Goal: Task Accomplishment & Management: Manage account settings

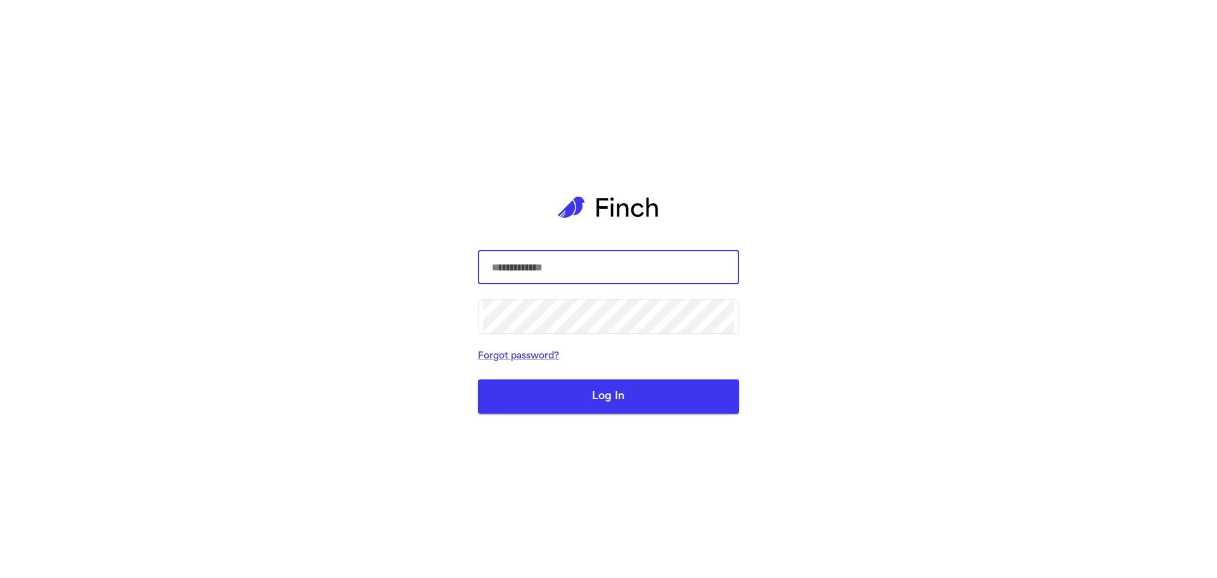
type input "**********"
click at [596, 396] on button "Log In" at bounding box center [608, 396] width 261 height 34
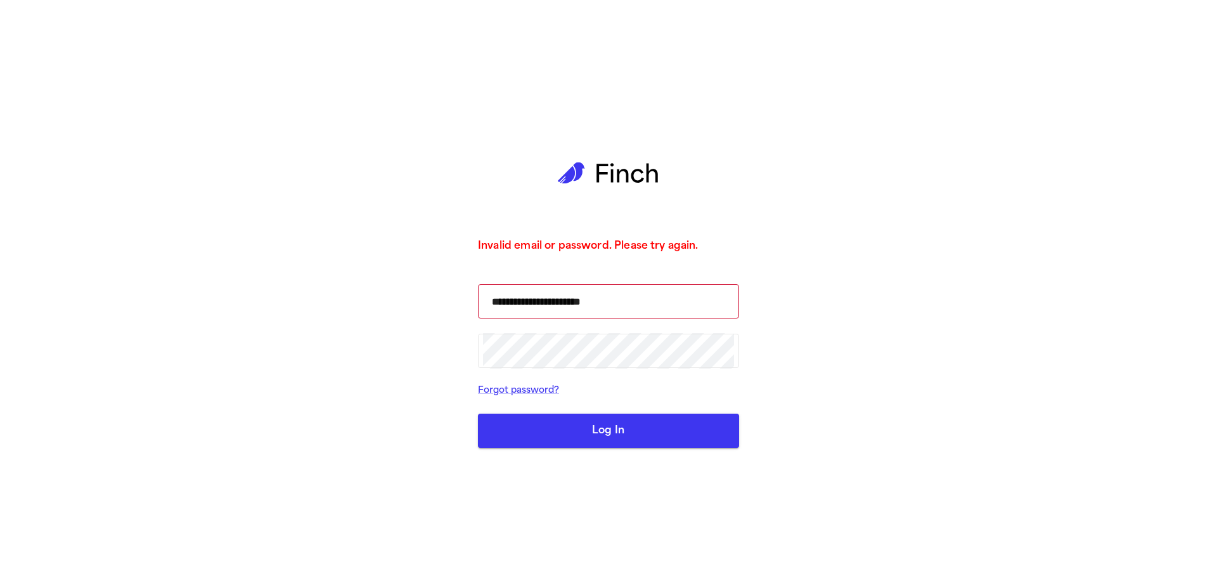
click at [713, 427] on button "Log In" at bounding box center [608, 430] width 261 height 34
click at [696, 431] on button "Log In" at bounding box center [608, 430] width 261 height 34
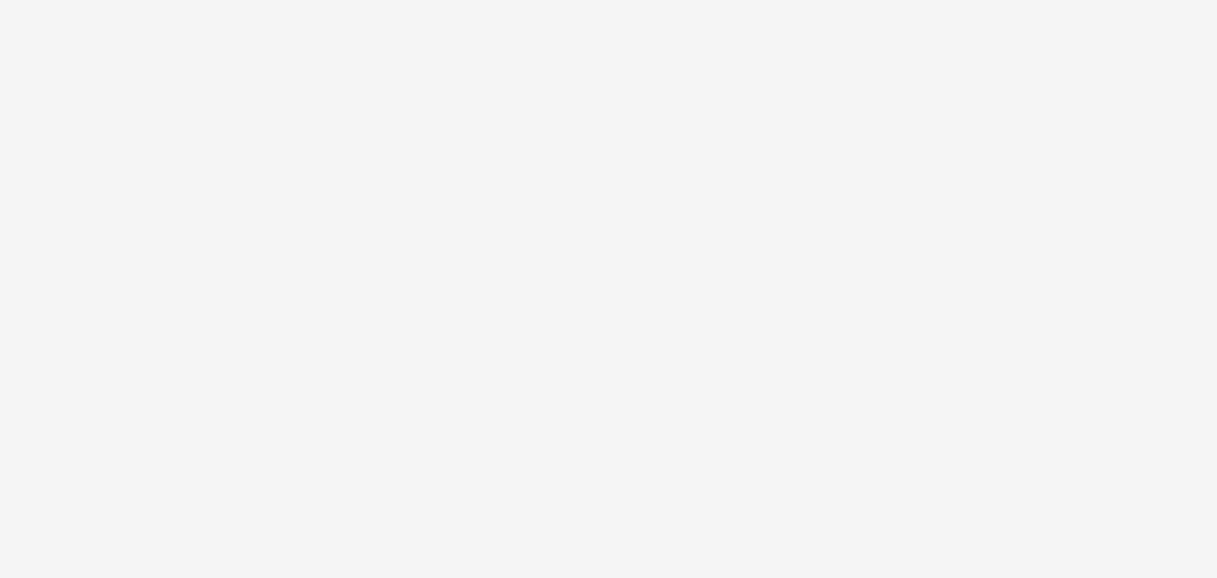
click at [603, 0] on html at bounding box center [608, 0] width 1217 height 0
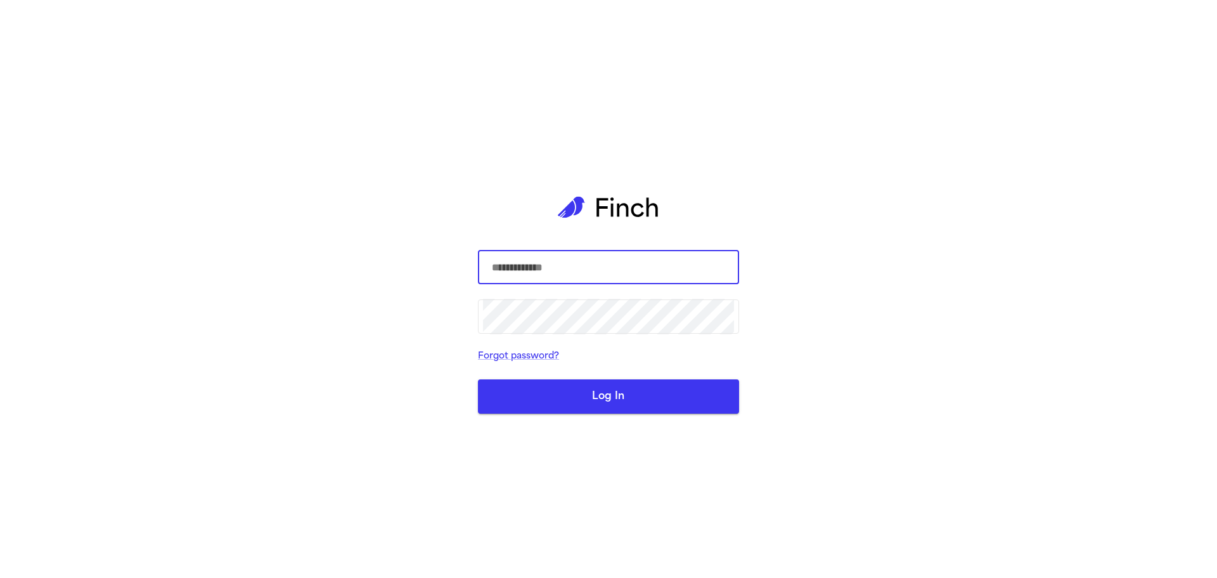
type input "**********"
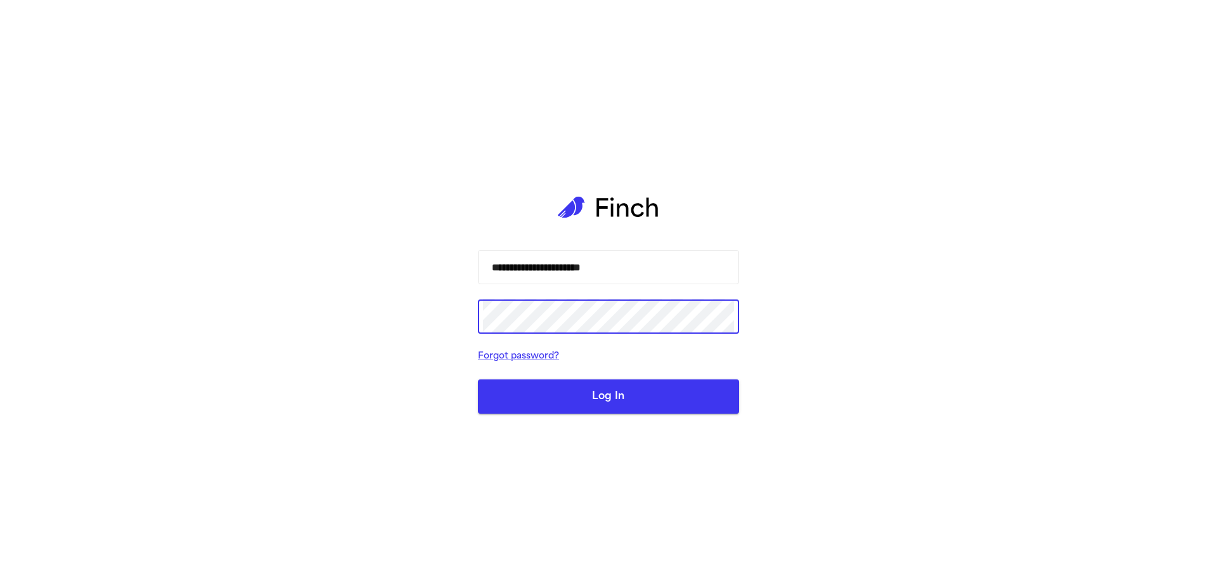
click at [463, 319] on div "**********" at bounding box center [608, 289] width 1217 height 578
click at [478, 379] on button "Log In" at bounding box center [608, 396] width 261 height 34
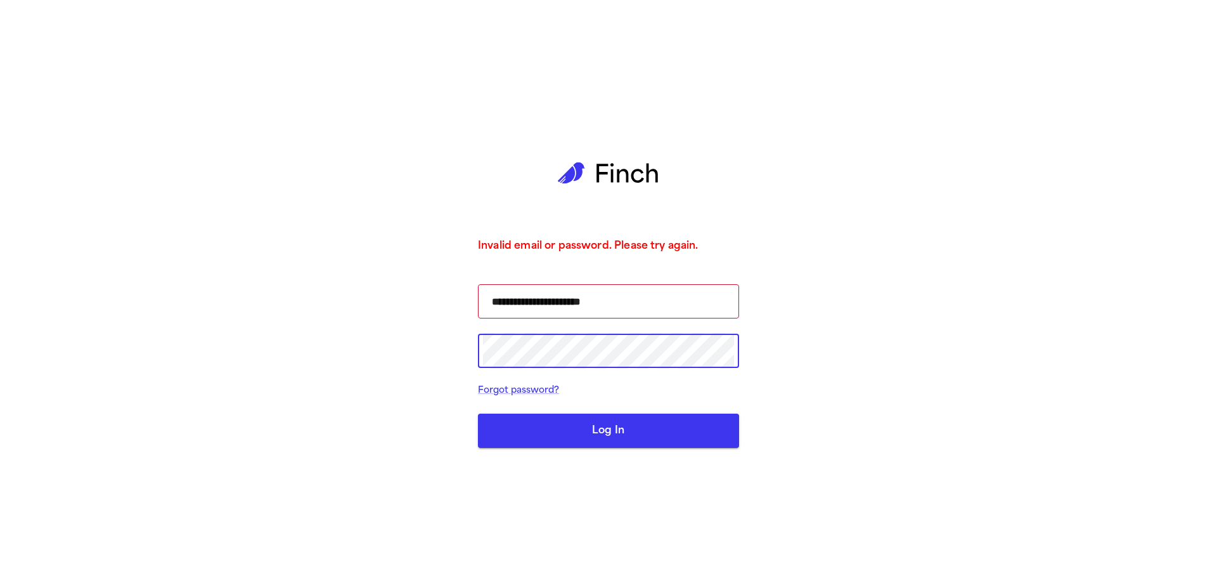
click at [478, 413] on button "Log In" at bounding box center [608, 430] width 261 height 34
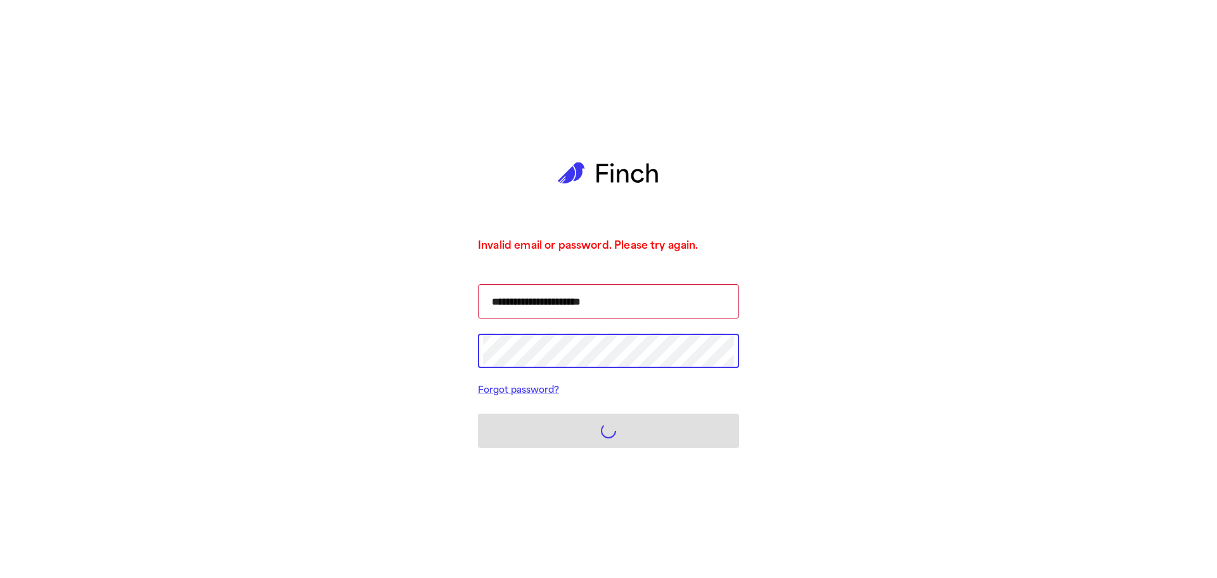
click at [850, 380] on div "**********" at bounding box center [608, 289] width 1217 height 578
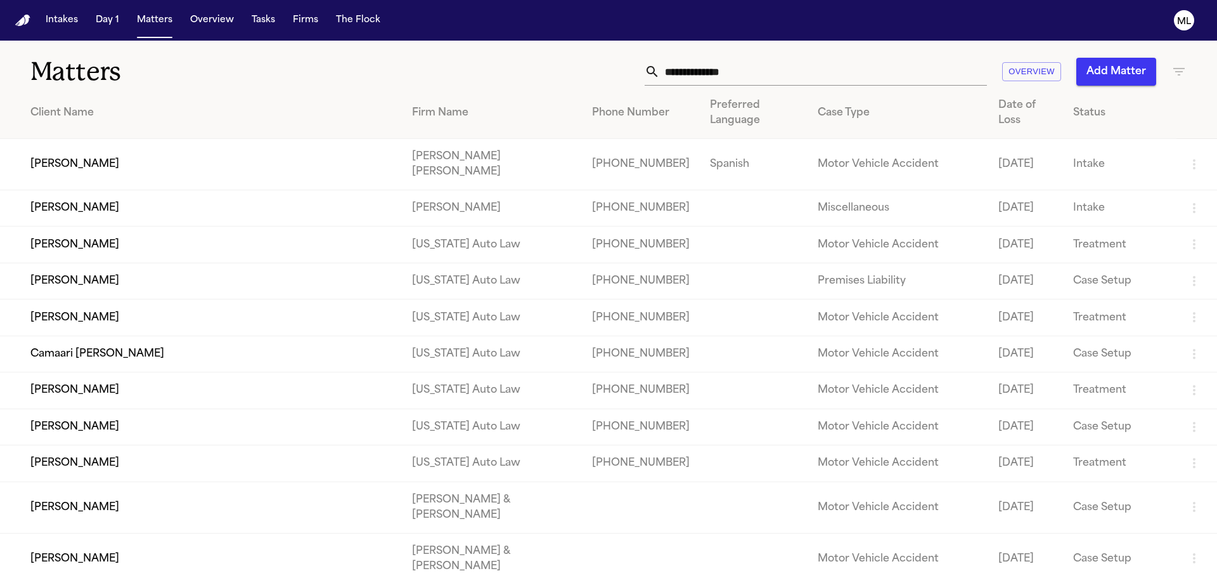
click at [258, 27] on button "Tasks" at bounding box center [264, 20] width 34 height 23
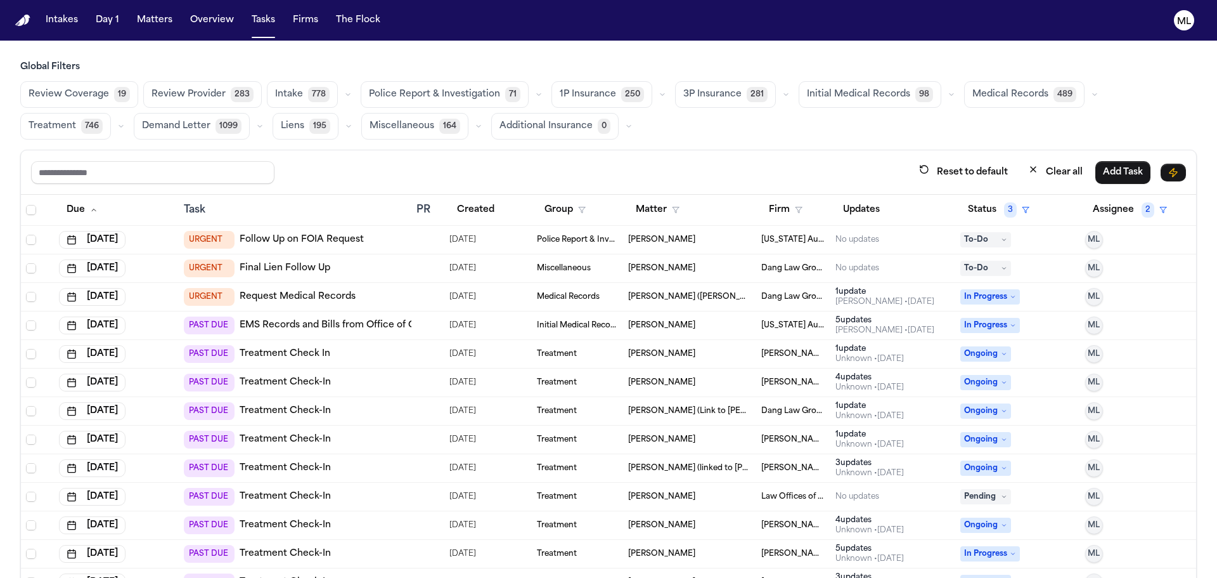
click at [584, 298] on span "Medical Records" at bounding box center [568, 297] width 63 height 10
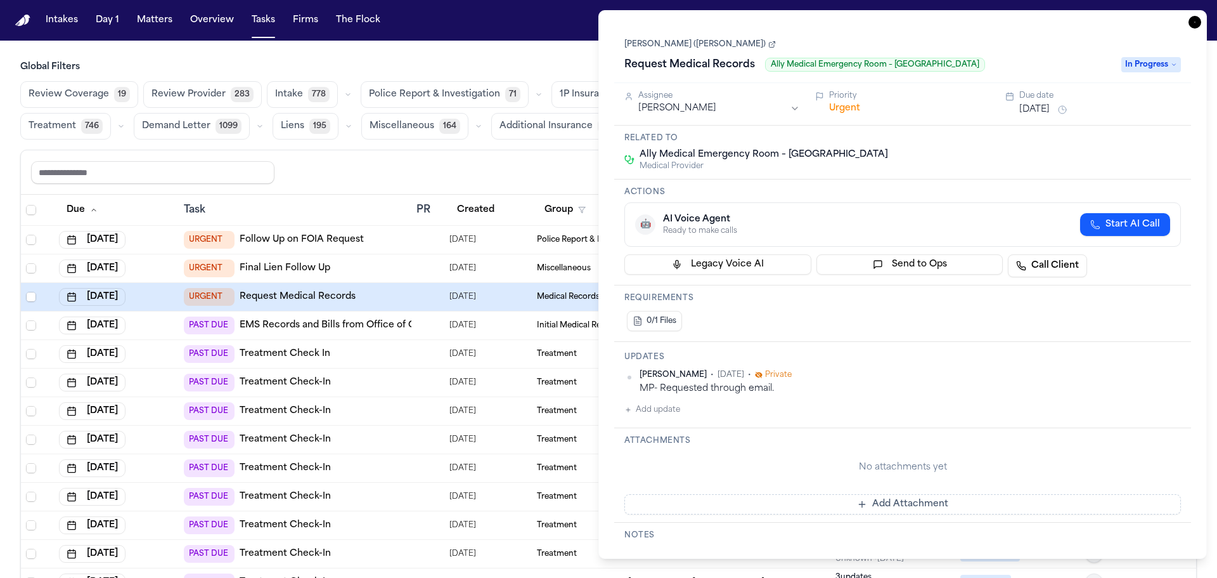
click at [645, 416] on button "Add update" at bounding box center [653, 409] width 56 height 15
click at [646, 416] on textarea "Add your update" at bounding box center [910, 419] width 531 height 25
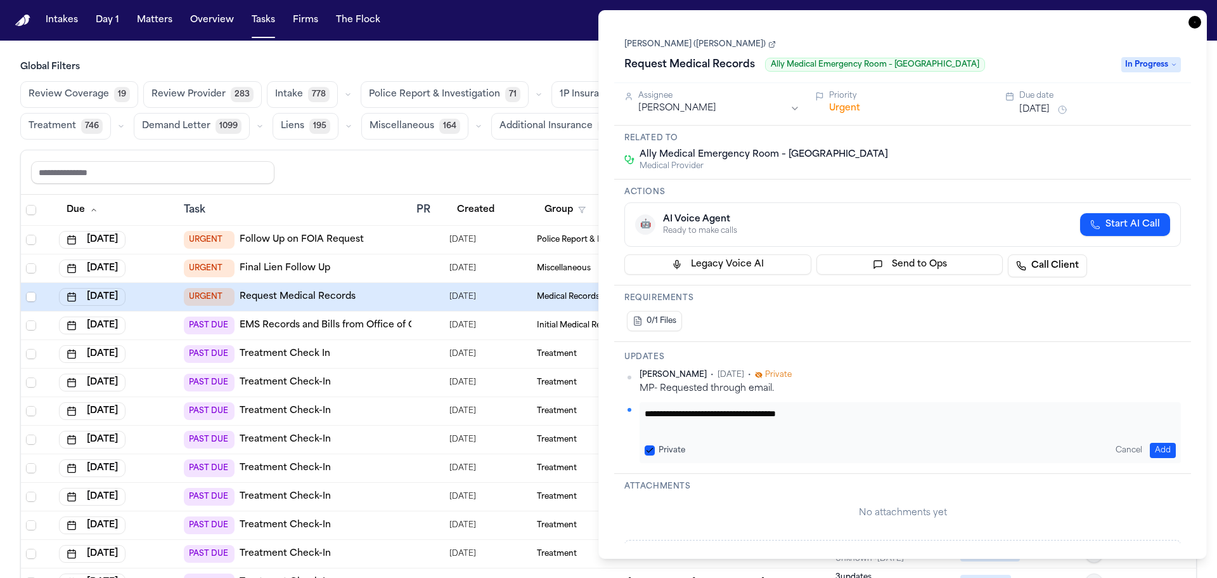
type textarea "**********"
click at [1042, 114] on button "[DATE]" at bounding box center [1035, 109] width 30 height 13
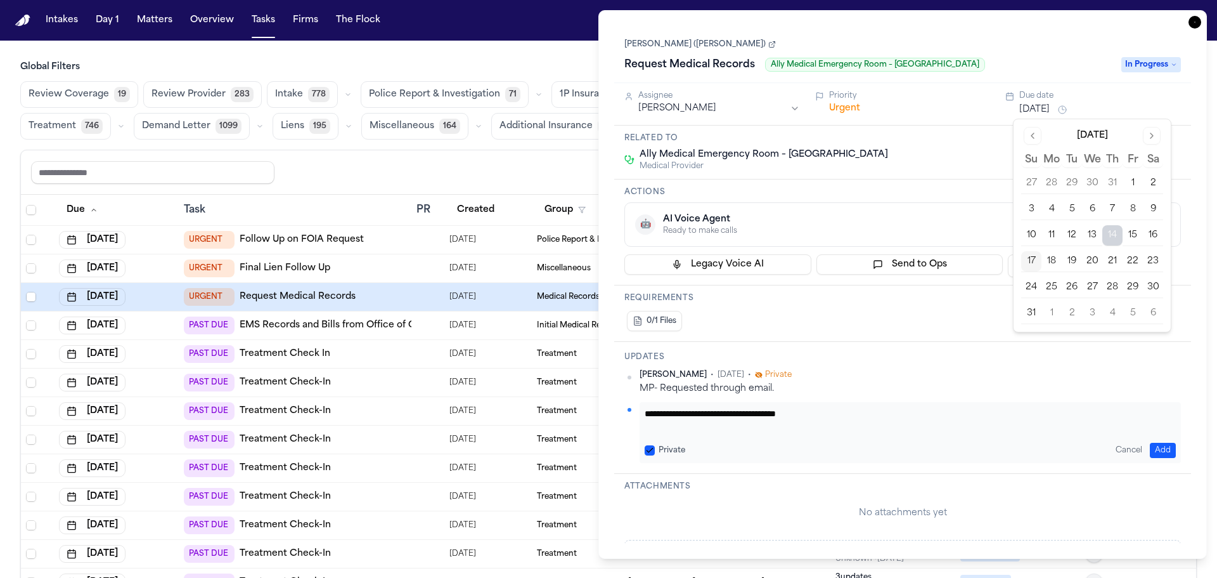
click at [1108, 262] on button "21" at bounding box center [1113, 261] width 20 height 20
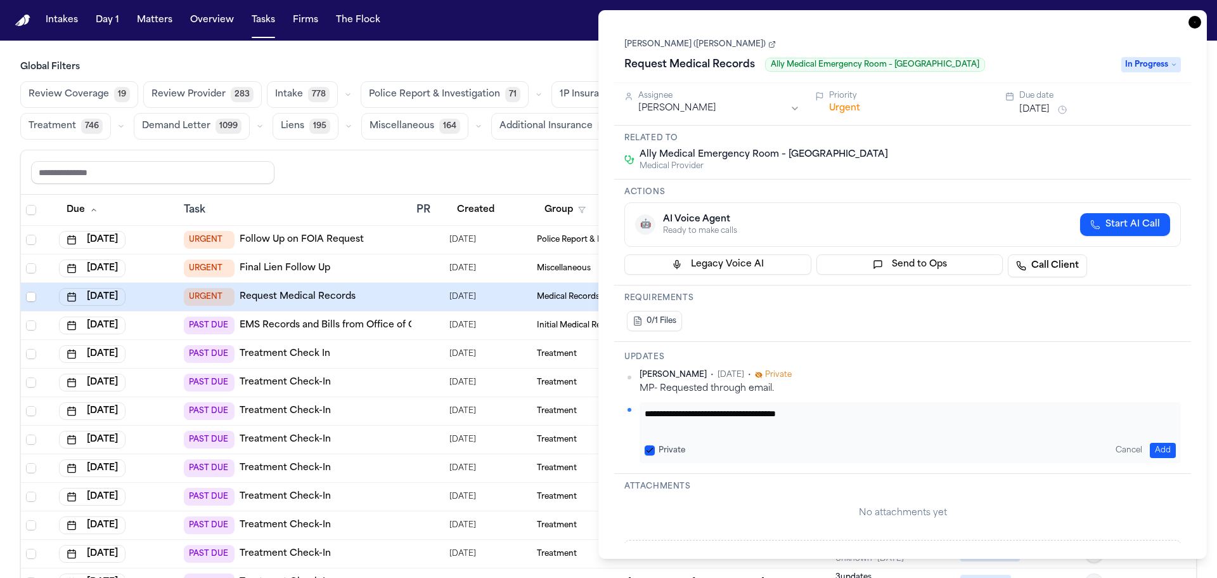
click at [1195, 24] on icon "button" at bounding box center [1195, 22] width 13 height 13
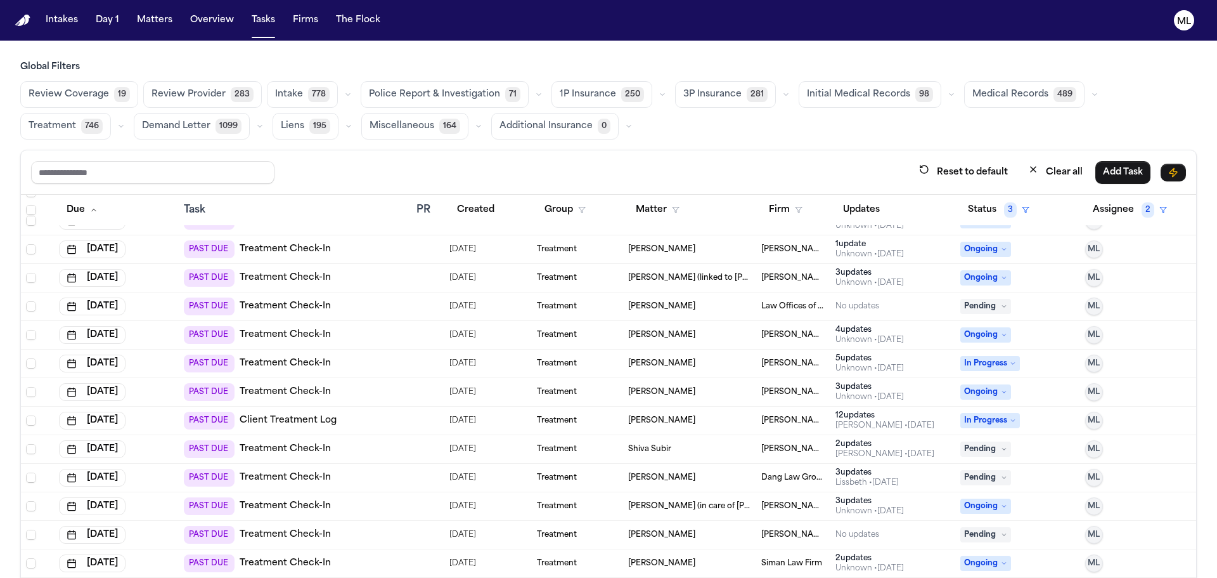
scroll to position [254, 0]
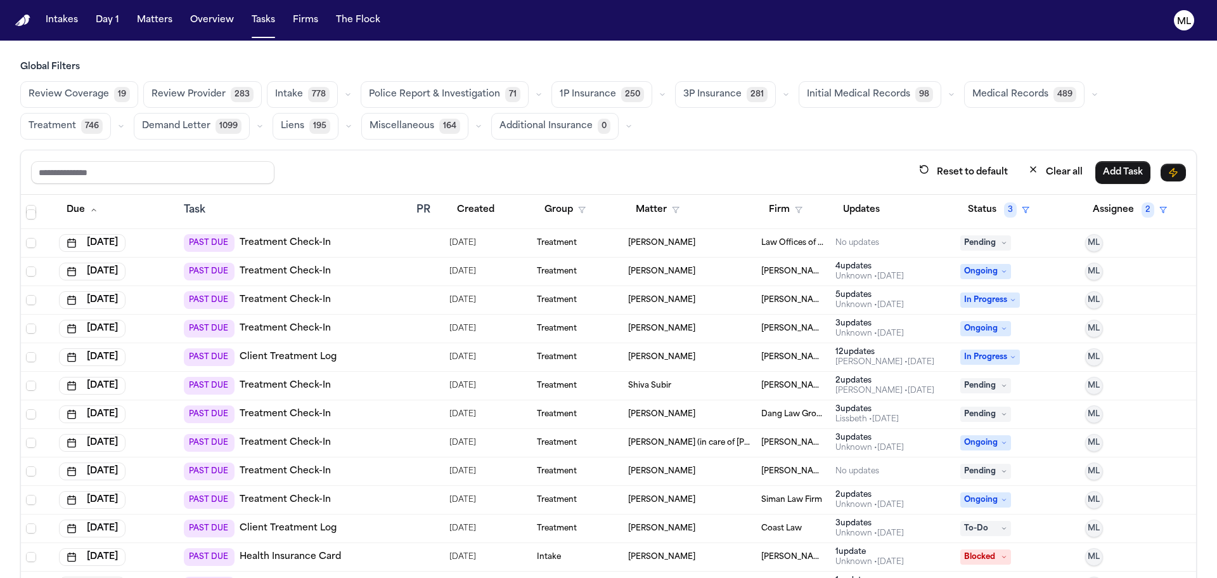
click at [572, 361] on div "Treatment" at bounding box center [577, 357] width 81 height 10
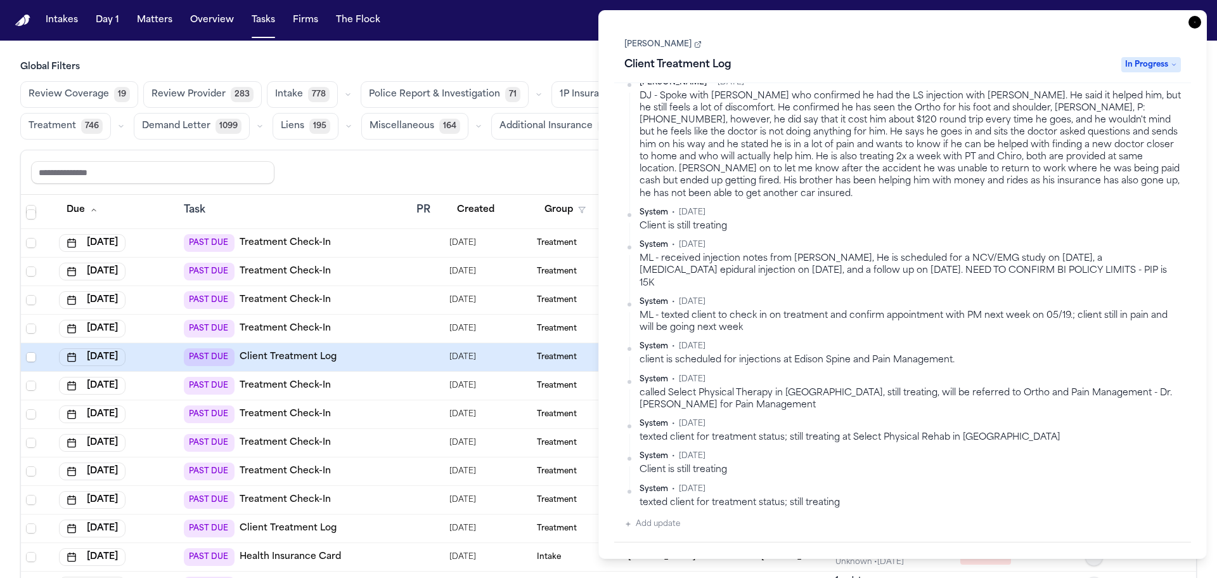
scroll to position [444, 0]
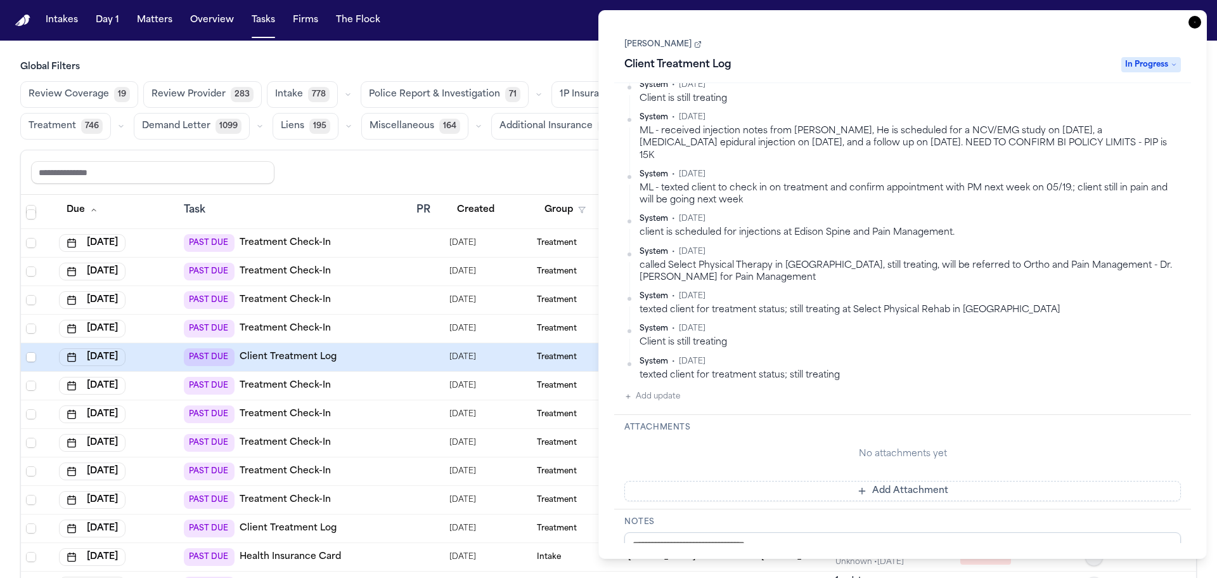
click at [676, 389] on button "Add update" at bounding box center [653, 396] width 56 height 15
click at [673, 394] on textarea "Add your update" at bounding box center [910, 406] width 531 height 25
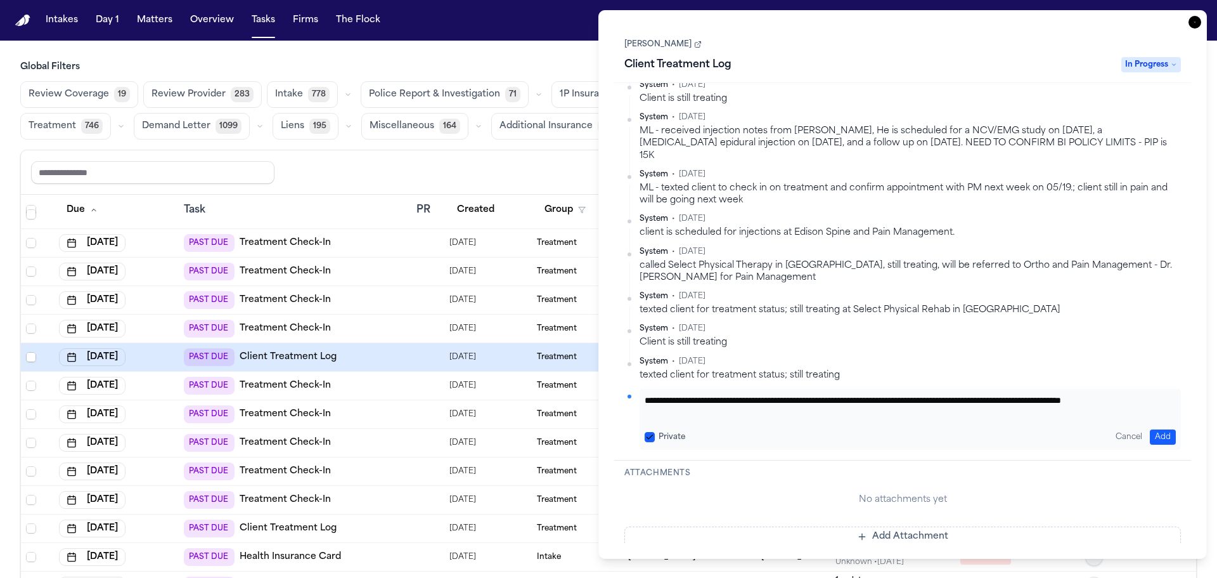
type textarea "**********"
click at [1033, 53] on div "Santana Calles Client Treatment Log In Progress" at bounding box center [903, 55] width 557 height 39
click at [1119, 64] on div "Client Treatment Log In Progress" at bounding box center [903, 65] width 557 height 20
click at [1131, 67] on span "In Progress" at bounding box center [1152, 64] width 60 height 15
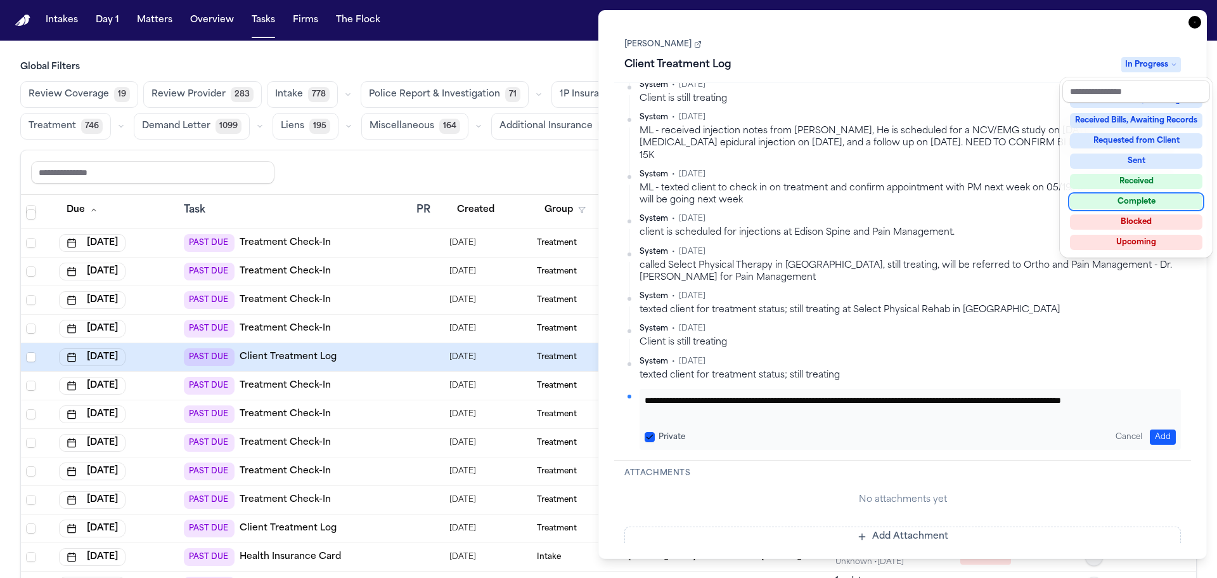
click at [1107, 204] on div "Complete" at bounding box center [1136, 201] width 133 height 15
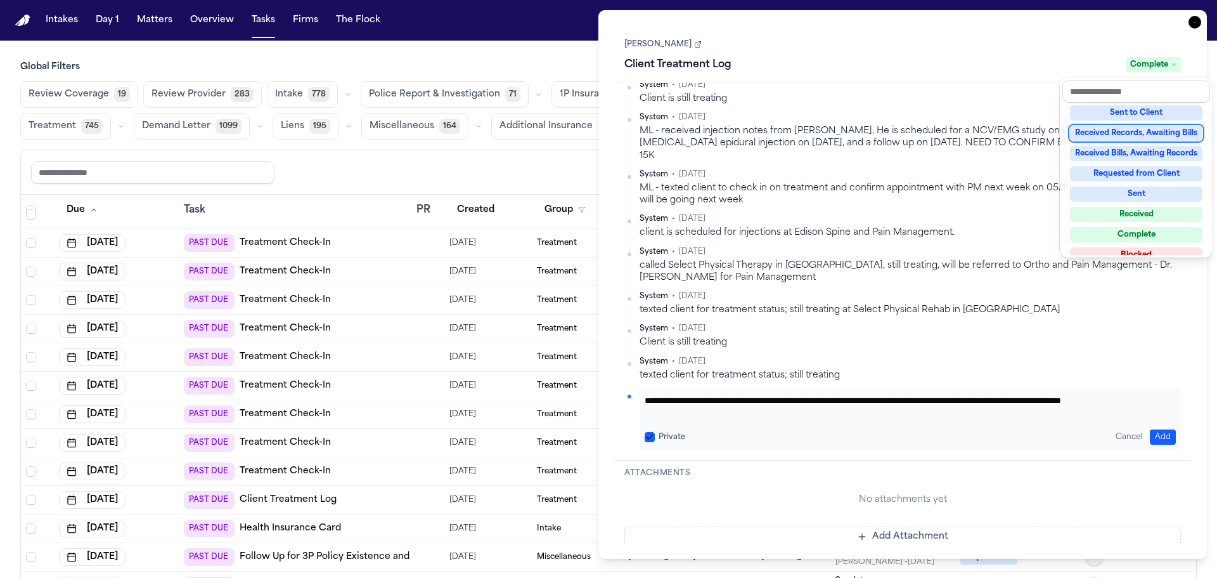
click at [1194, 22] on div "Task Details Santana Calles Client Treatment Log Complete Assignee Michelle Lan…" at bounding box center [903, 284] width 609 height 548
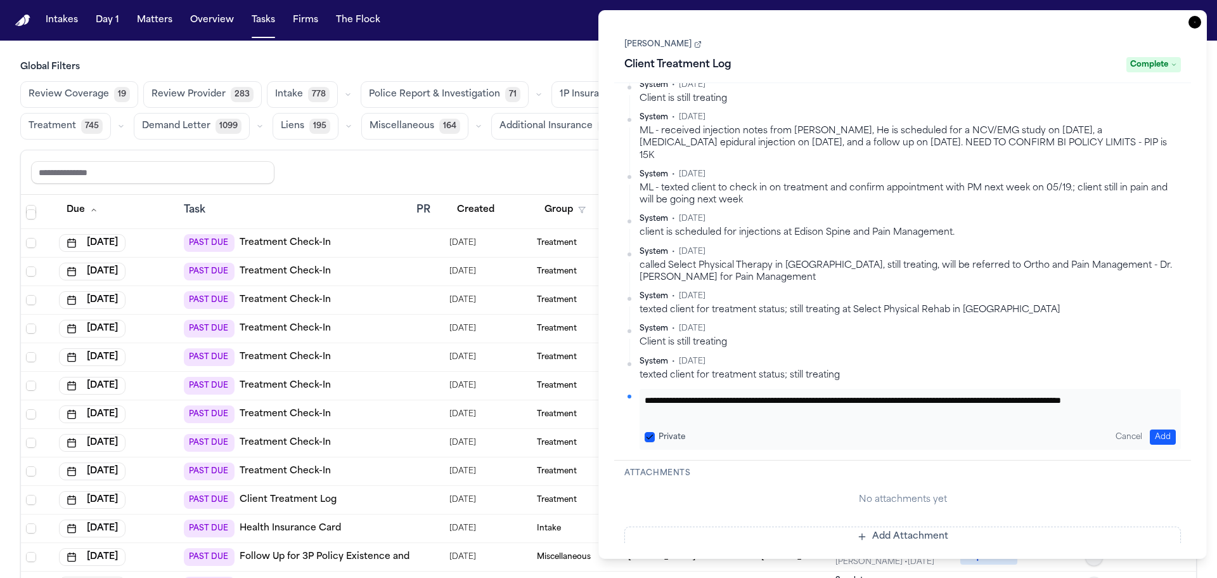
click at [694, 46] on icon at bounding box center [698, 45] width 8 height 8
click at [1192, 22] on icon "button" at bounding box center [1195, 22] width 13 height 13
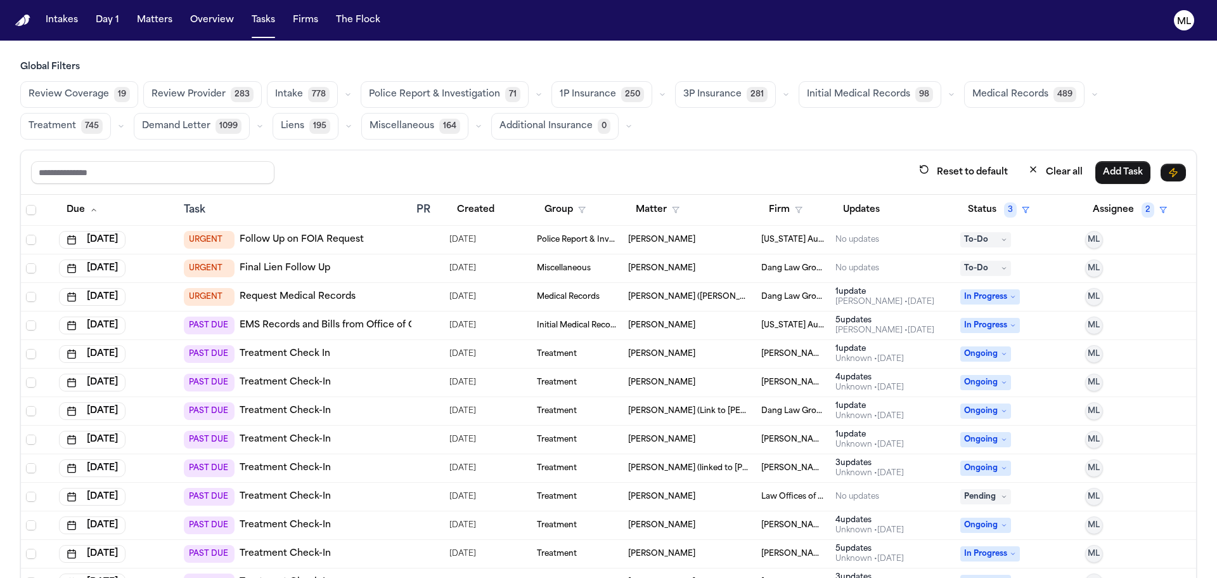
click at [684, 346] on td "[PERSON_NAME]" at bounding box center [689, 354] width 133 height 29
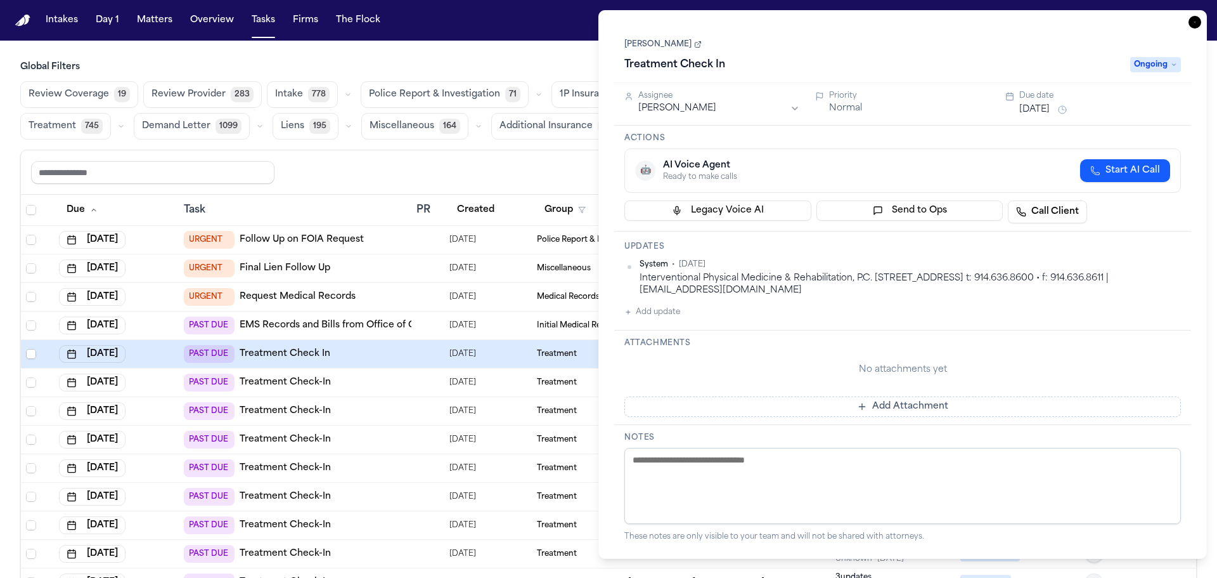
click at [650, 315] on button "Add update" at bounding box center [653, 311] width 56 height 15
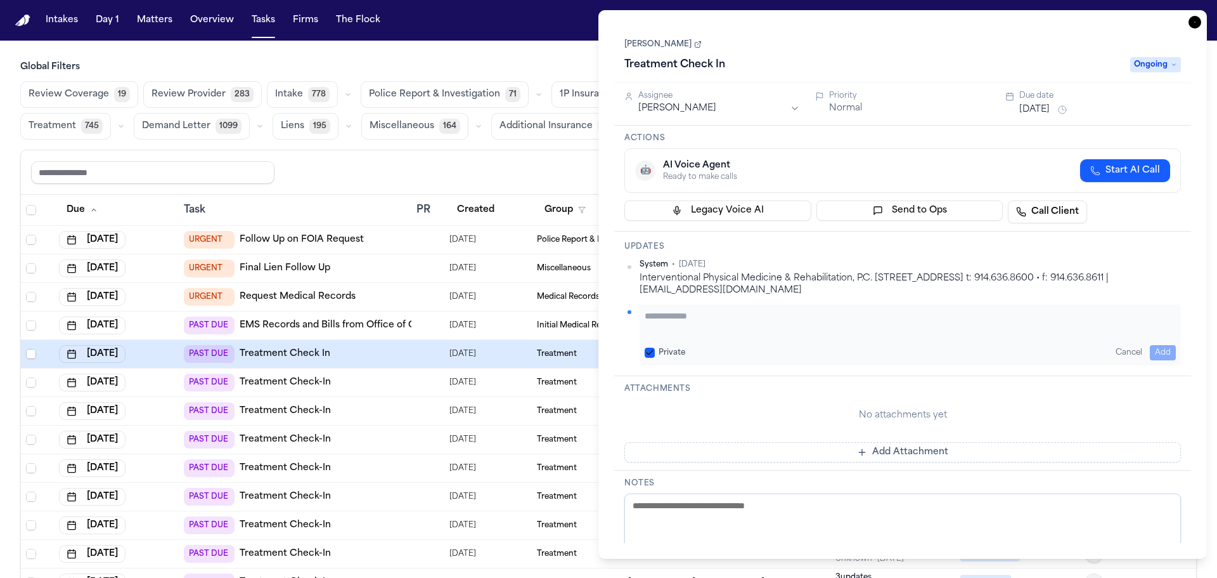
click at [659, 319] on textarea "Add your update" at bounding box center [910, 321] width 531 height 25
type textarea "**********"
click at [1048, 110] on button "[DATE]" at bounding box center [1035, 109] width 30 height 13
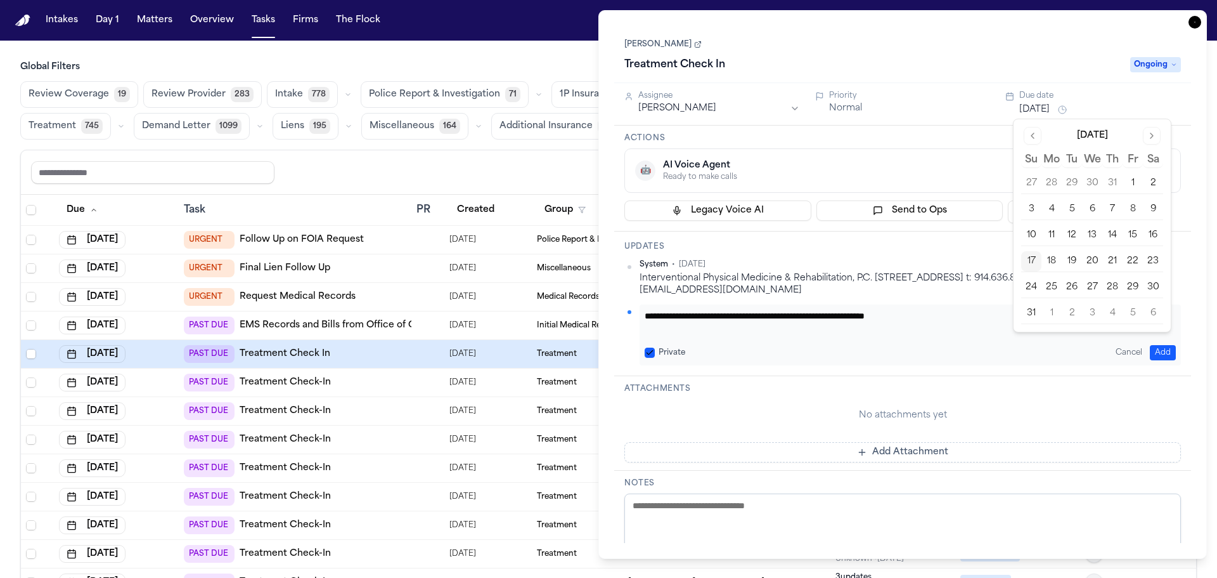
click at [1078, 318] on button "2" at bounding box center [1072, 313] width 20 height 20
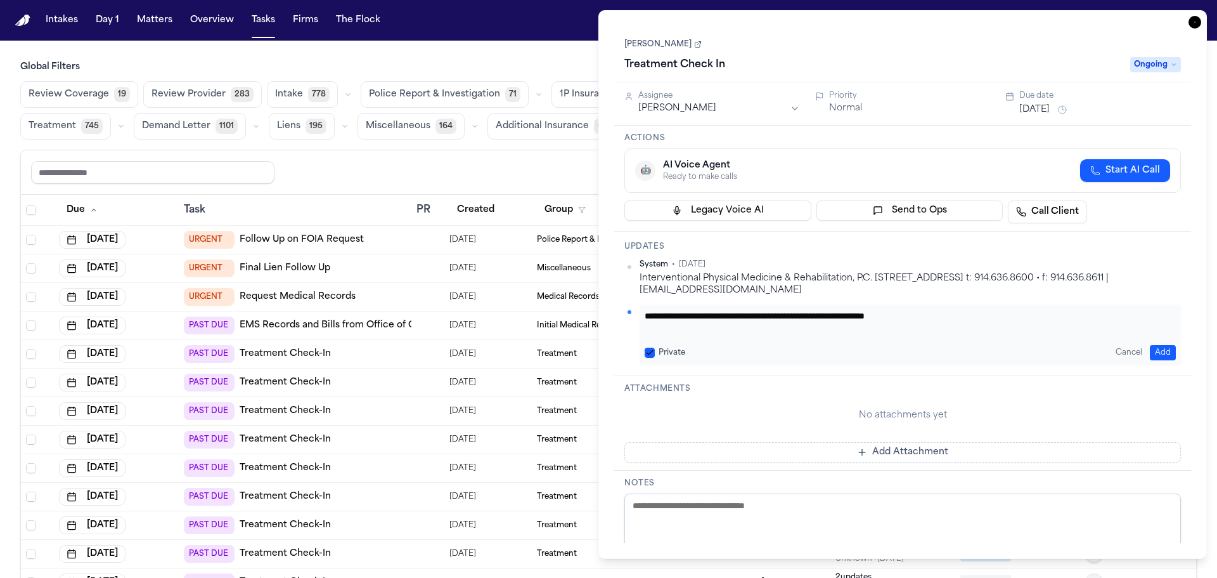
click at [1154, 352] on button "Add" at bounding box center [1163, 352] width 26 height 15
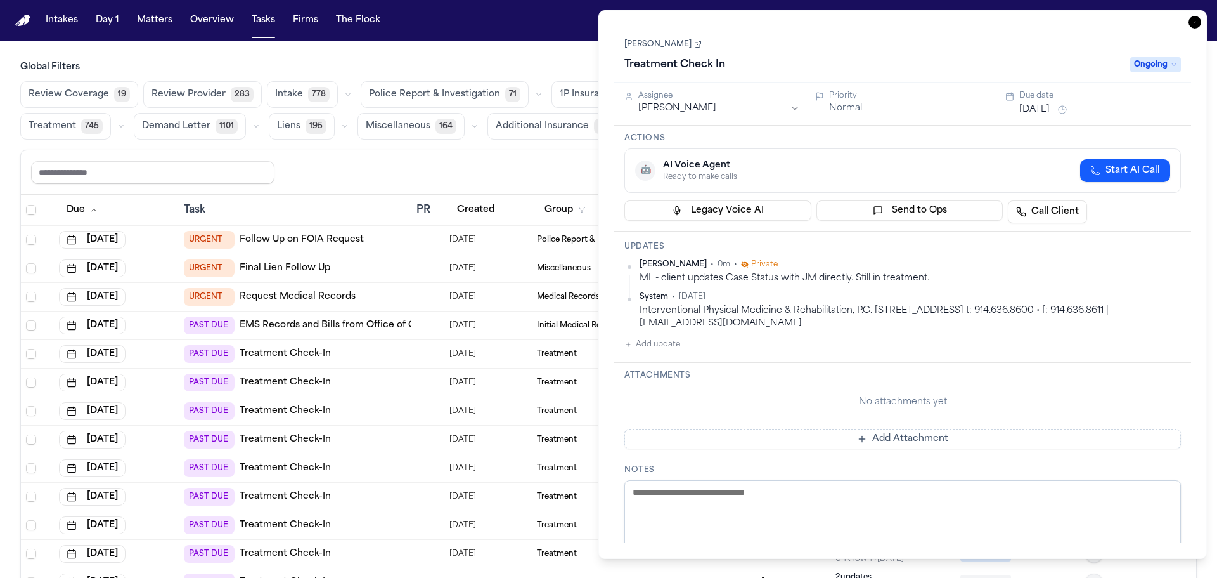
click at [1198, 26] on icon "button" at bounding box center [1195, 22] width 13 height 13
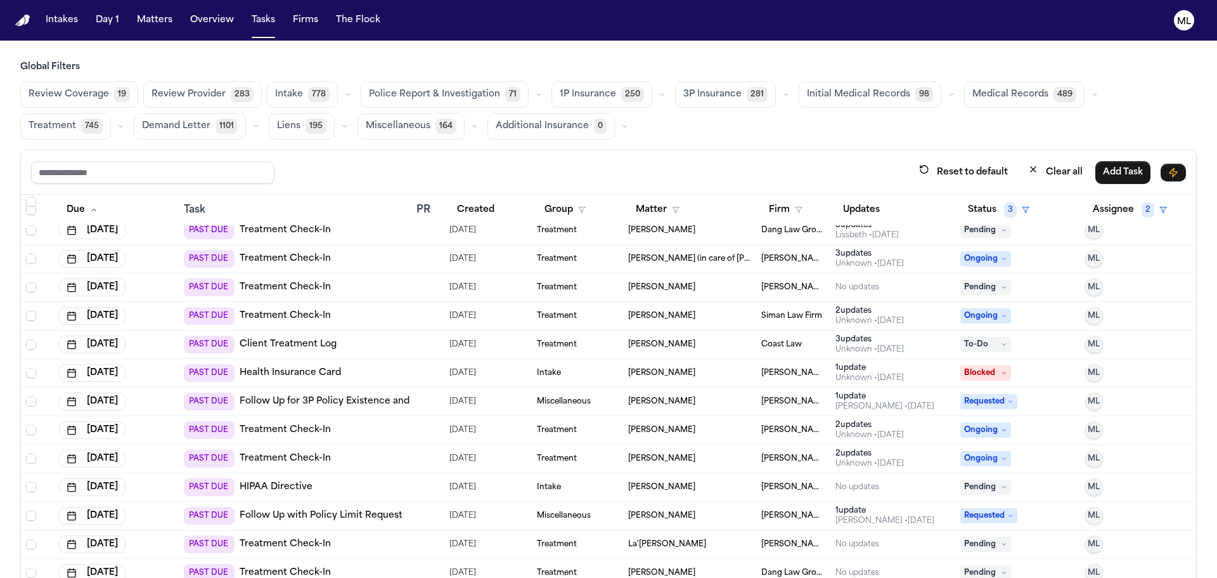
scroll to position [571, 0]
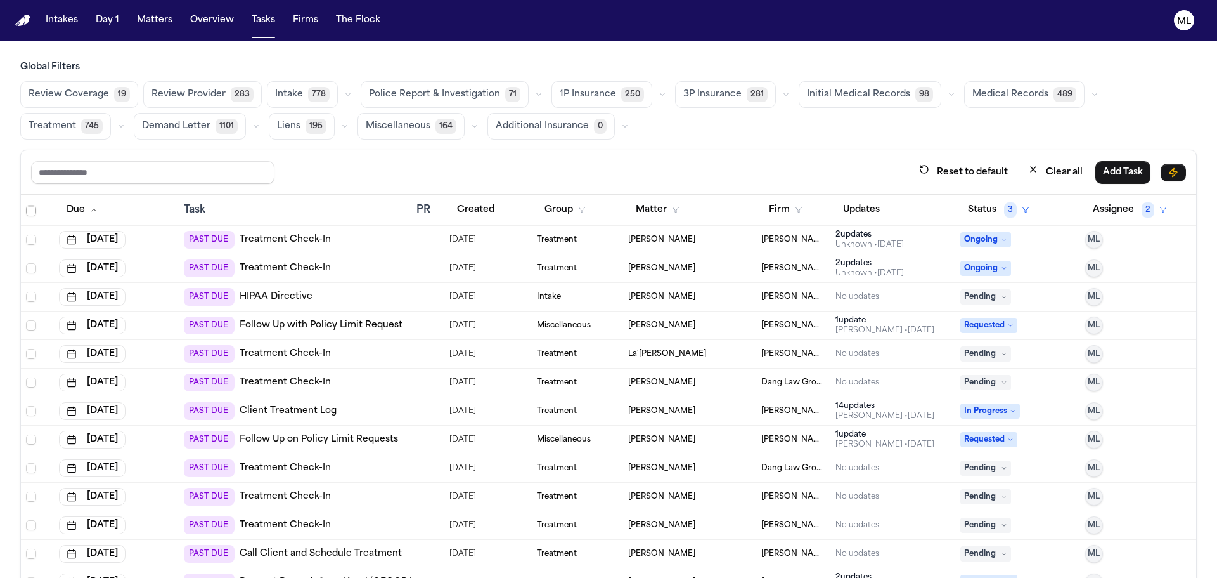
click at [706, 503] on td "[PERSON_NAME]" at bounding box center [689, 497] width 133 height 29
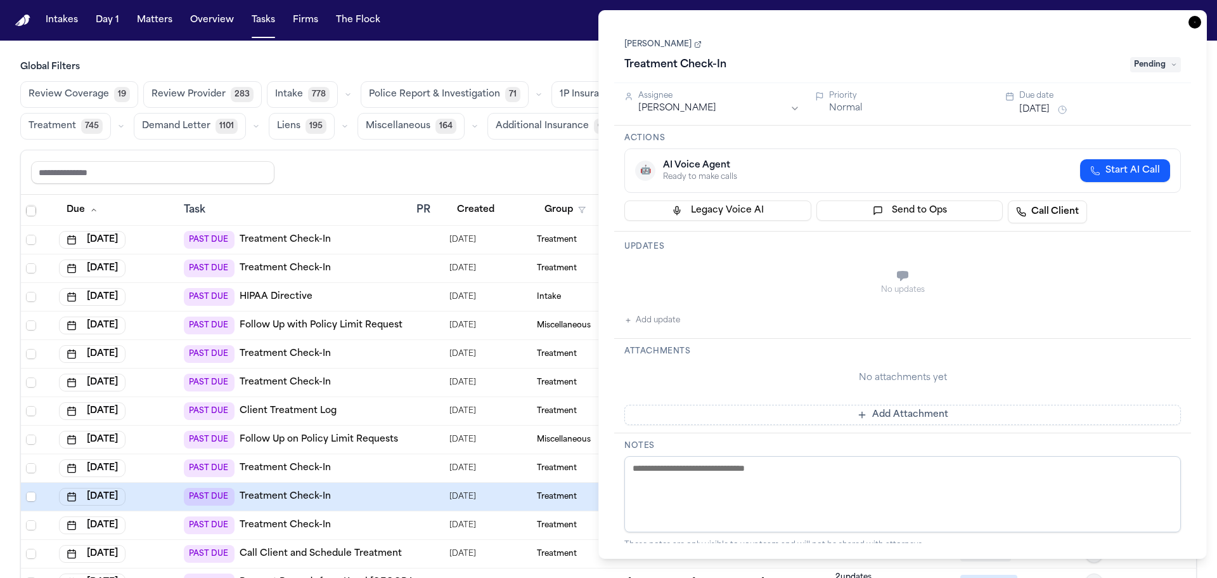
click at [663, 320] on button "Add update" at bounding box center [653, 320] width 56 height 15
click at [668, 277] on textarea "Add your update" at bounding box center [910, 276] width 531 height 25
paste textarea "**********"
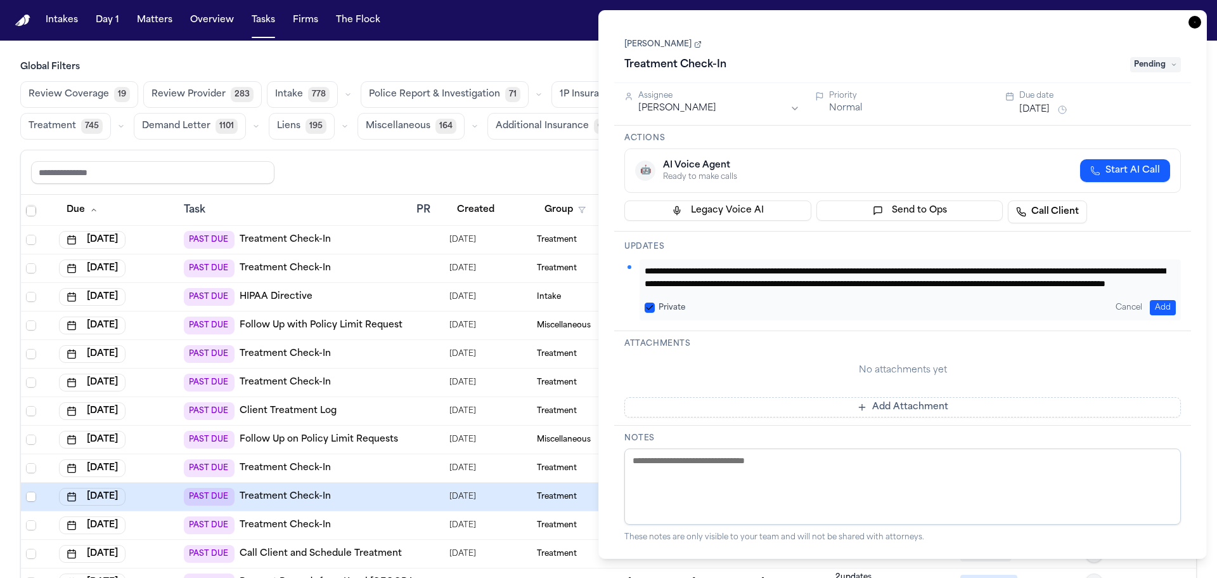
type textarea "**********"
click at [1038, 108] on button "[DATE]" at bounding box center [1035, 109] width 30 height 13
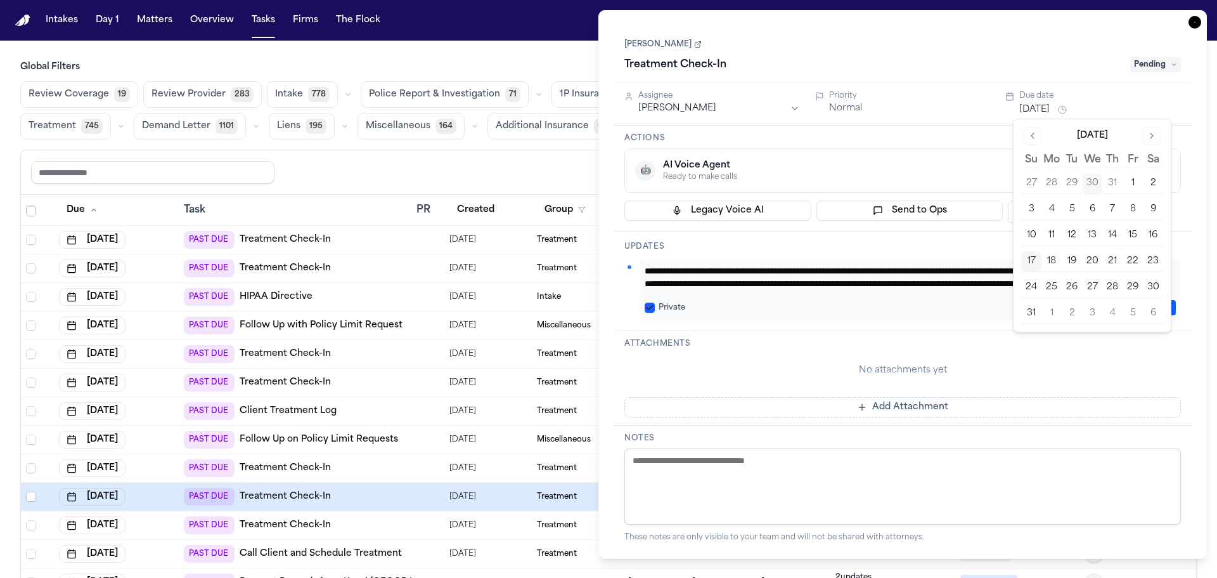
click at [1075, 290] on button "26" at bounding box center [1072, 287] width 20 height 20
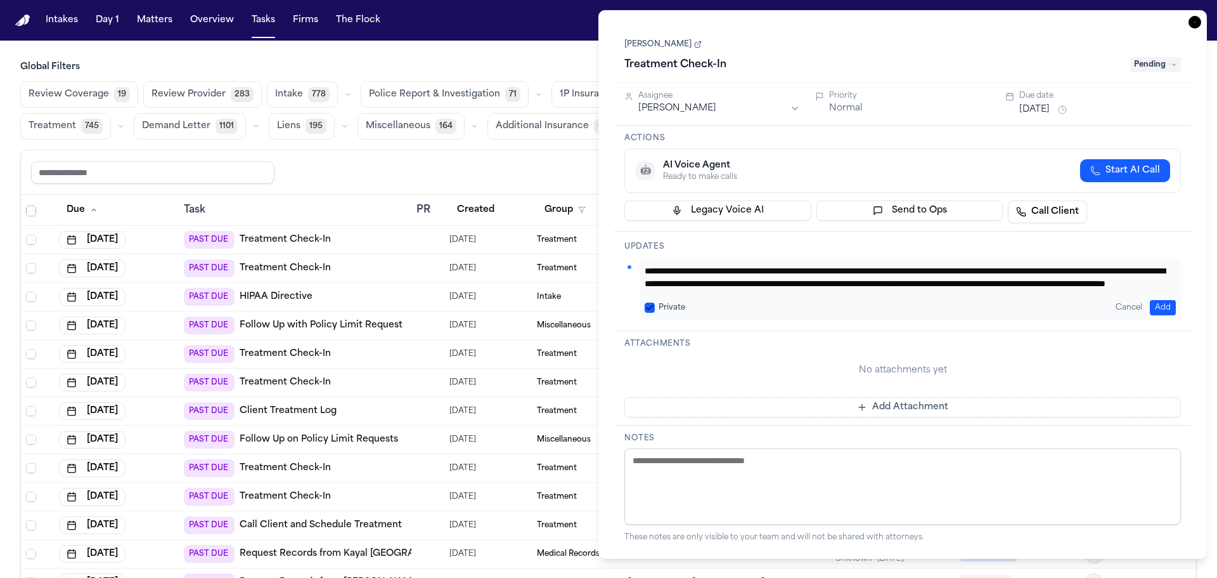
click at [1197, 19] on icon "button" at bounding box center [1195, 22] width 13 height 13
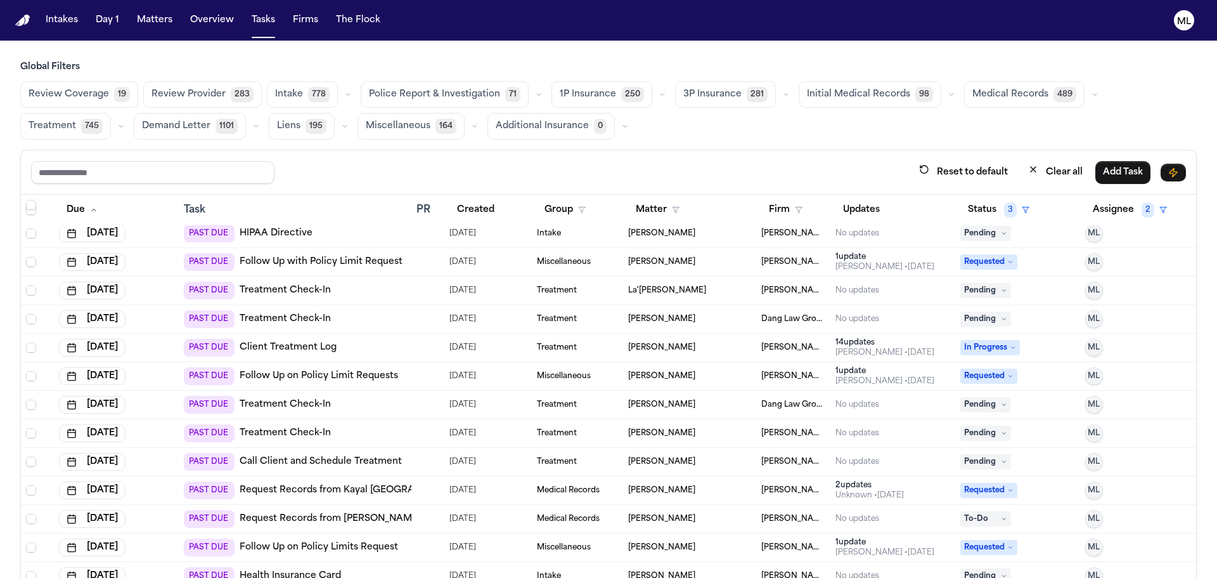
scroll to position [698, 0]
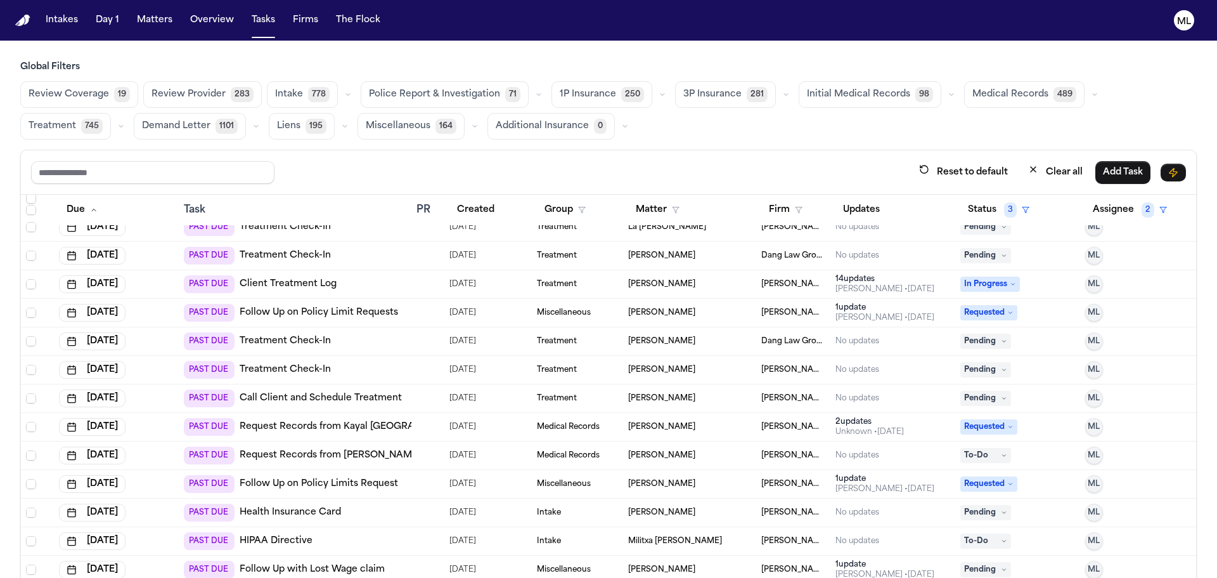
click at [662, 428] on span "[PERSON_NAME]" at bounding box center [661, 427] width 67 height 10
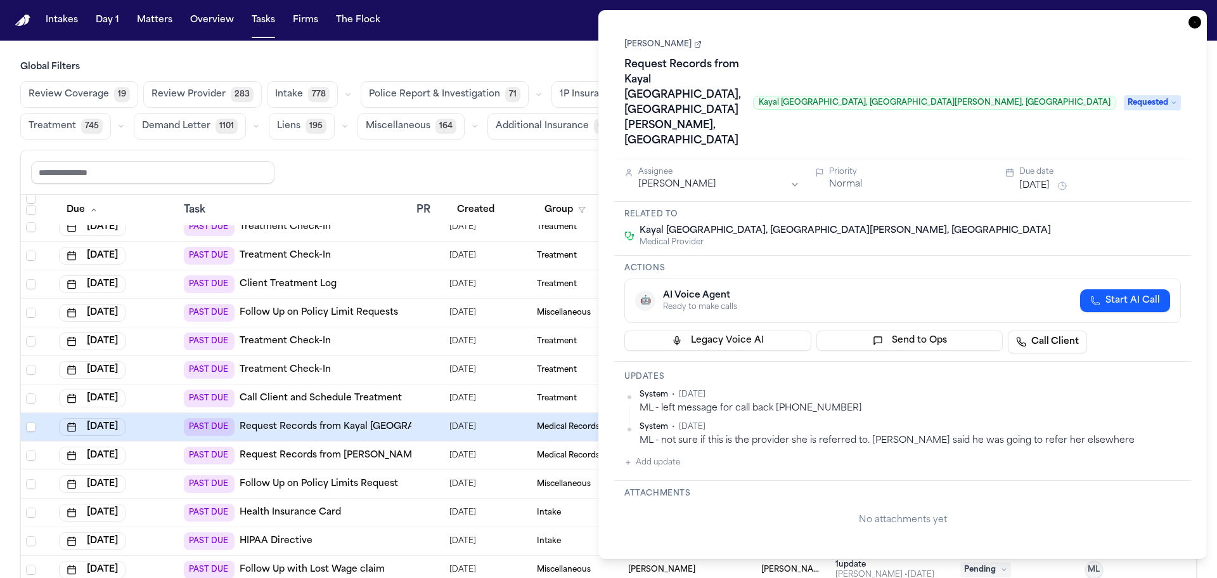
click at [1039, 179] on button "[DATE]" at bounding box center [1035, 185] width 30 height 13
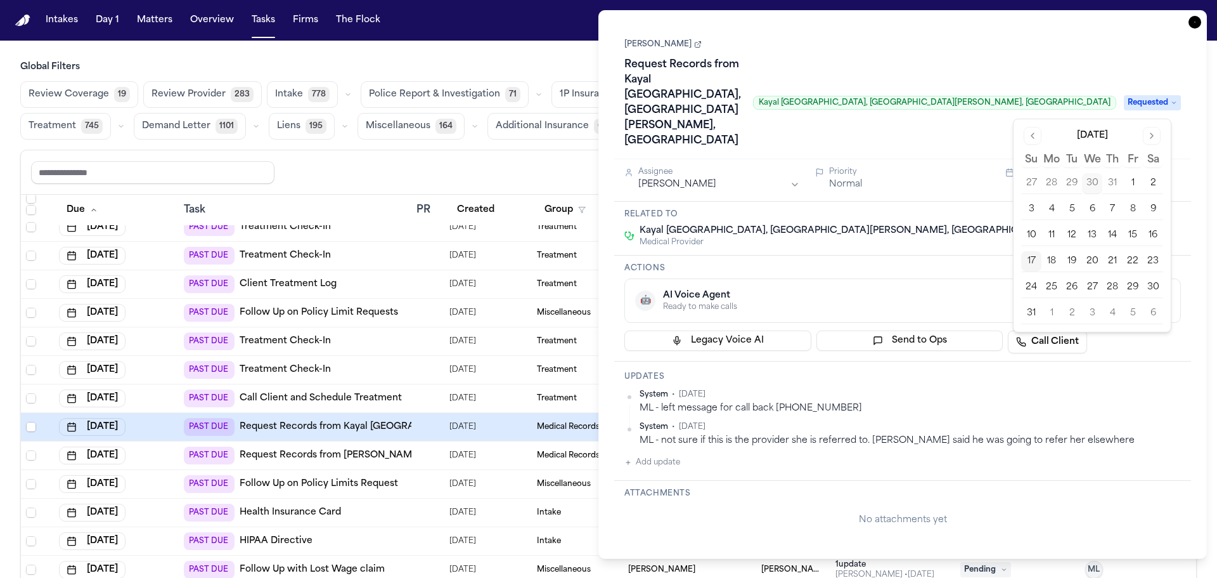
click at [1092, 282] on button "27" at bounding box center [1092, 287] width 20 height 20
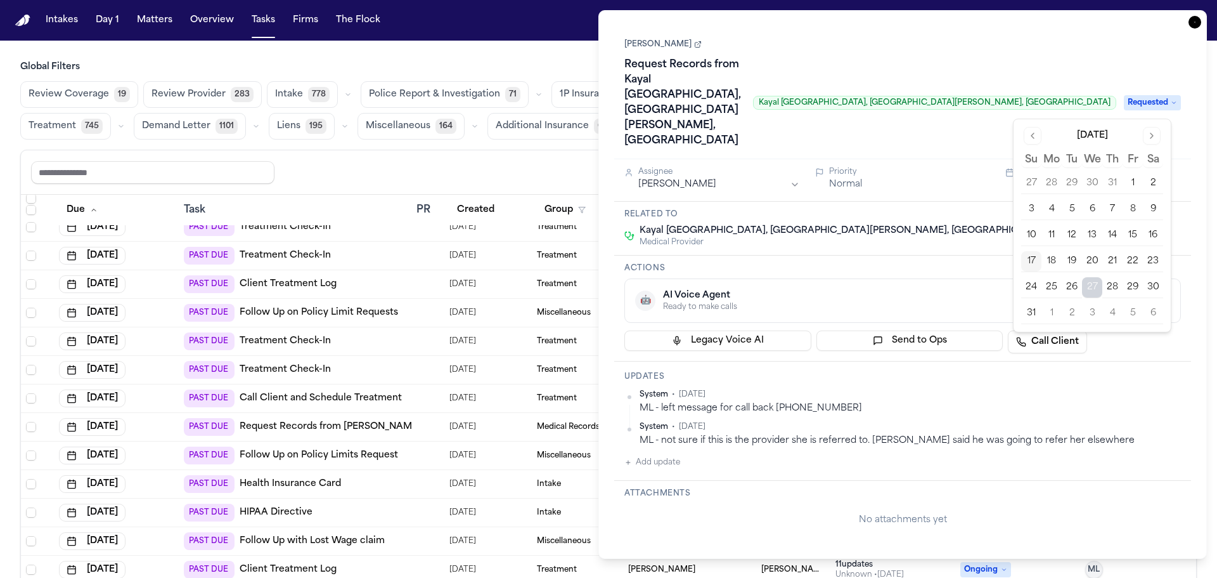
click at [1196, 22] on icon "button" at bounding box center [1195, 22] width 13 height 13
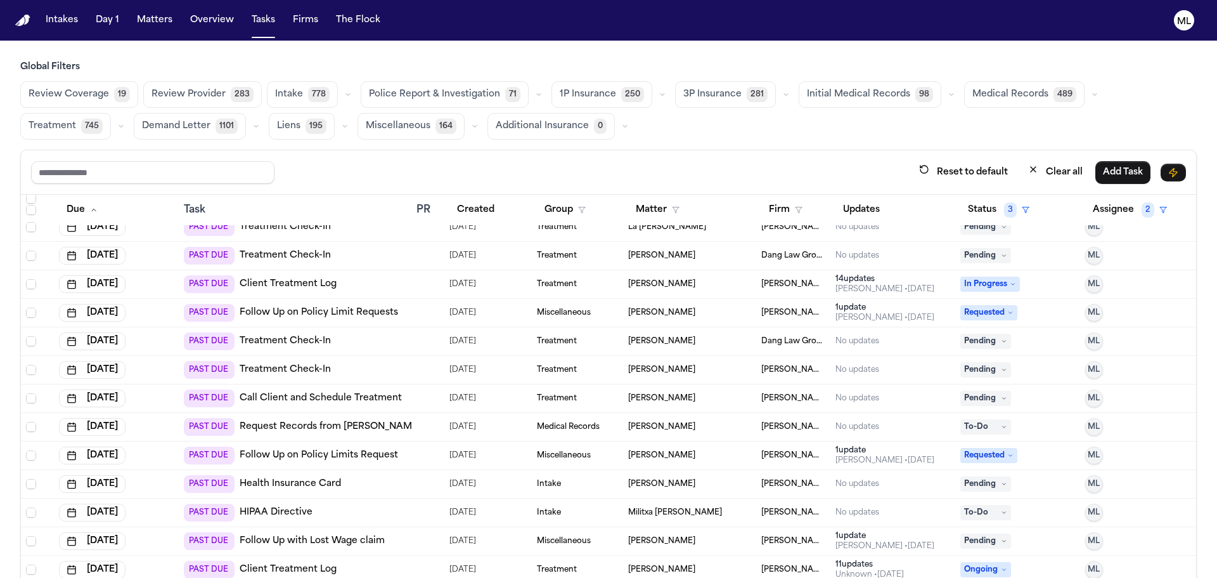
click at [696, 427] on span "[PERSON_NAME]" at bounding box center [661, 427] width 67 height 10
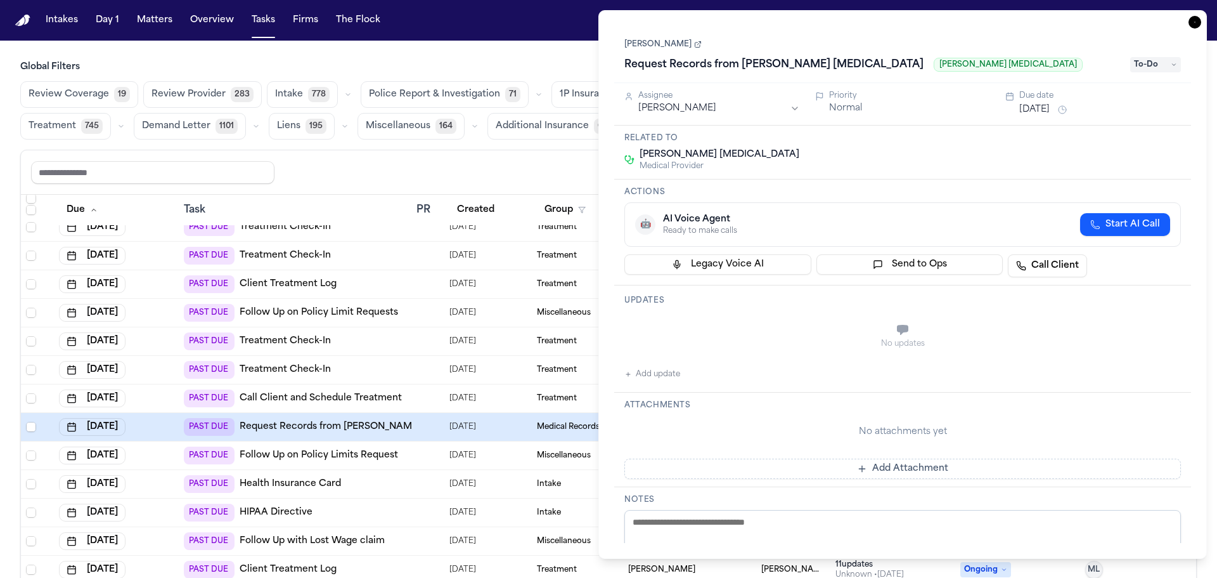
click at [1038, 108] on button "[DATE]" at bounding box center [1035, 109] width 30 height 13
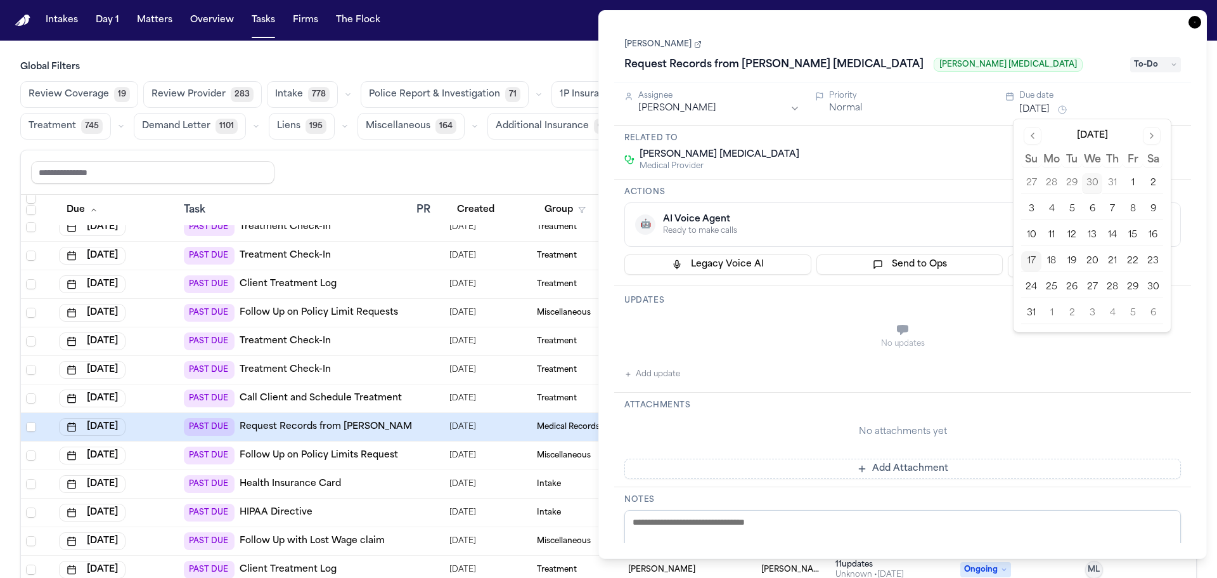
click at [1098, 292] on button "27" at bounding box center [1092, 287] width 20 height 20
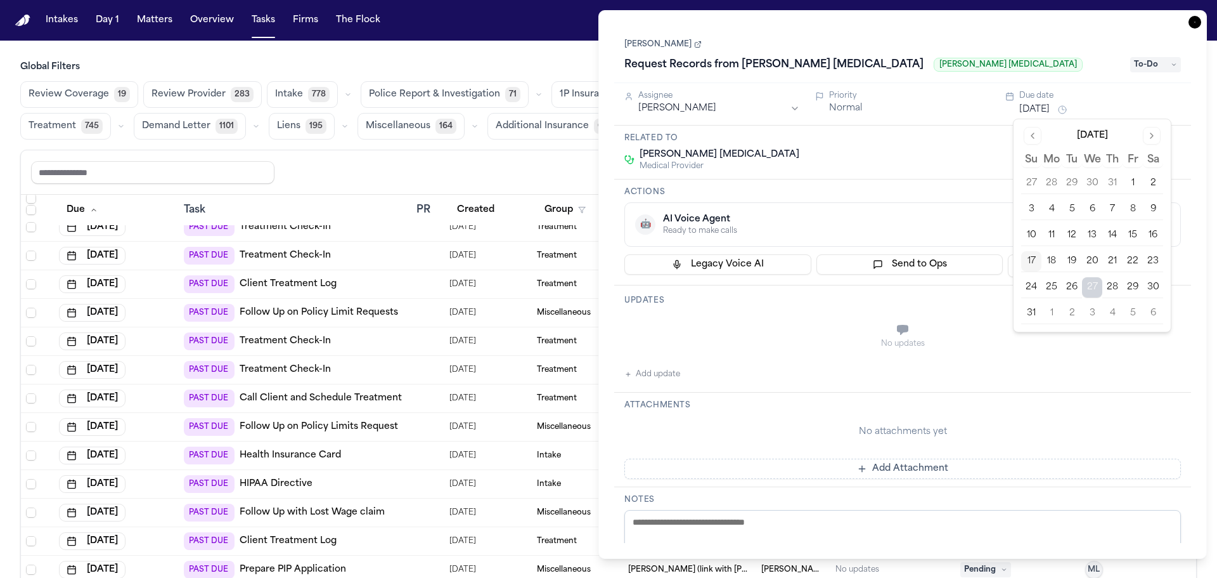
click at [1200, 23] on icon "button" at bounding box center [1195, 22] width 13 height 13
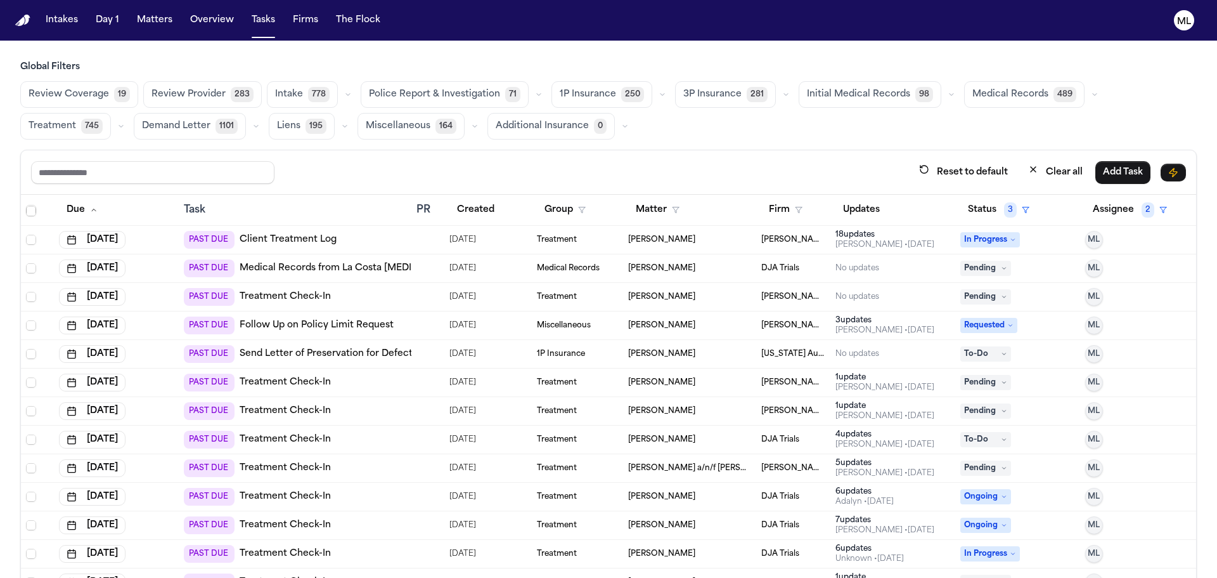
scroll to position [1205, 0]
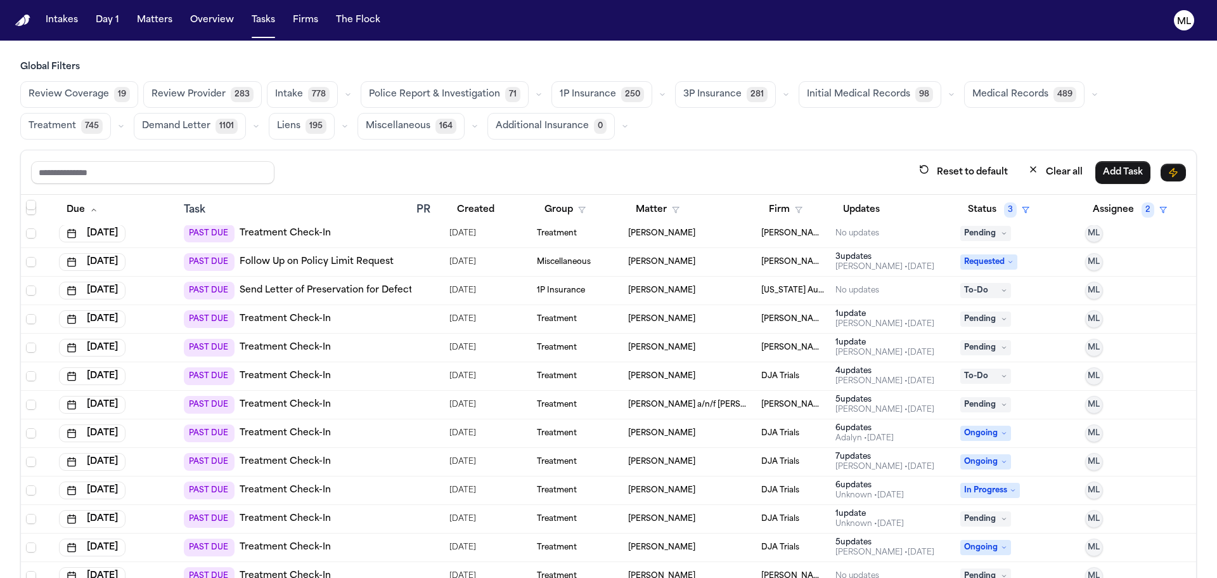
click at [690, 412] on td "Juan Carlos Becerra a/n/f Gabriella Becerra Perez" at bounding box center [689, 405] width 133 height 29
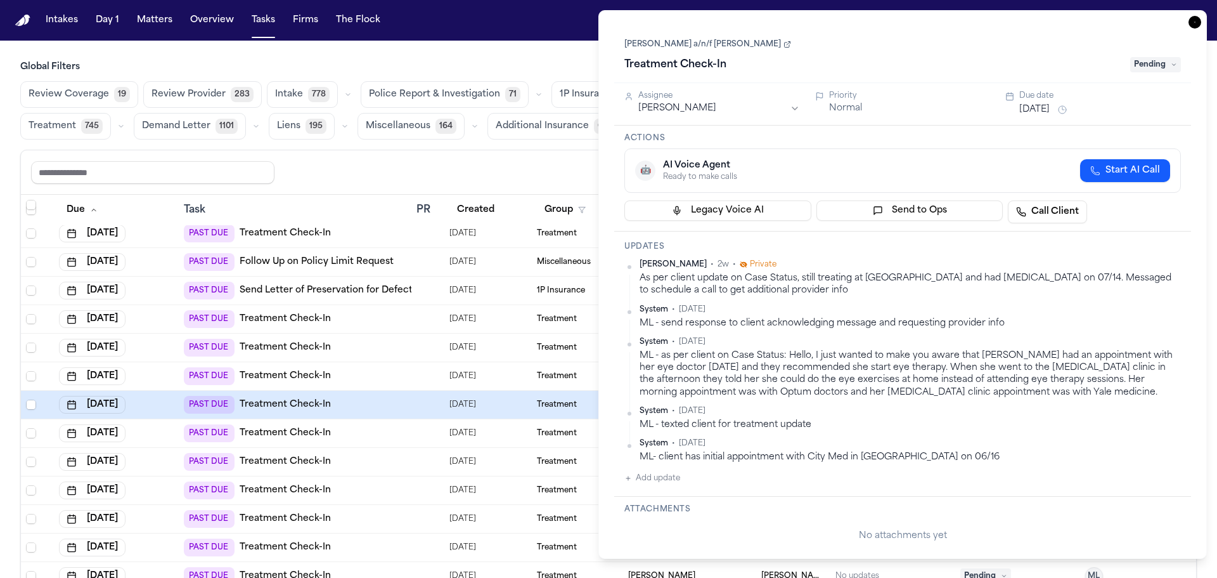
click at [652, 478] on button "Add update" at bounding box center [653, 478] width 56 height 15
click at [659, 488] on textarea "Add your update" at bounding box center [910, 488] width 531 height 25
paste textarea "**********"
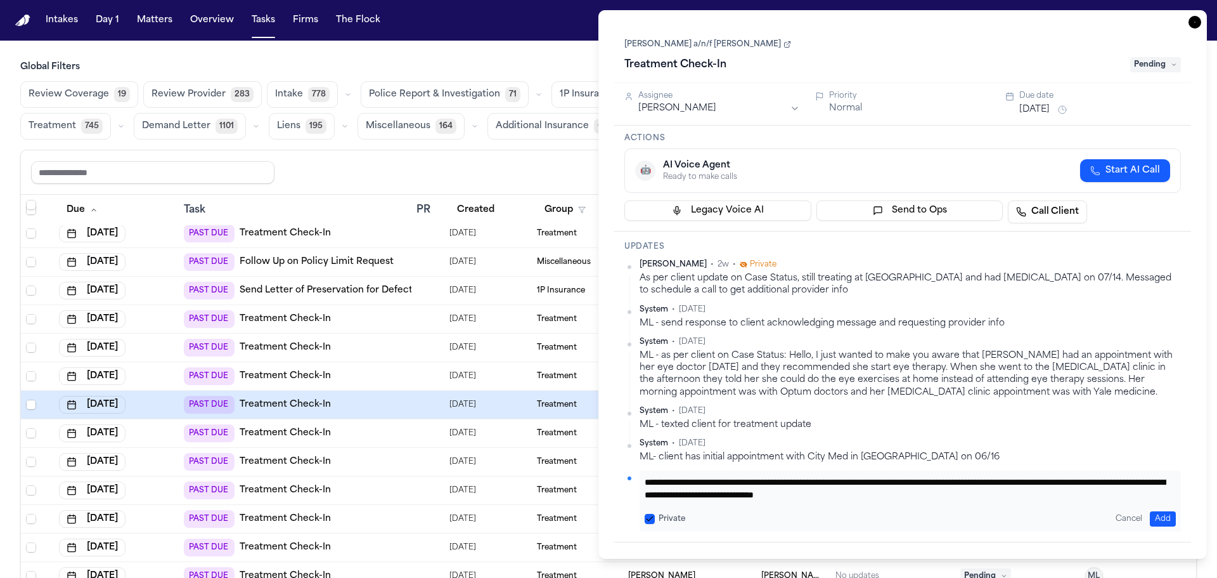
type textarea "**********"
click at [1027, 112] on button "[DATE]" at bounding box center [1035, 109] width 30 height 13
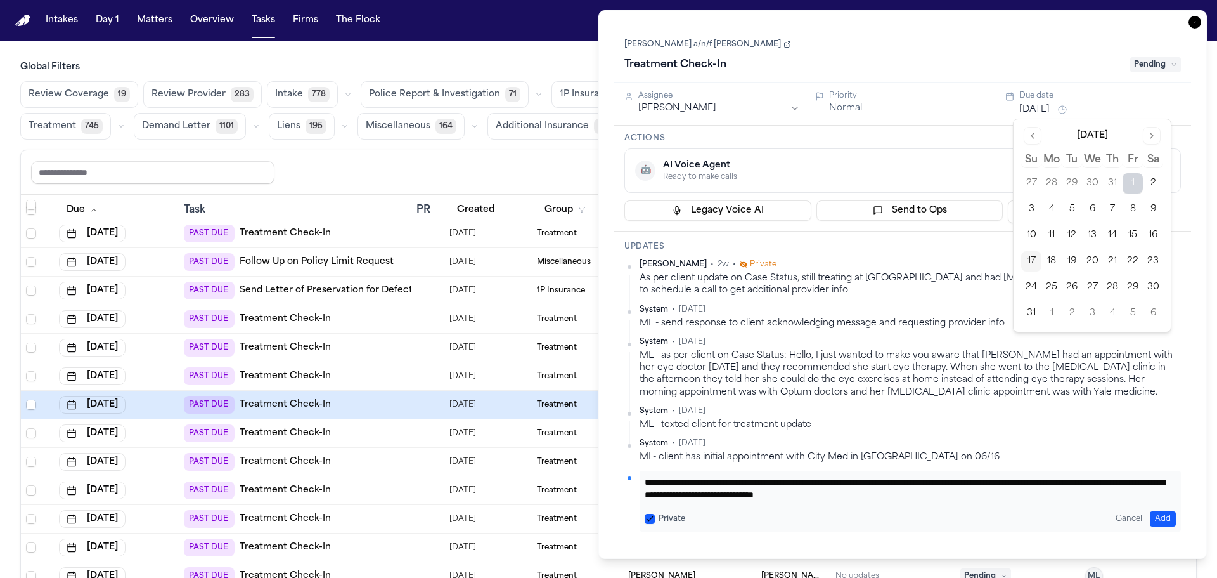
click at [1054, 285] on button "25" at bounding box center [1052, 287] width 20 height 20
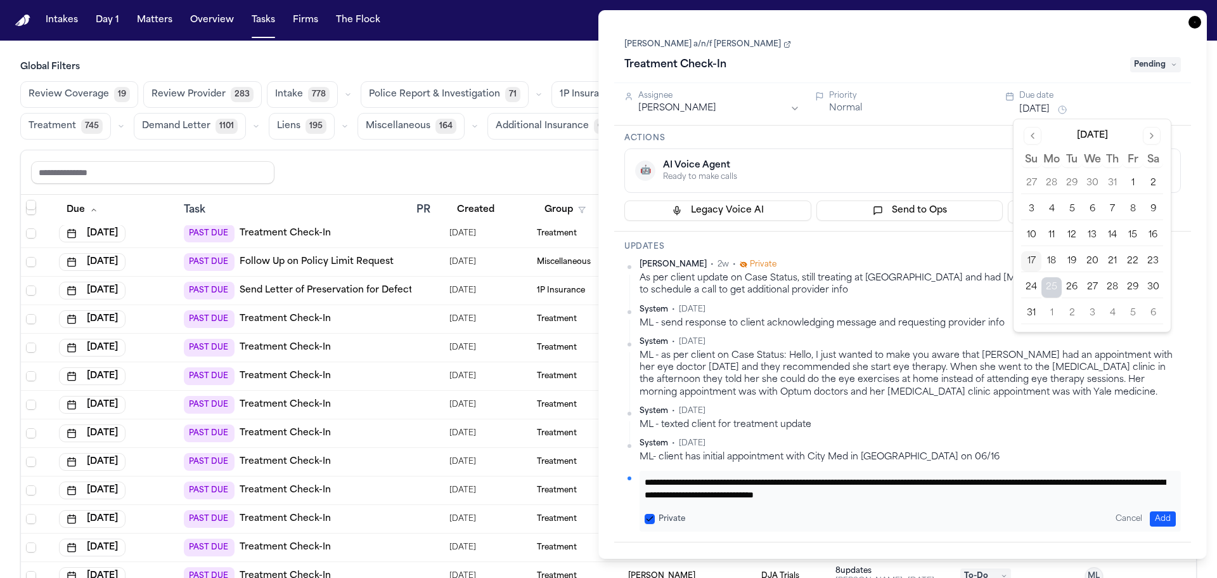
click at [1193, 22] on icon "button" at bounding box center [1195, 22] width 13 height 13
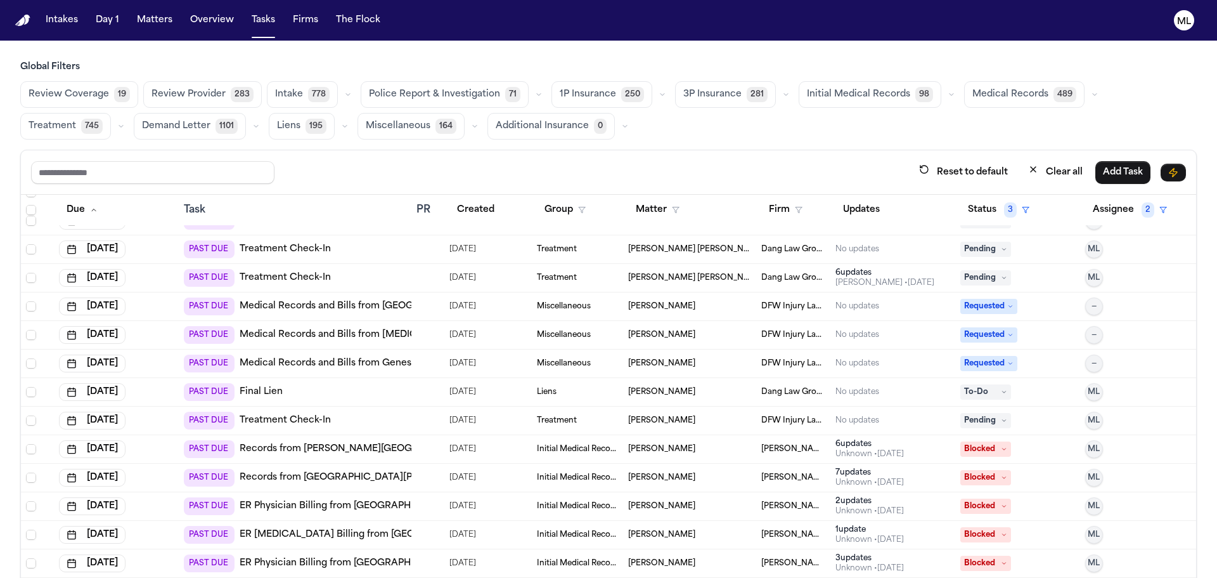
scroll to position [3741, 0]
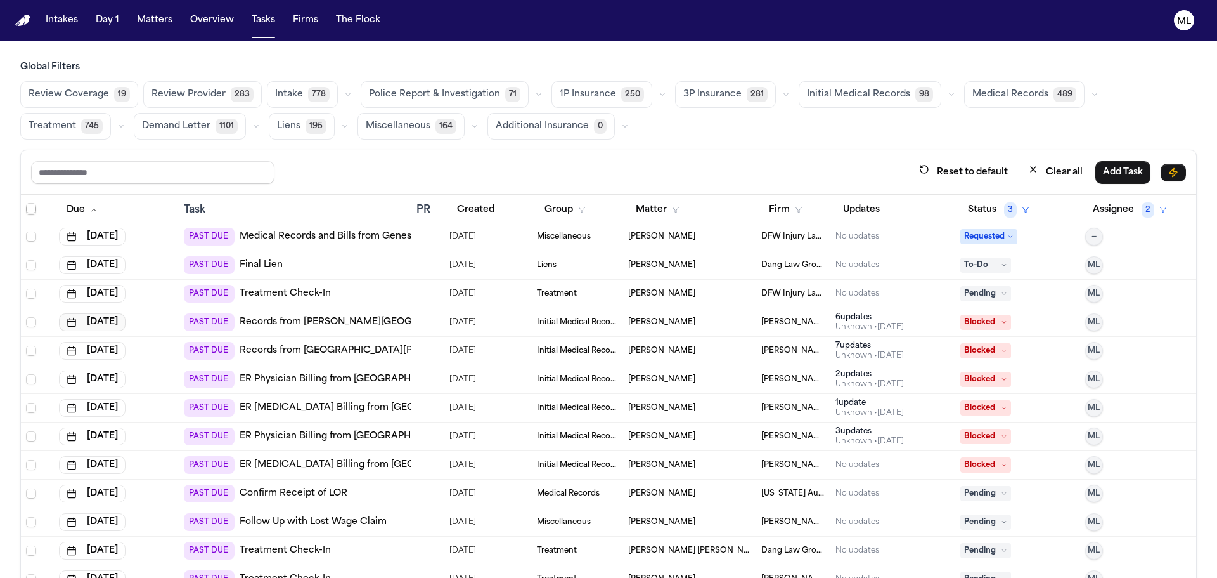
click at [126, 319] on button "[DATE]" at bounding box center [92, 322] width 67 height 18
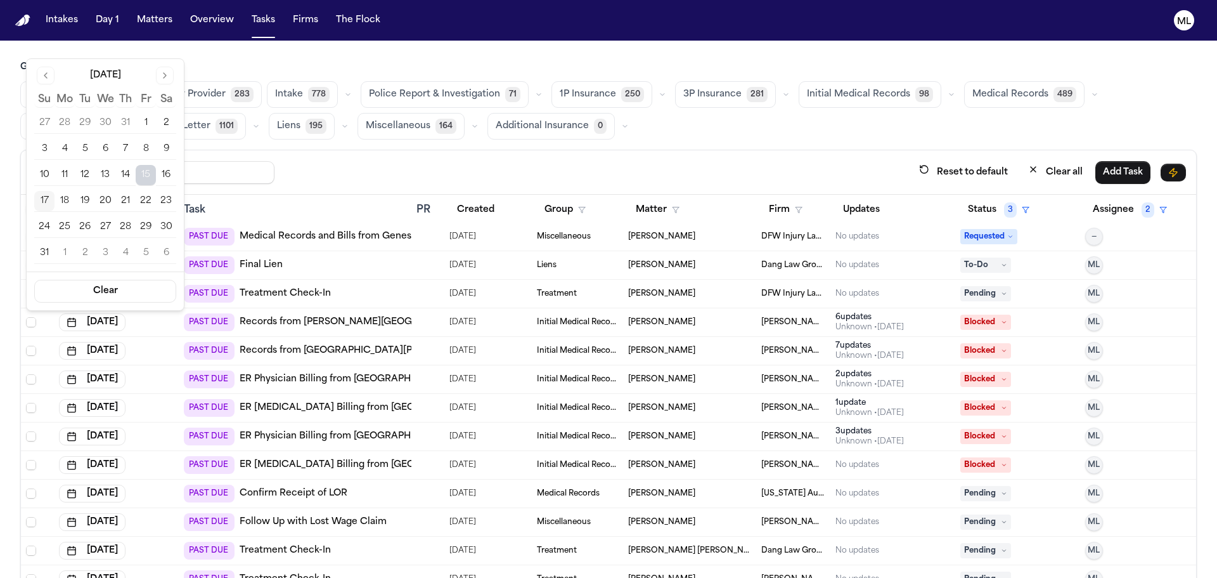
click at [81, 198] on button "19" at bounding box center [85, 201] width 20 height 20
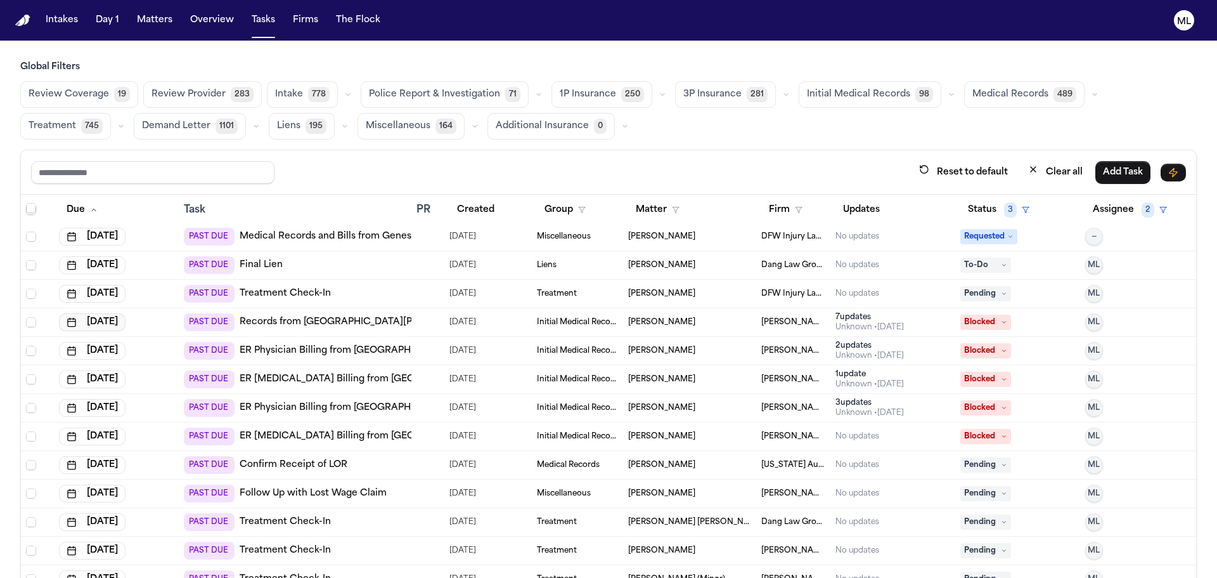
click at [121, 323] on button "[DATE]" at bounding box center [92, 322] width 67 height 18
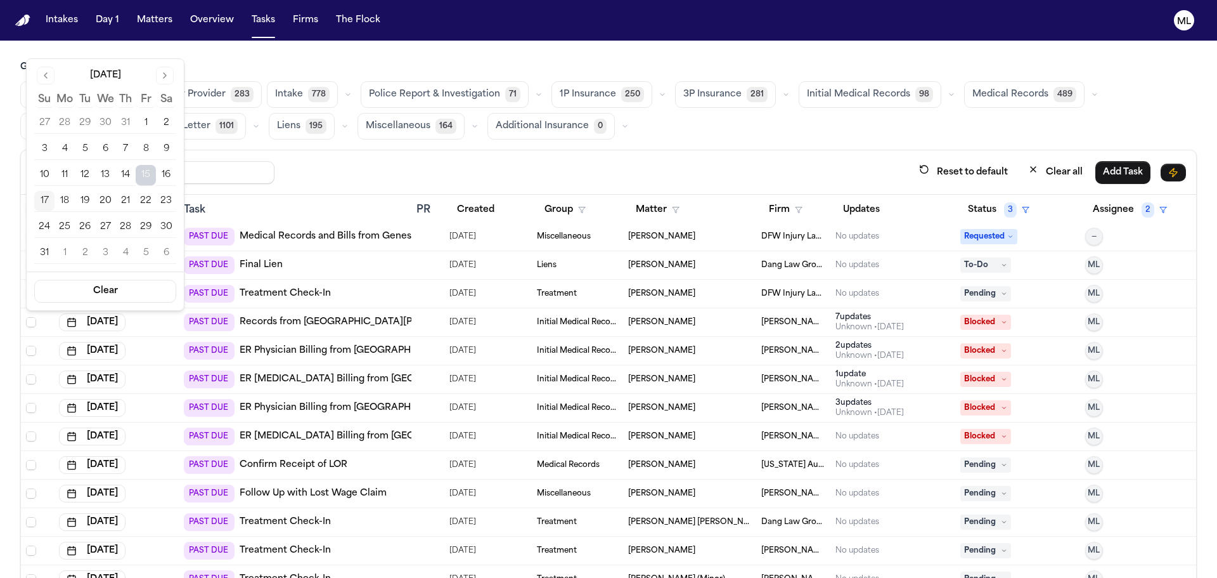
click at [88, 202] on button "19" at bounding box center [85, 201] width 20 height 20
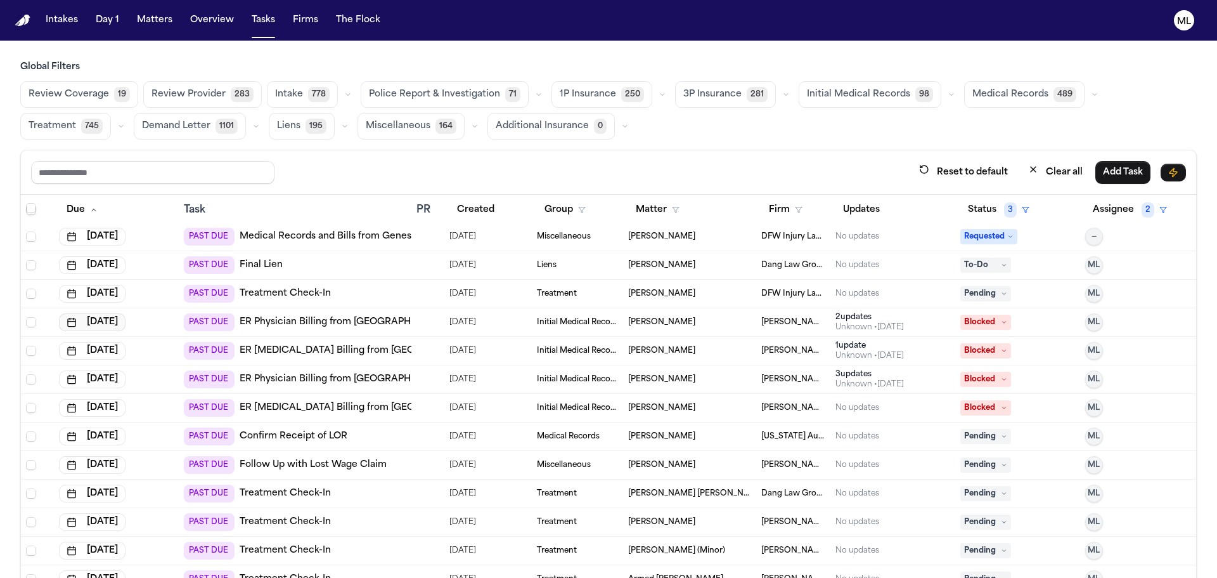
click at [110, 325] on button "[DATE]" at bounding box center [92, 322] width 67 height 18
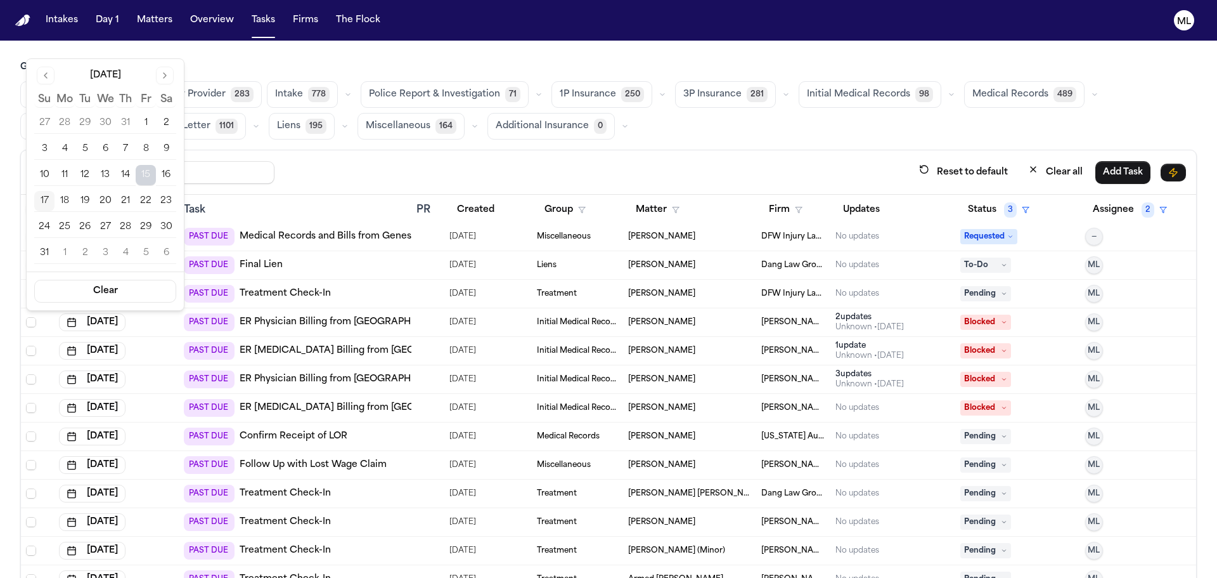
click at [90, 205] on button "19" at bounding box center [85, 201] width 20 height 20
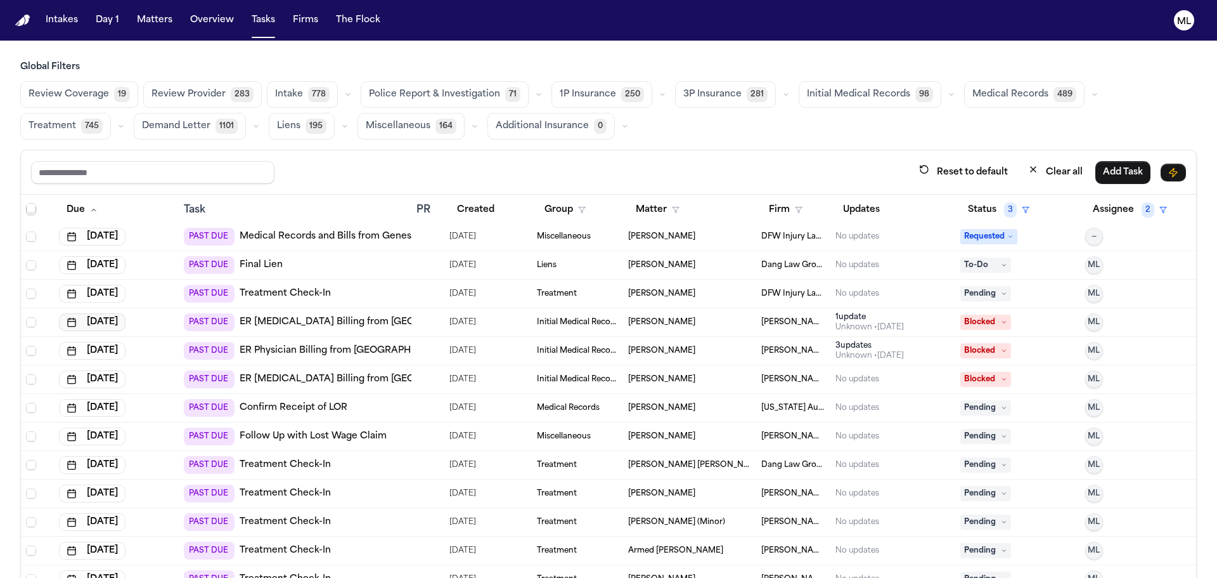
click at [125, 323] on button "[DATE]" at bounding box center [92, 322] width 67 height 18
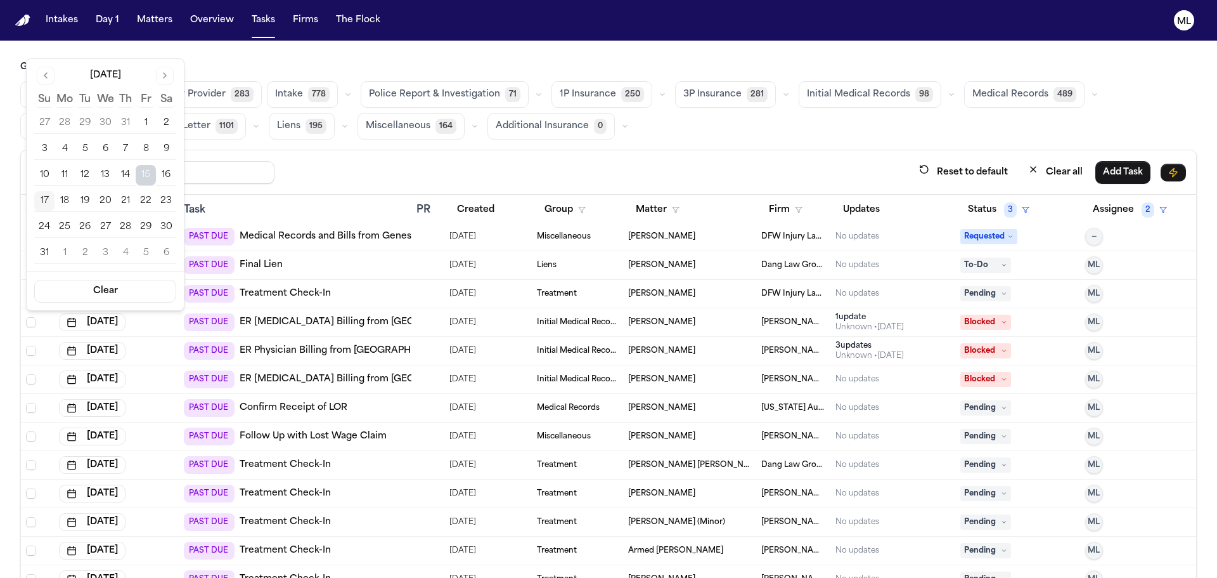
click at [94, 202] on button "19" at bounding box center [85, 201] width 20 height 20
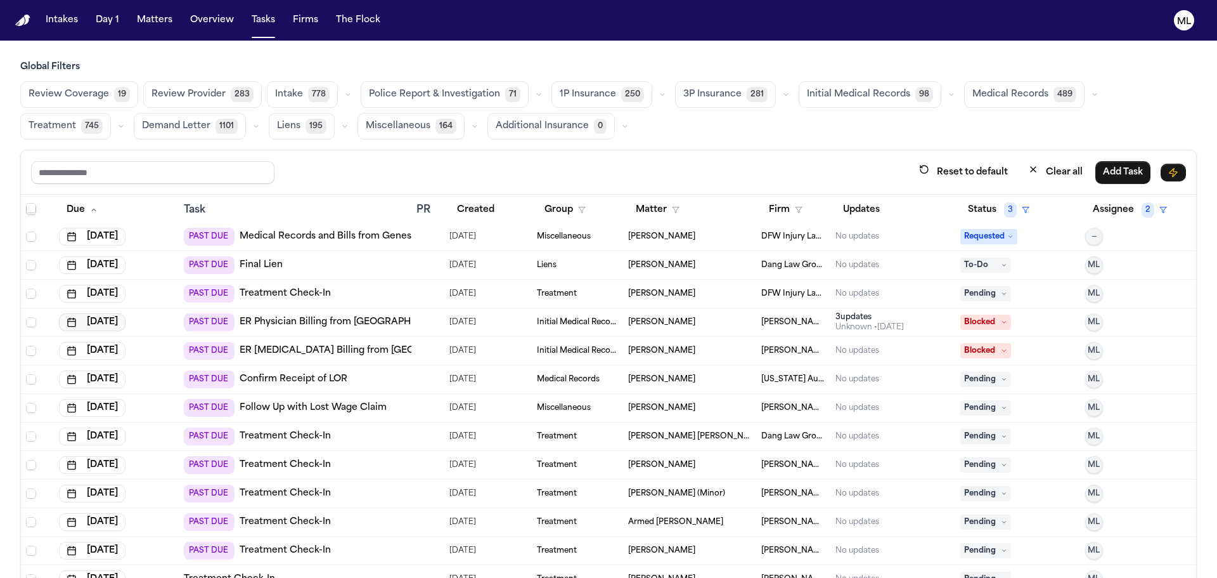
click at [126, 321] on button "[DATE]" at bounding box center [92, 322] width 67 height 18
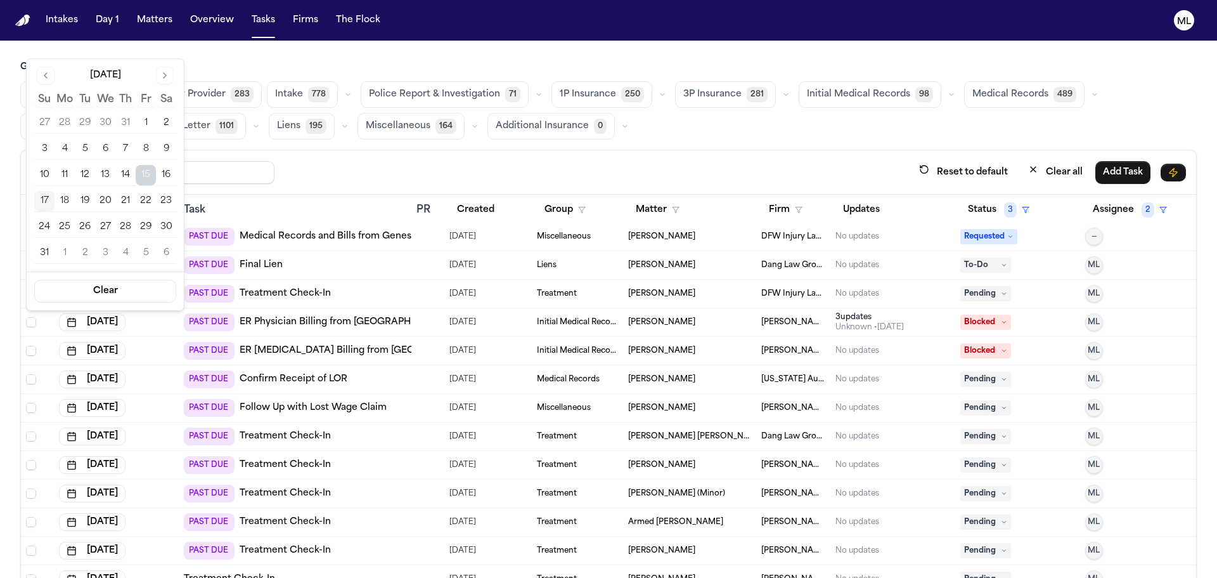
click at [86, 200] on button "19" at bounding box center [85, 201] width 20 height 20
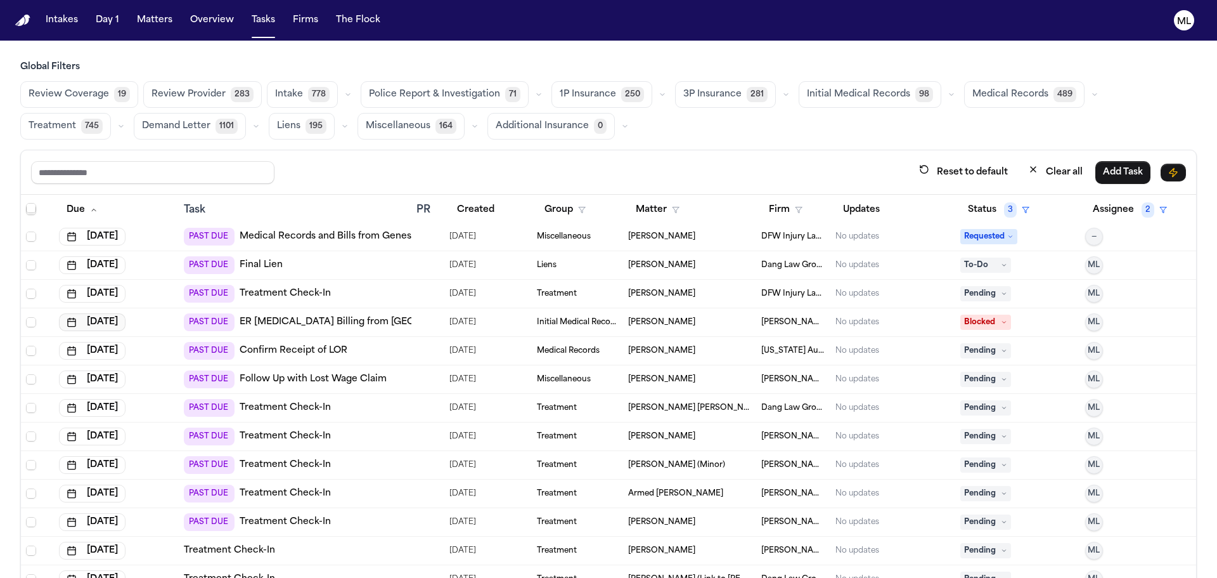
click at [120, 323] on button "[DATE]" at bounding box center [92, 322] width 67 height 18
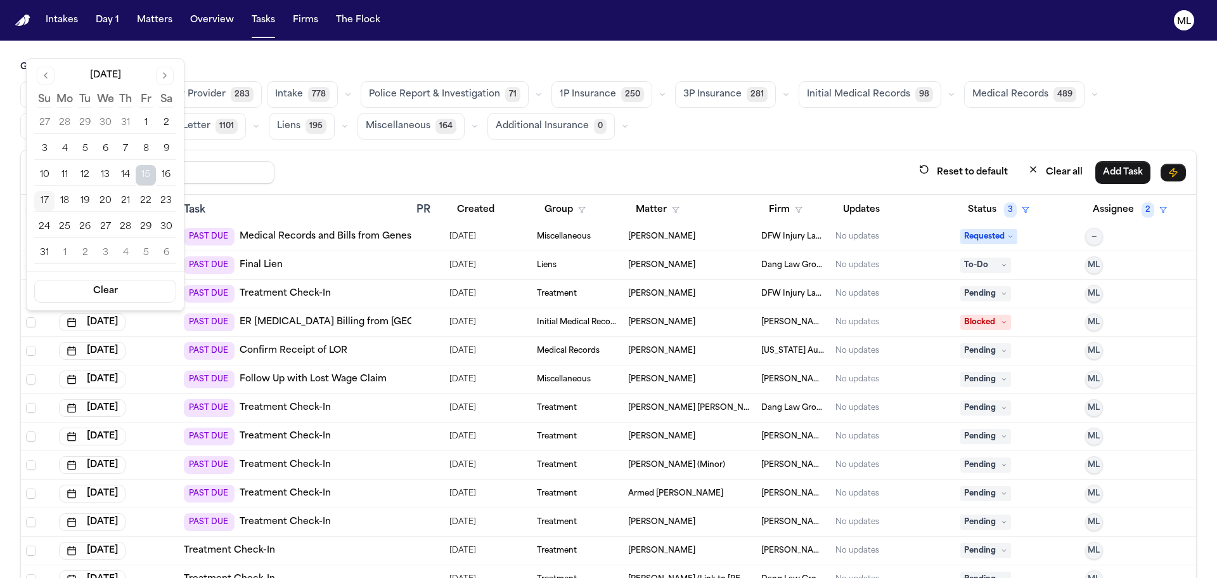
click at [80, 201] on button "19" at bounding box center [85, 201] width 20 height 20
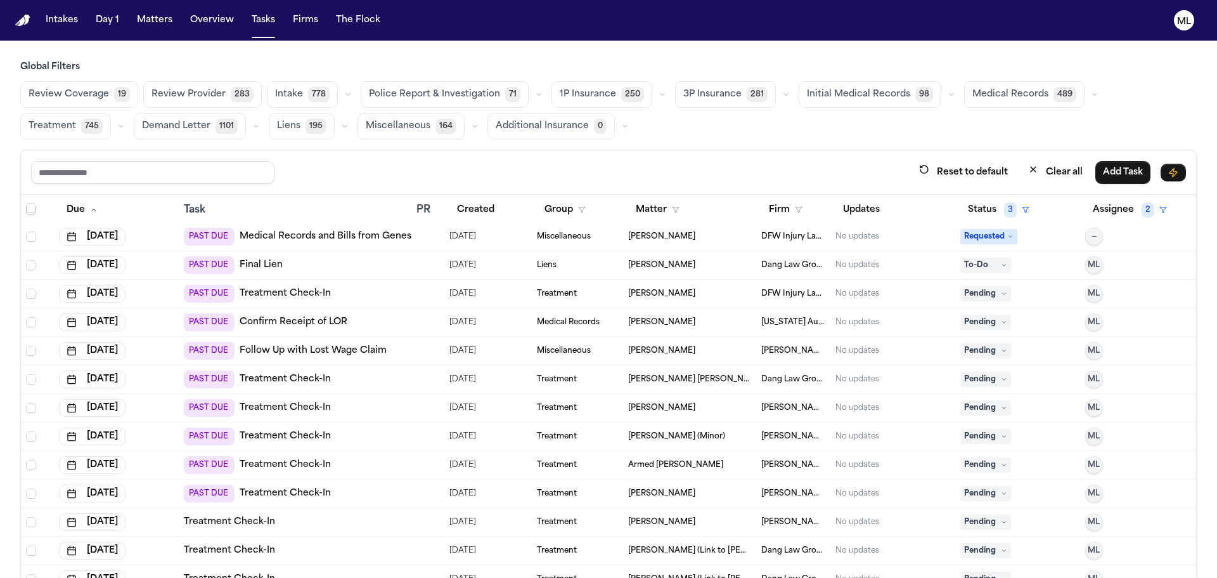
scroll to position [3868, 0]
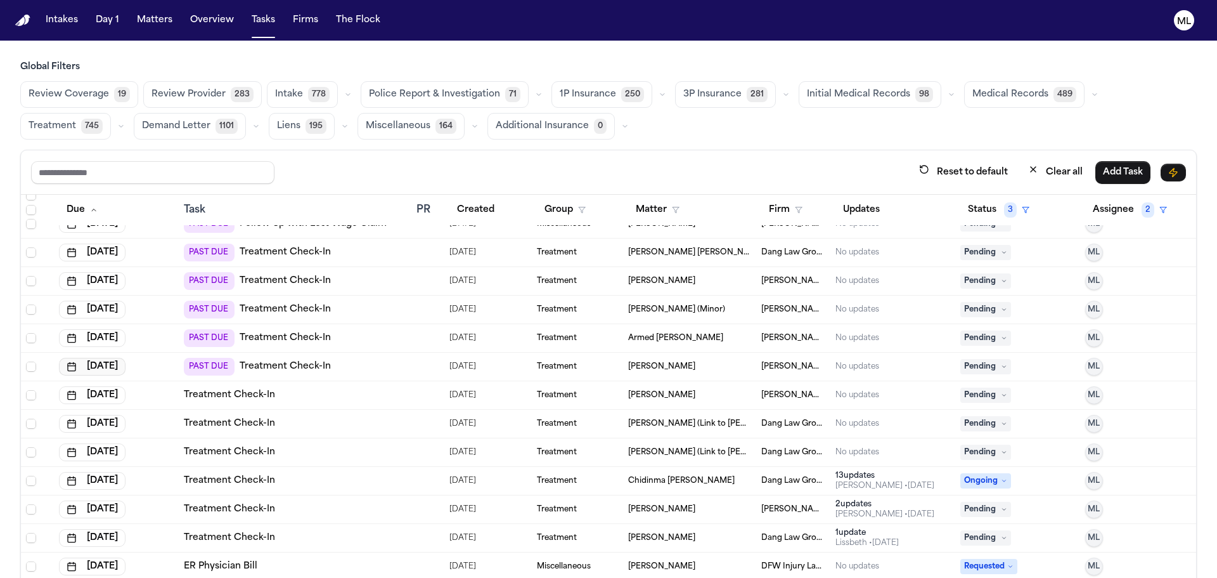
click at [119, 361] on button "Aug 16, 2025" at bounding box center [92, 367] width 67 height 18
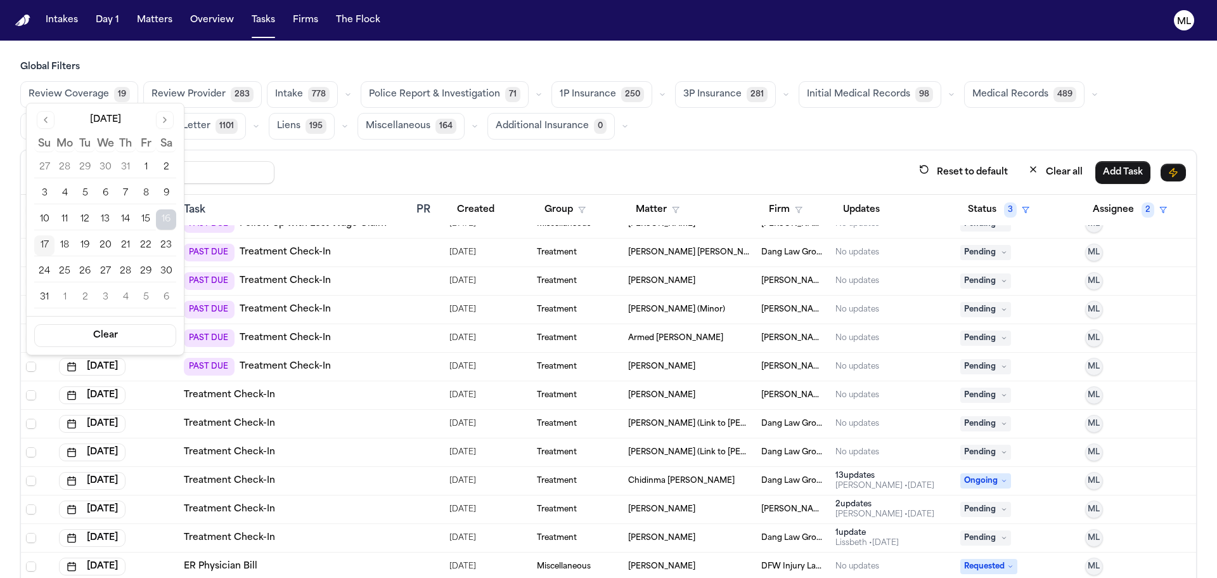
click at [66, 242] on button "18" at bounding box center [65, 245] width 20 height 20
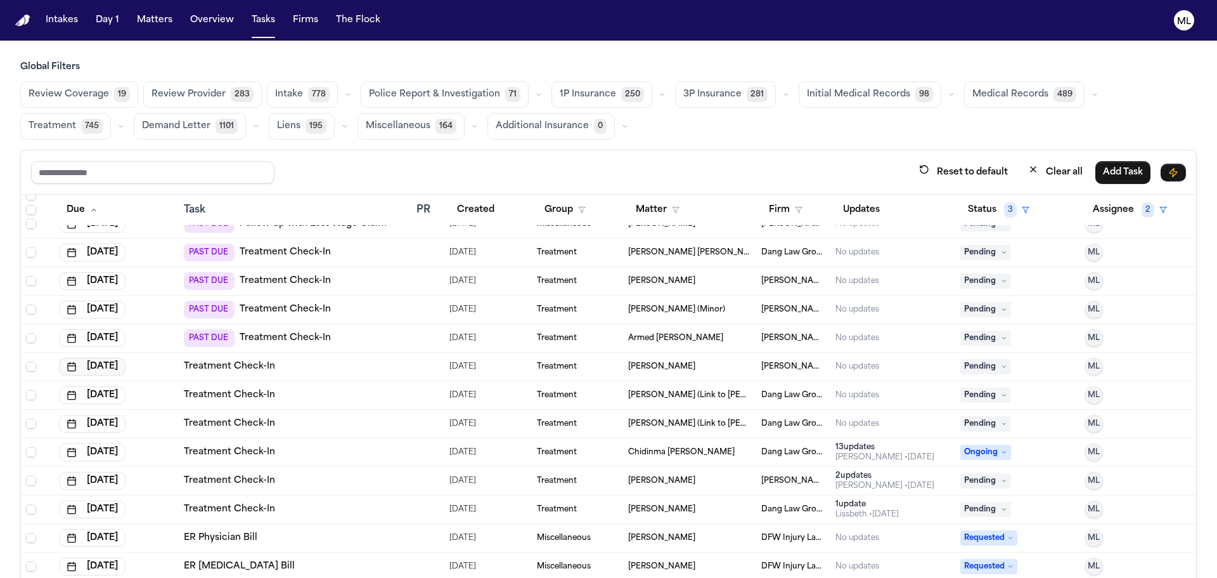
click at [122, 367] on button "Aug 17, 2025" at bounding box center [92, 367] width 67 height 18
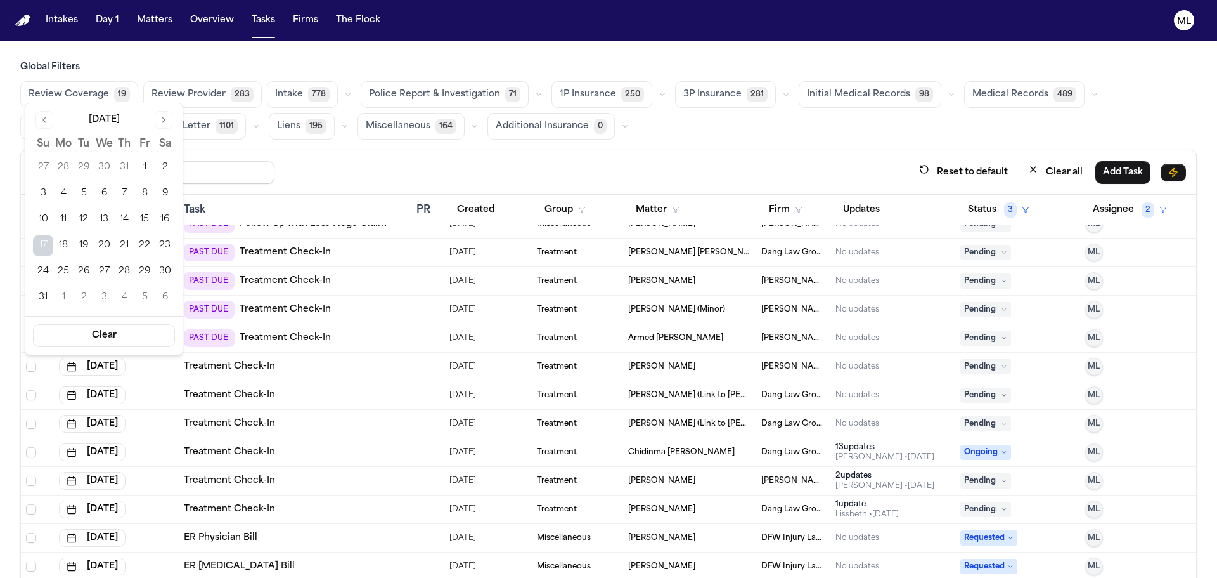
click at [65, 242] on button "18" at bounding box center [63, 245] width 20 height 20
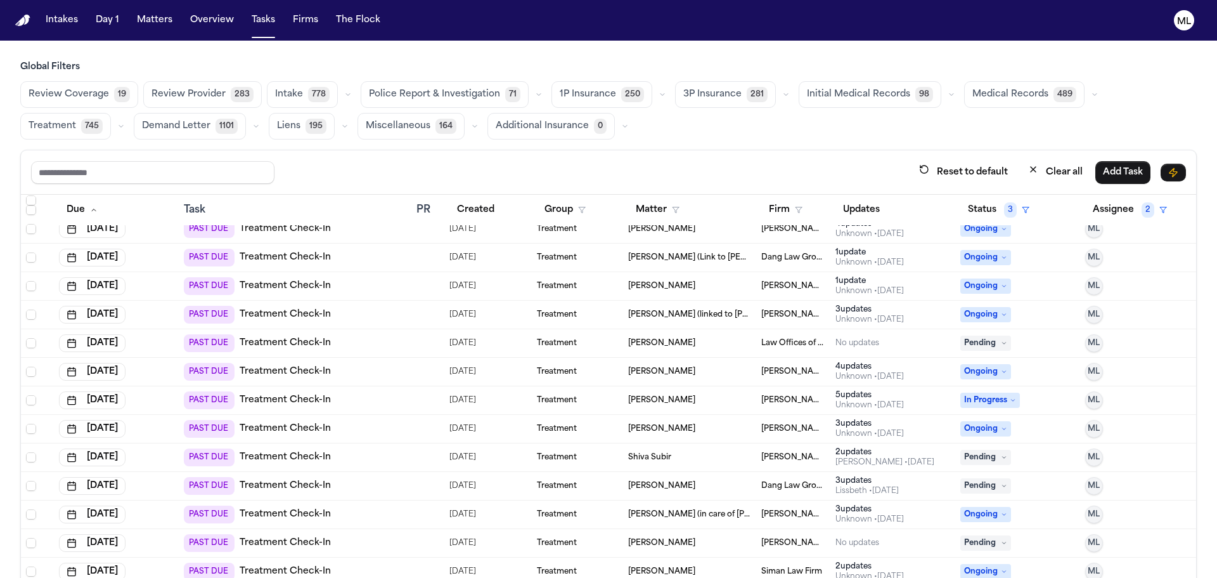
scroll to position [0, 0]
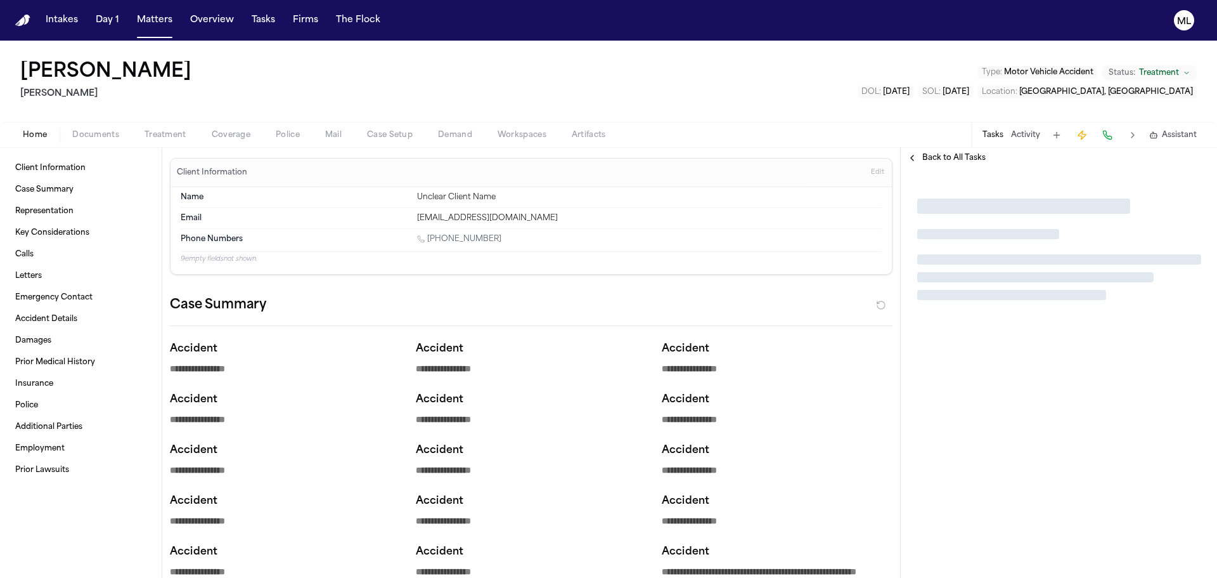
type textarea "*"
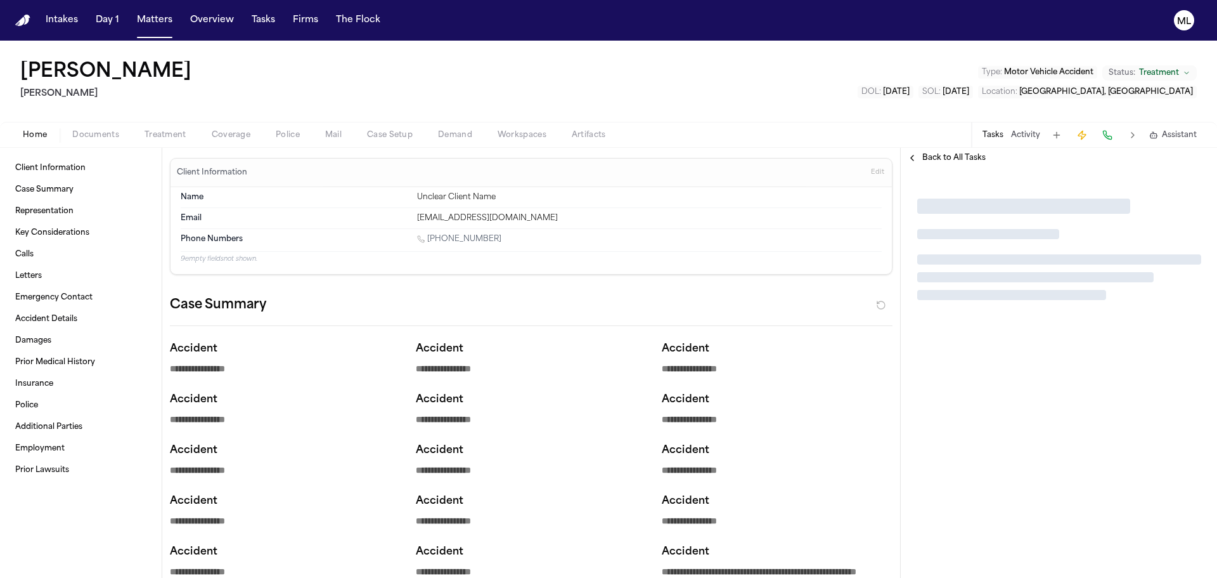
type textarea "*"
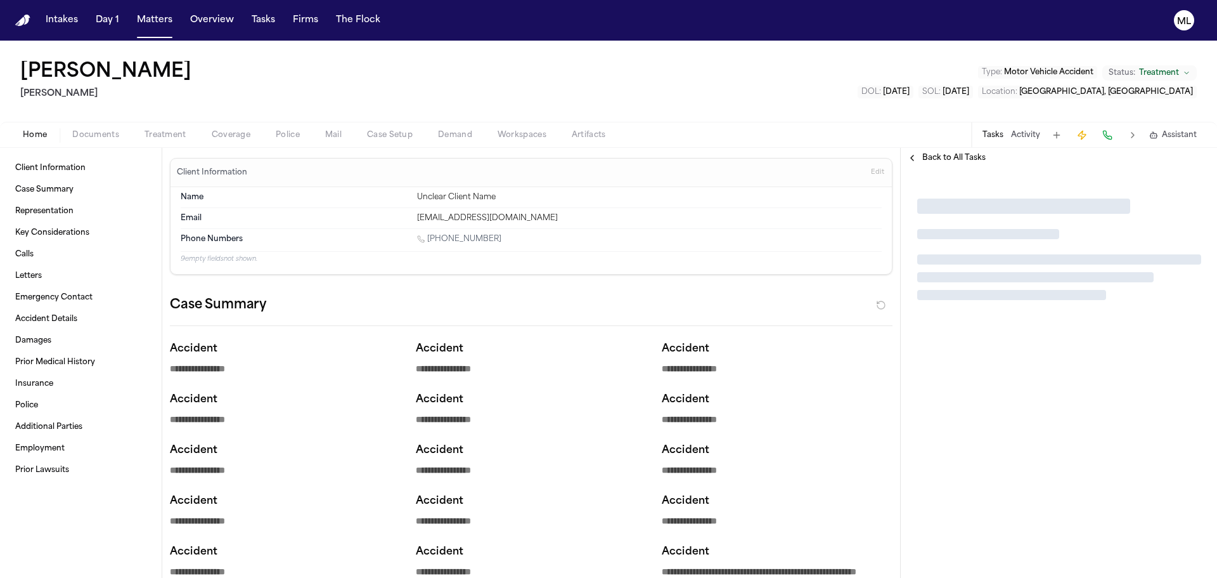
type textarea "*"
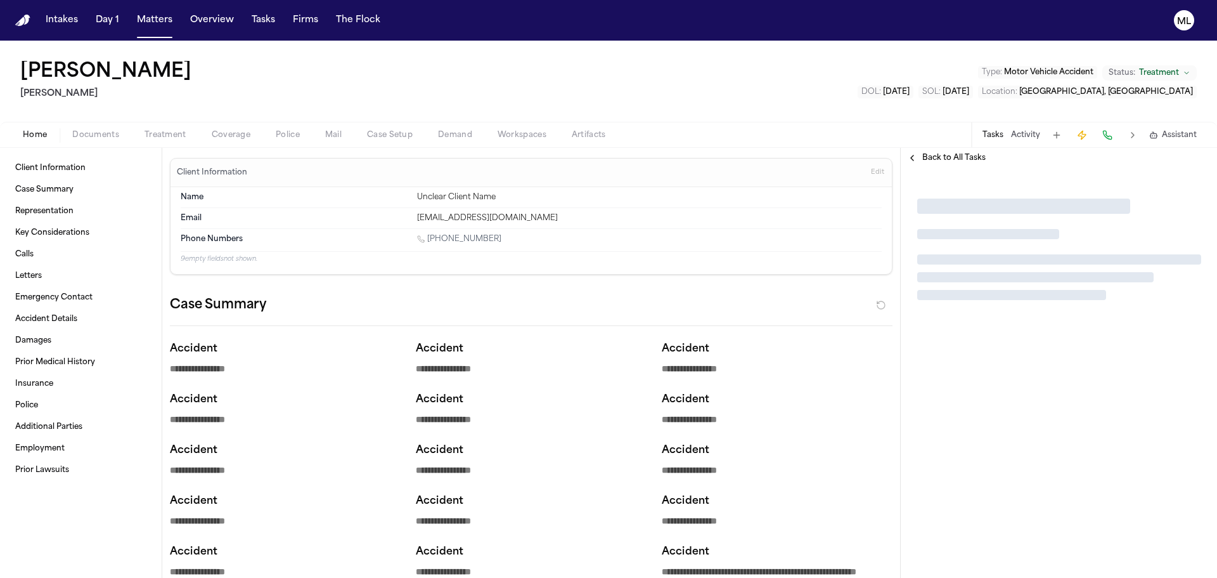
type textarea "*"
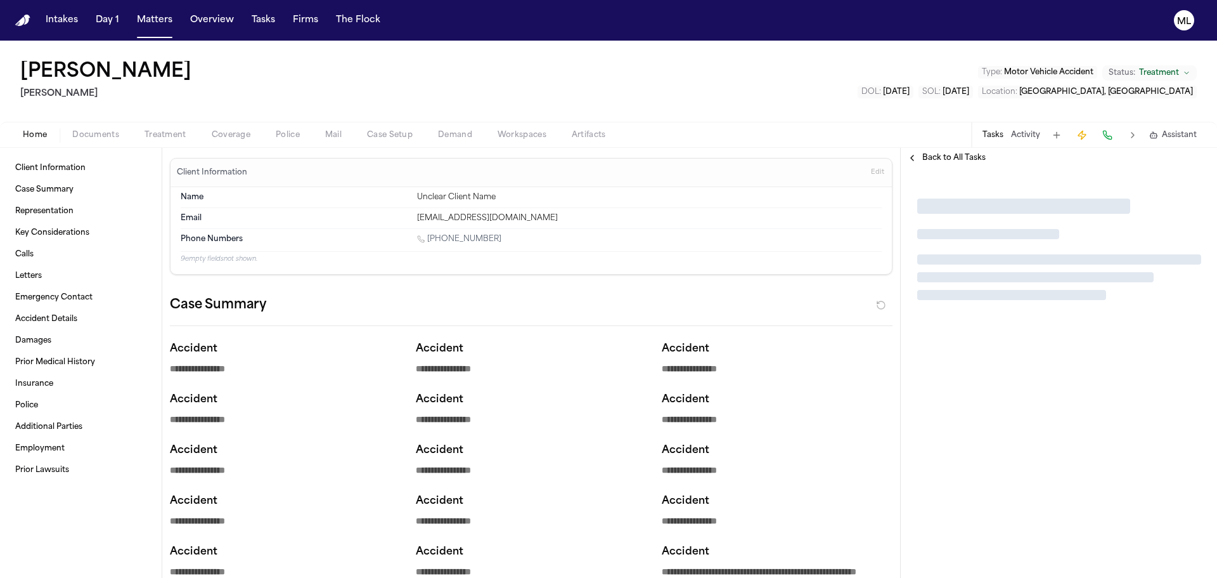
type textarea "*"
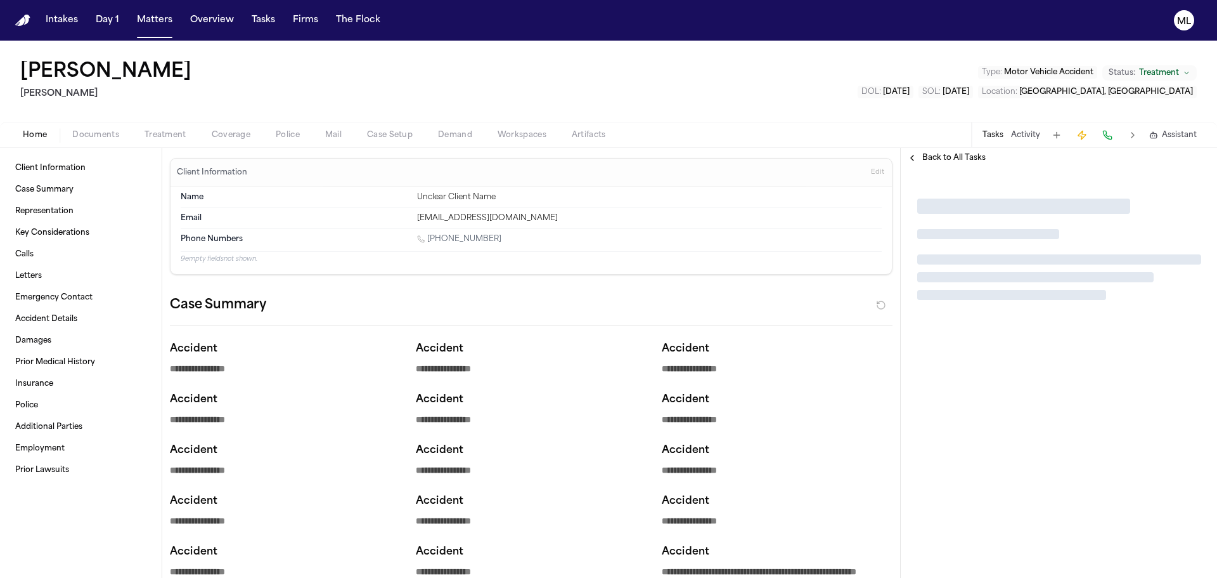
type textarea "*"
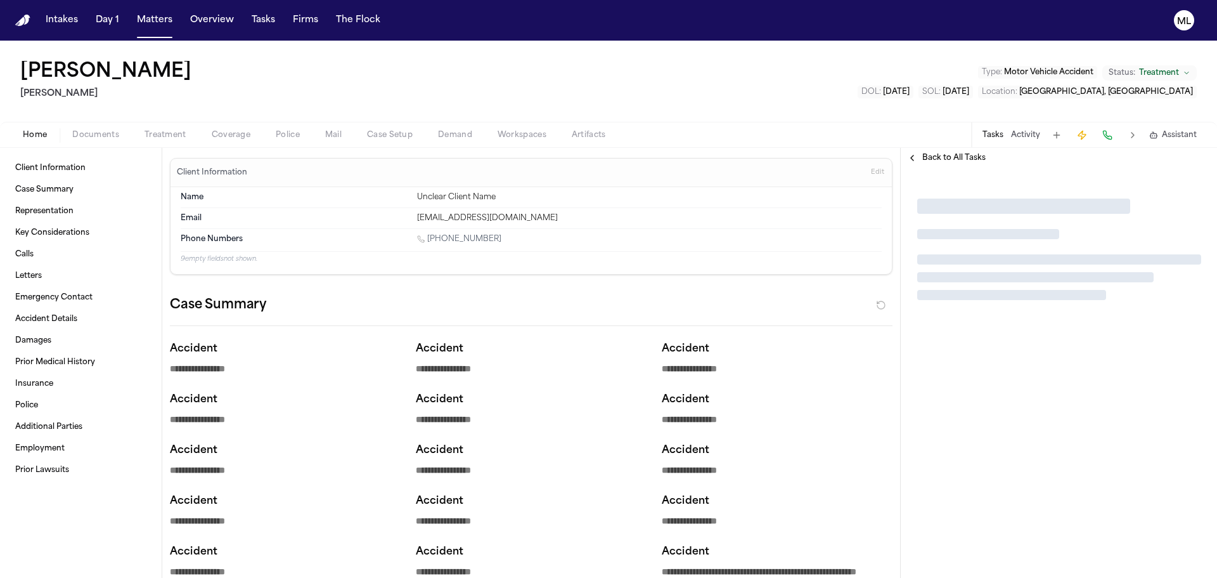
type textarea "*"
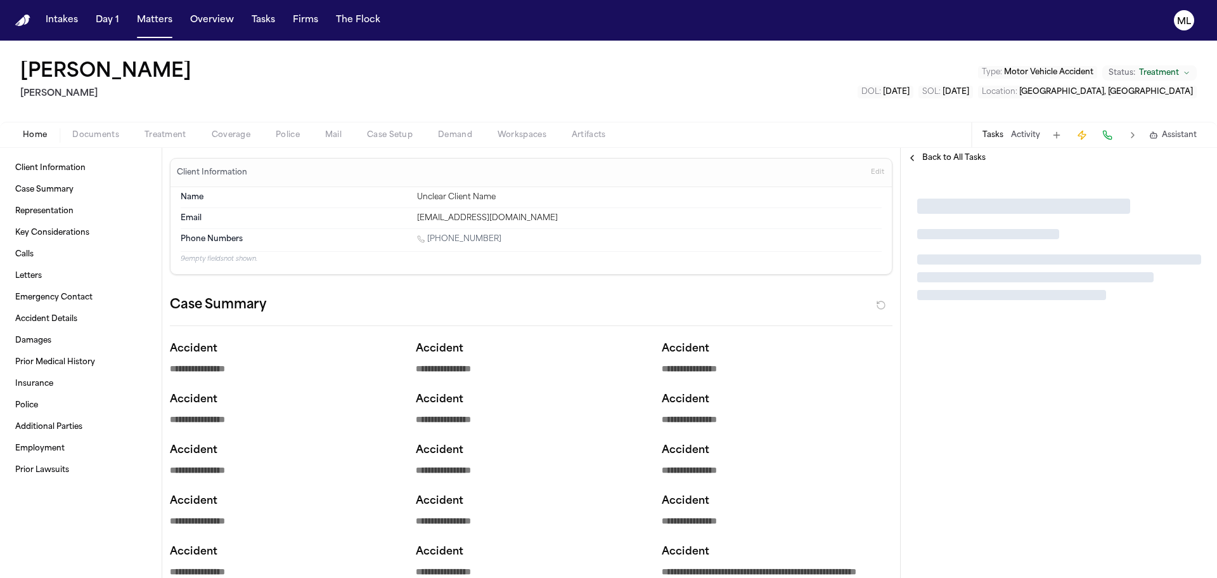
type textarea "*"
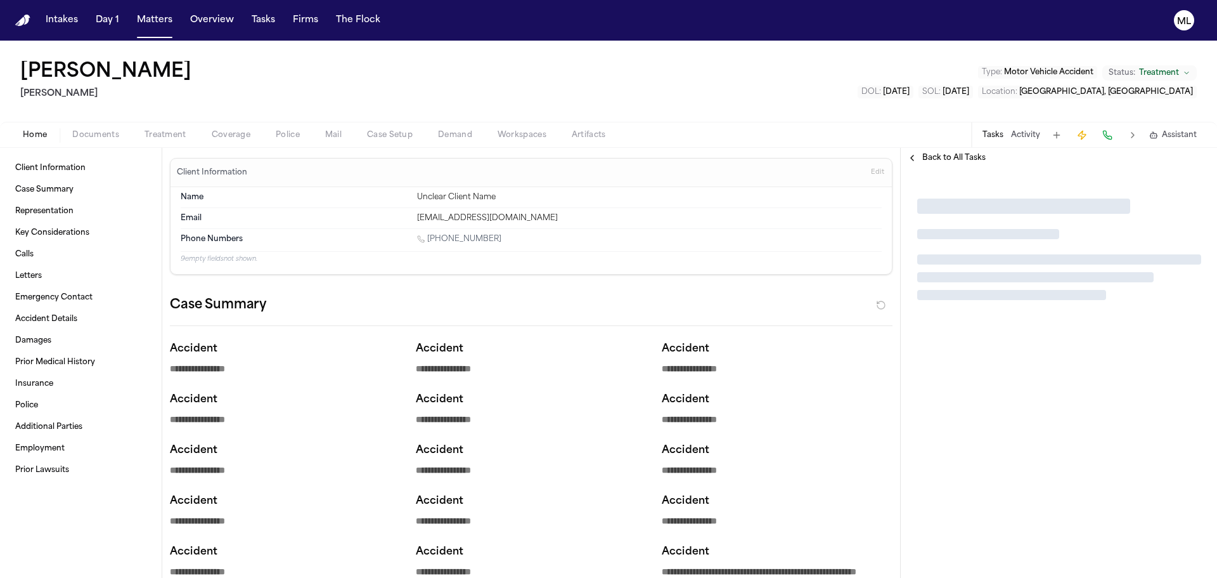
type textarea "*"
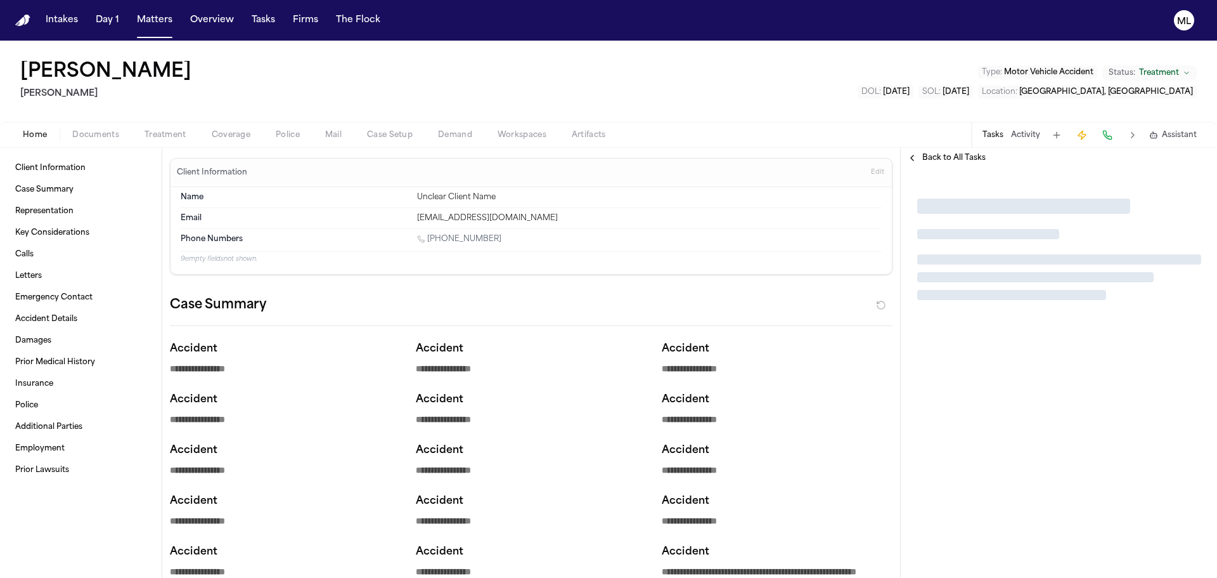
type textarea "*"
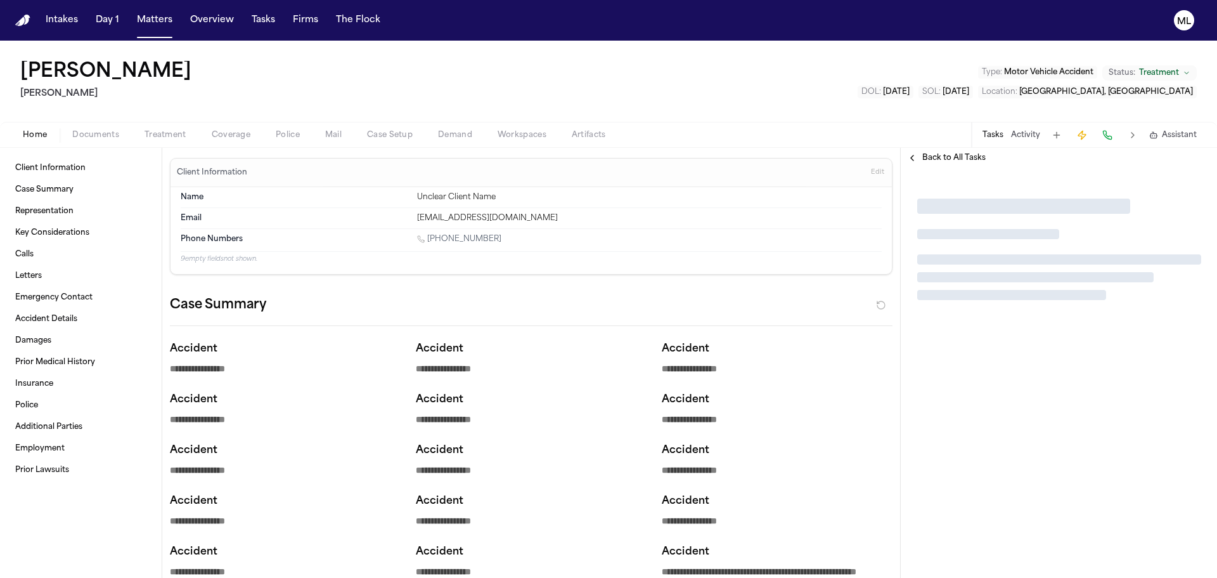
type textarea "*"
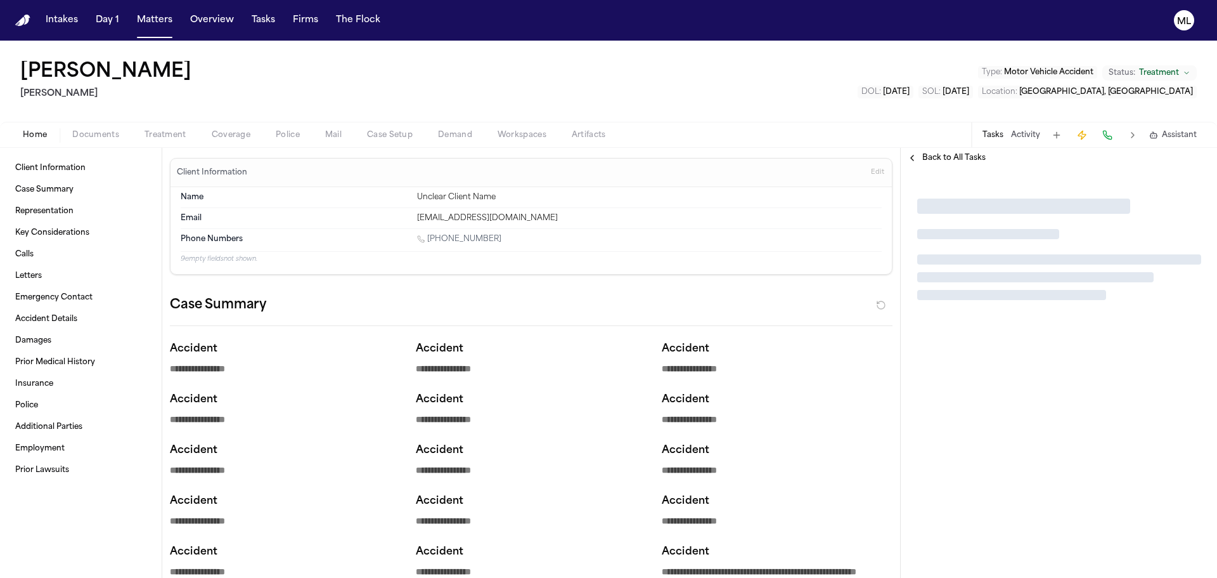
type textarea "*"
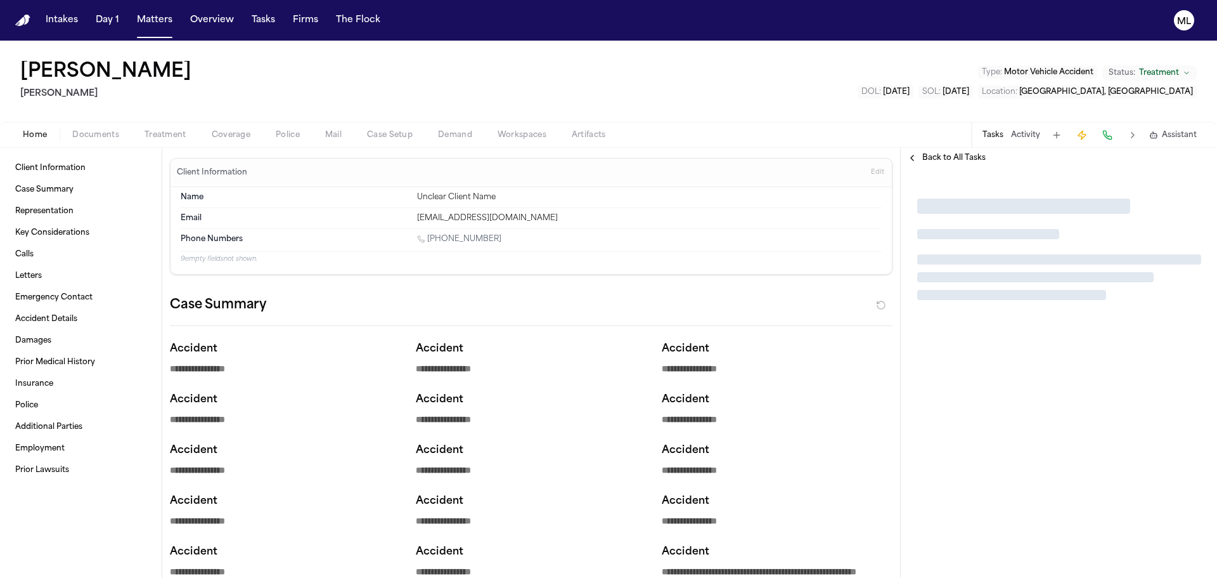
type textarea "*"
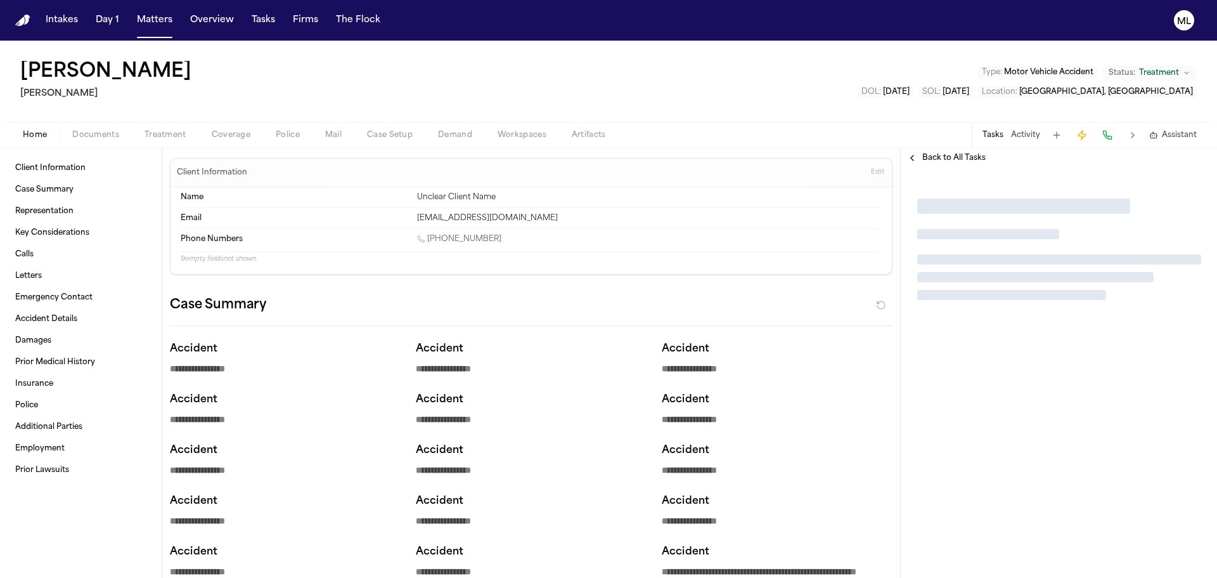
type textarea "*"
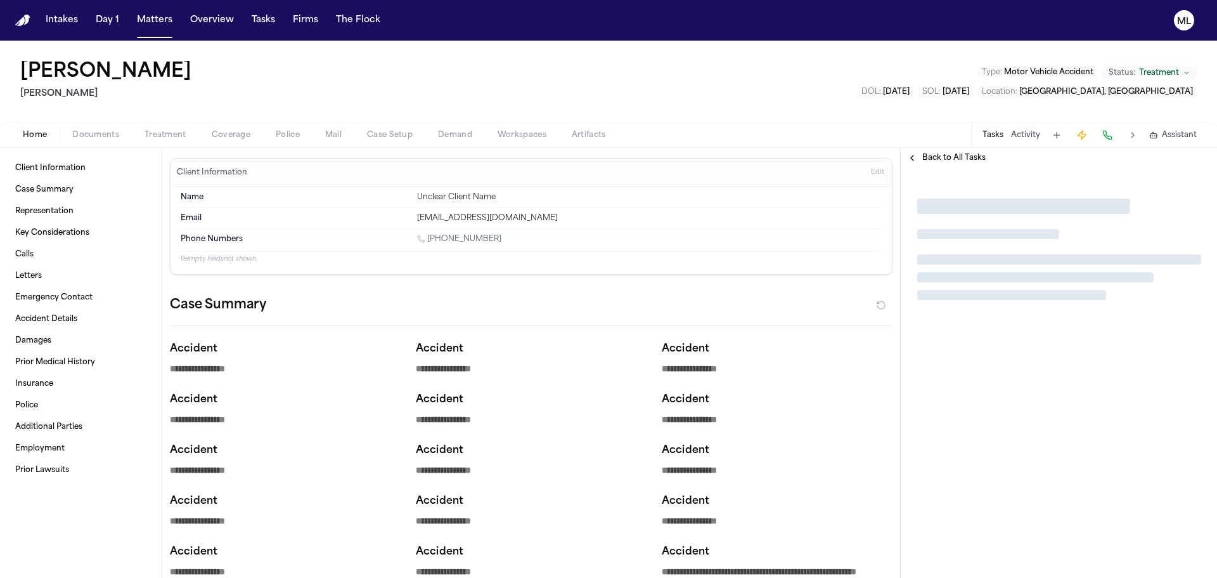
type textarea "*"
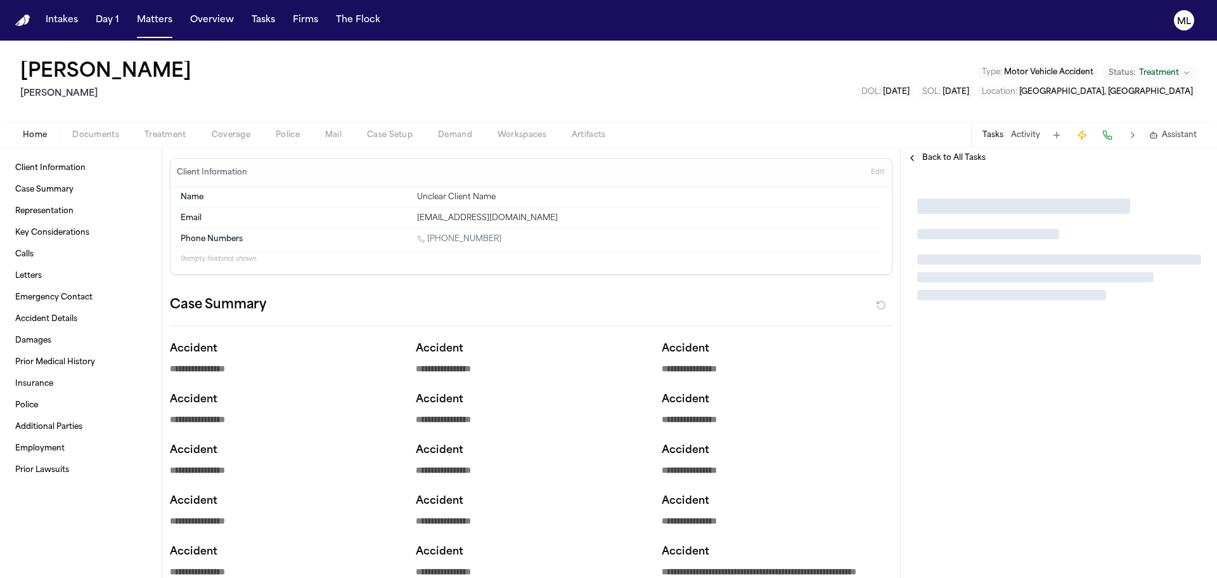
type textarea "*"
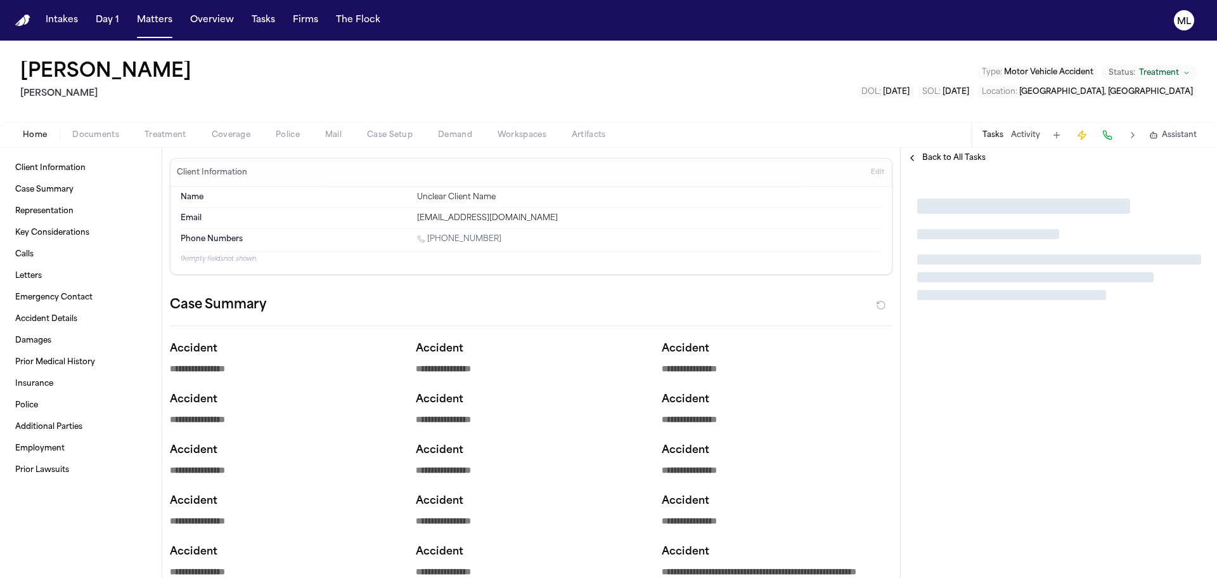
type textarea "*"
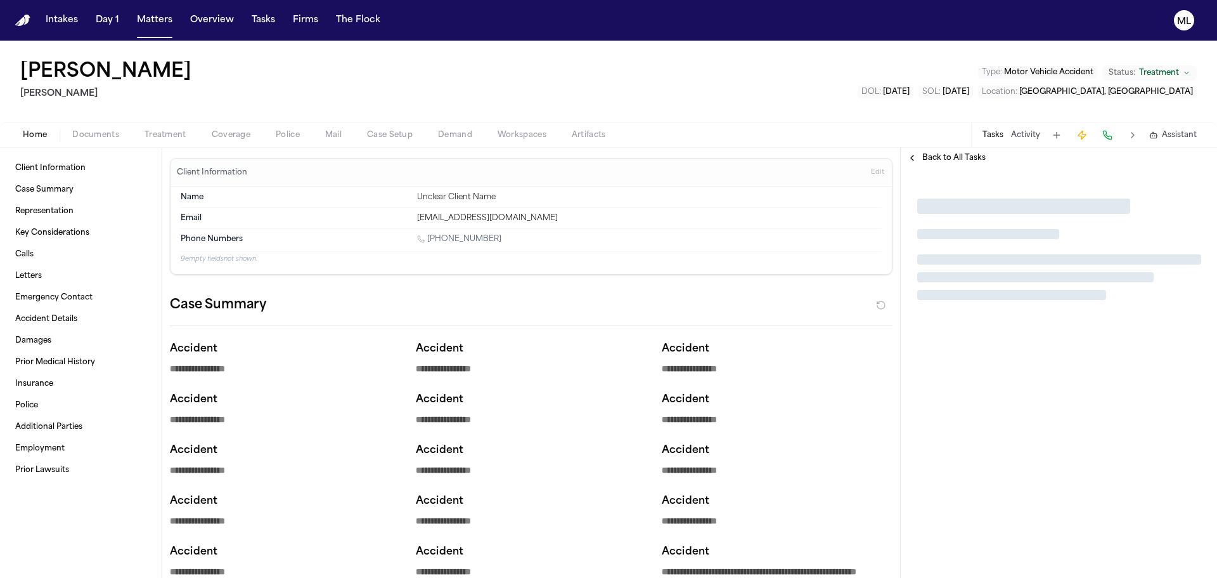
type textarea "*"
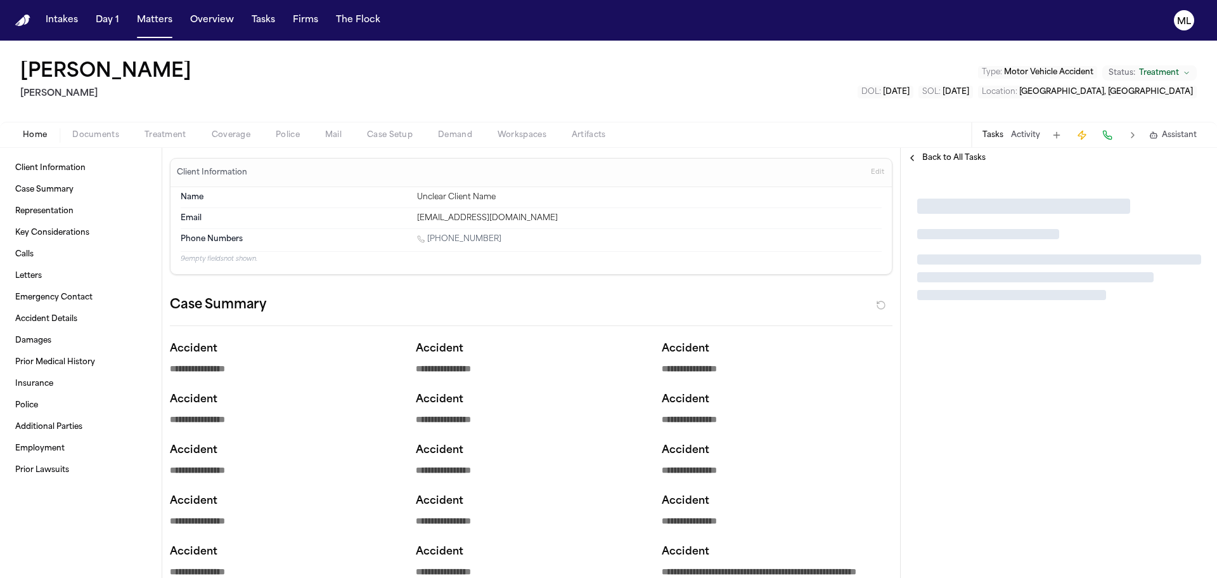
type textarea "*"
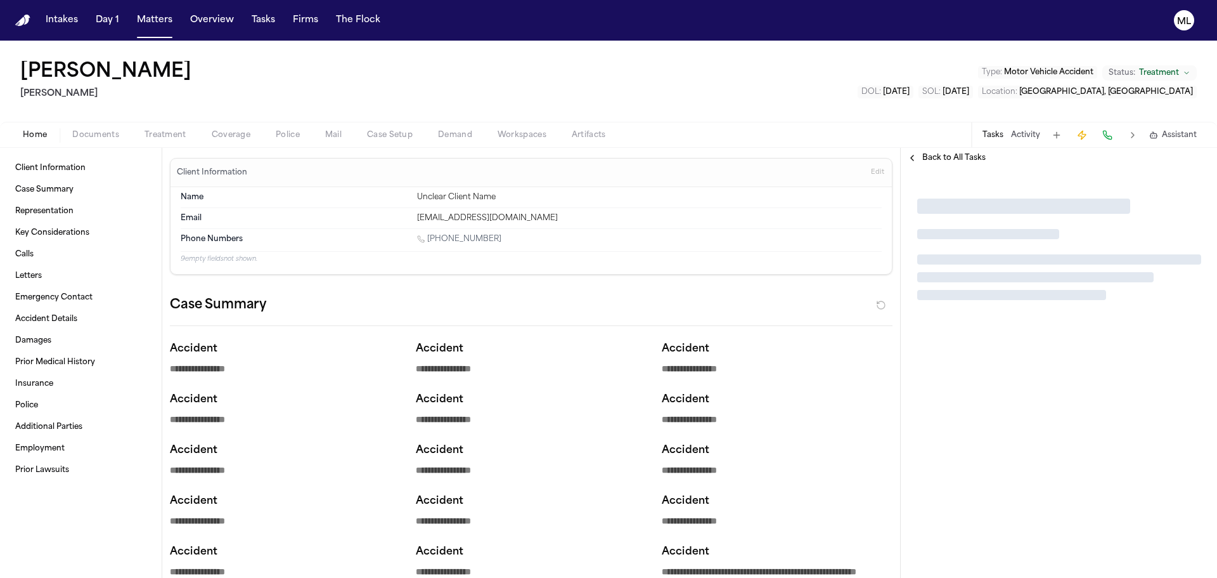
type textarea "*"
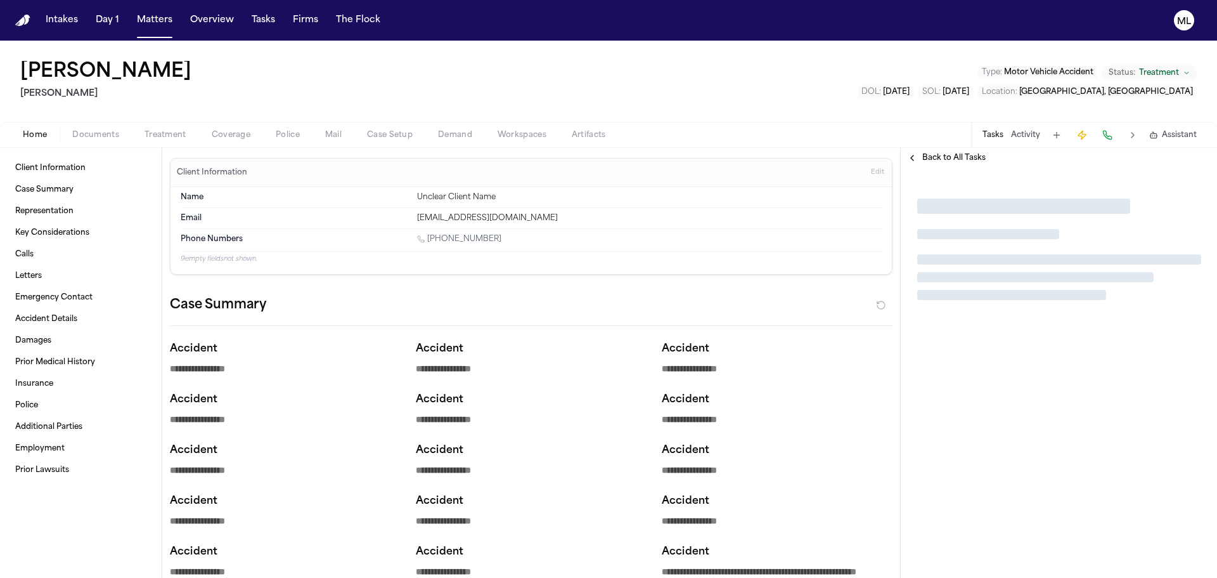
type textarea "*"
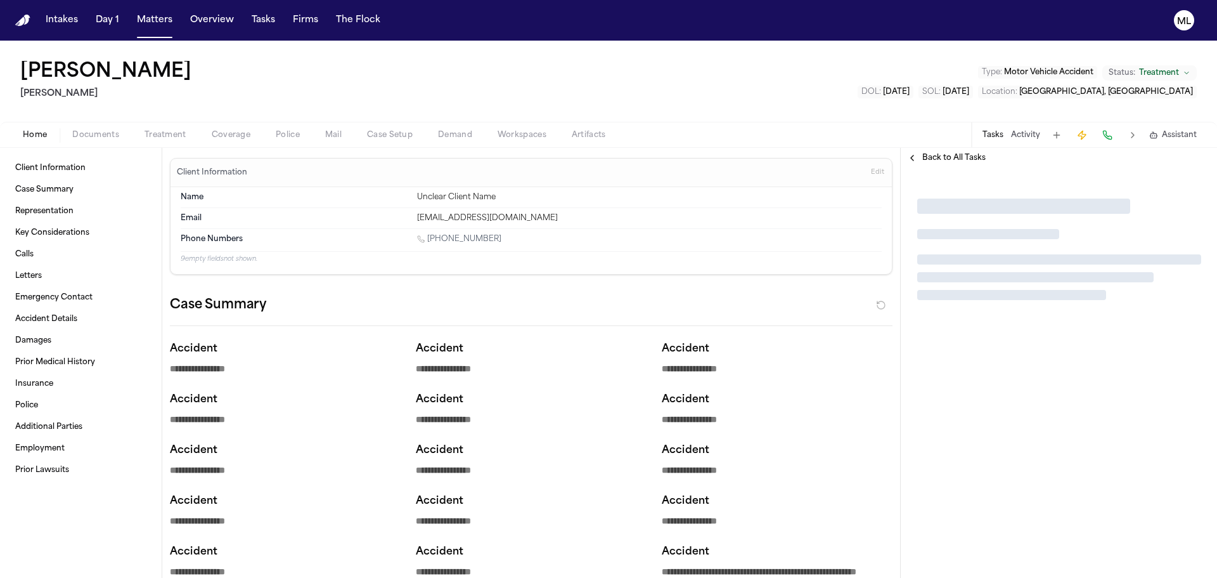
type textarea "*"
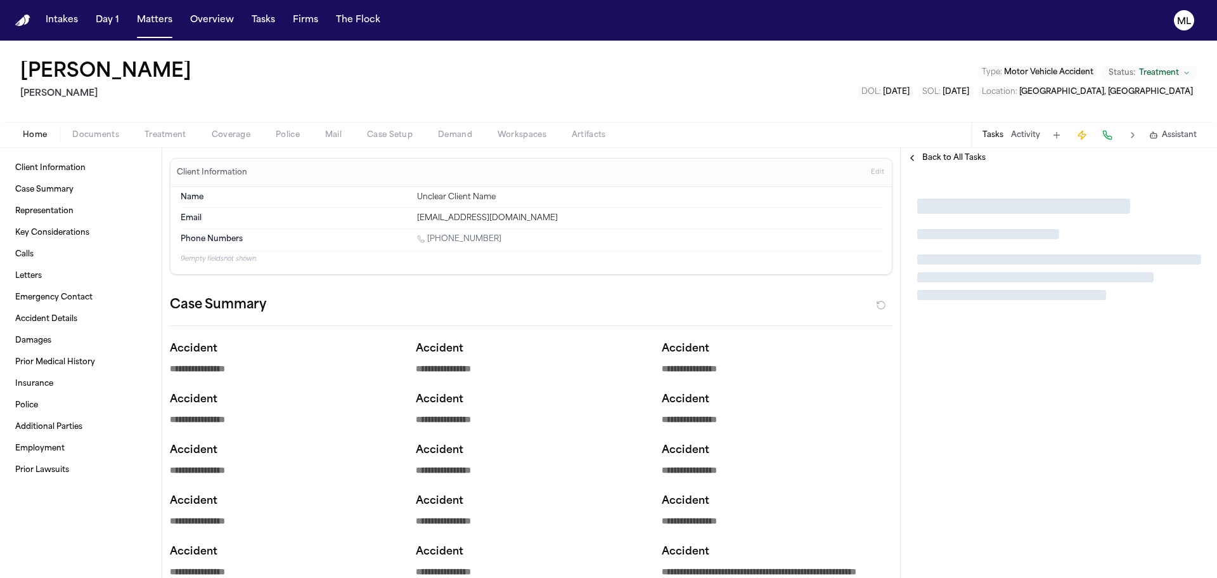
type textarea "*"
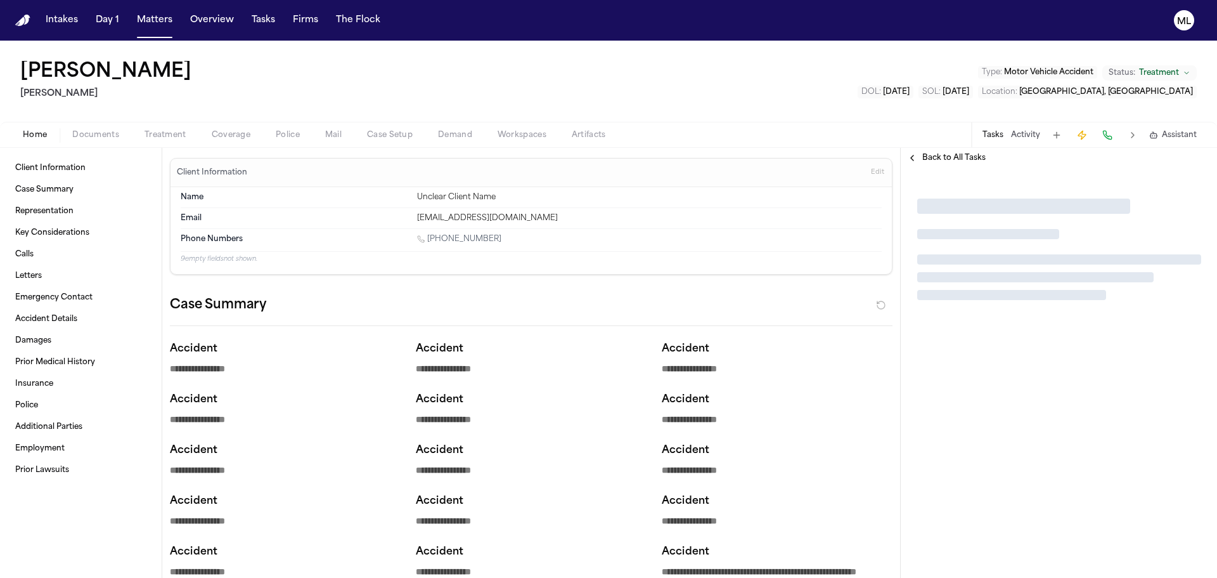
type textarea "*"
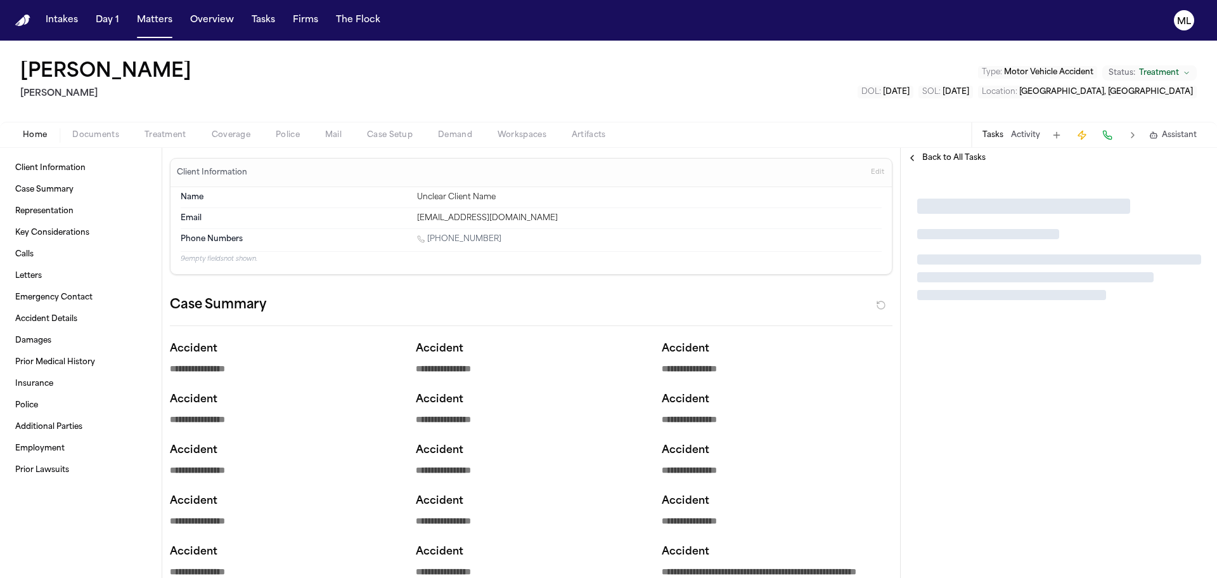
type textarea "*"
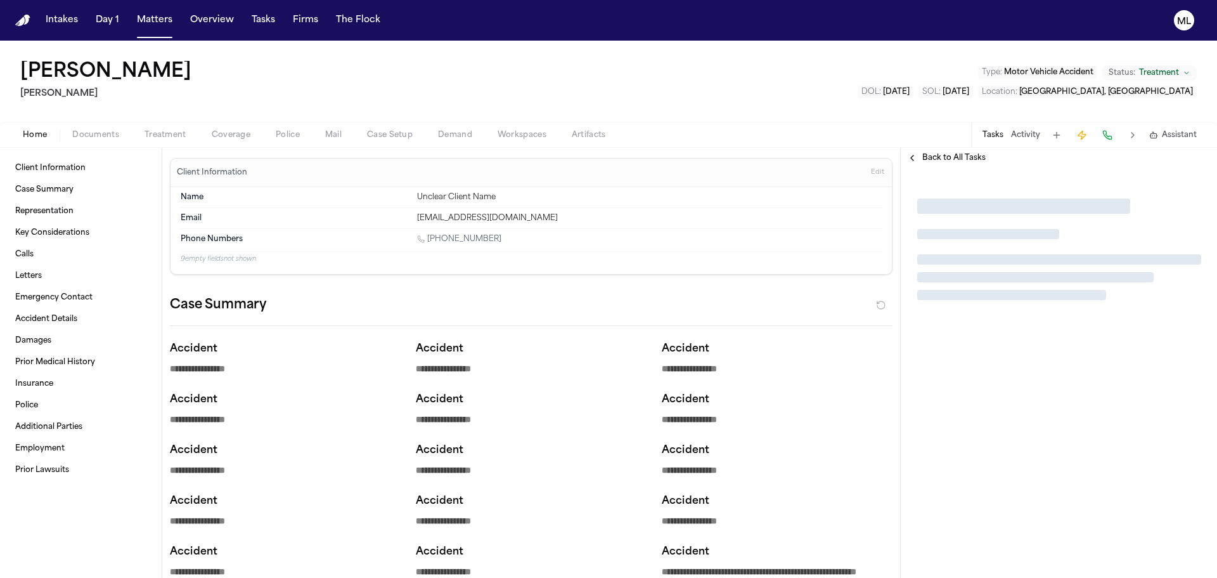
type textarea "*"
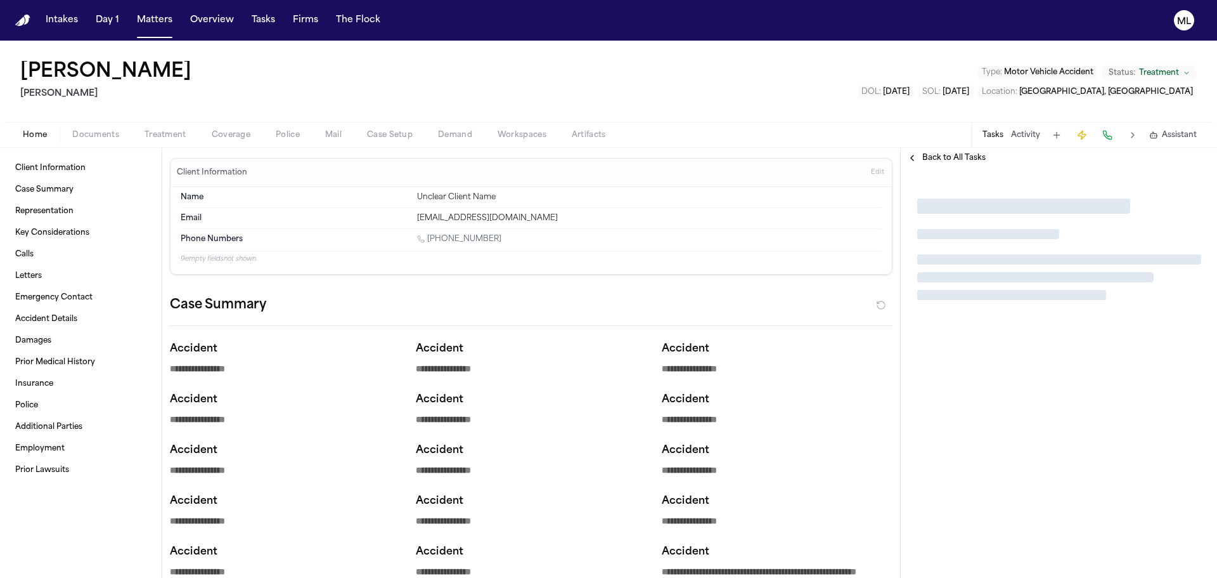
type textarea "*"
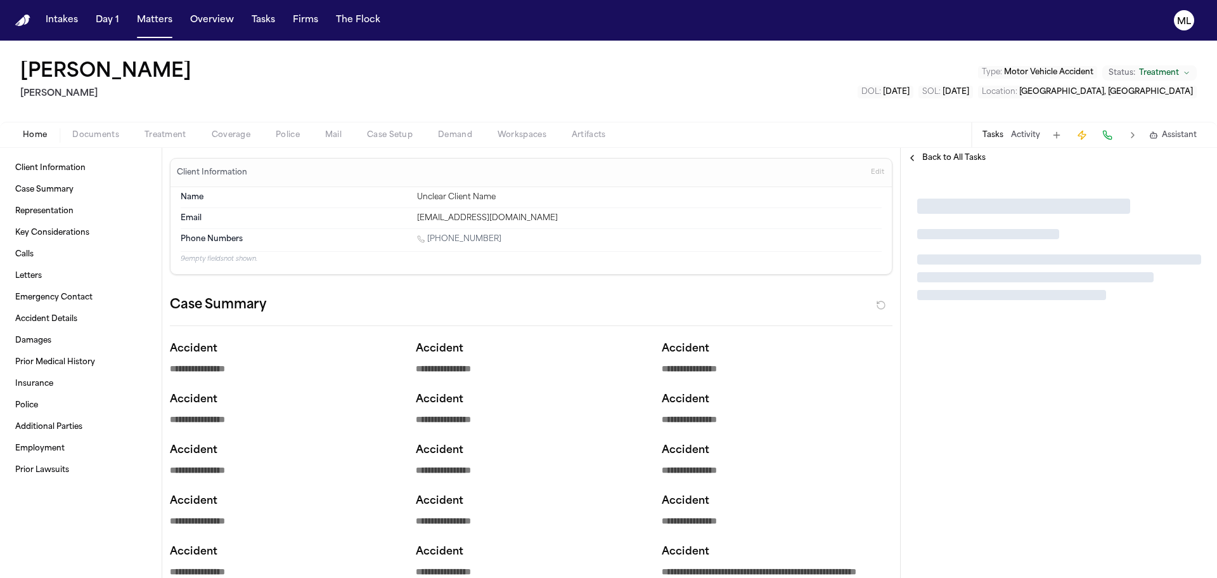
type textarea "*"
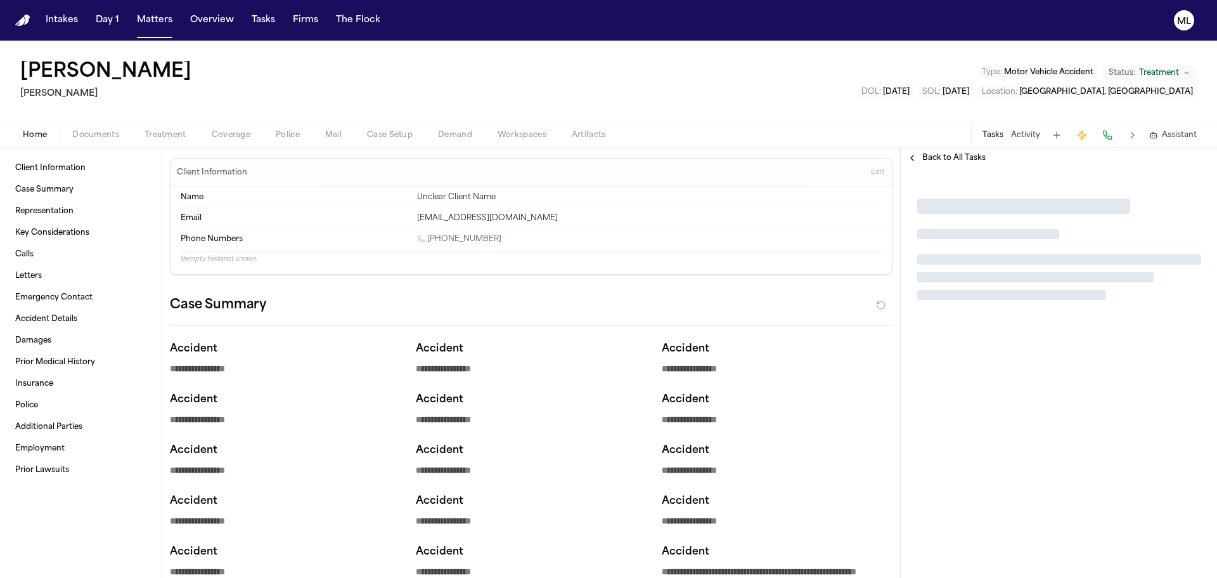
type textarea "*"
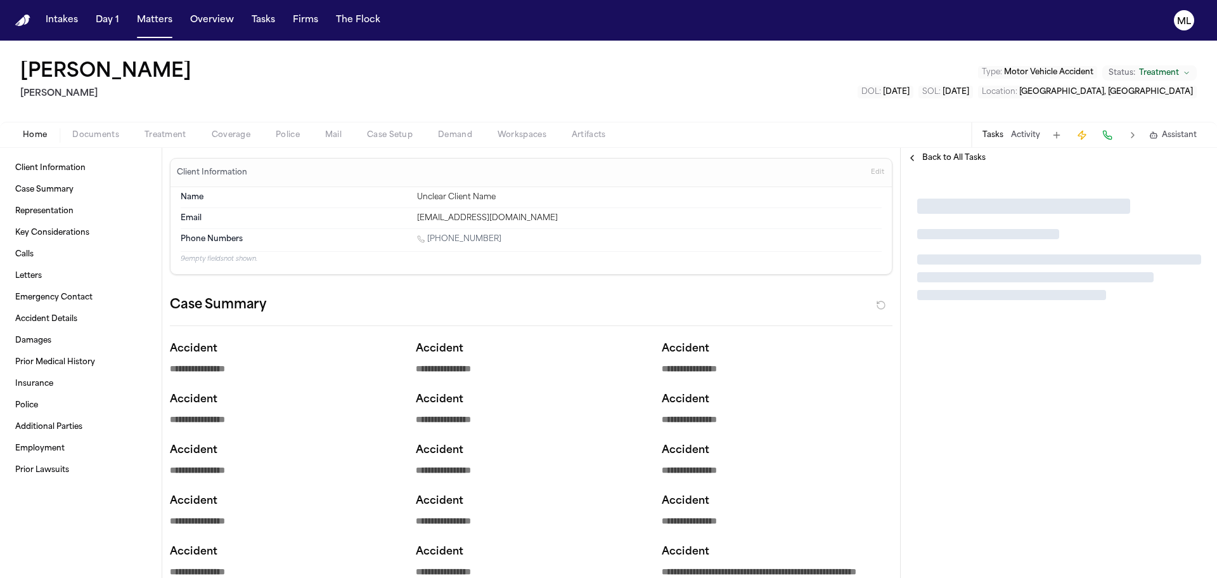
type textarea "*"
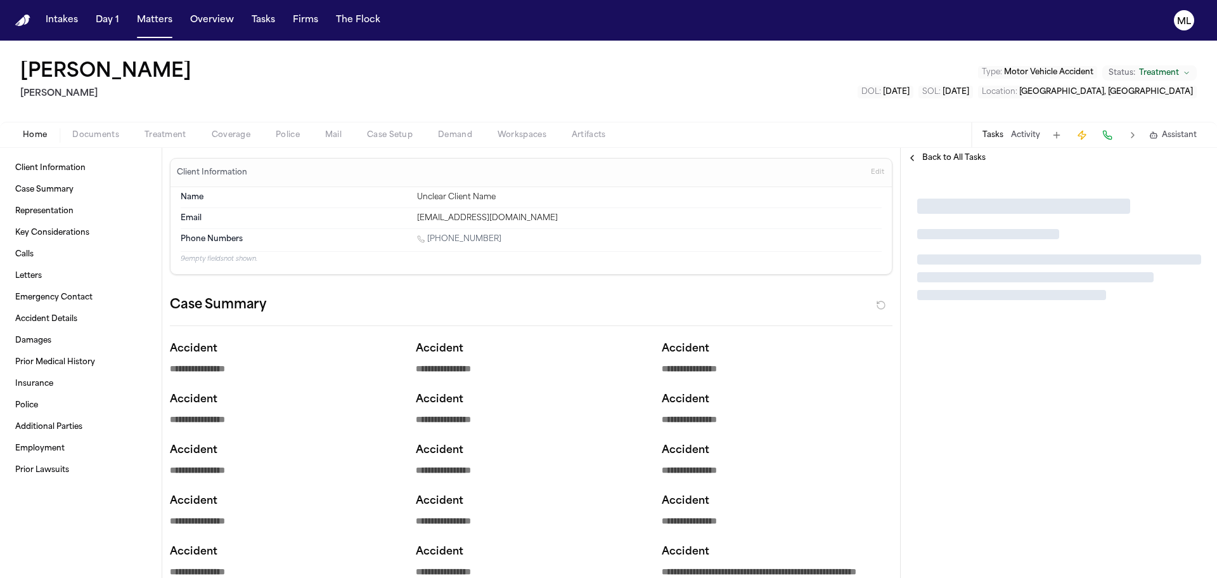
type textarea "*"
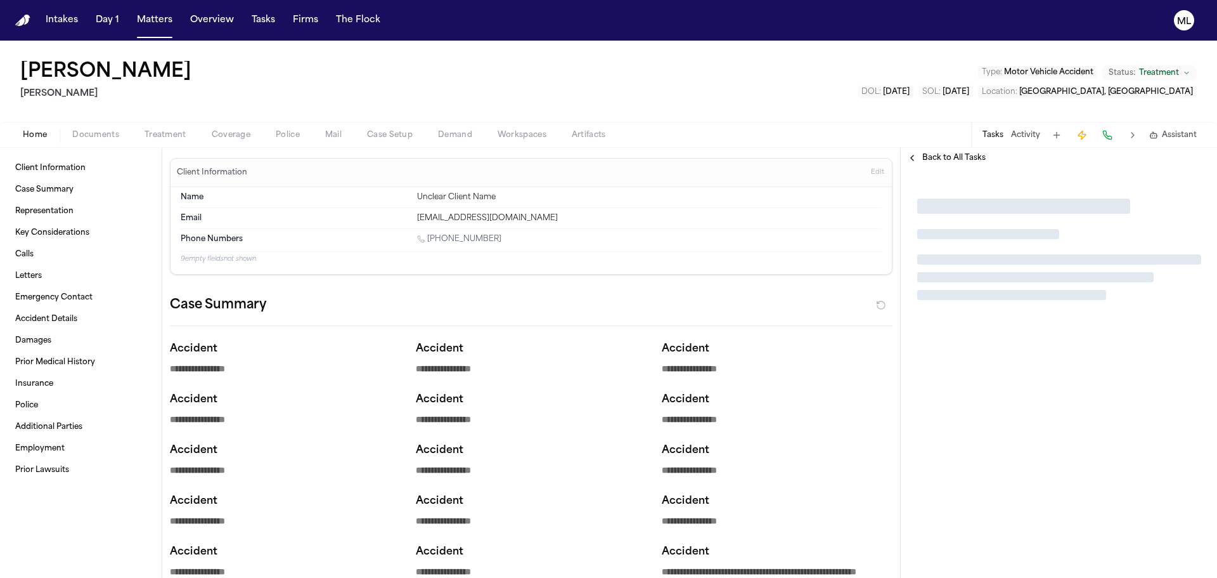
type textarea "*"
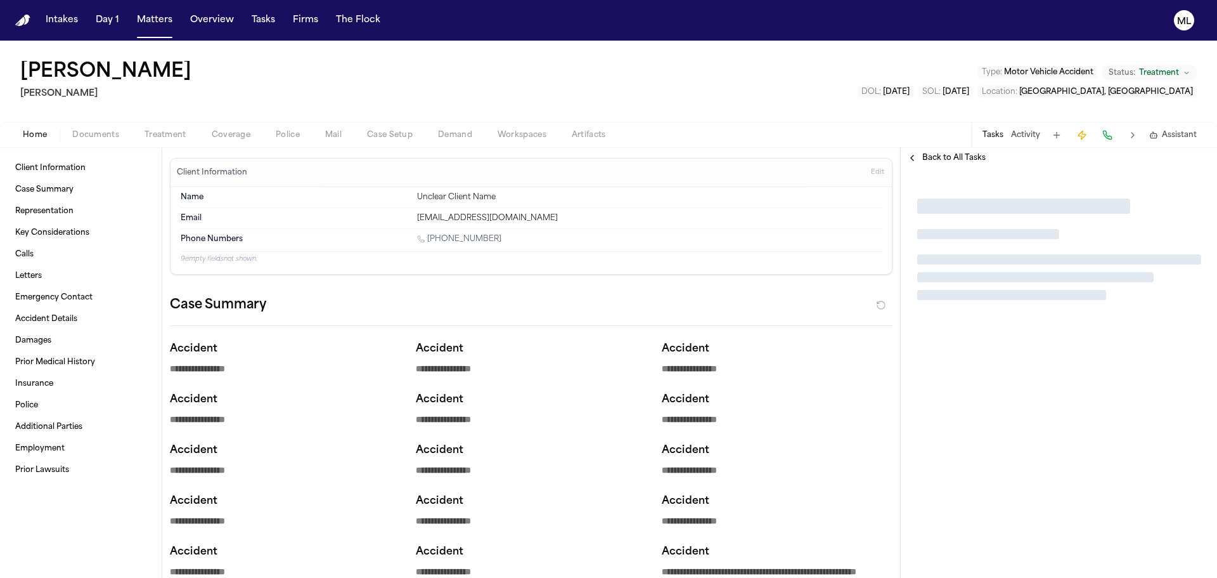
type textarea "*"
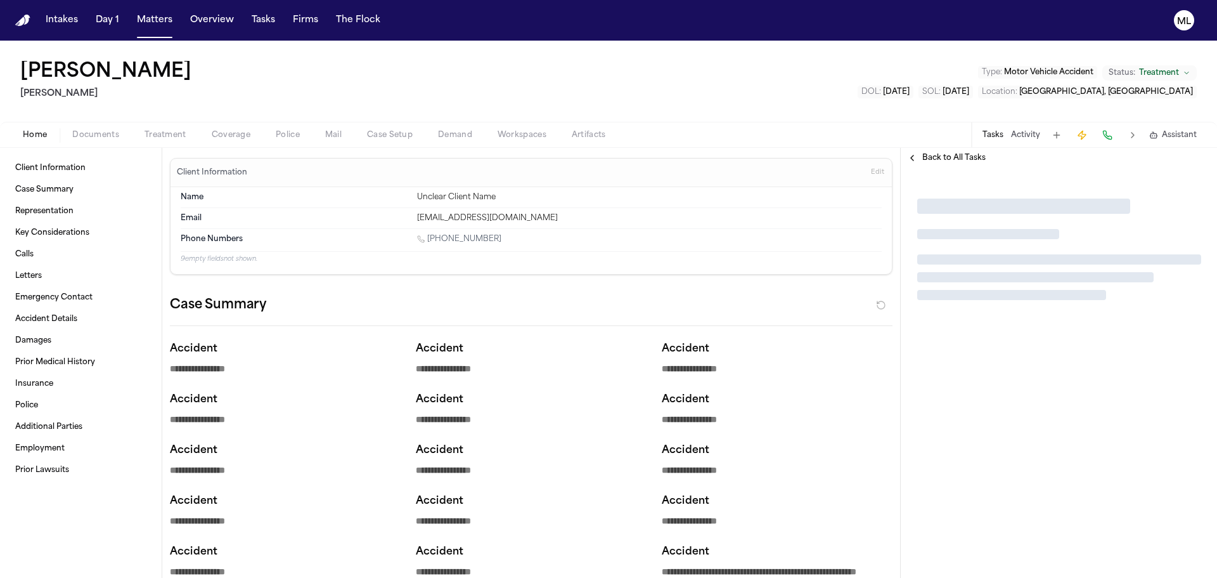
type textarea "*"
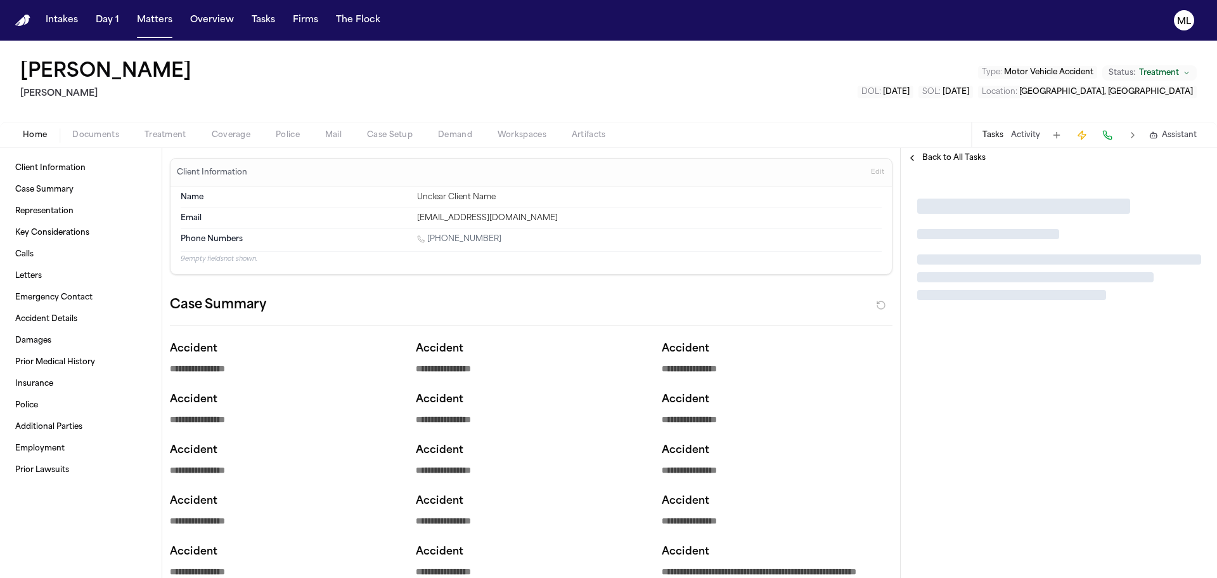
type textarea "*"
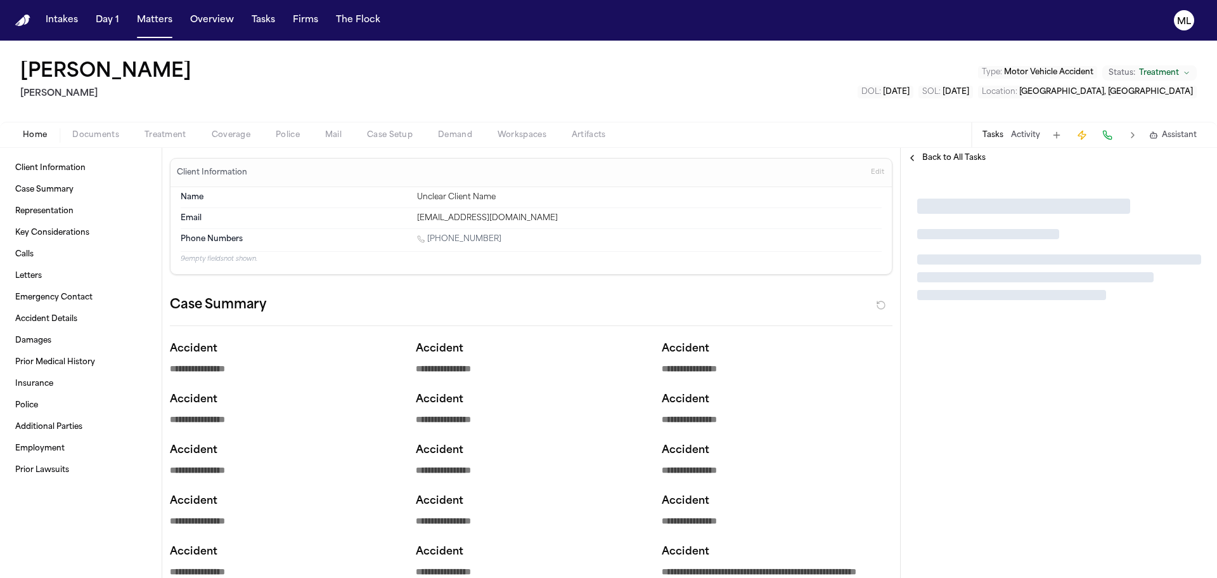
type textarea "*"
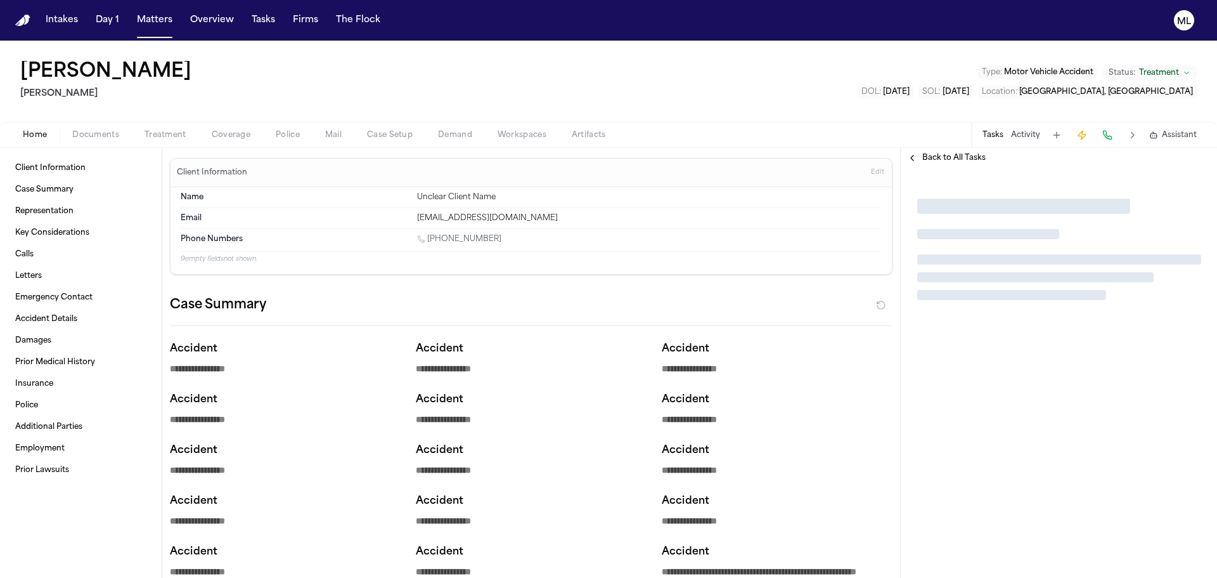
type textarea "*"
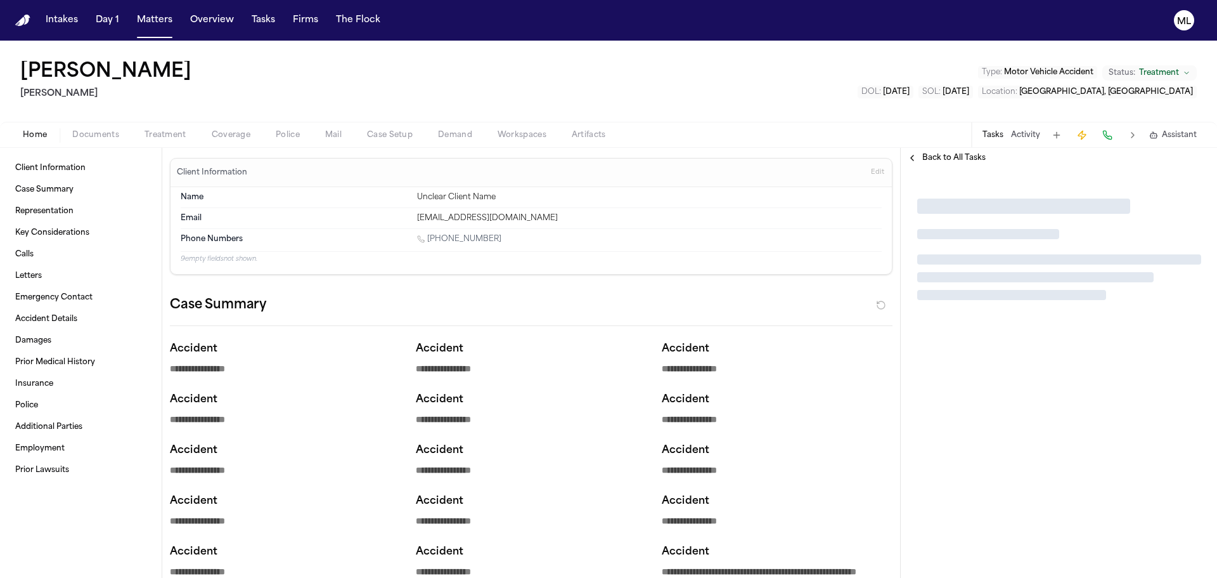
type textarea "*"
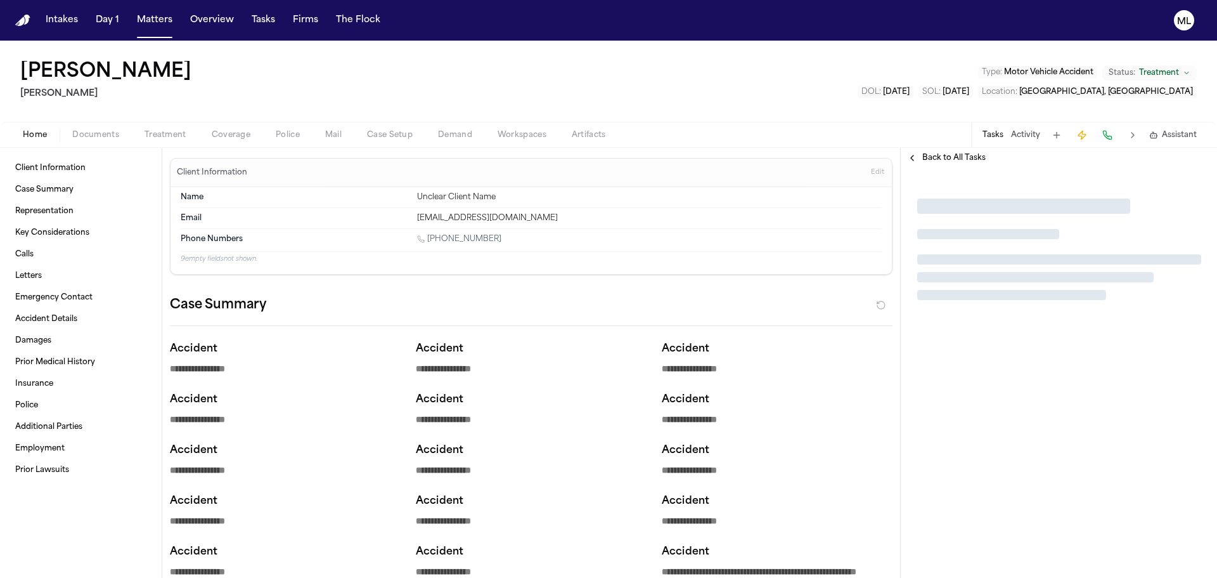
type textarea "*"
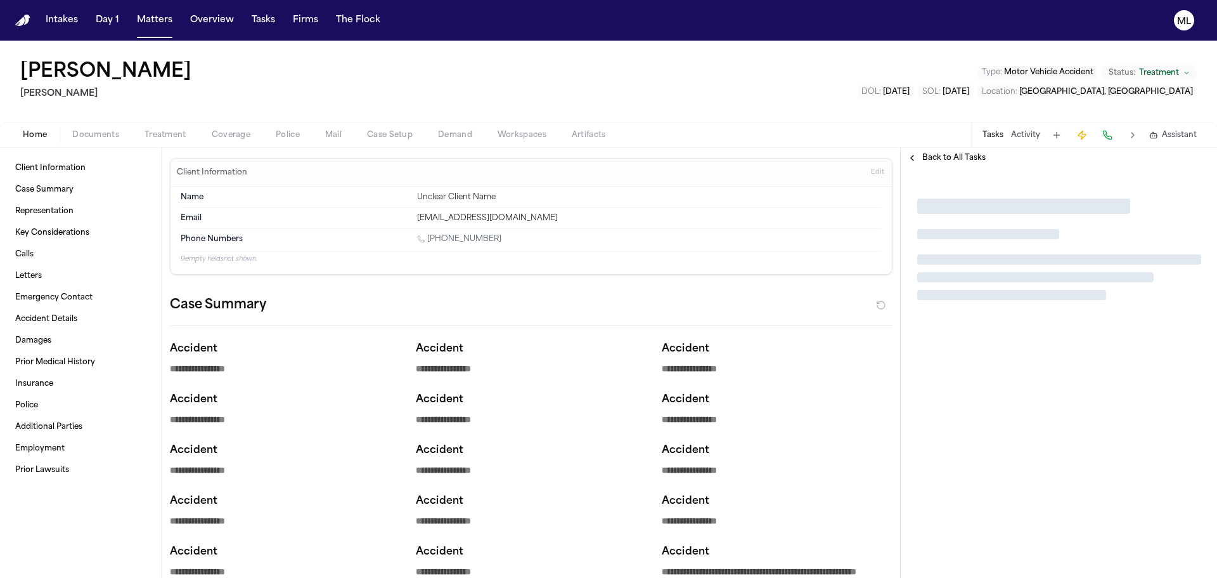
type textarea "*"
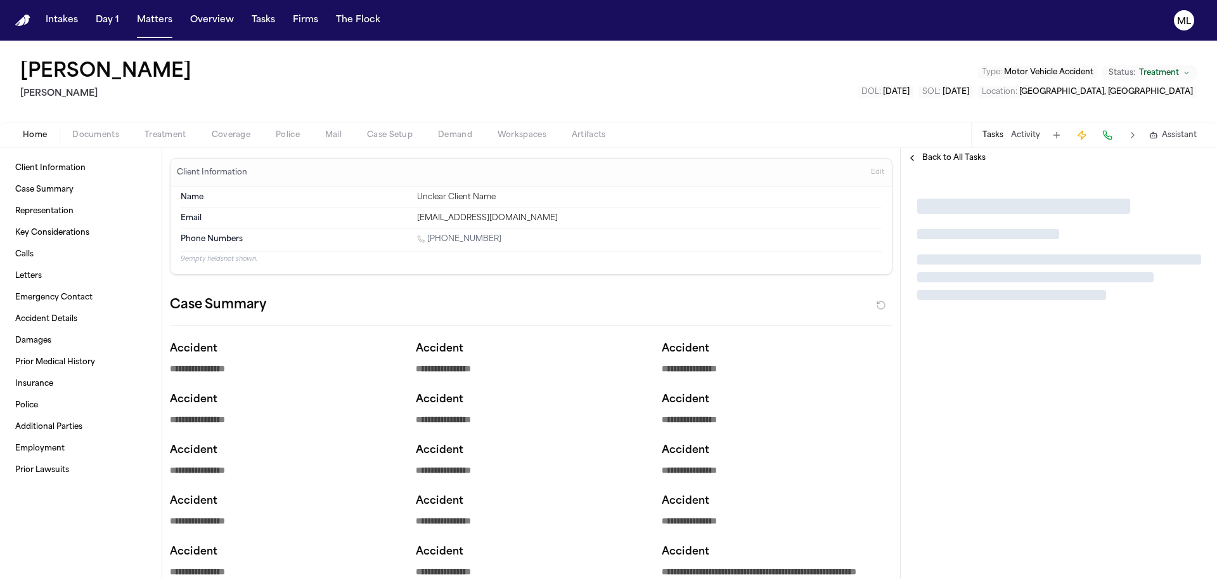
click at [1171, 69] on span "Treatment" at bounding box center [1159, 73] width 40 height 10
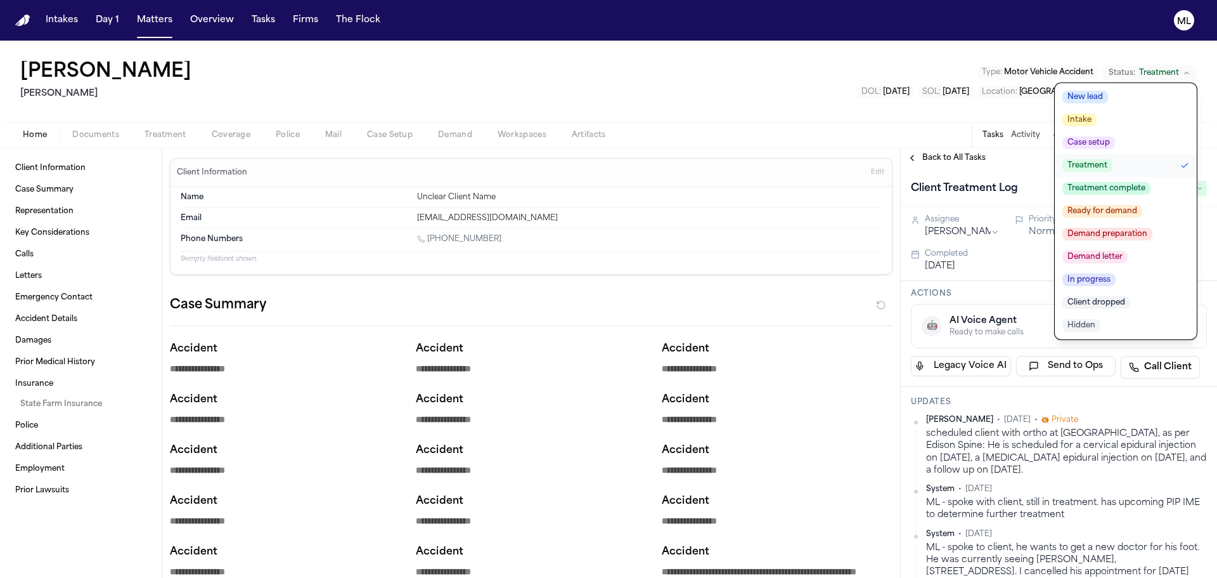
click at [1119, 183] on span "Treatment complete" at bounding box center [1107, 188] width 88 height 13
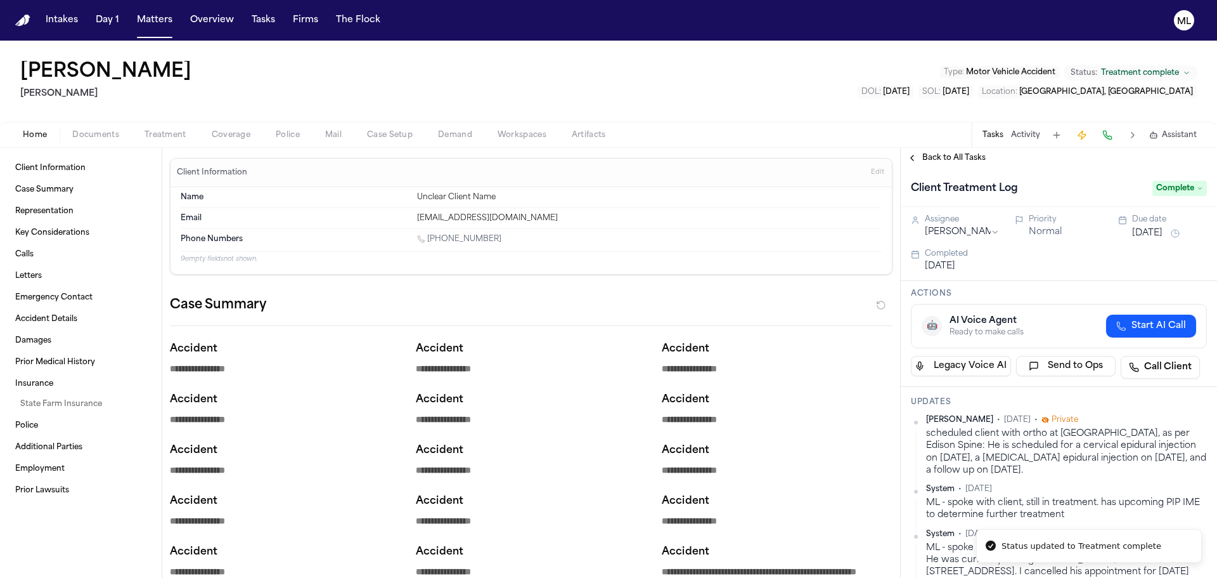
click at [942, 160] on span "Back to All Tasks" at bounding box center [954, 158] width 63 height 10
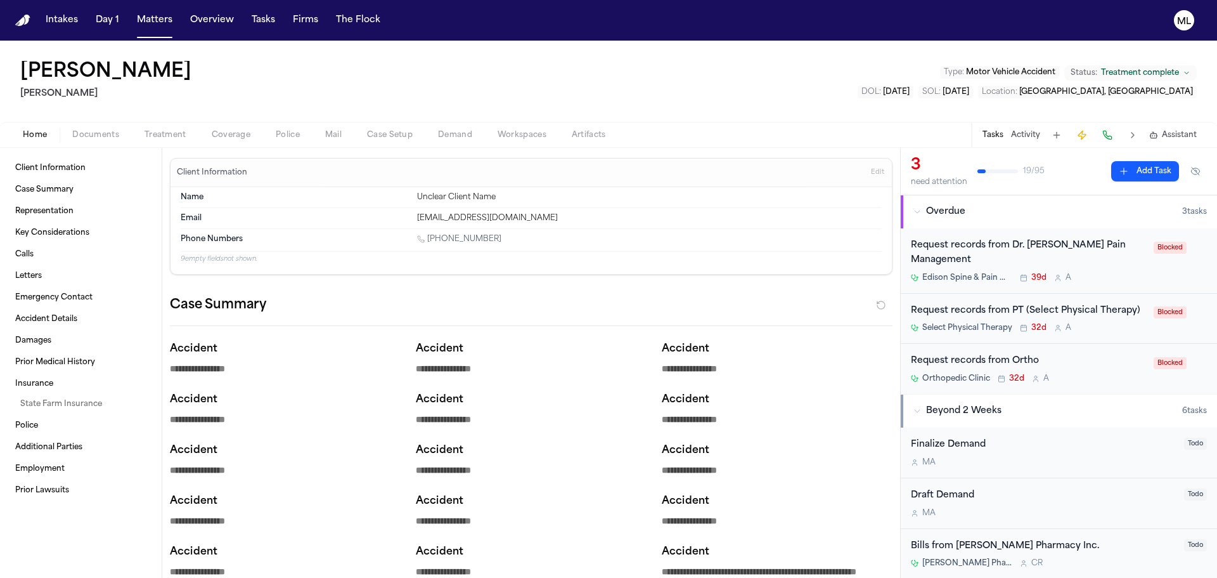
click at [167, 135] on span "Treatment" at bounding box center [166, 135] width 42 height 10
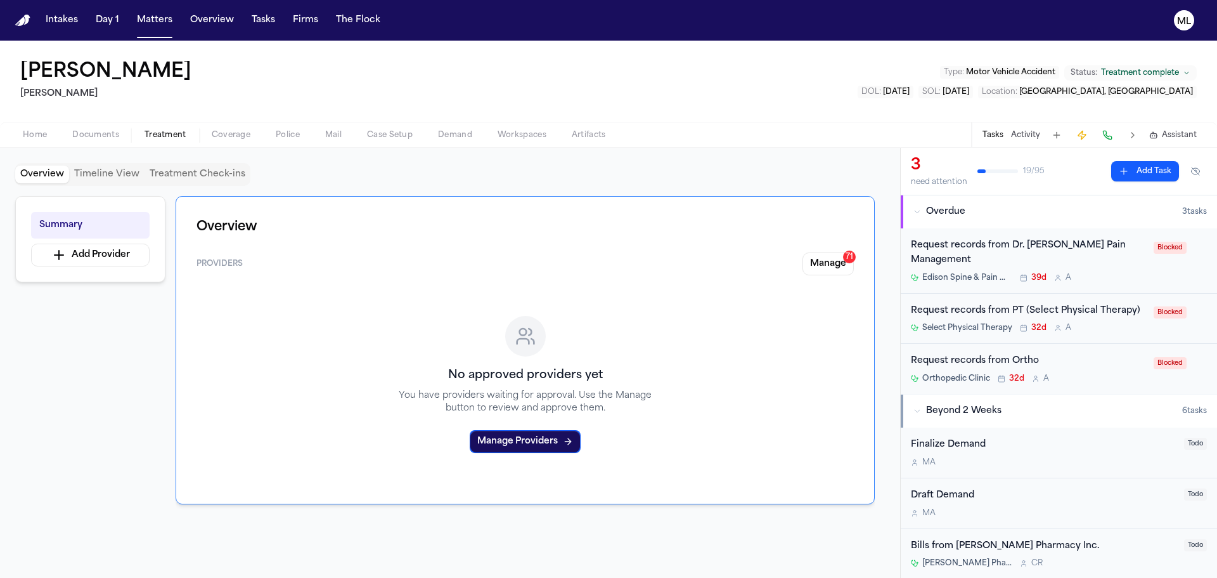
click at [1124, 321] on div "Request records from PT (Select Physical Therapy) Select Physical Therapy 32d A" at bounding box center [1028, 319] width 235 height 30
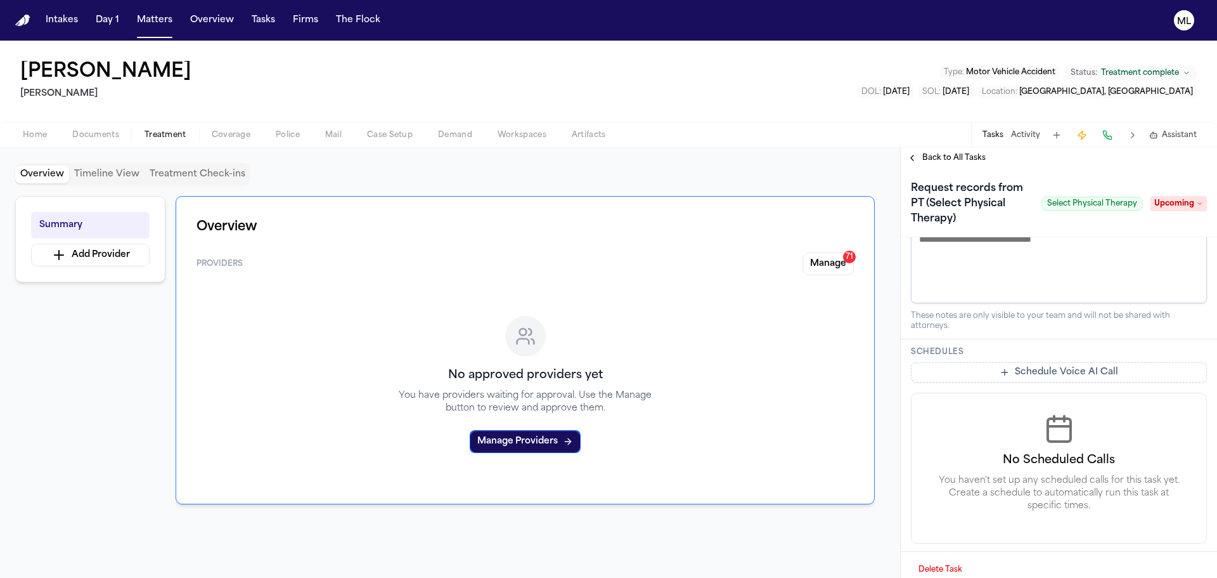
scroll to position [449, 0]
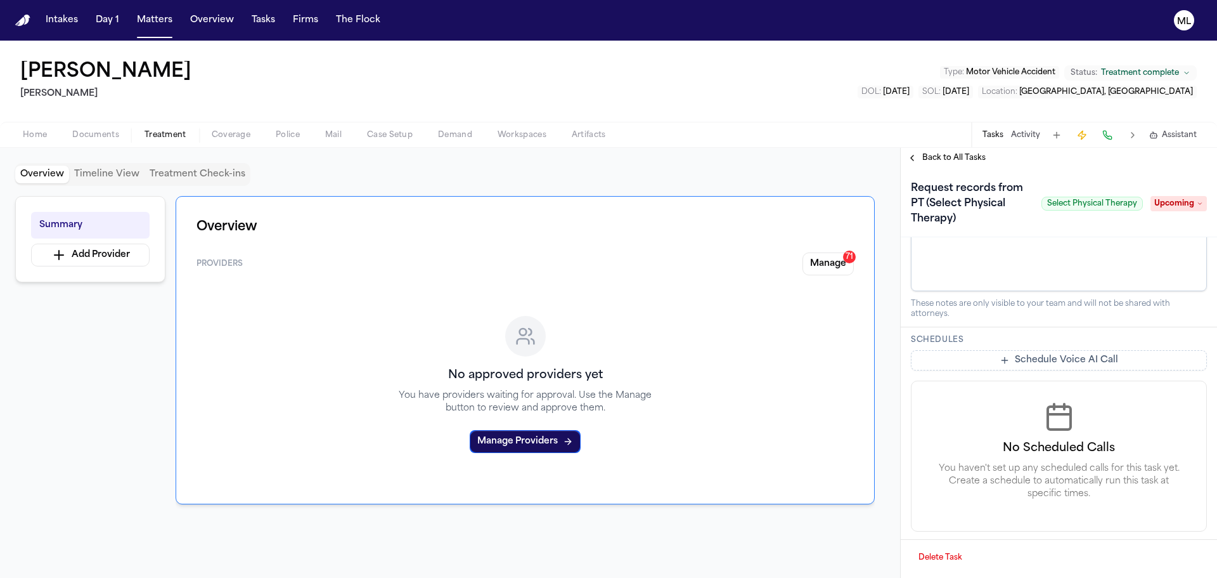
click at [975, 161] on span "Back to All Tasks" at bounding box center [954, 158] width 63 height 10
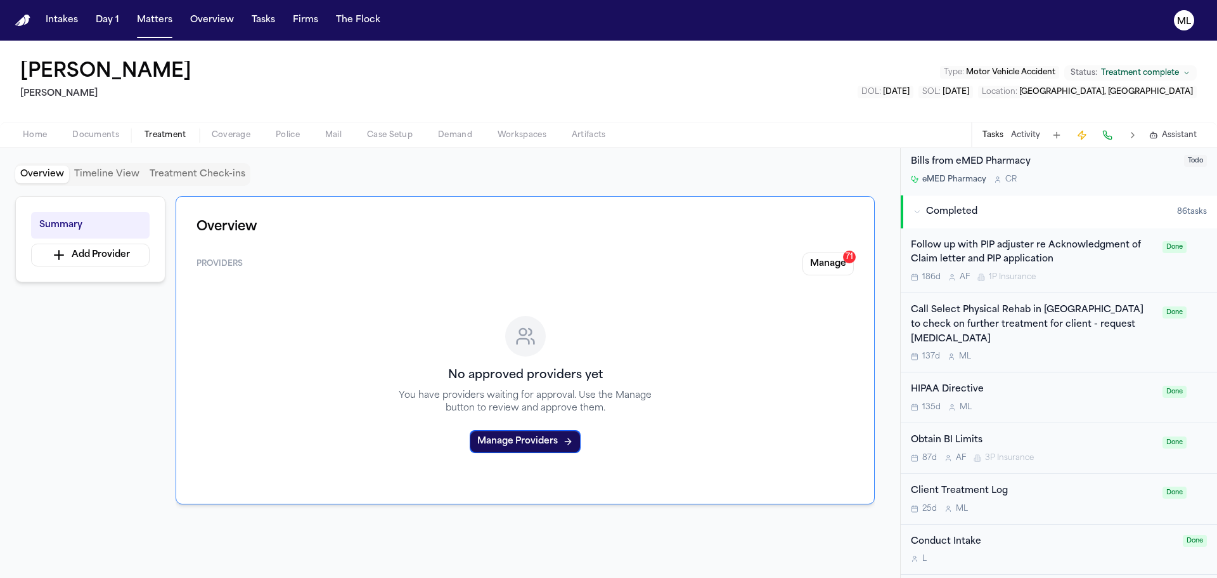
scroll to position [571, 0]
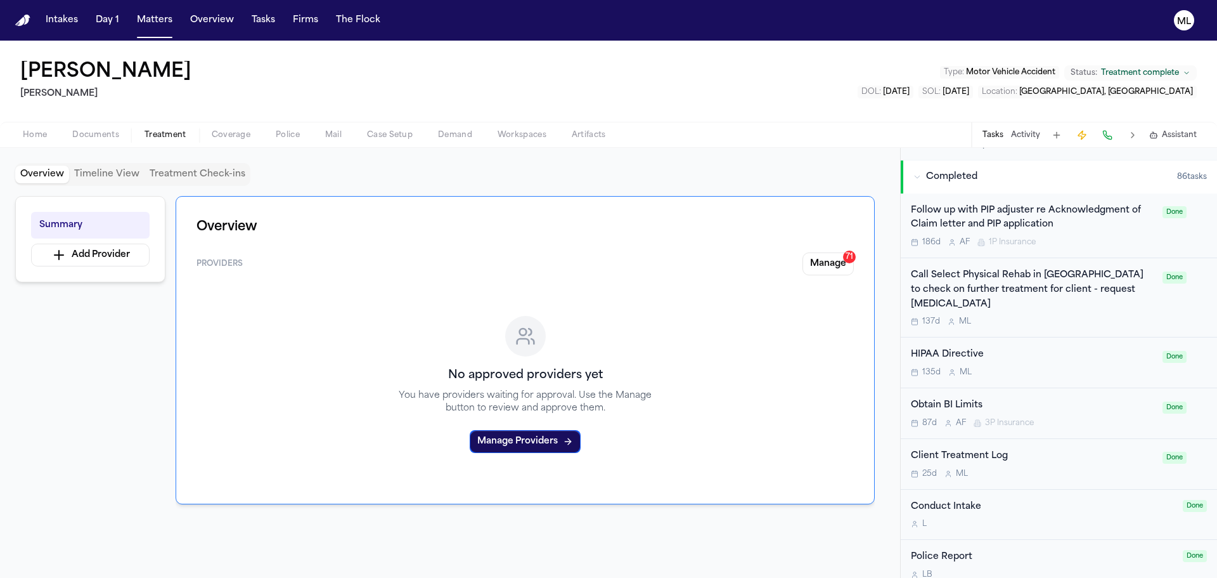
click at [1091, 316] on div "137d M L" at bounding box center [1033, 321] width 244 height 10
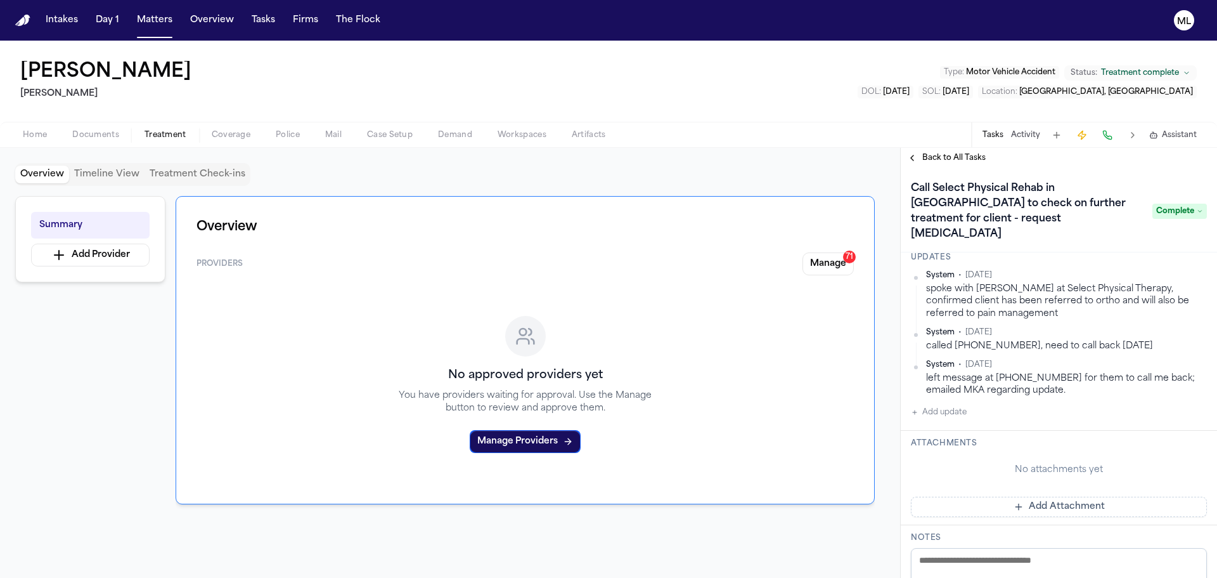
scroll to position [63, 0]
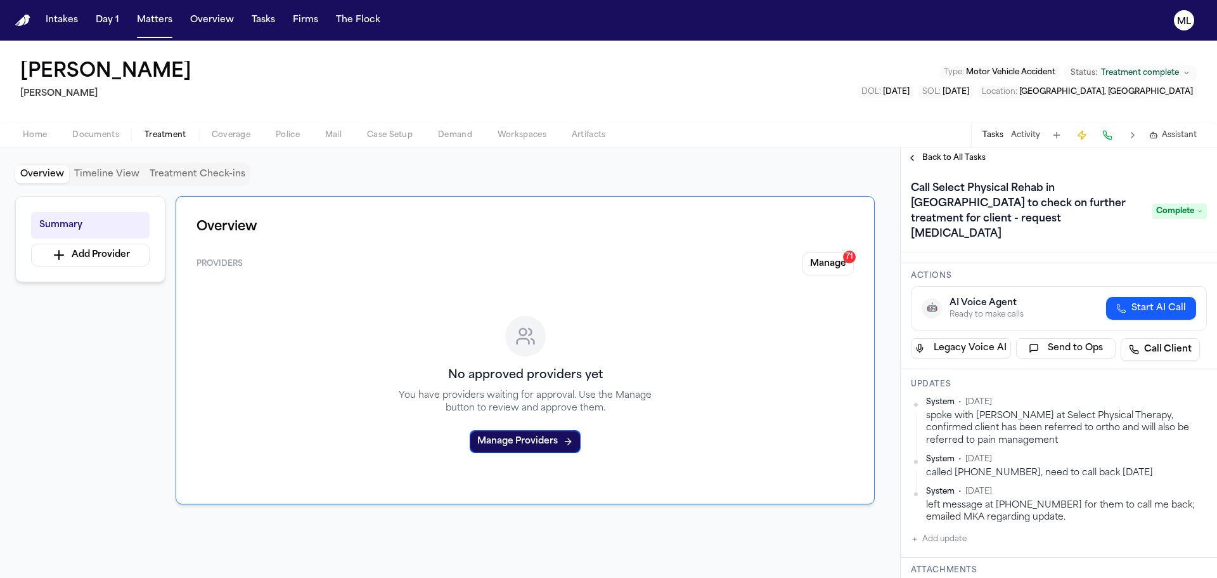
click at [940, 155] on span "Back to All Tasks" at bounding box center [954, 158] width 63 height 10
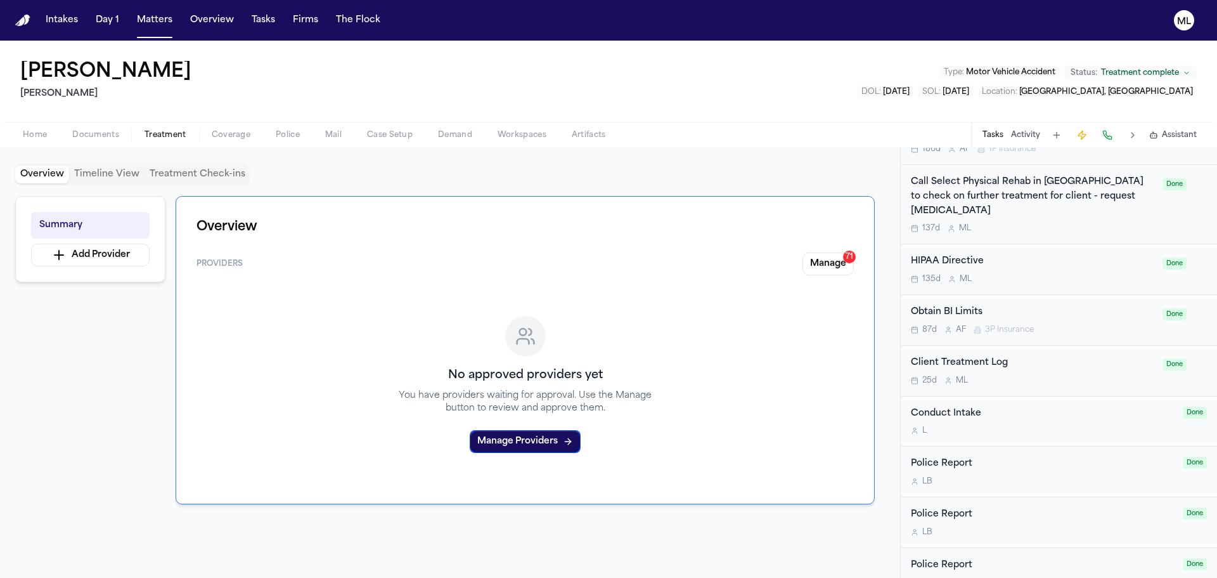
scroll to position [507, 0]
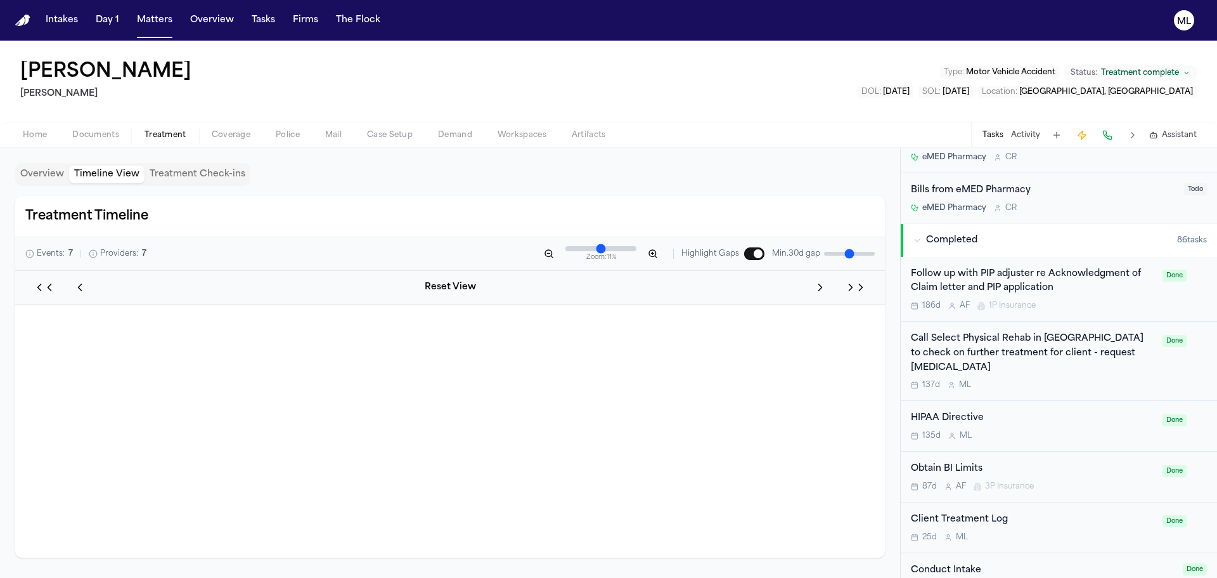
click at [105, 171] on button "Timeline View" at bounding box center [106, 175] width 75 height 18
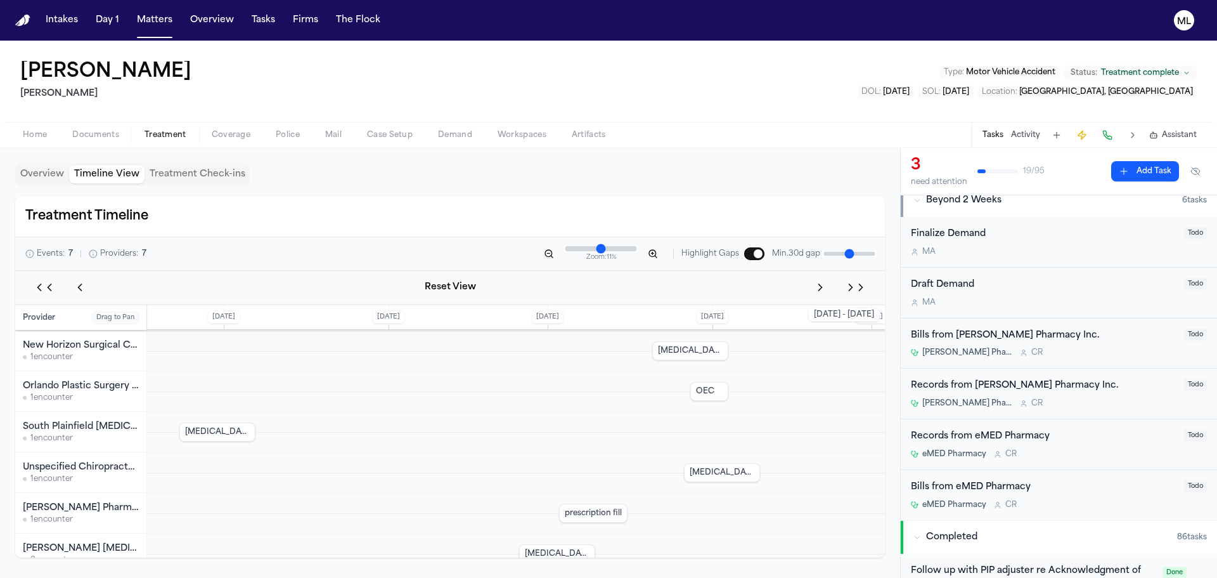
scroll to position [190, 0]
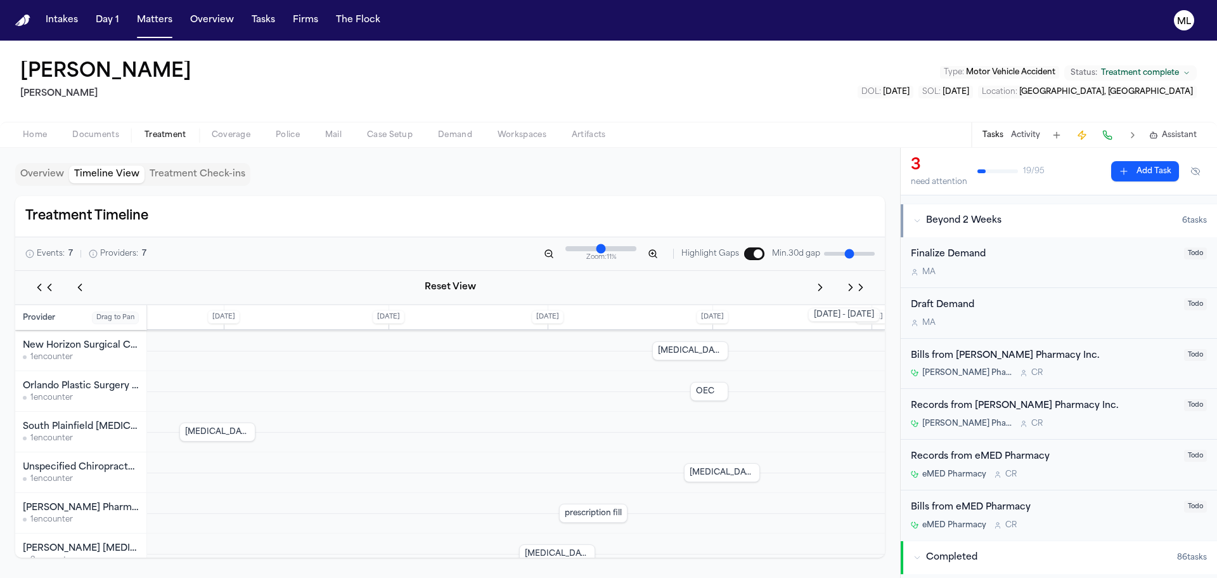
click at [113, 513] on div "Rapps Pharmacy Inc." at bounding box center [81, 508] width 116 height 13
click at [41, 178] on button "Overview" at bounding box center [42, 175] width 54 height 18
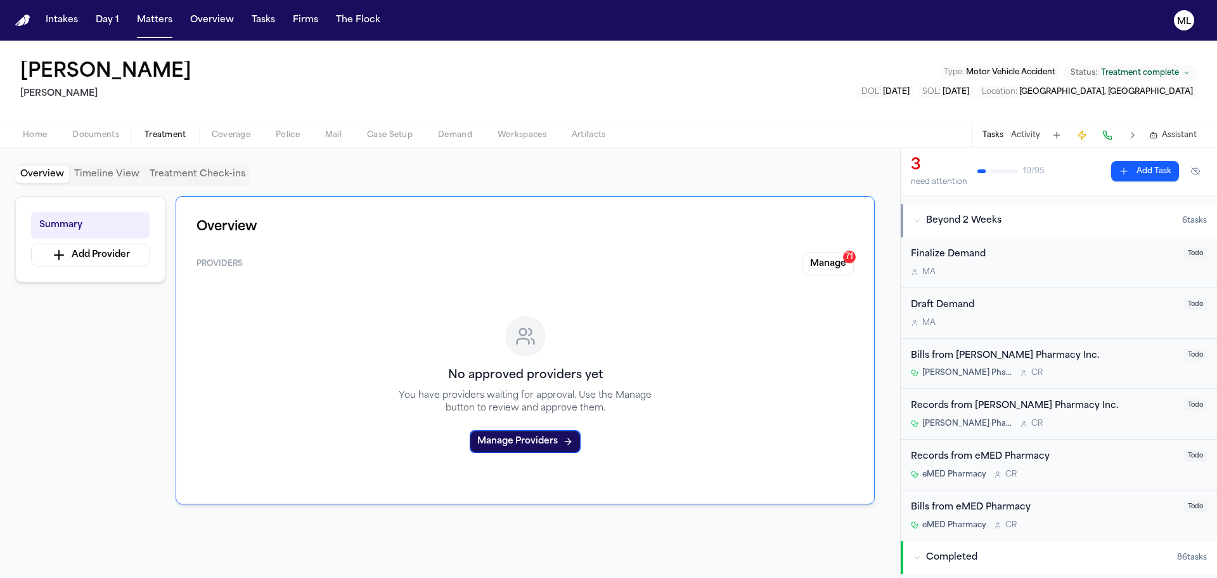
click at [526, 457] on div "No approved providers yet You have providers waiting for approval. Use the Mana…" at bounding box center [526, 384] width 658 height 198
click at [531, 450] on button "Manage Providers" at bounding box center [525, 441] width 111 height 23
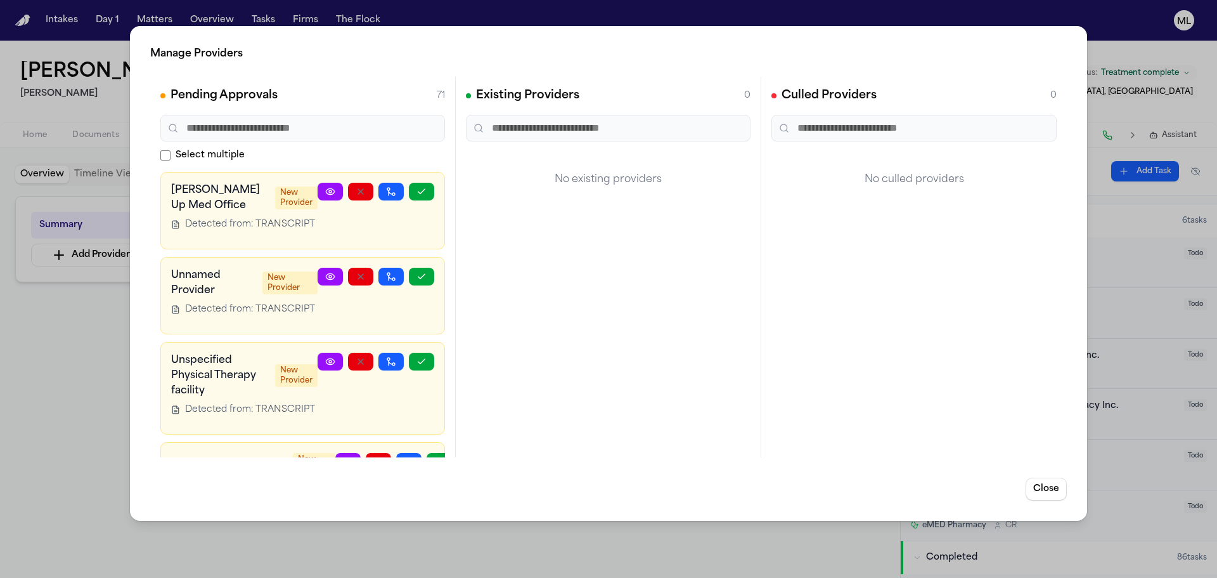
scroll to position [127, 0]
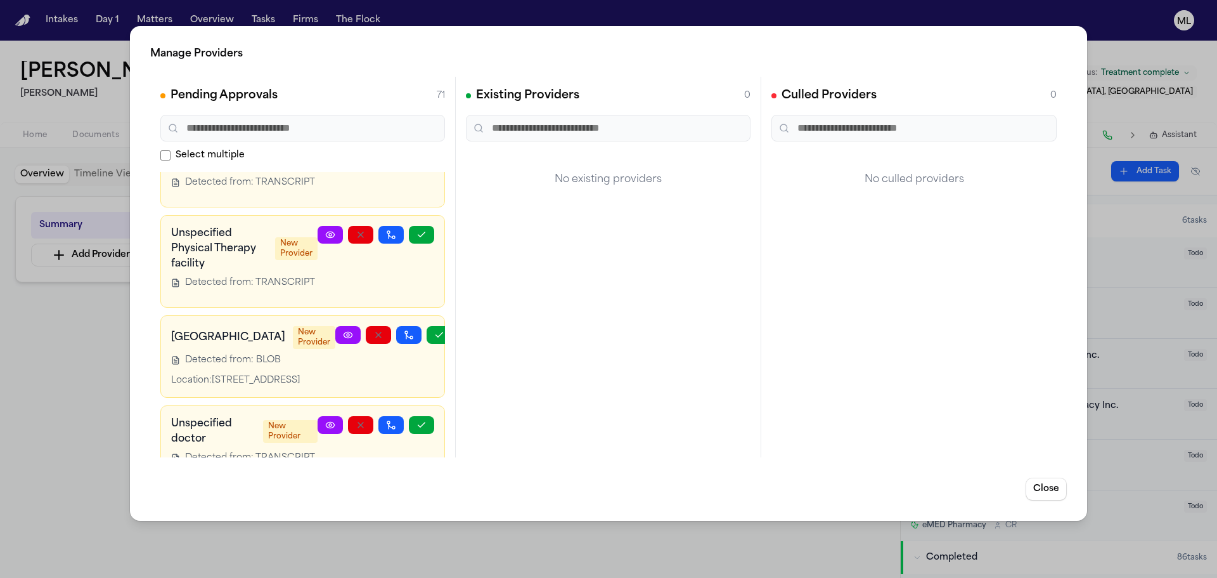
click at [326, 237] on icon at bounding box center [330, 234] width 8 height 6
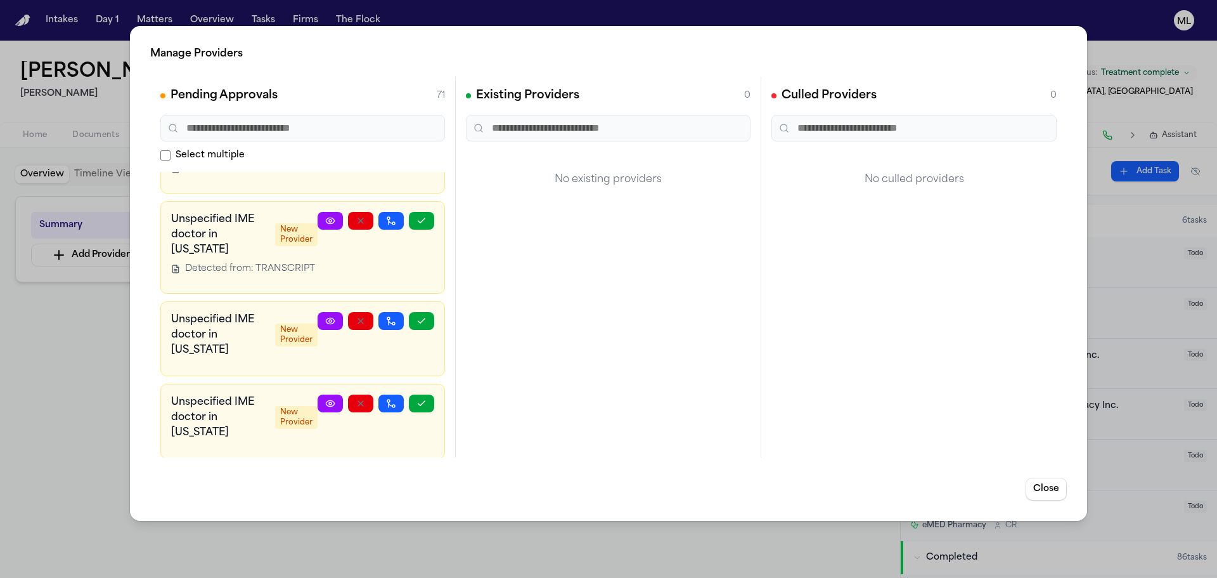
scroll to position [761, 0]
click at [81, 361] on div "Manage Providers Pending Approvals 71 Select multiple Mohammed Up Med Office Ne…" at bounding box center [608, 289] width 1217 height 578
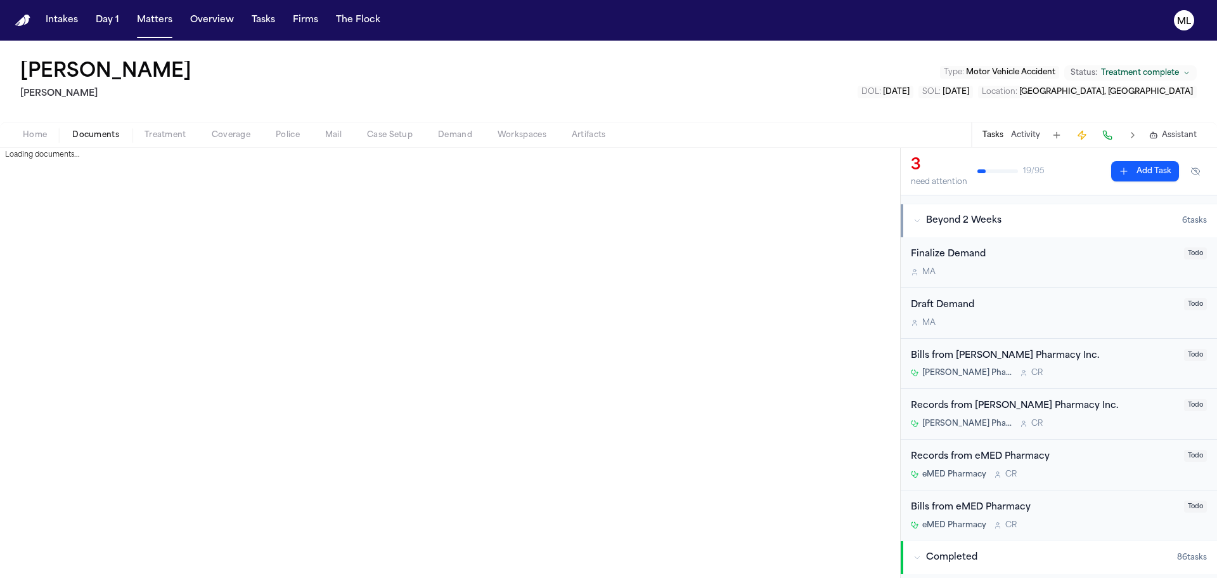
click at [109, 140] on span "Documents" at bounding box center [95, 135] width 47 height 10
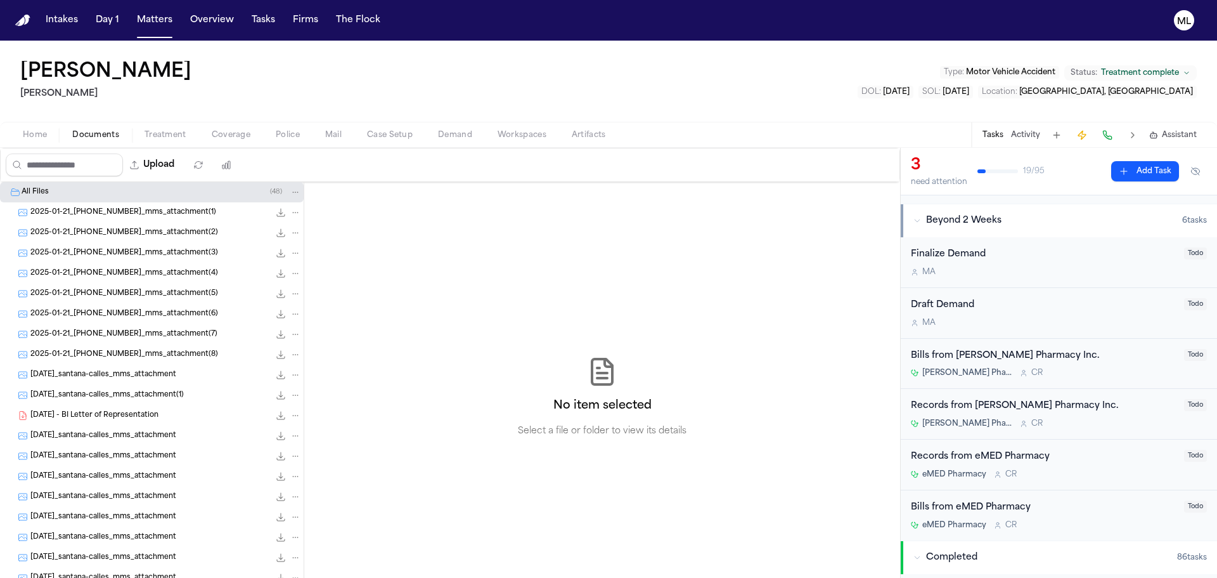
click at [134, 221] on div "2025-01-21_732-439-2352_mms_attachment(1) 730.5 KB • JPG" at bounding box center [152, 212] width 304 height 20
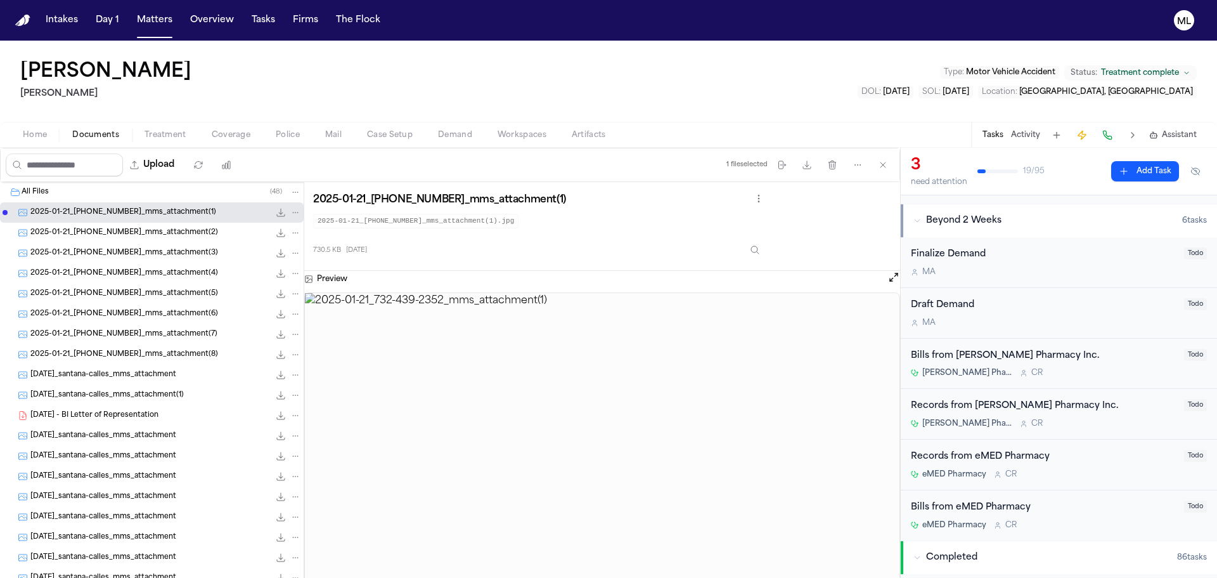
click at [136, 233] on span "2025-01-21_732-439-2352_mms_attachment(2)" at bounding box center [124, 233] width 188 height 11
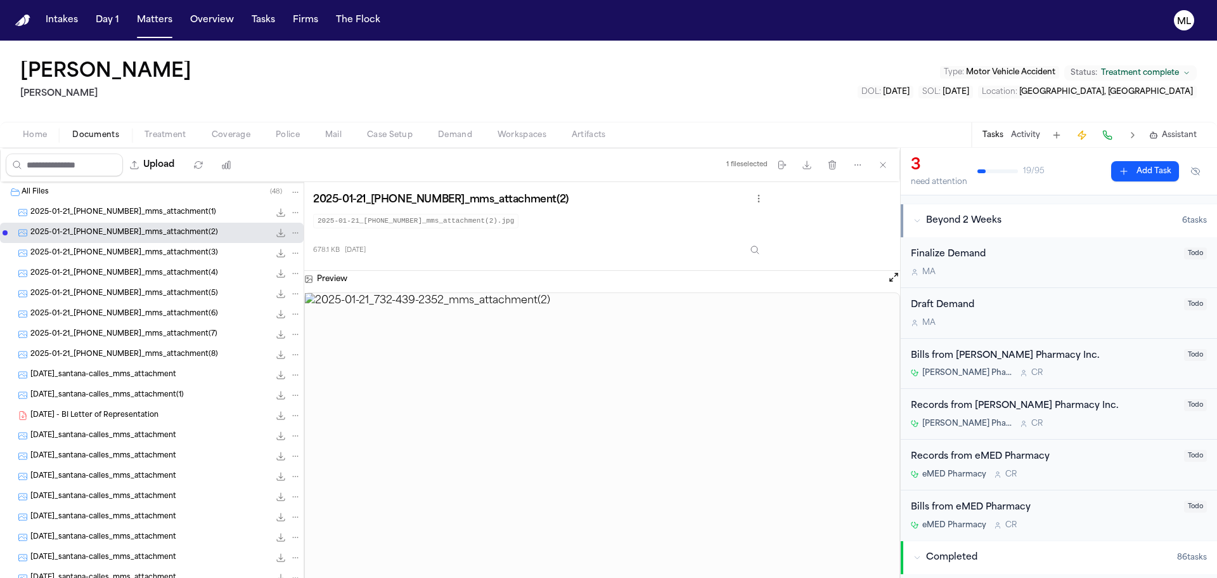
click at [135, 248] on span "2025-01-21_732-439-2352_mms_attachment(3)" at bounding box center [124, 253] width 188 height 11
click at [137, 216] on span "2025-01-21_732-439-2352_mms_attachment(1)" at bounding box center [123, 212] width 186 height 11
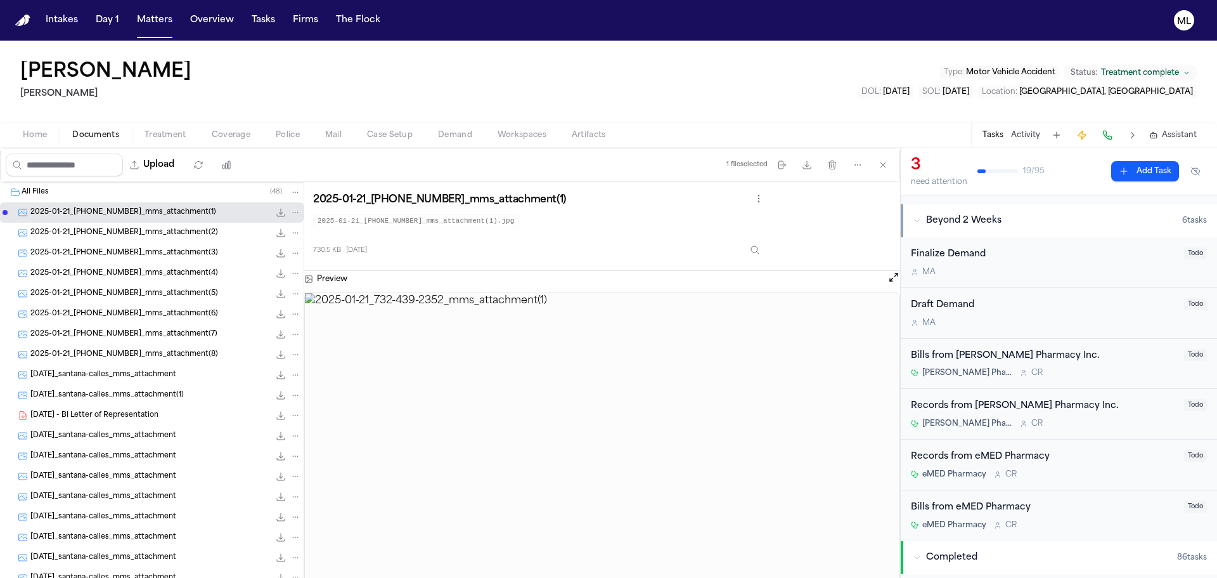
click at [137, 231] on span "2025-01-21_732-439-2352_mms_attachment(2)" at bounding box center [124, 233] width 188 height 11
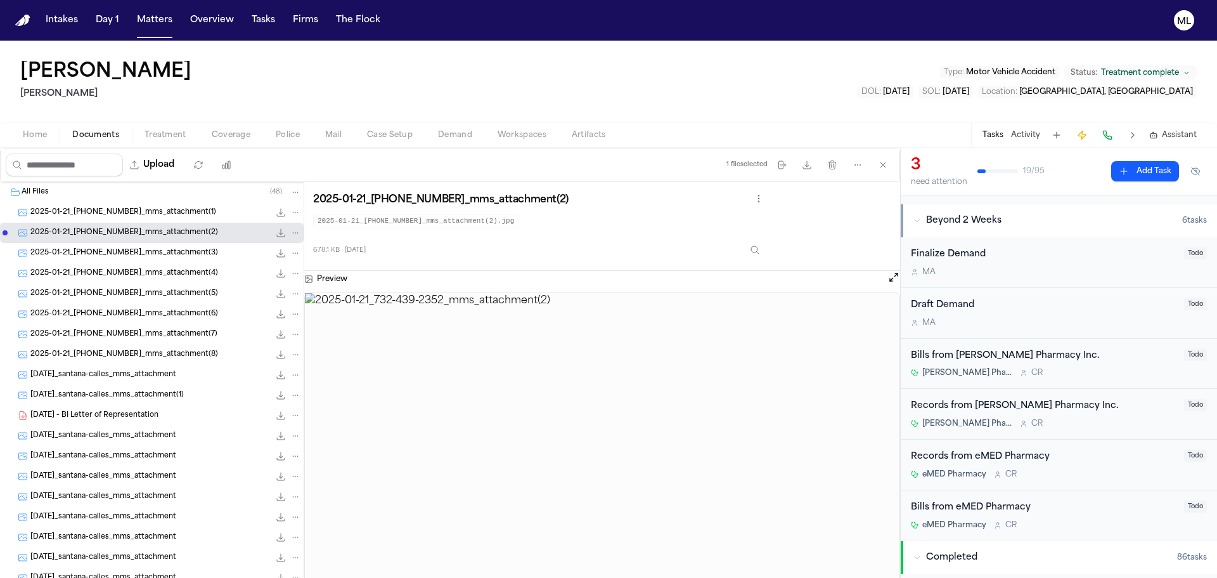
click at [137, 243] on div "2025-01-21_732-439-2352_mms_attachment(3) 797.7 KB • JPG" at bounding box center [152, 253] width 304 height 20
click at [145, 269] on span "2025-01-21_732-439-2352_mms_attachment(4)" at bounding box center [124, 273] width 188 height 11
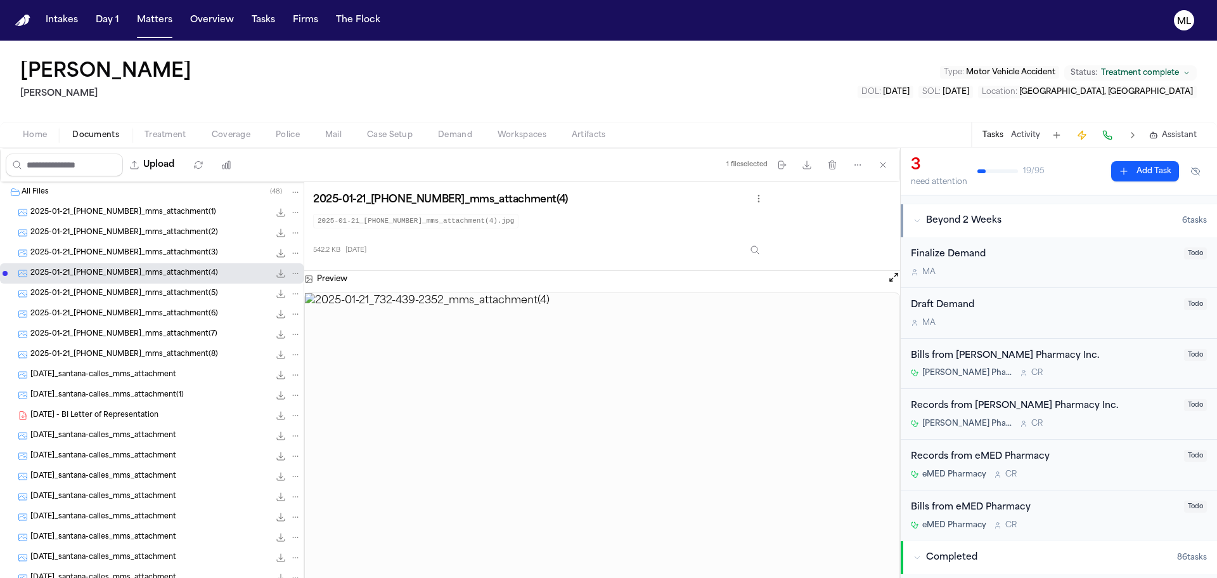
click at [146, 289] on span "2025-01-21_732-439-2352_mms_attachment(5)" at bounding box center [124, 294] width 188 height 11
click at [160, 315] on span "2025-01-21_732-439-2352_mms_attachment(6)" at bounding box center [124, 314] width 188 height 11
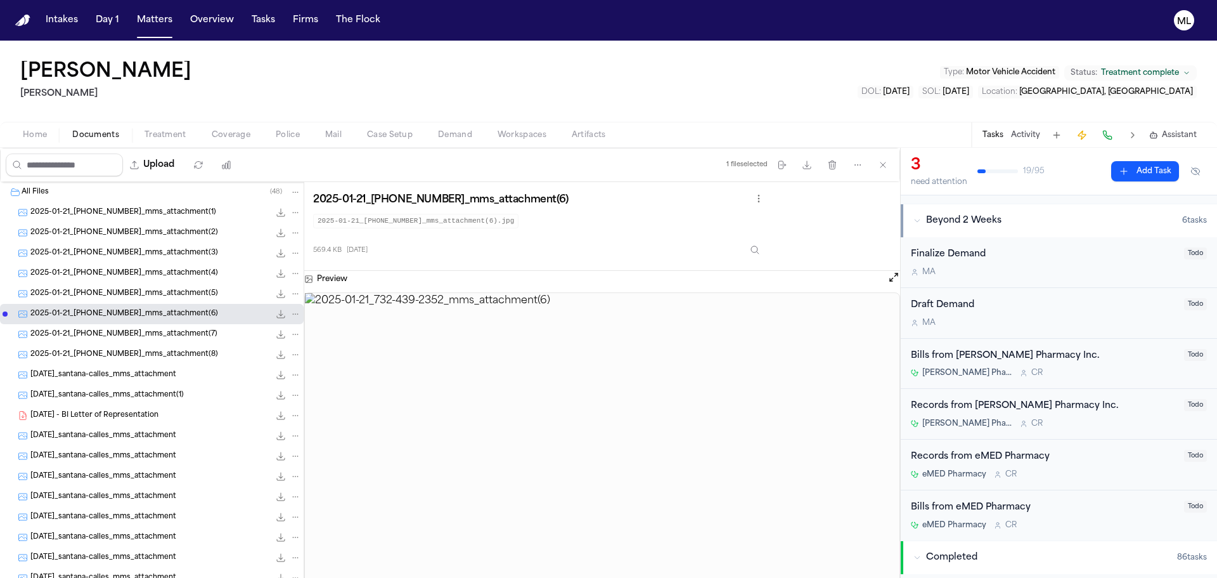
click at [160, 332] on span "2025-01-21_732-439-2352_mms_attachment(7)" at bounding box center [123, 334] width 187 height 11
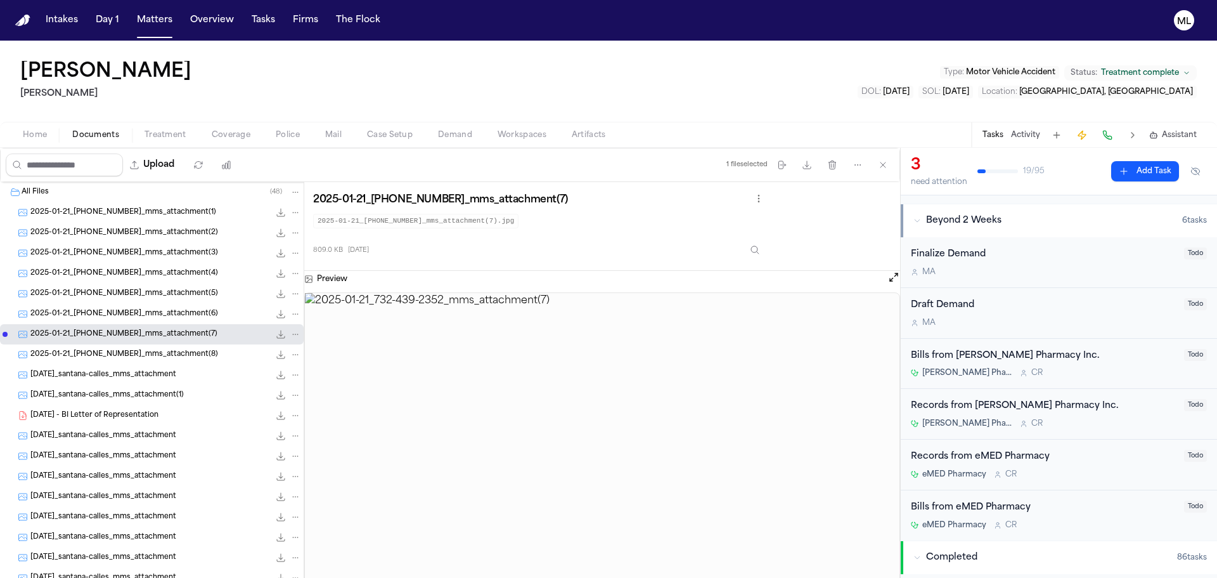
click at [164, 357] on span "2025-01-21_732-439-2352_mms_attachment(8)" at bounding box center [124, 354] width 188 height 11
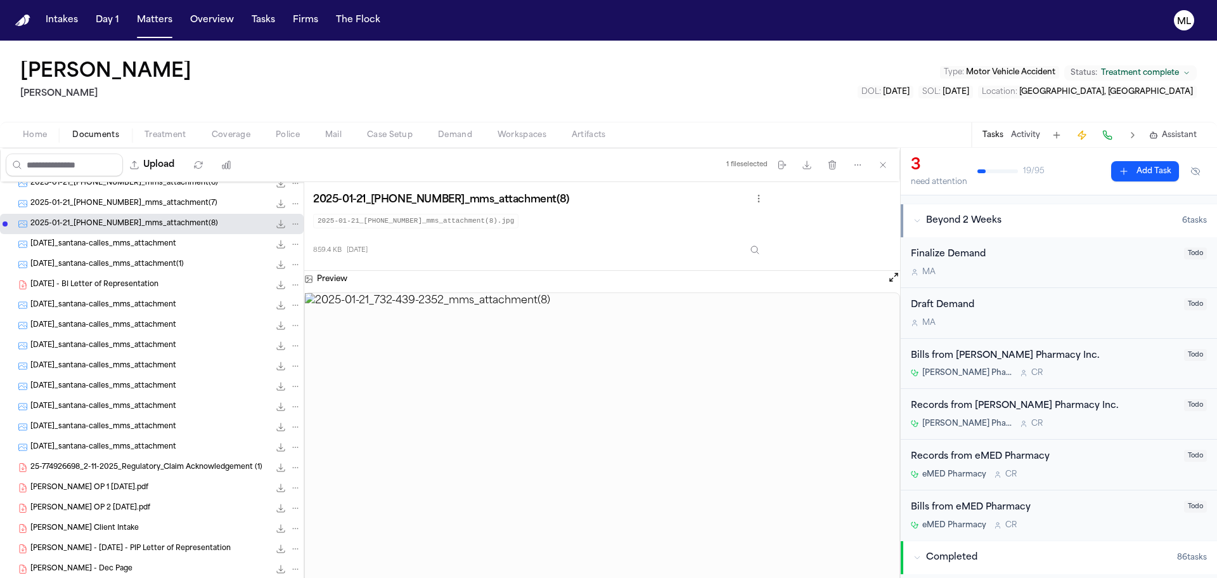
scroll to position [190, 0]
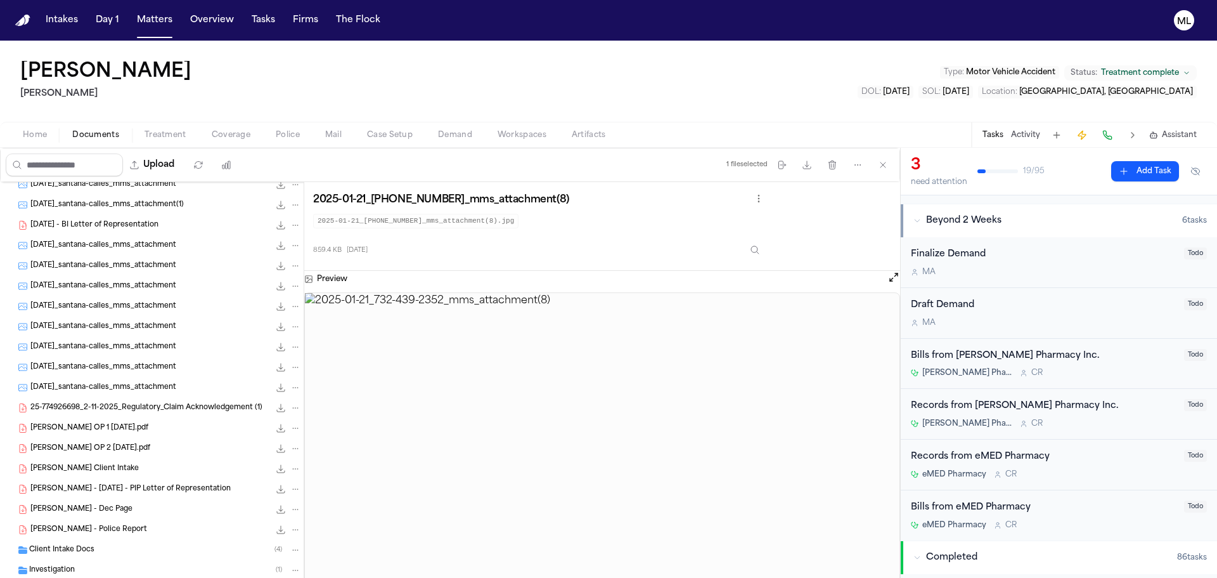
click at [122, 202] on span "2025-01-21_santana-calles_mms_attachment(1)" at bounding box center [106, 205] width 153 height 11
click at [122, 243] on span "2025-03-10_santana-calles_mms_attachment" at bounding box center [103, 245] width 146 height 11
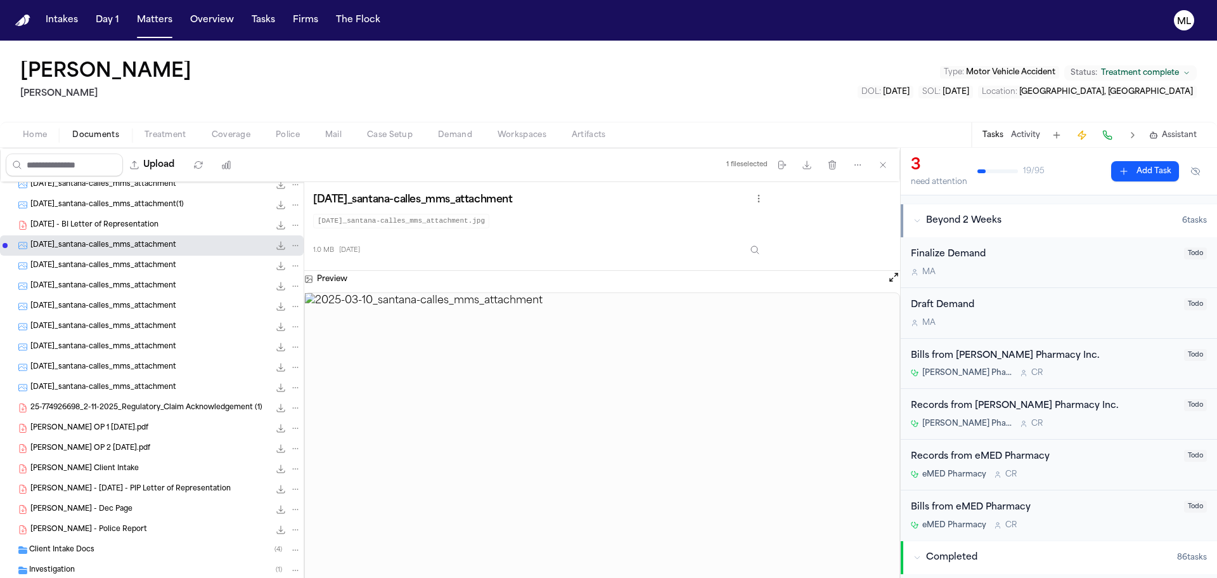
click at [124, 263] on span "2025-04-25_santana-calles_mms_attachment" at bounding box center [103, 266] width 146 height 11
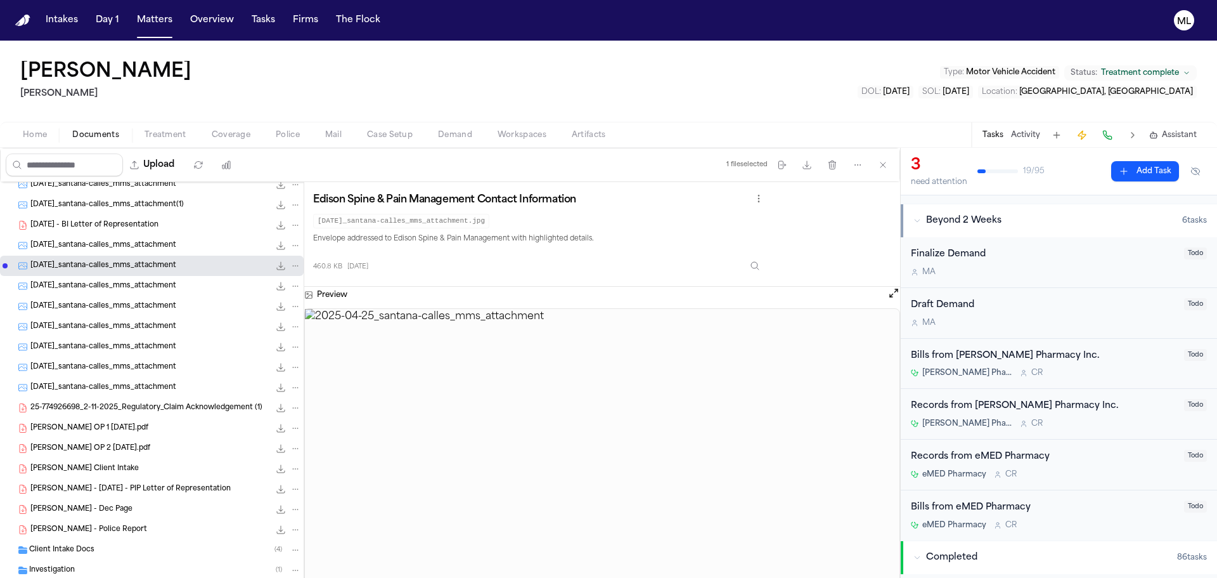
click at [126, 283] on span "2025-05-22_santana-calles_mms_attachment" at bounding box center [103, 286] width 146 height 11
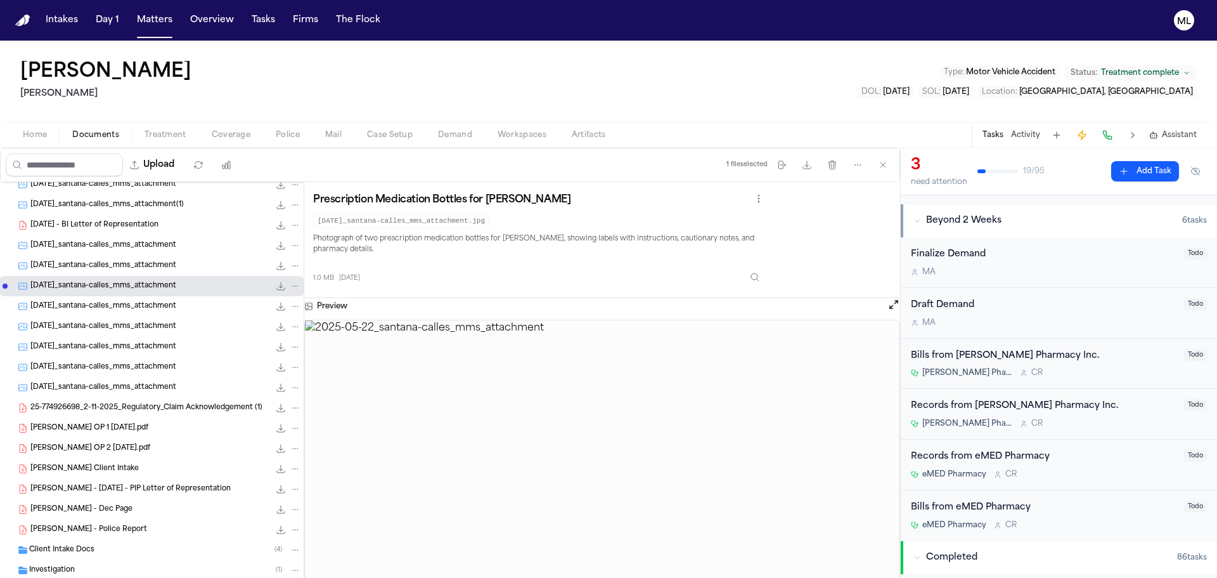
click at [128, 300] on div "2025-05-22_santana-calles_mms_attachment 1.0 MB • JPG" at bounding box center [165, 306] width 271 height 13
click at [141, 246] on span "2025-03-10_santana-calles_mms_attachment" at bounding box center [103, 245] width 146 height 11
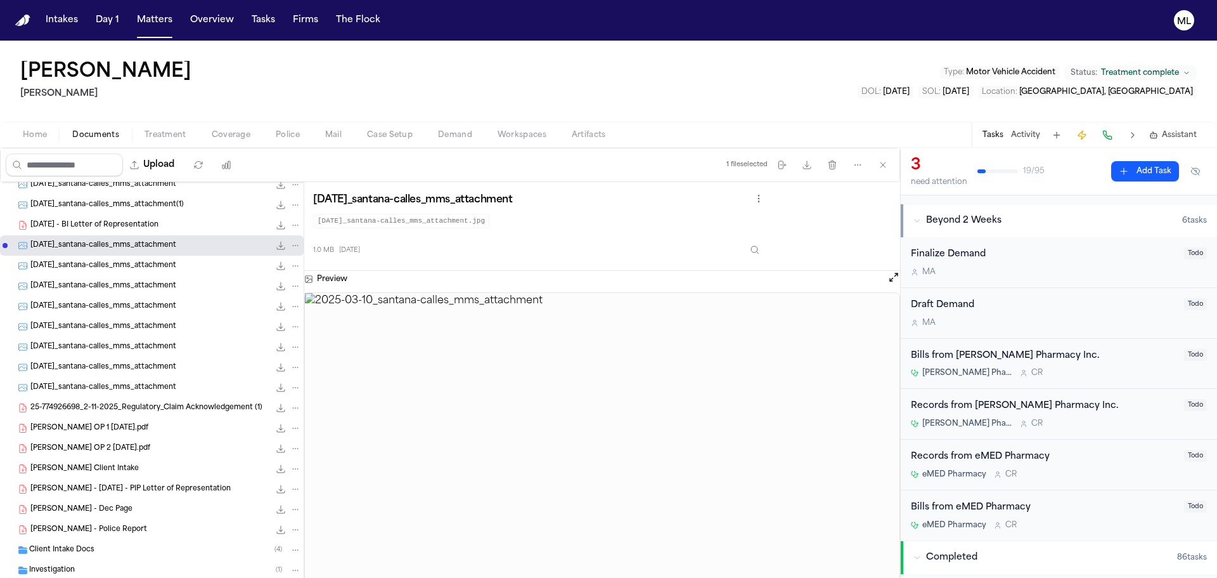
click at [140, 266] on span "2025-04-25_santana-calles_mms_attachment" at bounding box center [103, 266] width 146 height 11
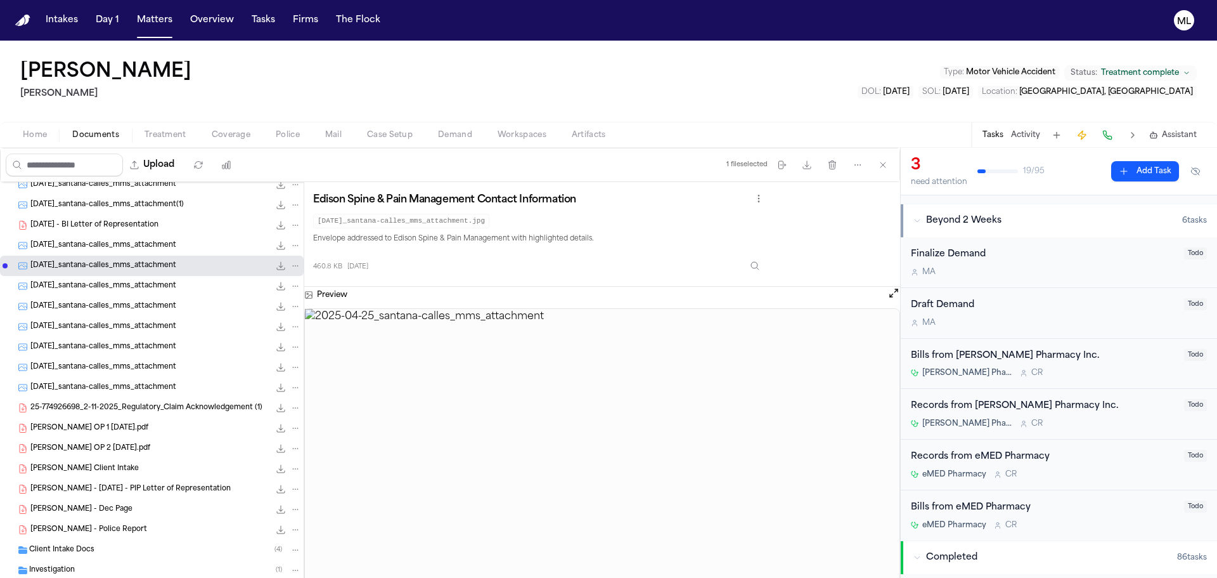
click at [138, 279] on div "2025-05-22_santana-calles_mms_attachment 1.0 MB • JPG" at bounding box center [152, 286] width 304 height 20
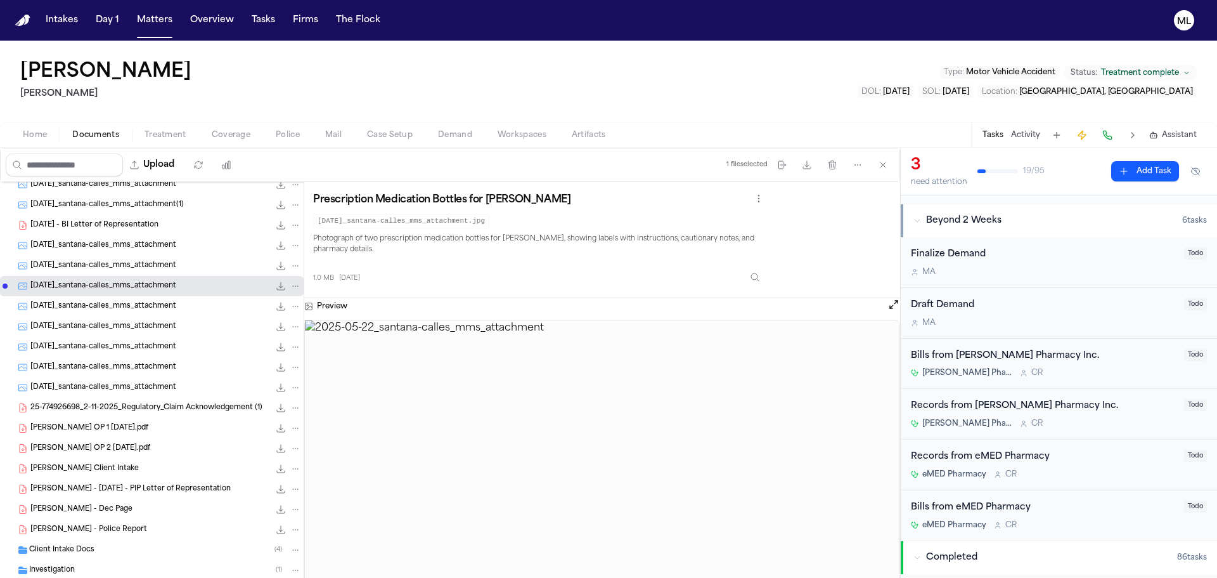
click at [133, 304] on span "2025-05-22_santana-calles_mms_attachment" at bounding box center [103, 306] width 146 height 11
click at [131, 321] on span "2025-06-02_santana-calles_mms_attachment" at bounding box center [103, 326] width 146 height 11
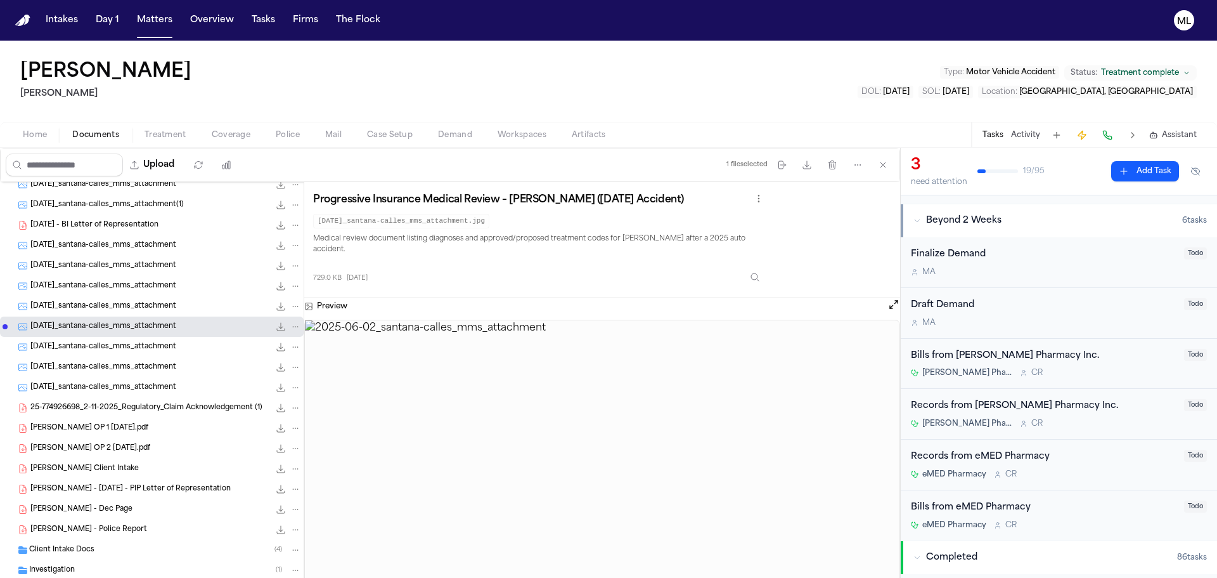
click at [592, 379] on img at bounding box center [602, 465] width 595 height 291
click at [134, 346] on span "2025-06-02_santana-calles_mms_attachment" at bounding box center [103, 347] width 146 height 11
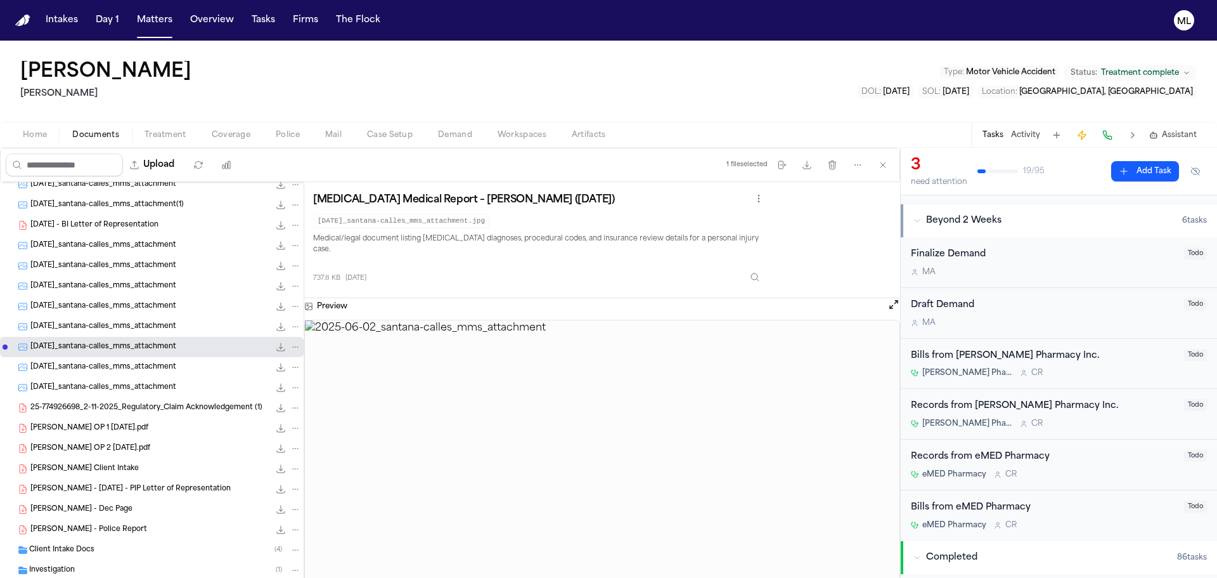
click at [134, 368] on span "2025-06-30_santana-calles_mms_attachment" at bounding box center [103, 367] width 146 height 11
click at [135, 389] on span "2025-06-30_santana-calles_mms_attachment" at bounding box center [103, 387] width 146 height 11
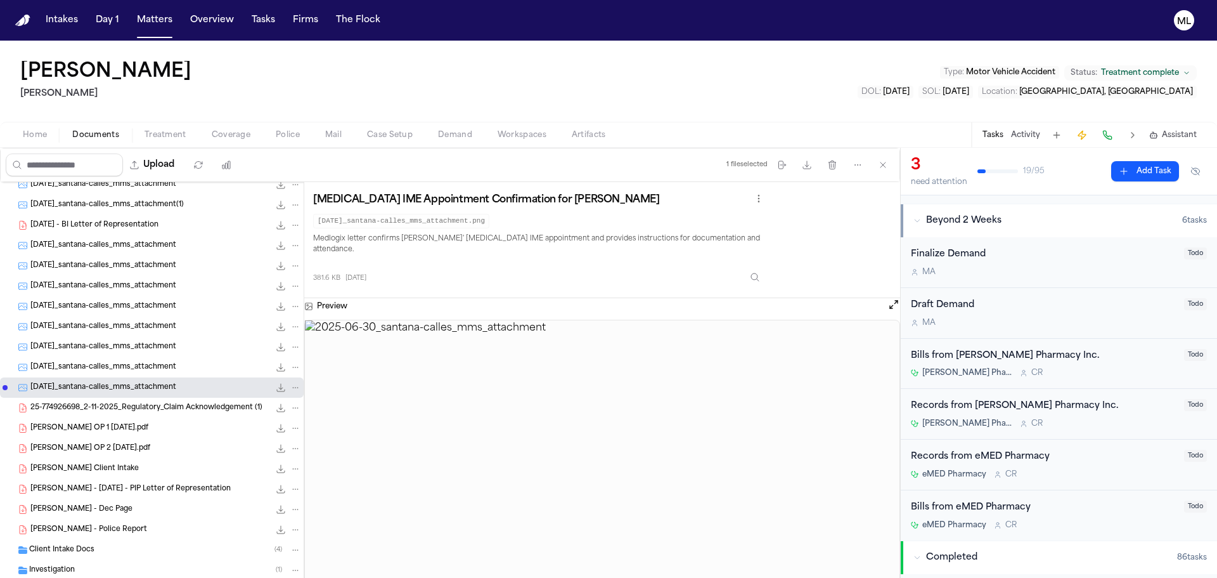
click at [135, 406] on span "25-774926698_2-11-2025_Regulatory_Claim Acknowledgement (1)" at bounding box center [146, 408] width 232 height 11
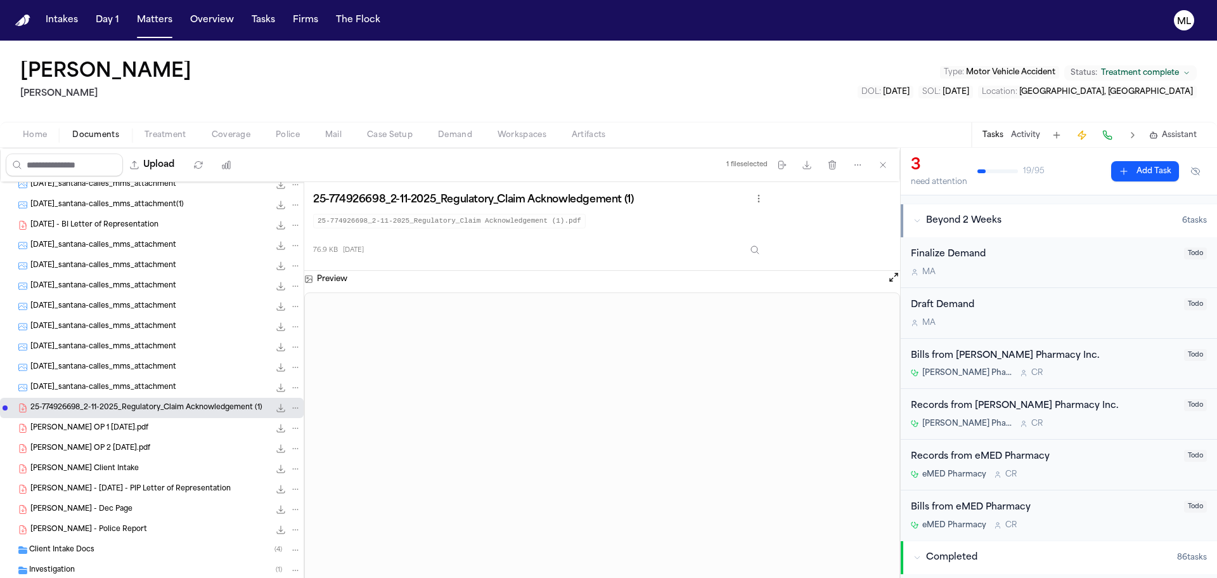
click at [136, 423] on span "CALLES, SANTANA OP 1 06-07-25.pdf" at bounding box center [89, 428] width 118 height 11
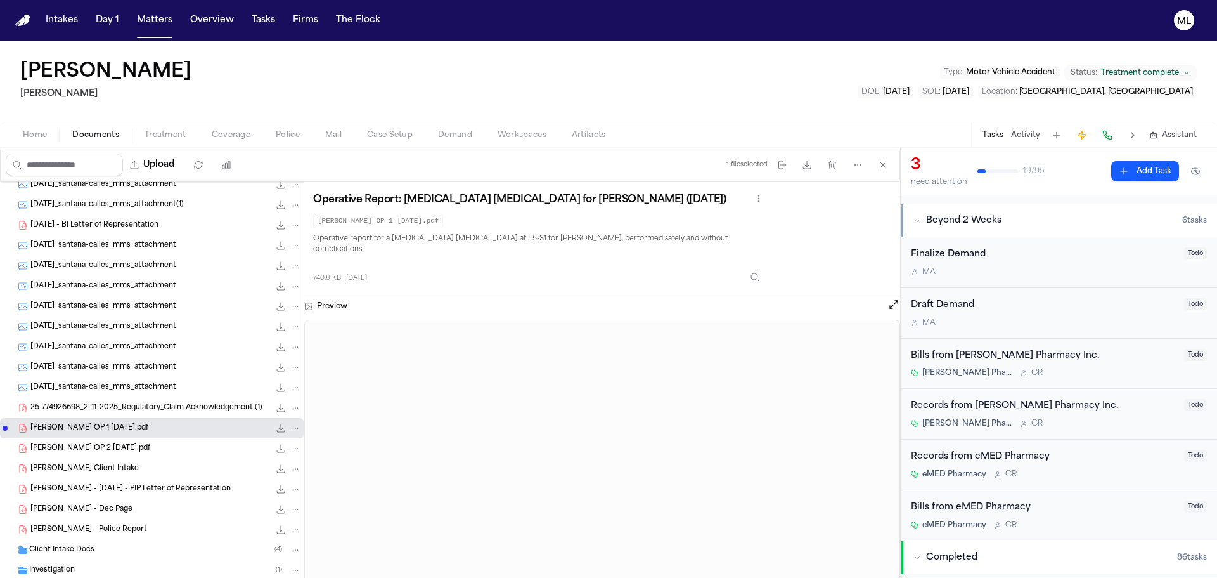
click at [100, 450] on span "CALLES, SANTANA OP 2 06-07-25.pdf" at bounding box center [90, 448] width 120 height 11
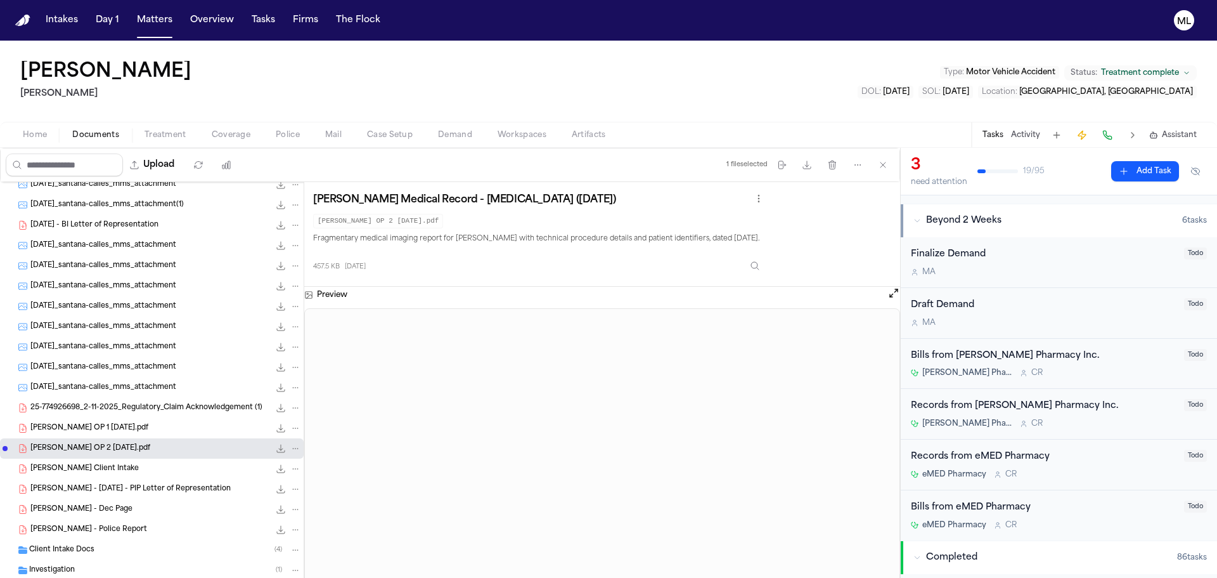
click at [108, 476] on div "Santana Calles - Finch Client Intake 61.9 KB • PDF" at bounding box center [152, 468] width 304 height 20
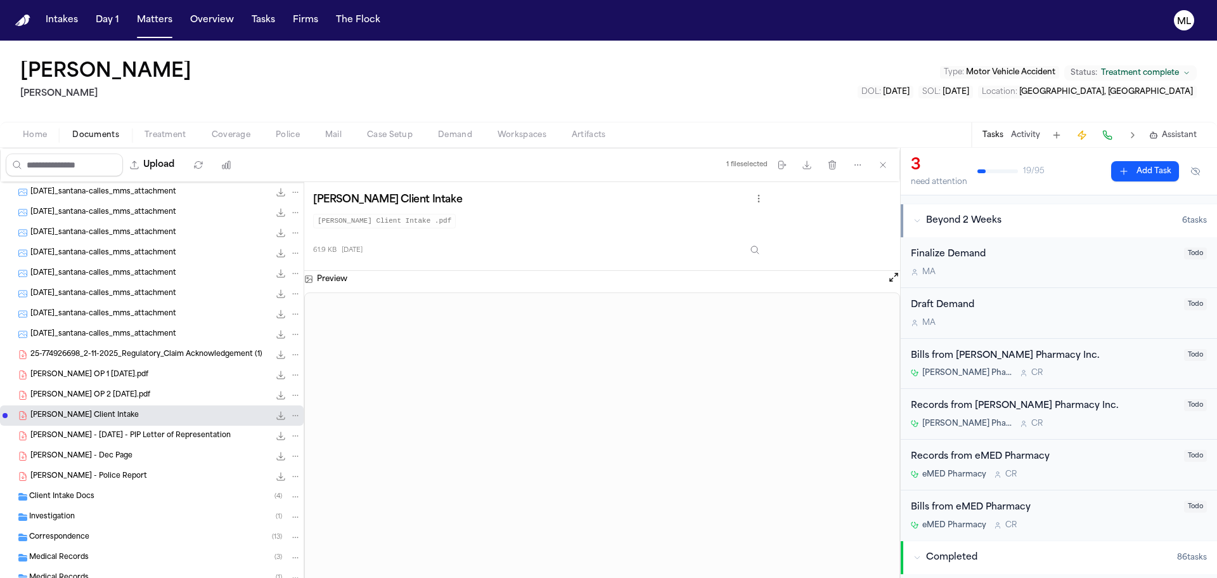
scroll to position [283, 0]
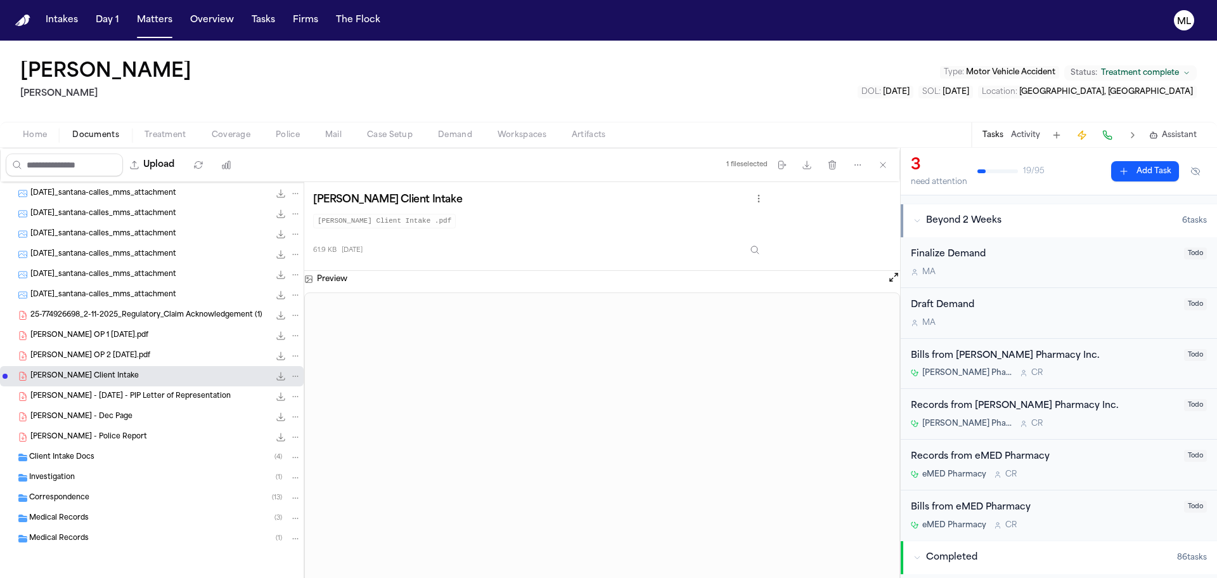
click at [94, 522] on div "Medical Records ( 3 )" at bounding box center [165, 517] width 272 height 11
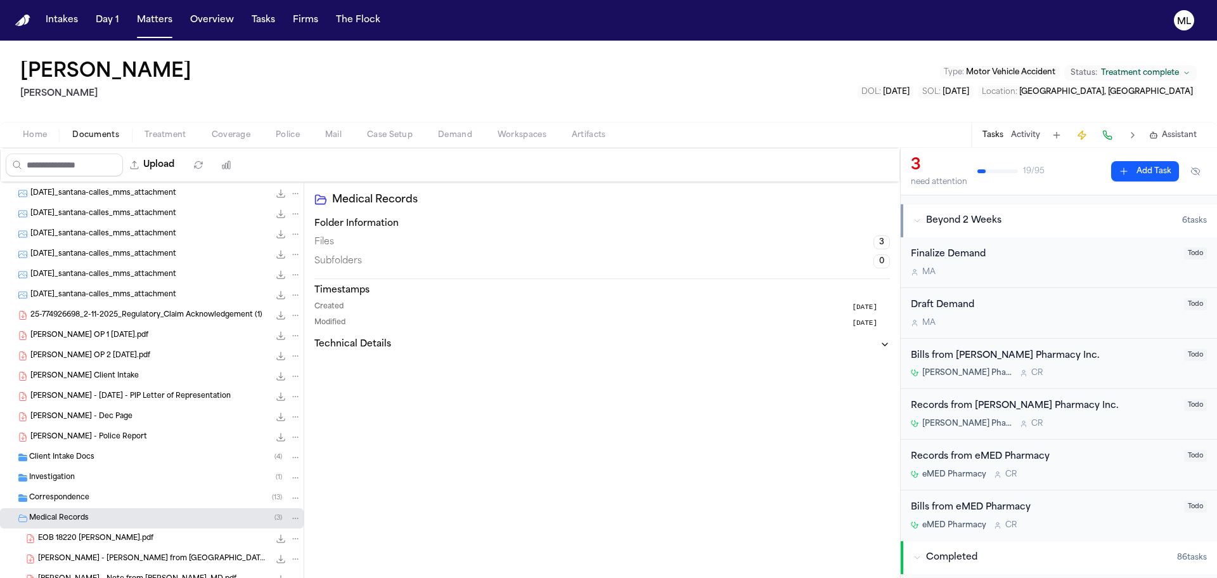
scroll to position [344, 0]
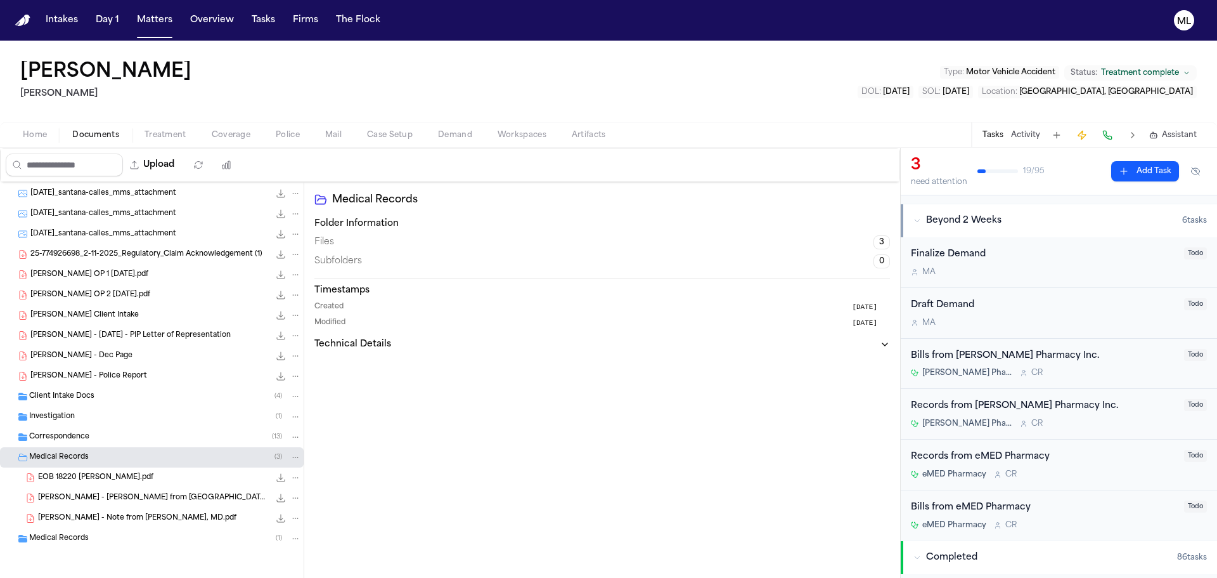
click at [134, 480] on span "EOB 18220 Santana Calles.pdf" at bounding box center [95, 477] width 115 height 11
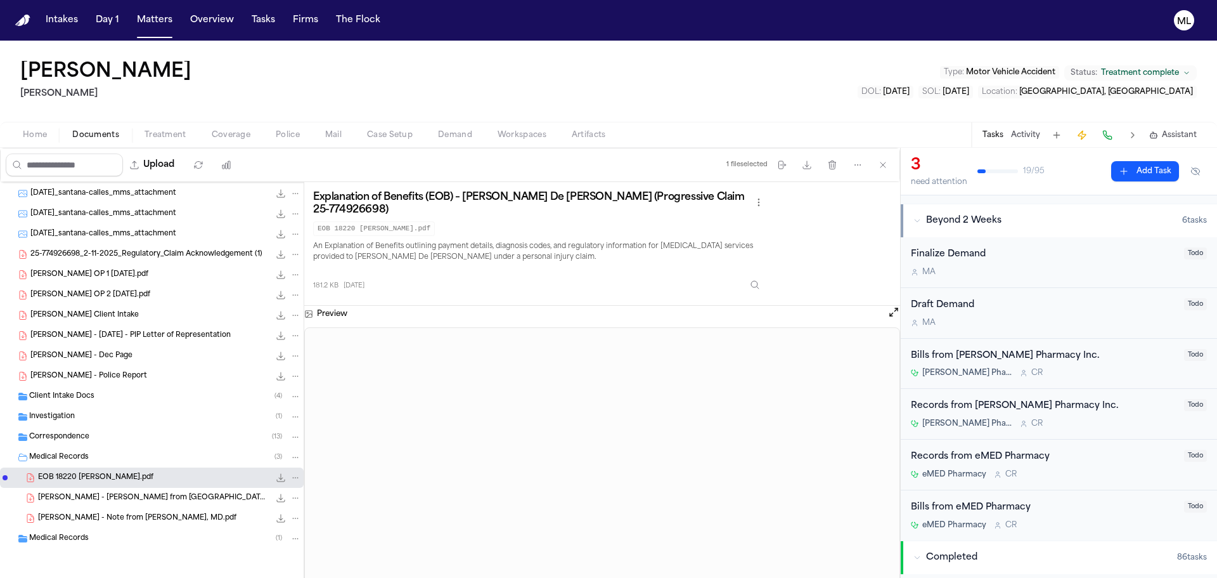
click at [111, 497] on span "S. Calles - Bill from South Plainfield Radiology.pdf" at bounding box center [153, 498] width 231 height 11
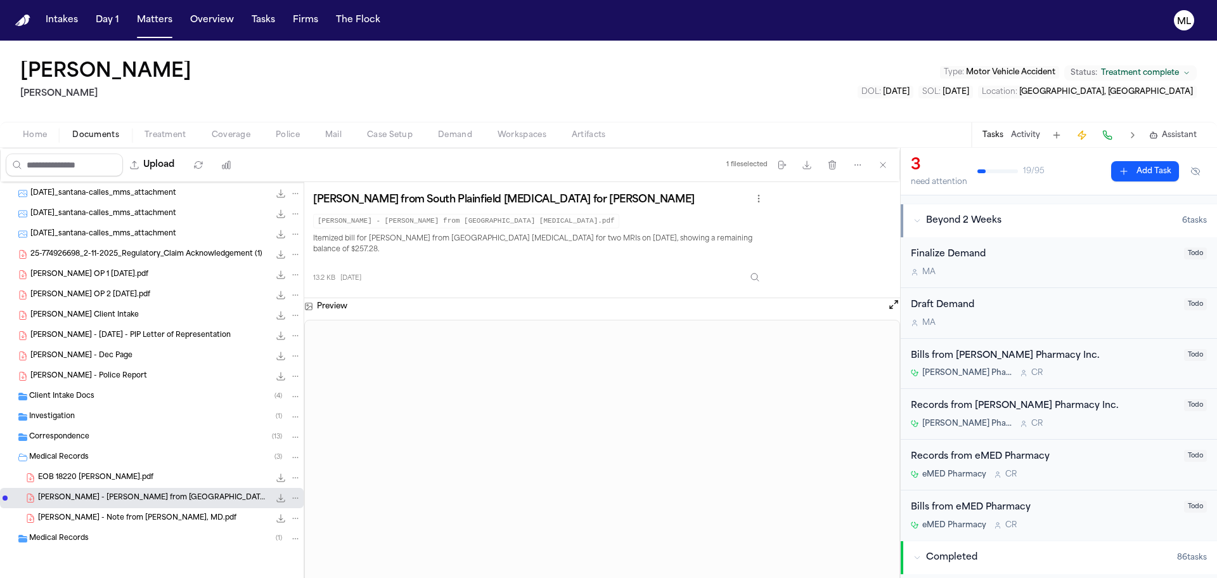
click at [63, 524] on div "S. Calles - Note from Anup Patel, MD.pdf 6.4 MB • PDF" at bounding box center [169, 518] width 263 height 13
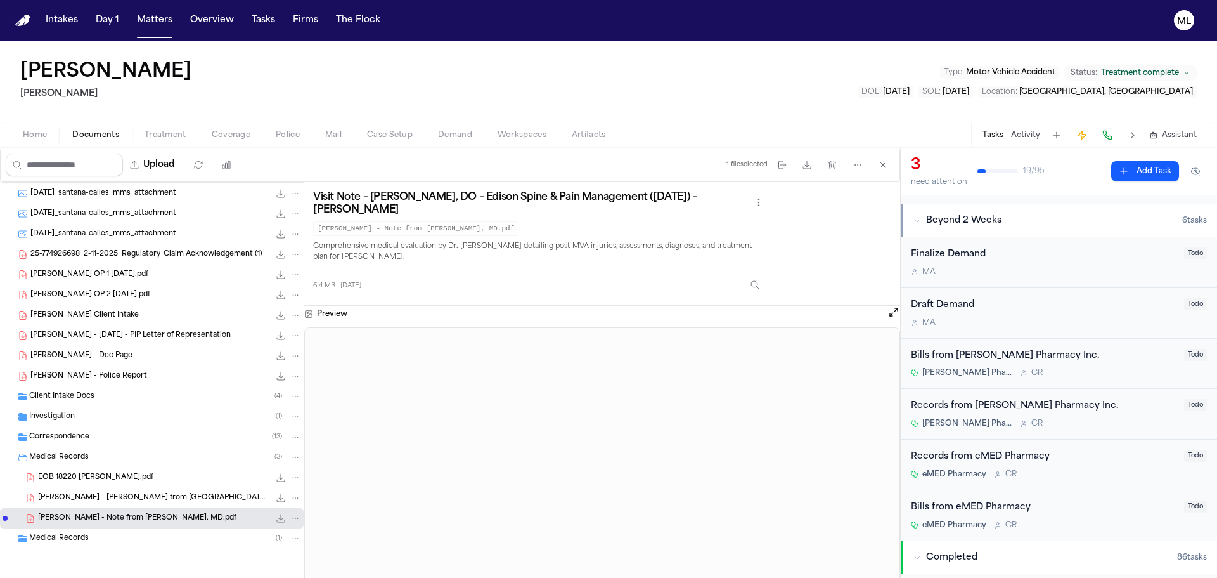
click at [893, 315] on button "Open preview" at bounding box center [894, 312] width 13 height 13
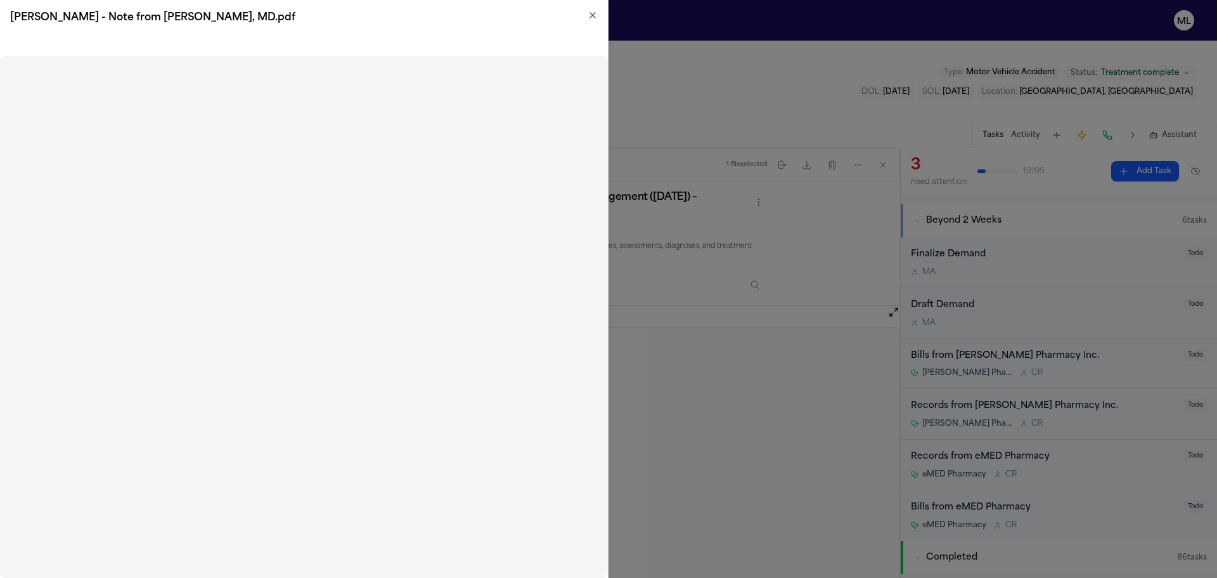
click at [591, 22] on h2 "S. Calles - Note from Anup Patel, MD.pdf" at bounding box center [304, 17] width 588 height 15
click at [594, 15] on icon "button" at bounding box center [592, 15] width 5 height 5
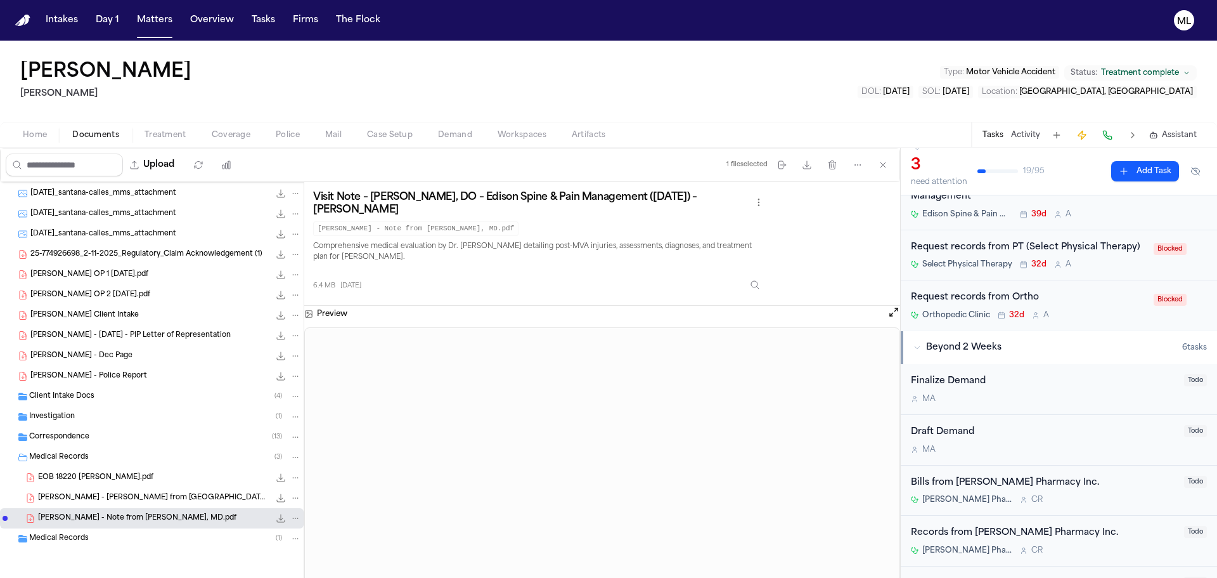
scroll to position [0, 0]
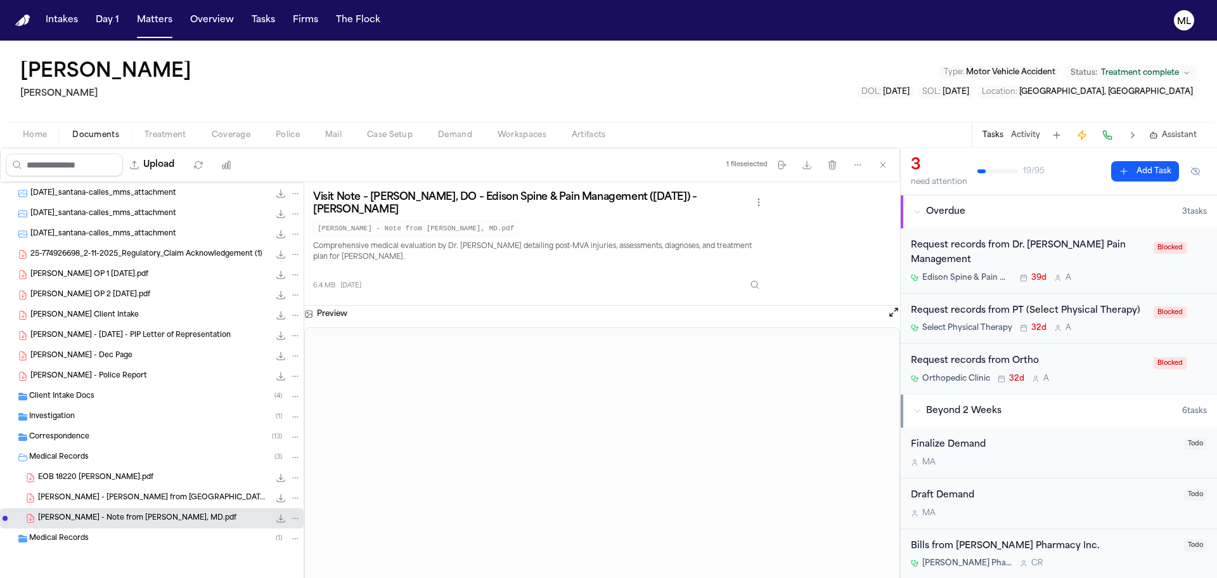
click at [1120, 273] on div "Edison Spine & Pain Management, P.C. 39d A" at bounding box center [1028, 278] width 235 height 10
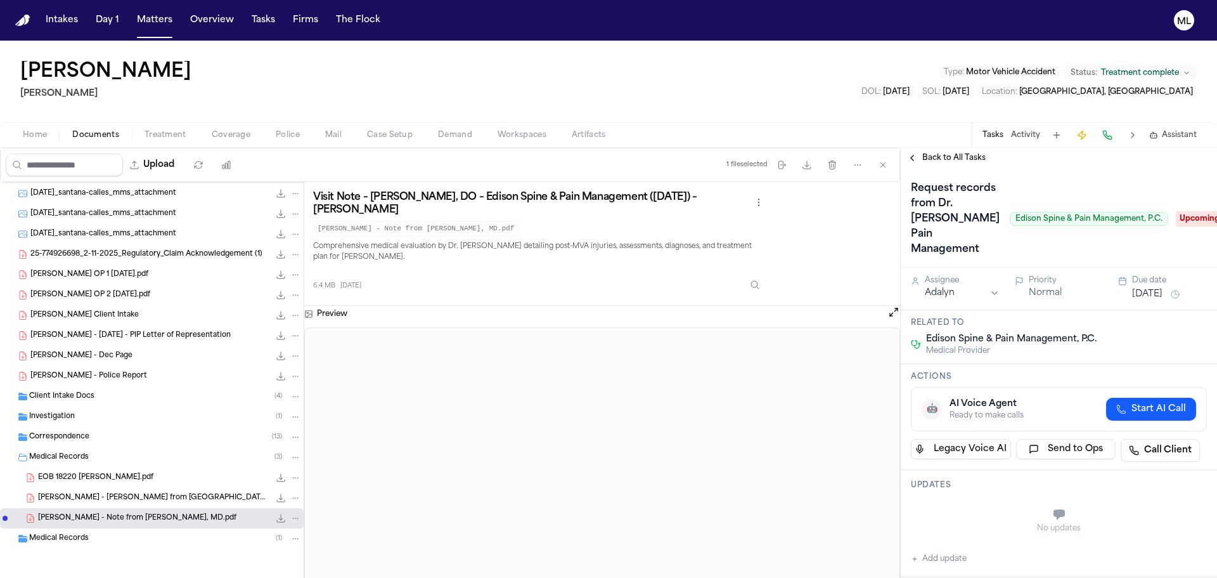
click at [1176, 216] on span "Upcoming" at bounding box center [1201, 218] width 51 height 15
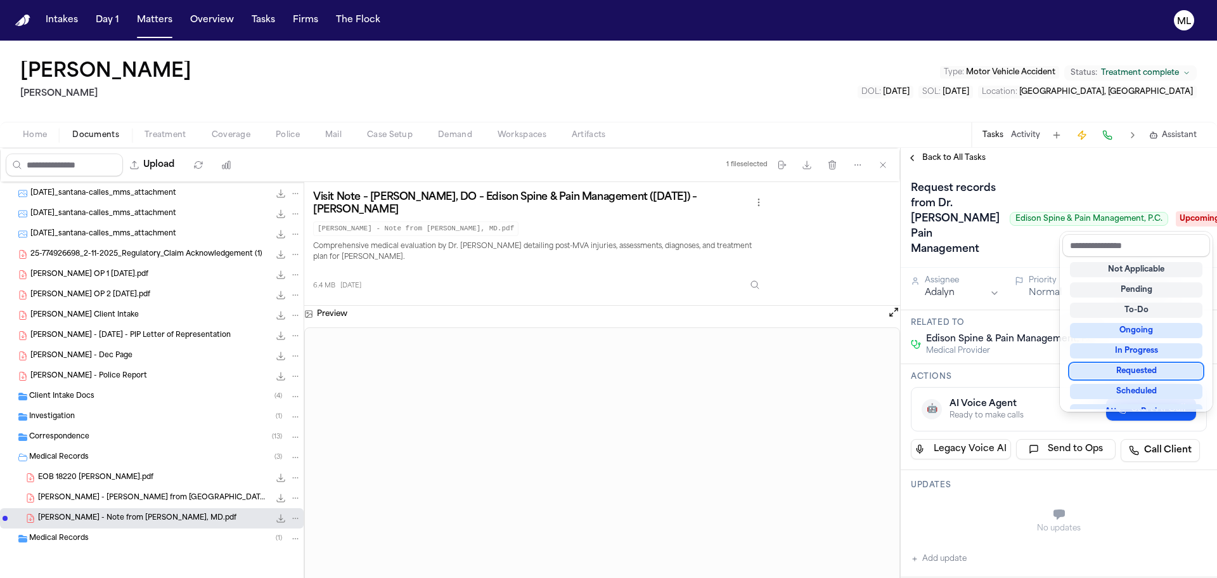
click at [1126, 373] on div "Requested" at bounding box center [1136, 370] width 133 height 15
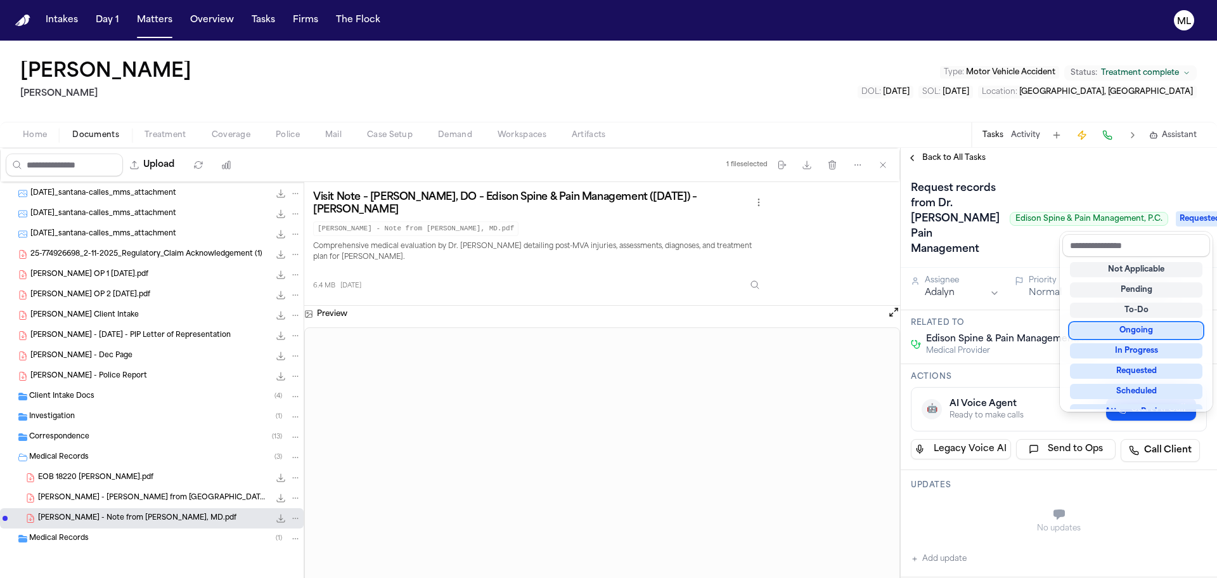
click at [1049, 192] on div "Request records from Dr. Anup Patel Pain Management Edison Spine & Pain Managem…" at bounding box center [1059, 218] width 296 height 81
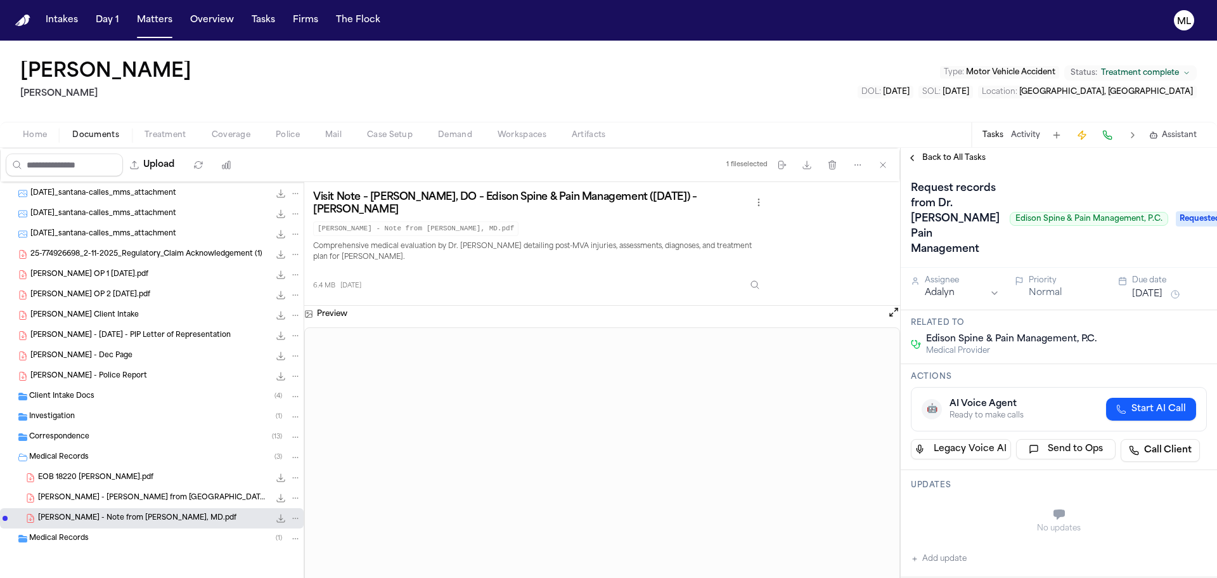
click at [1158, 298] on button "Jul 9, 2025" at bounding box center [1148, 294] width 30 height 13
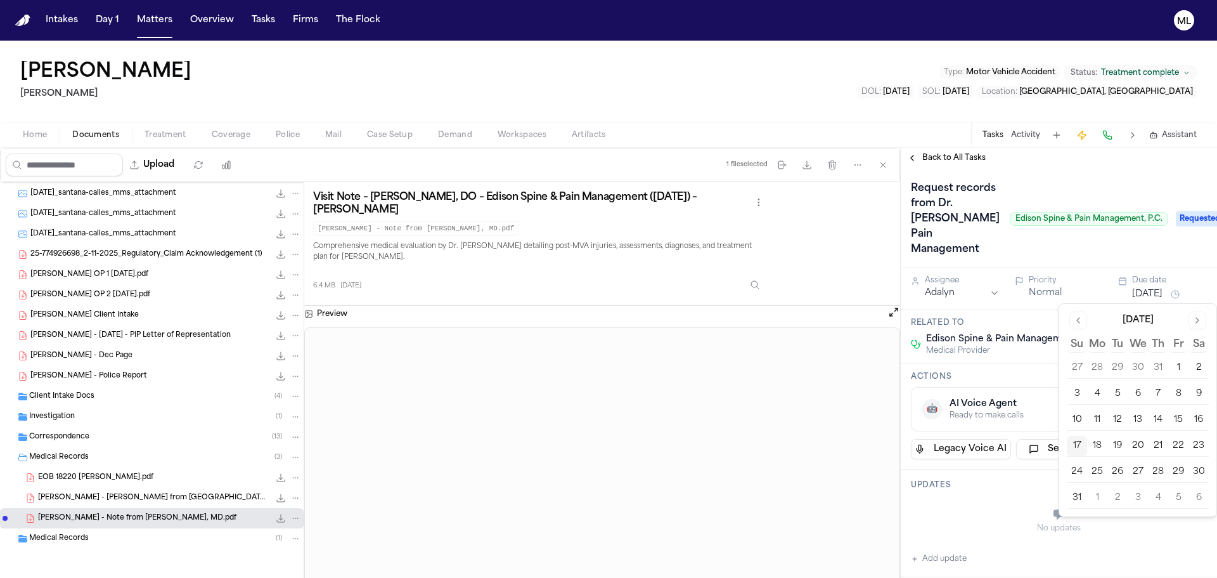
click at [1117, 445] on button "19" at bounding box center [1118, 446] width 20 height 20
click at [952, 156] on span "Back to All Tasks" at bounding box center [954, 158] width 63 height 10
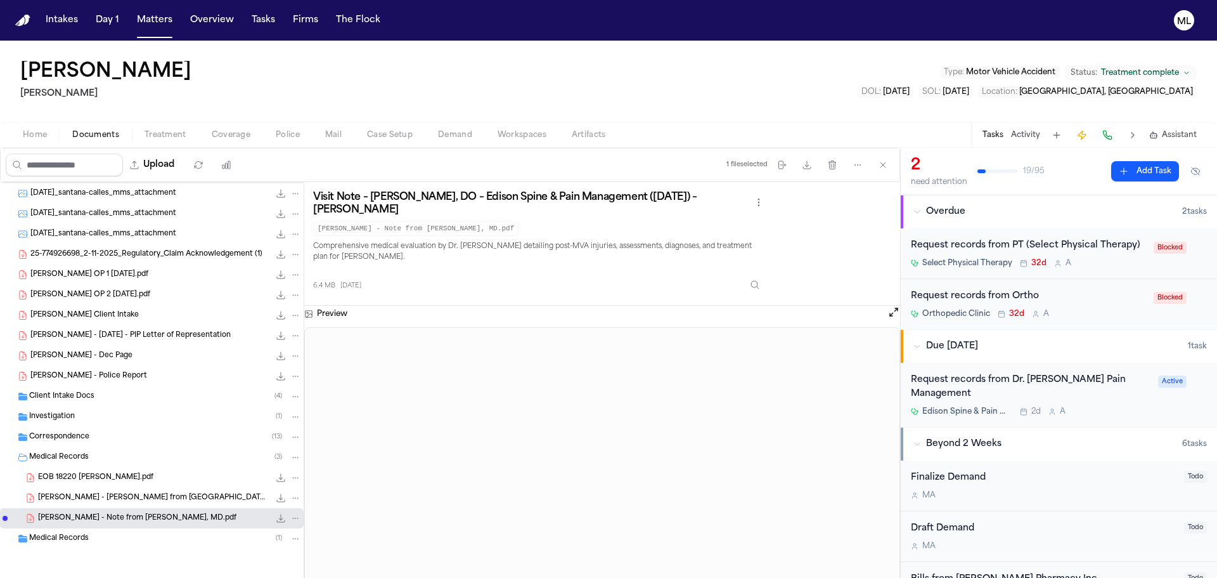
click at [1088, 295] on div "Request records from Ortho" at bounding box center [1028, 296] width 235 height 15
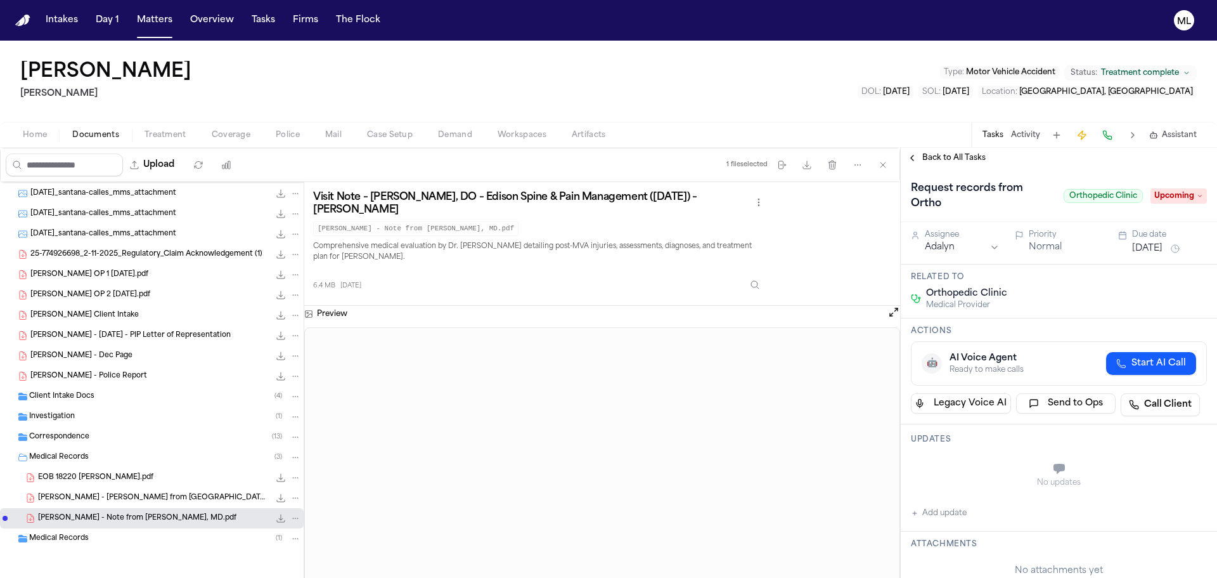
click at [990, 195] on h1 "Request records from Ortho" at bounding box center [982, 196] width 153 height 36
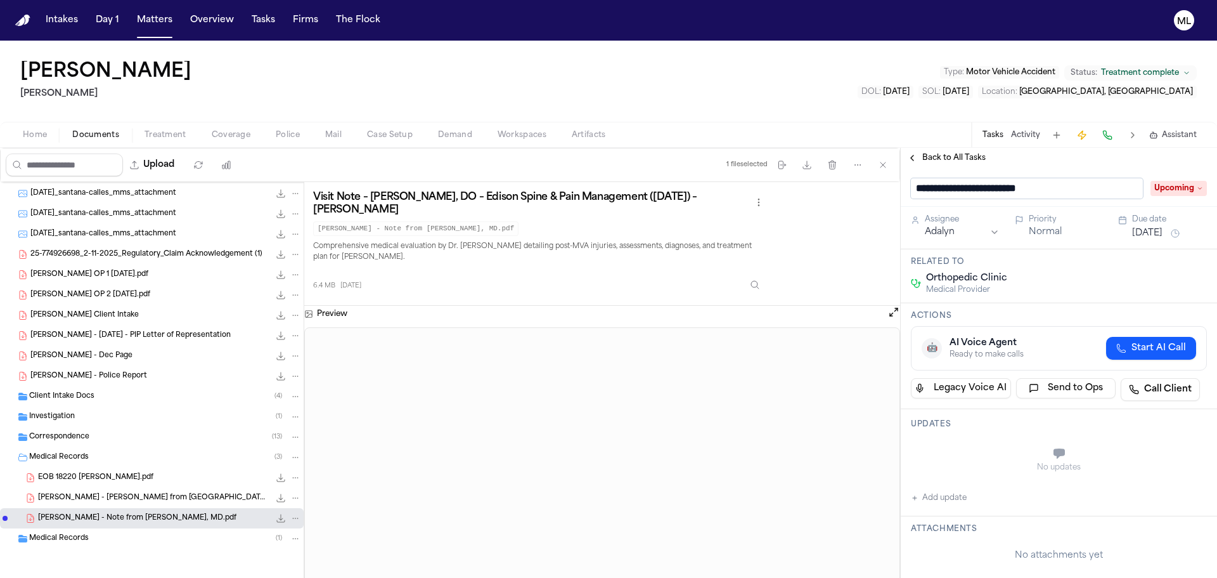
drag, startPoint x: 1089, startPoint y: 184, endPoint x: 1039, endPoint y: 186, distance: 50.2
click at [1039, 186] on input "**********" at bounding box center [1027, 188] width 232 height 20
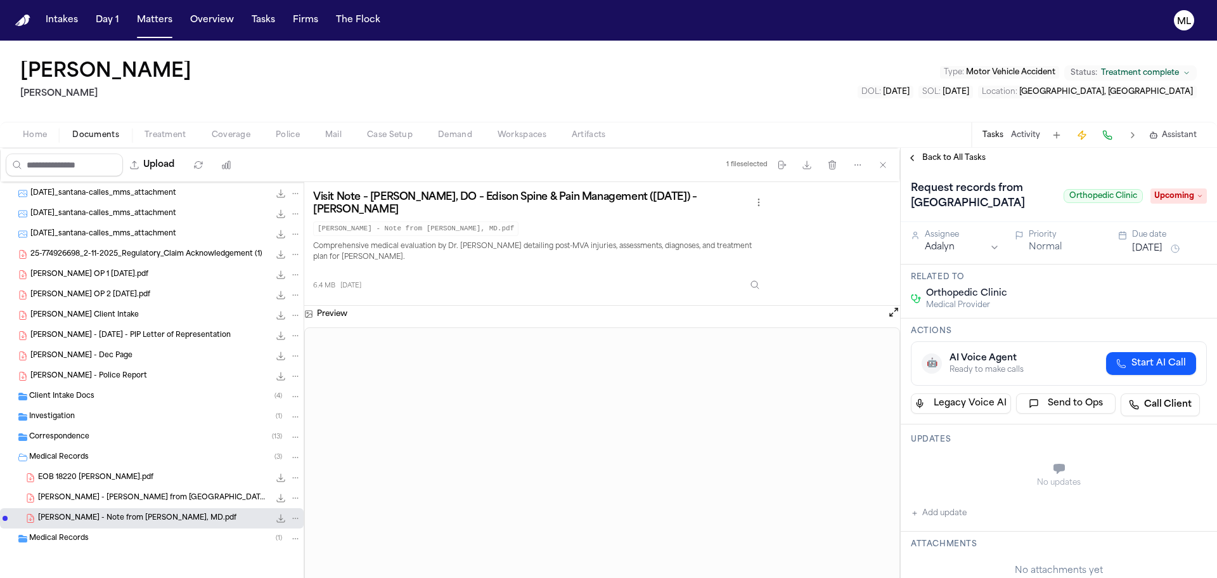
click at [1160, 189] on span "Upcoming" at bounding box center [1179, 195] width 56 height 15
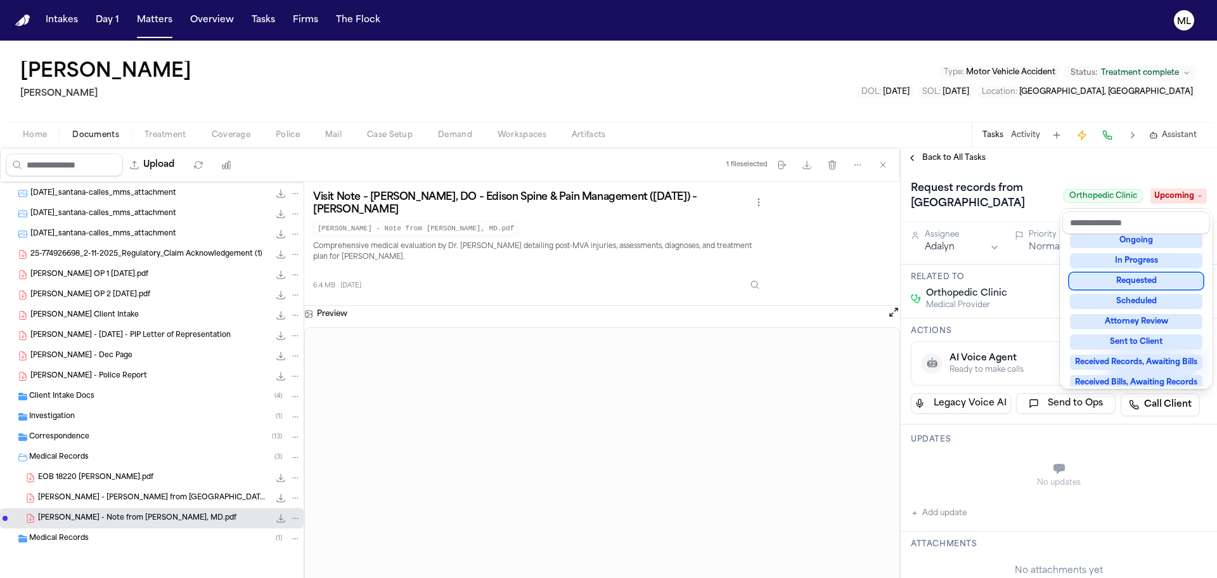
scroll to position [63, 0]
click at [1134, 286] on div "Requested" at bounding box center [1136, 284] width 133 height 15
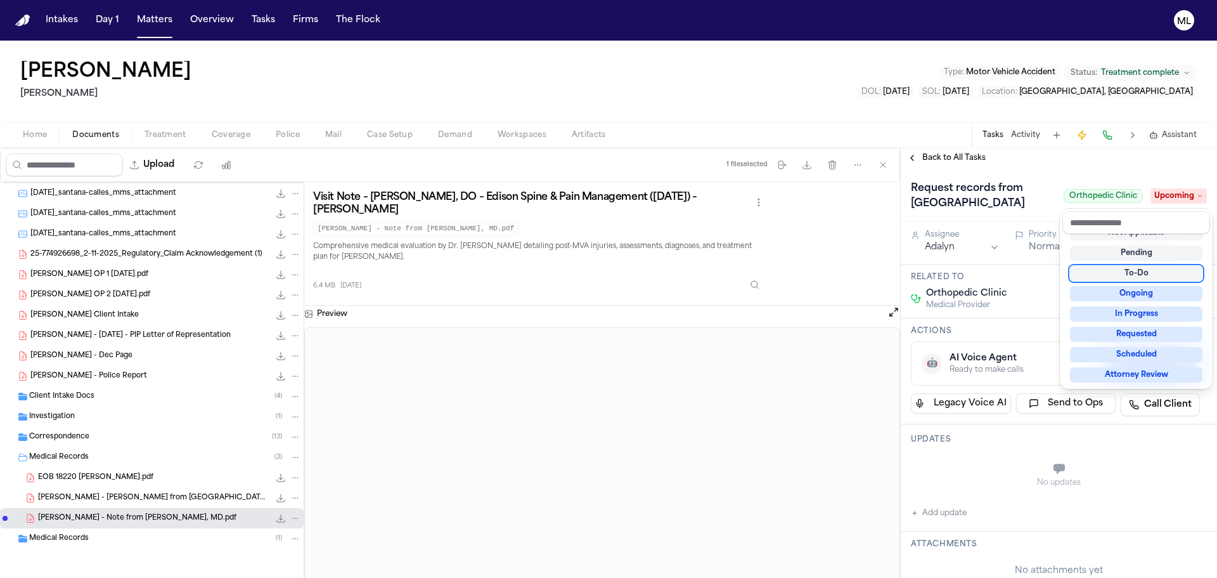
scroll to position [5, 0]
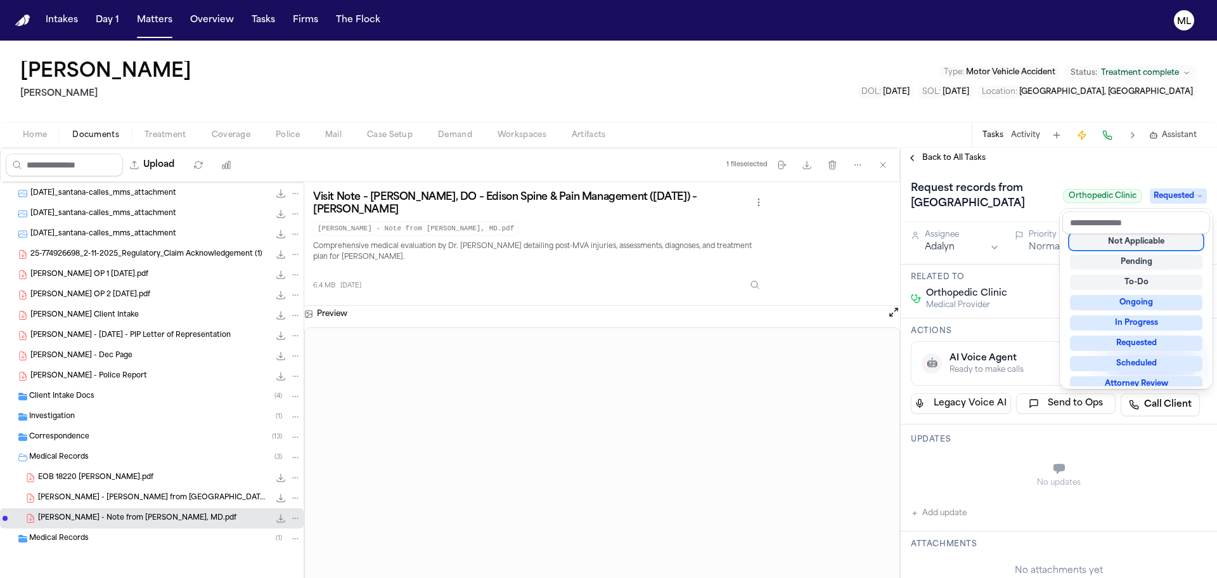
click at [1129, 171] on div "Request records from One Oak Medical Center Orthopedic Clinic Requested" at bounding box center [1059, 195] width 316 height 54
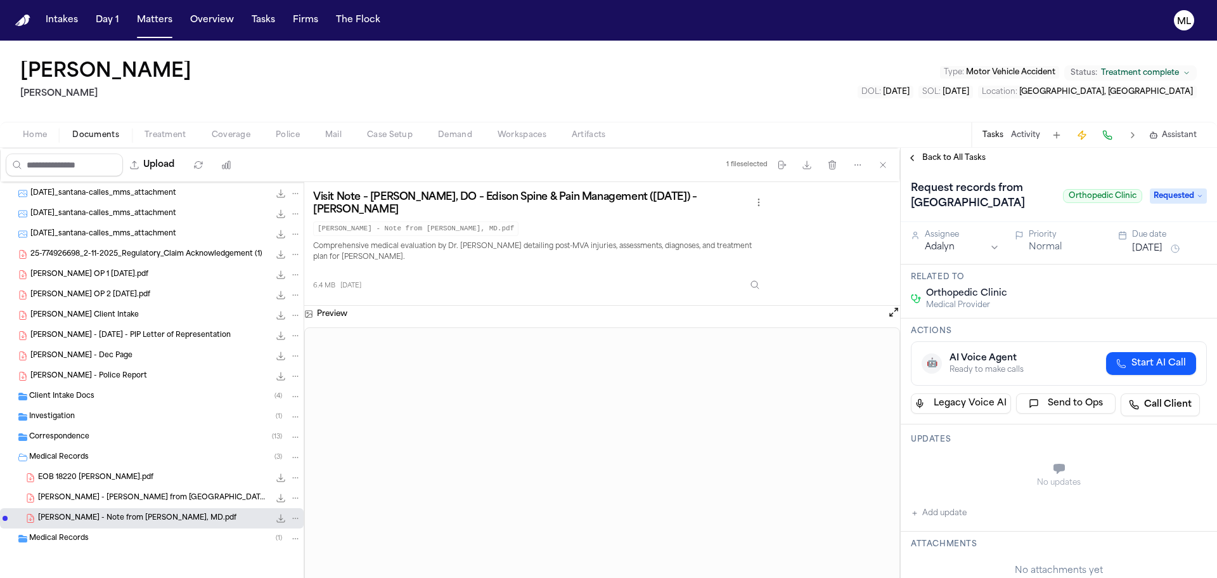
click at [1156, 247] on button "Jul 16, 2025" at bounding box center [1148, 248] width 30 height 13
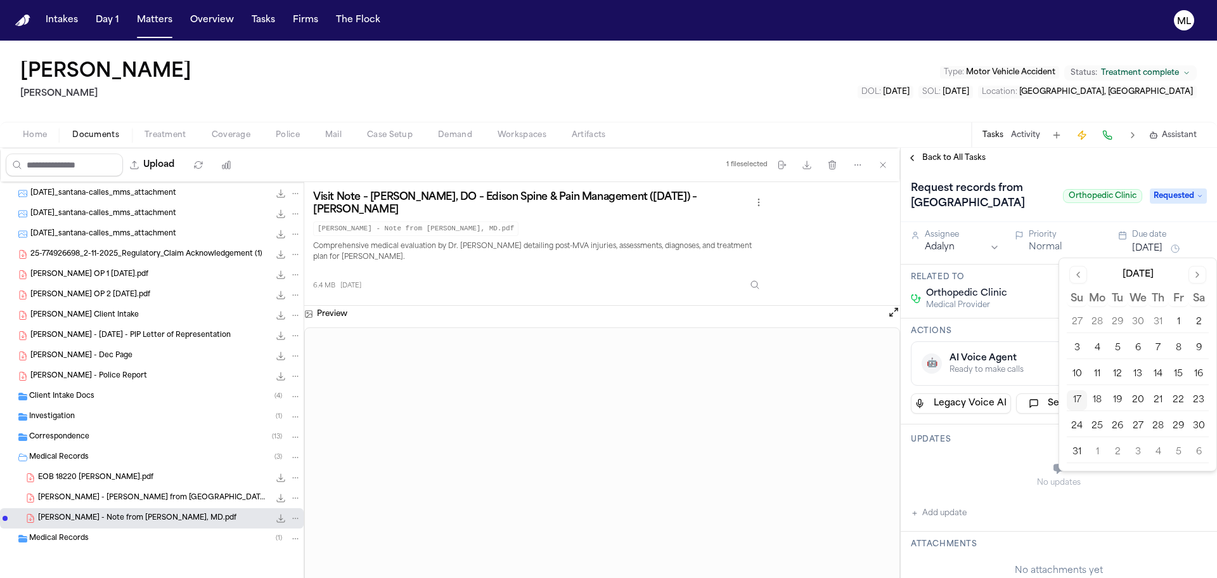
click at [1123, 408] on button "19" at bounding box center [1118, 400] width 20 height 20
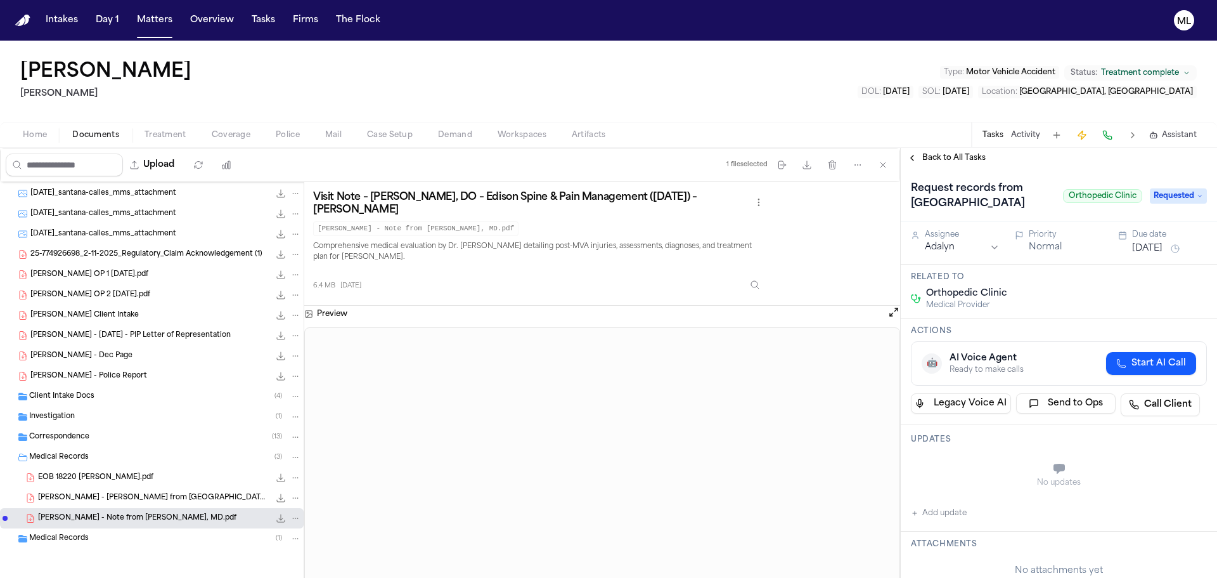
click at [928, 159] on span "Back to All Tasks" at bounding box center [954, 158] width 63 height 10
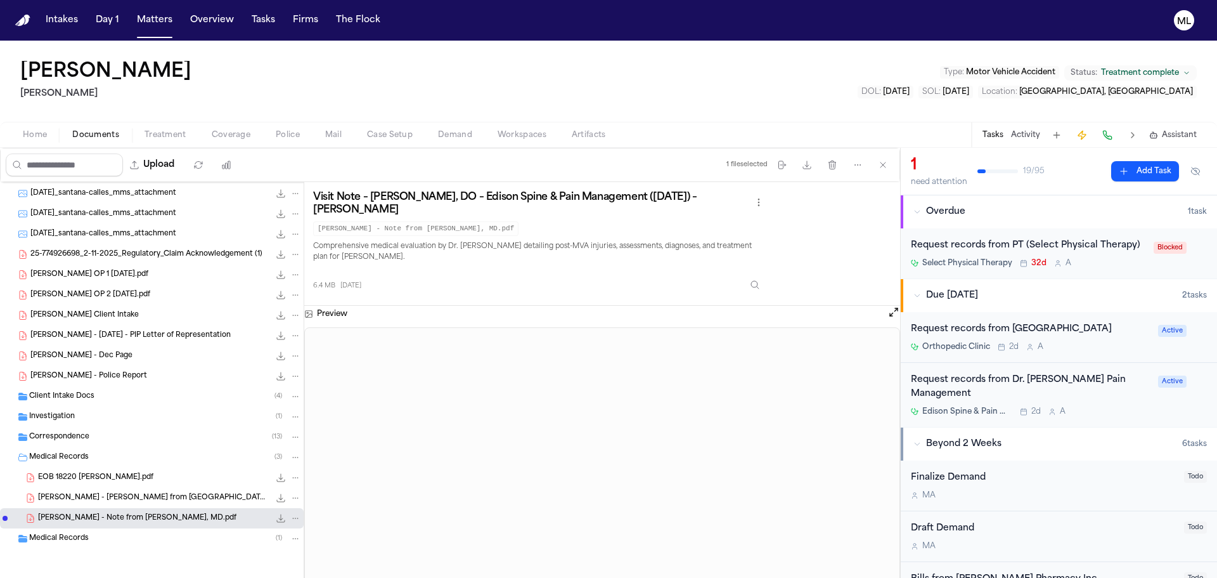
click at [1133, 274] on div "Request records from PT (Select Physical Therapy) Select Physical Therapy 32d A…" at bounding box center [1059, 253] width 316 height 50
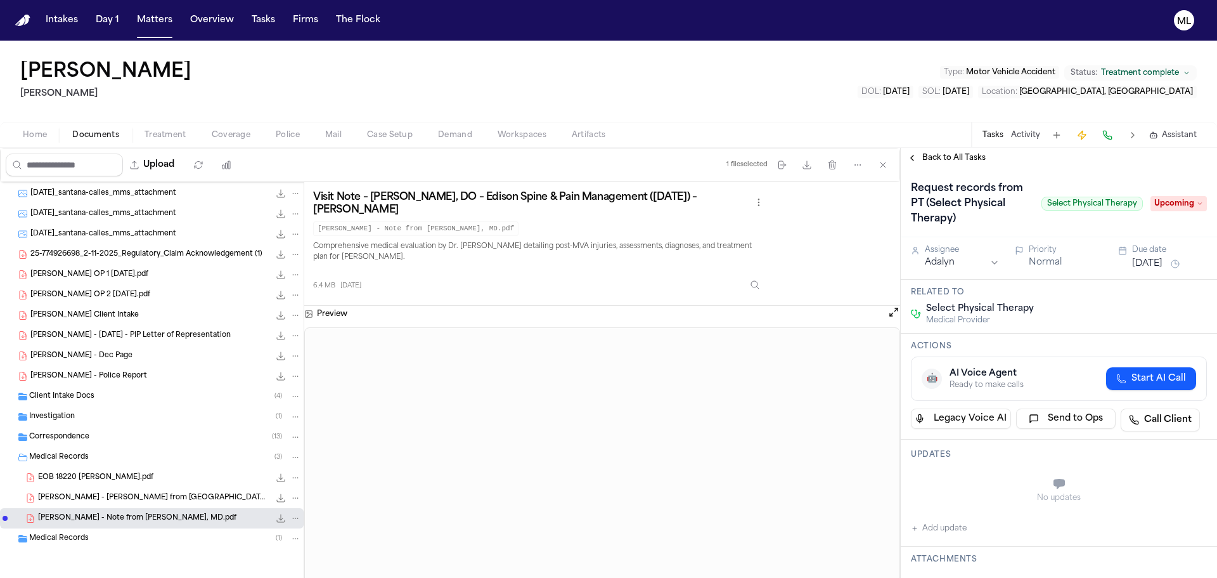
click at [1172, 205] on span "Upcoming" at bounding box center [1179, 203] width 56 height 15
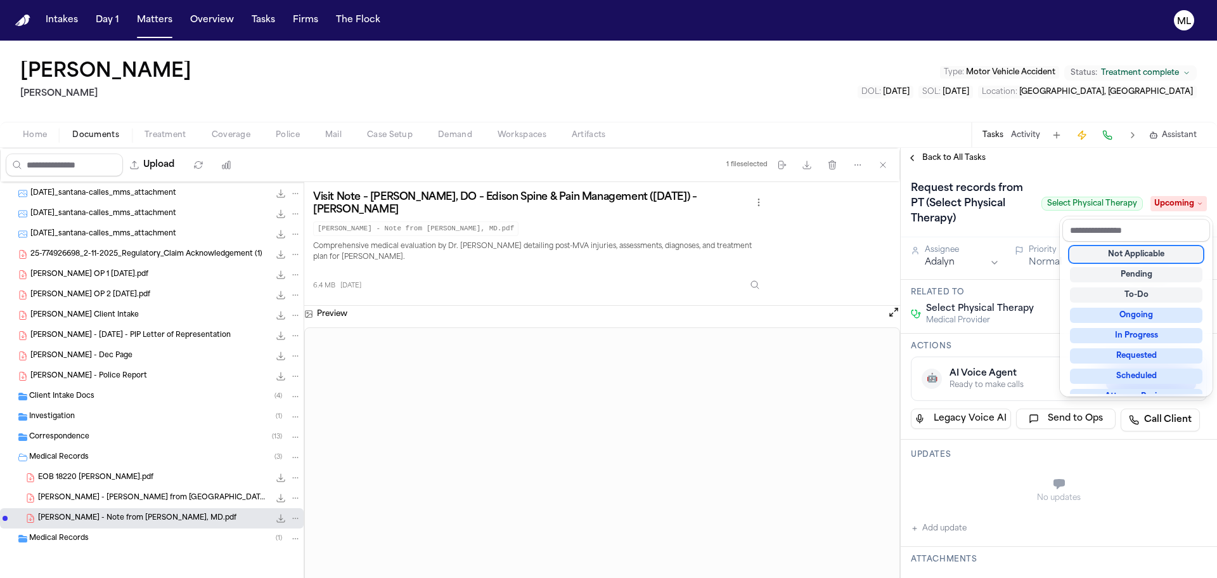
click at [1119, 167] on div "Back to All Tasks Request records from PT (Select Physical Therapy) Select Phys…" at bounding box center [1059, 363] width 316 height 430
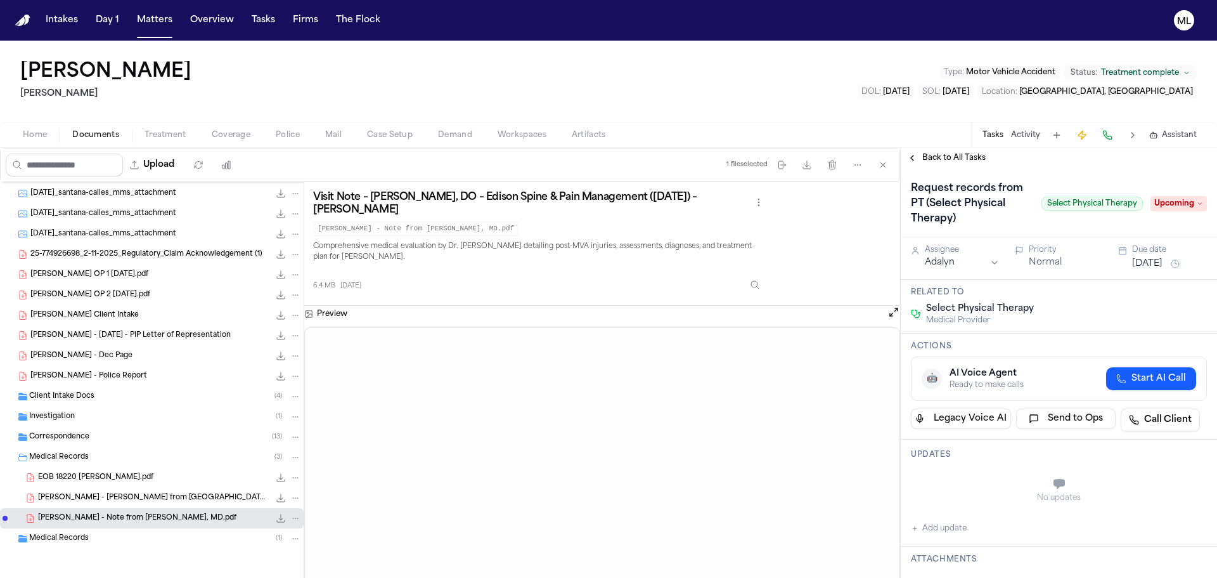
click at [1163, 204] on span "Upcoming" at bounding box center [1179, 203] width 56 height 15
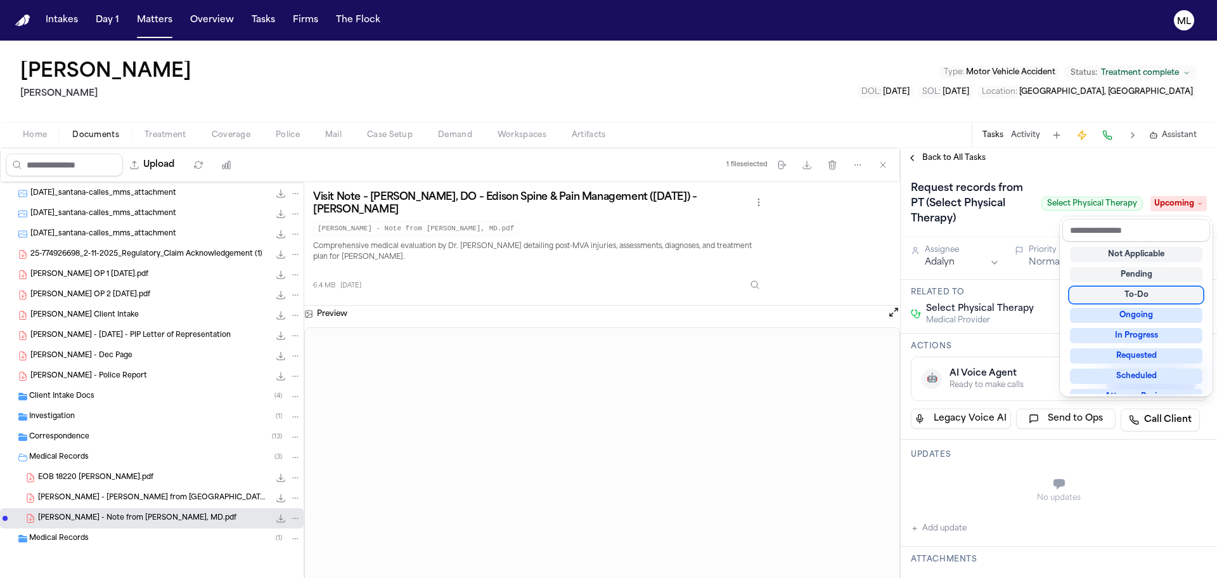
click at [1139, 302] on div "To-Do" at bounding box center [1136, 294] width 133 height 15
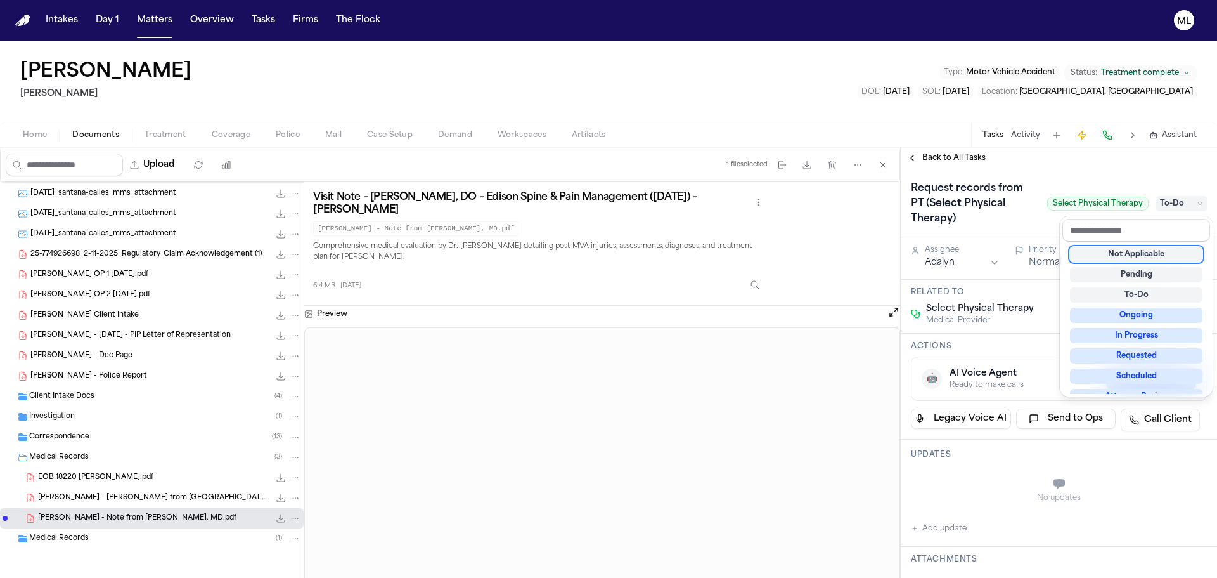
click at [1080, 174] on div "Request records from PT (Select Physical Therapy) Select Physical Therapy To-Do" at bounding box center [1059, 202] width 316 height 69
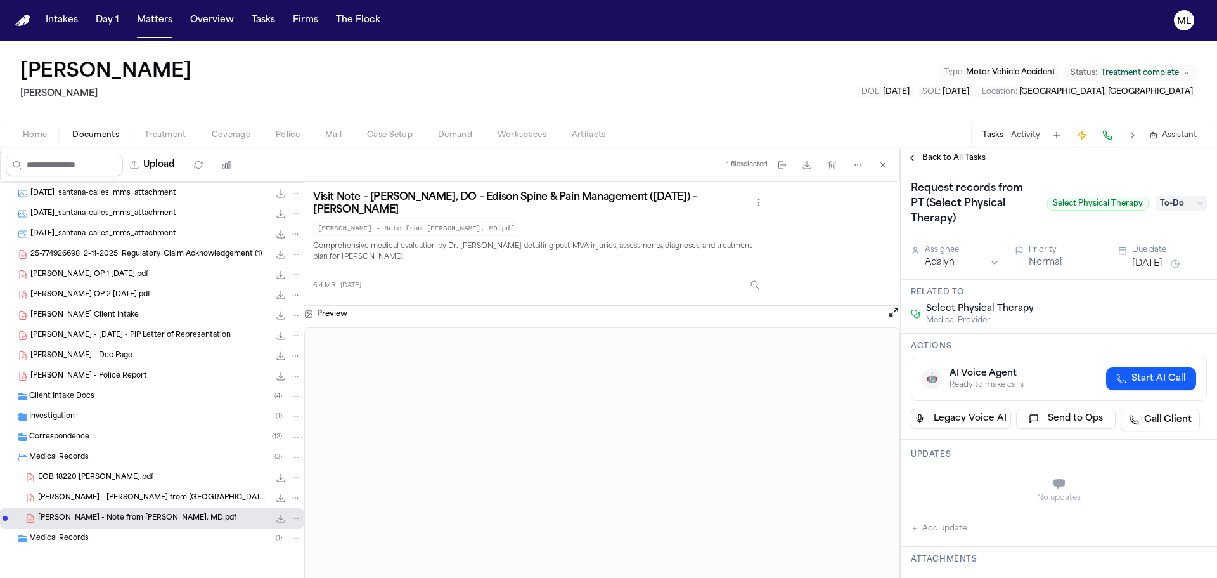
click at [1163, 259] on button "Jul 16, 2025" at bounding box center [1148, 263] width 30 height 13
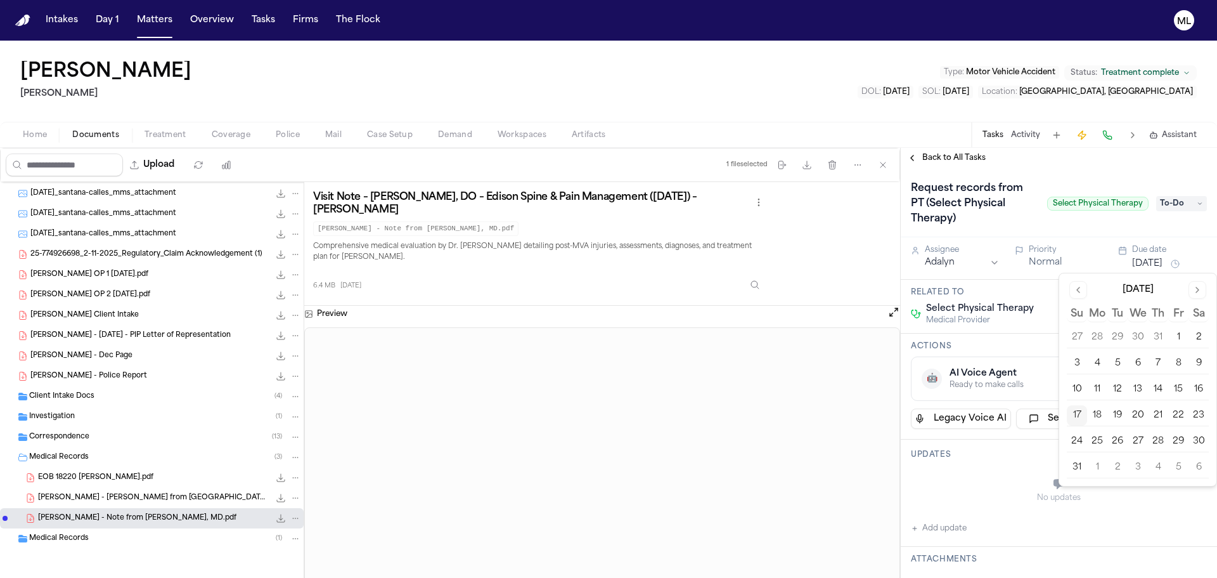
click at [1103, 414] on button "18" at bounding box center [1097, 415] width 20 height 20
click at [933, 260] on html "Intakes Day 1 Matters Overview Tasks Firms The Flock ML Santana Calles Mohamed …" at bounding box center [608, 289] width 1217 height 578
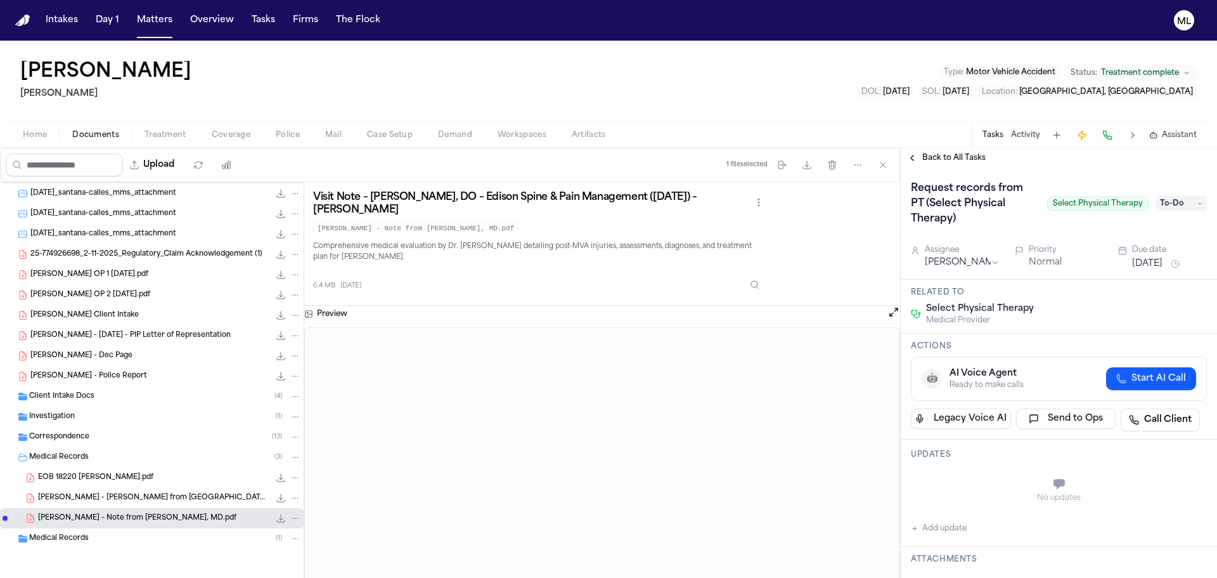
click at [942, 150] on div "Back to All Tasks" at bounding box center [1059, 158] width 316 height 20
click at [942, 163] on div "Back to All Tasks" at bounding box center [1059, 158] width 316 height 20
click at [956, 158] on span "Back to All Tasks" at bounding box center [954, 158] width 63 height 10
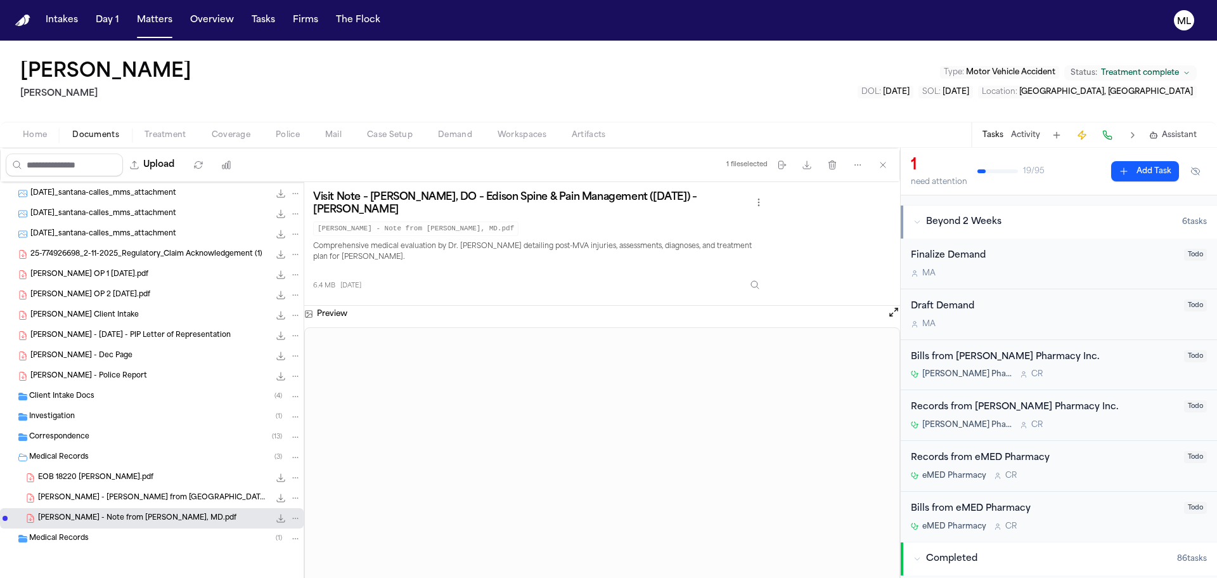
scroll to position [254, 0]
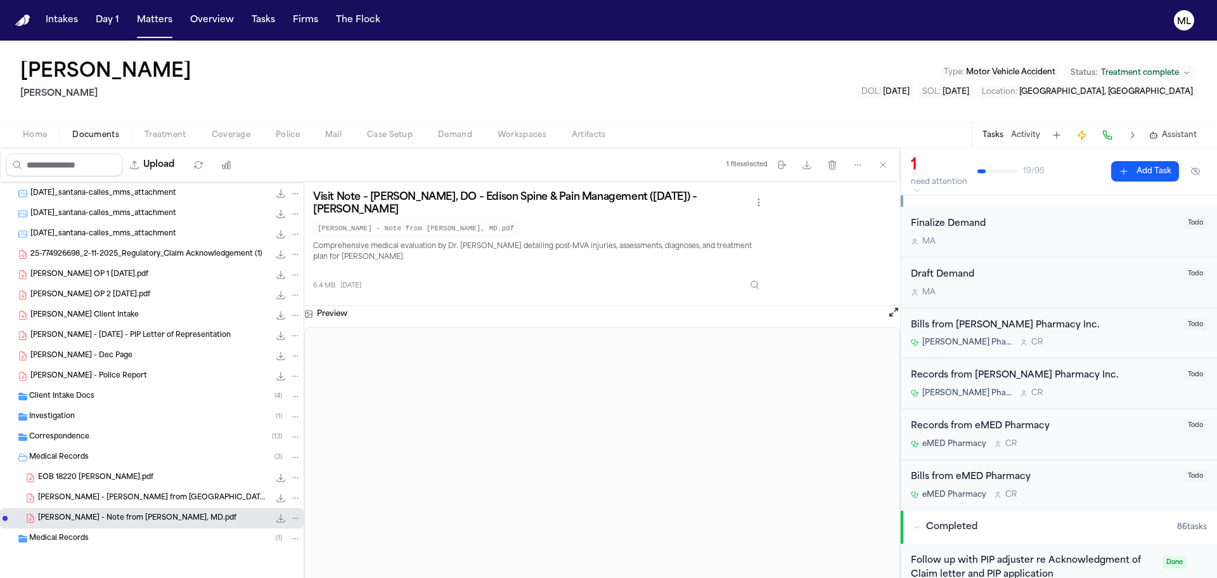
click at [1129, 436] on div "Records from eMED Pharmacy eMED Pharmacy C R" at bounding box center [1044, 434] width 266 height 30
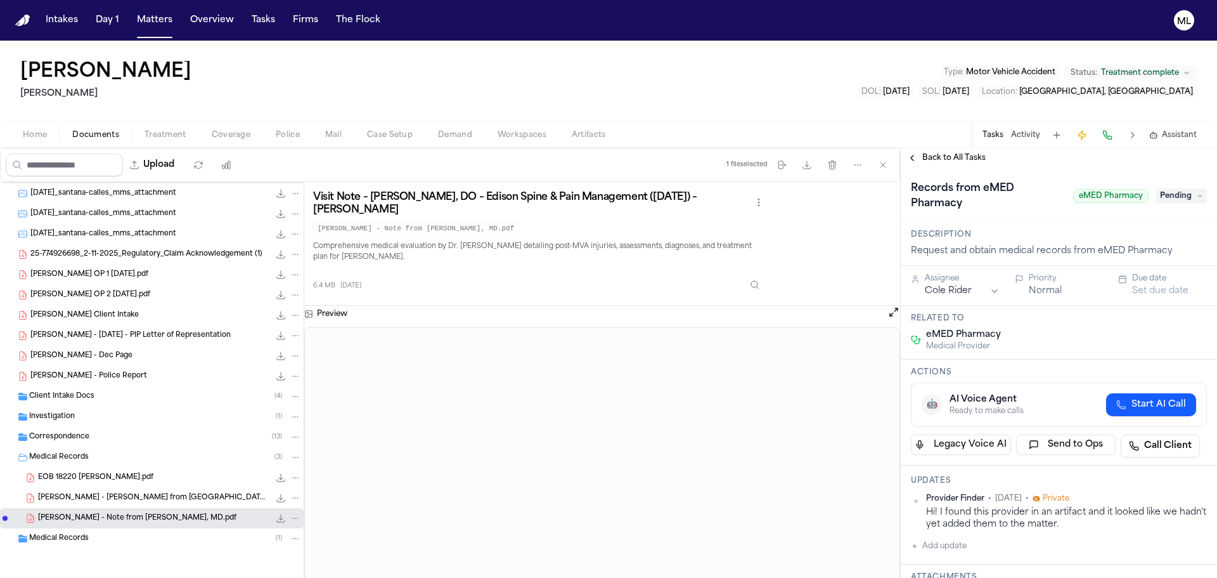
click at [1166, 200] on span "Pending" at bounding box center [1182, 195] width 51 height 15
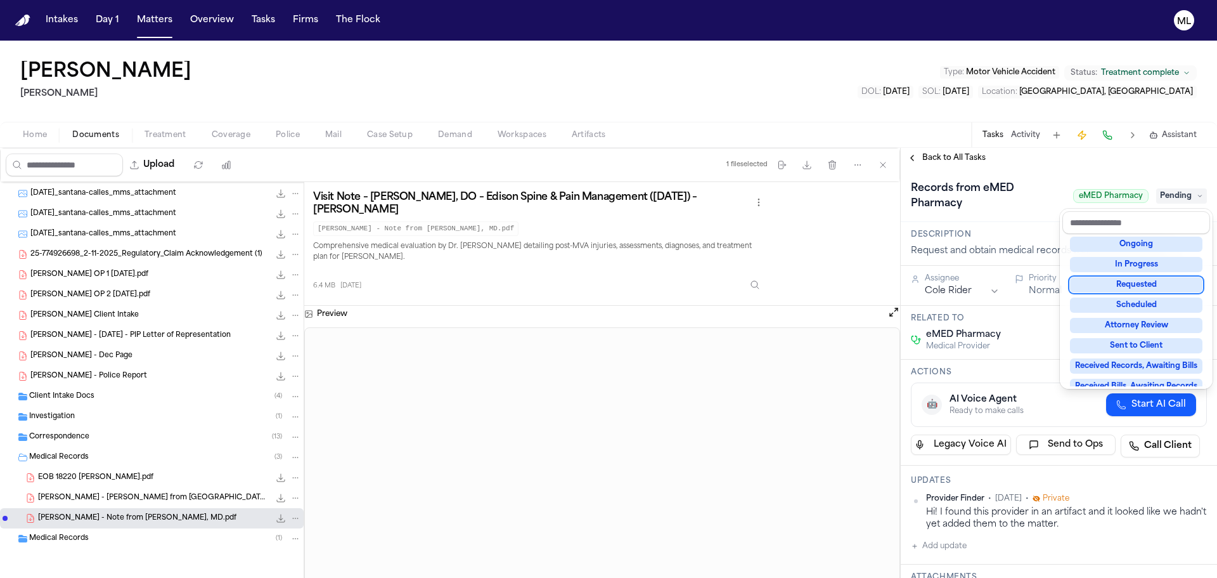
click at [1119, 289] on div "Requested" at bounding box center [1136, 284] width 133 height 15
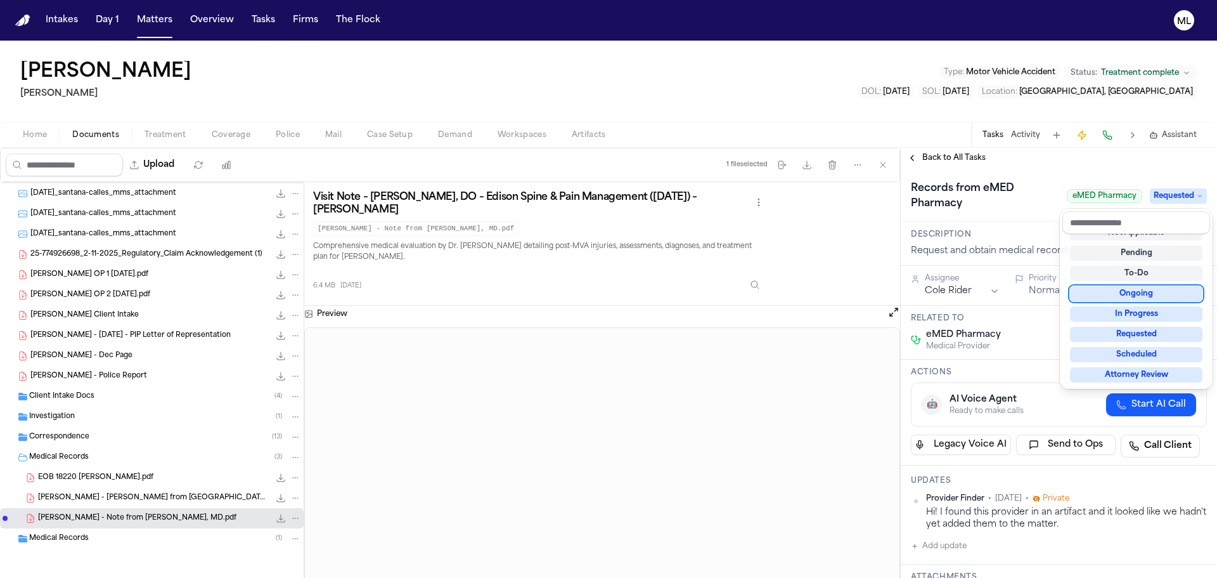
click at [955, 285] on div "**********" at bounding box center [1059, 373] width 316 height 410
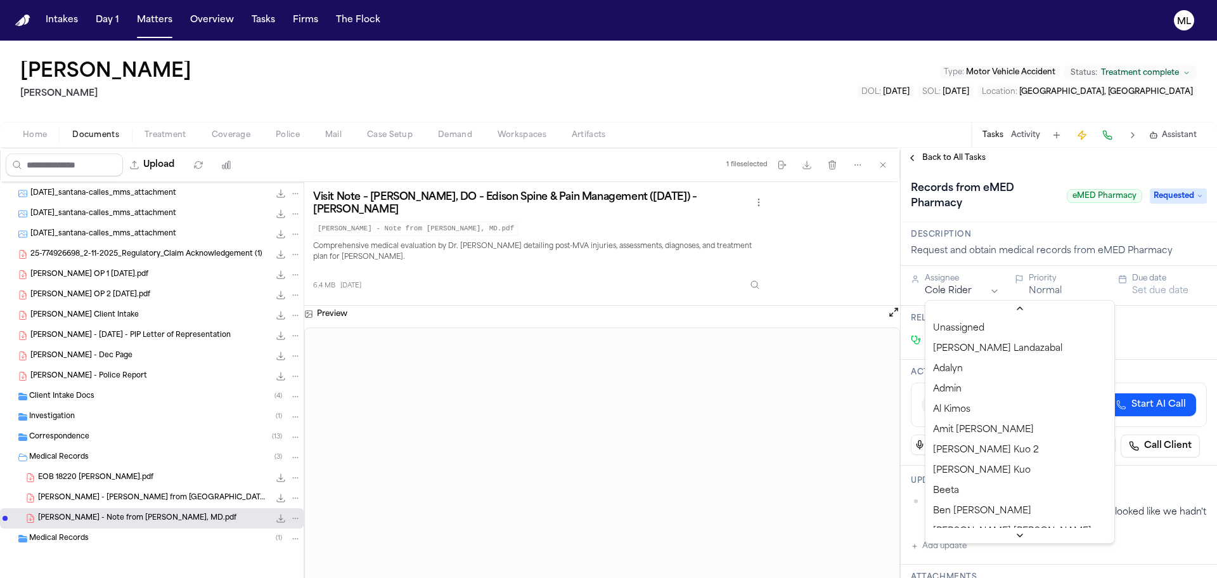
click at [955, 290] on html "Intakes Day 1 Matters Overview Tasks Firms The Flock ML Santana Calles Mohamed …" at bounding box center [608, 289] width 1217 height 578
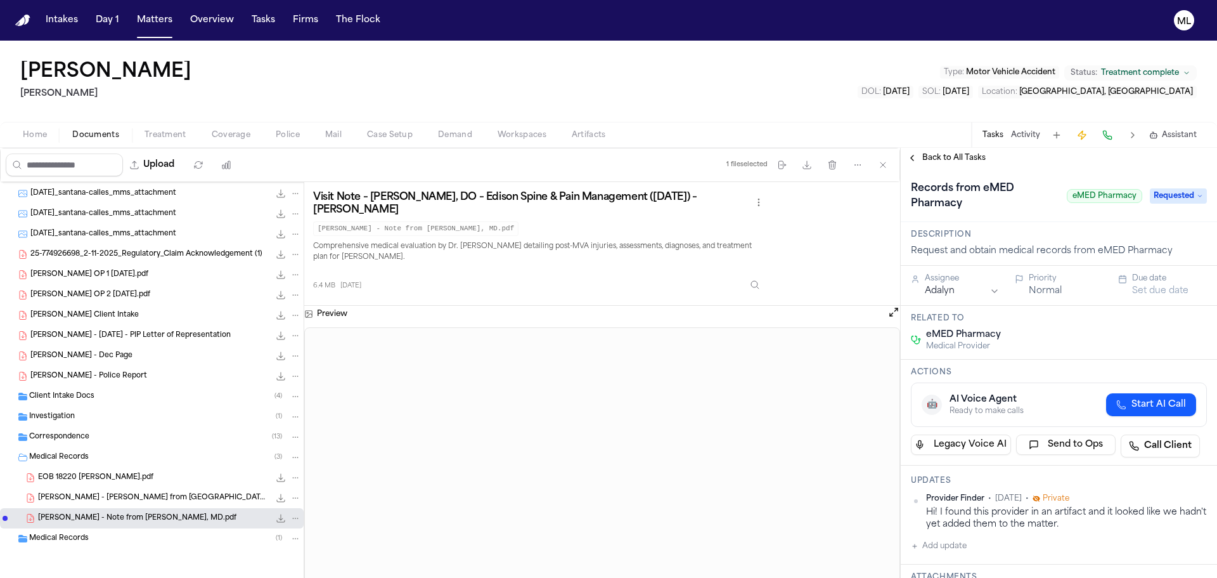
click at [1139, 286] on button "Set due date" at bounding box center [1161, 291] width 56 height 13
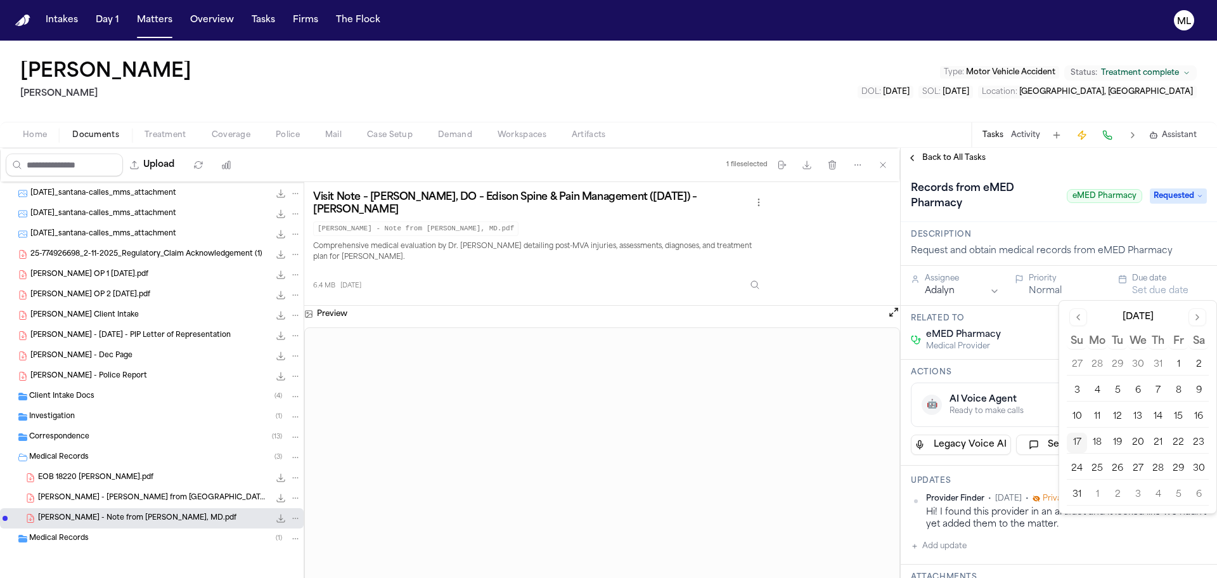
click at [1117, 443] on button "19" at bounding box center [1118, 442] width 20 height 20
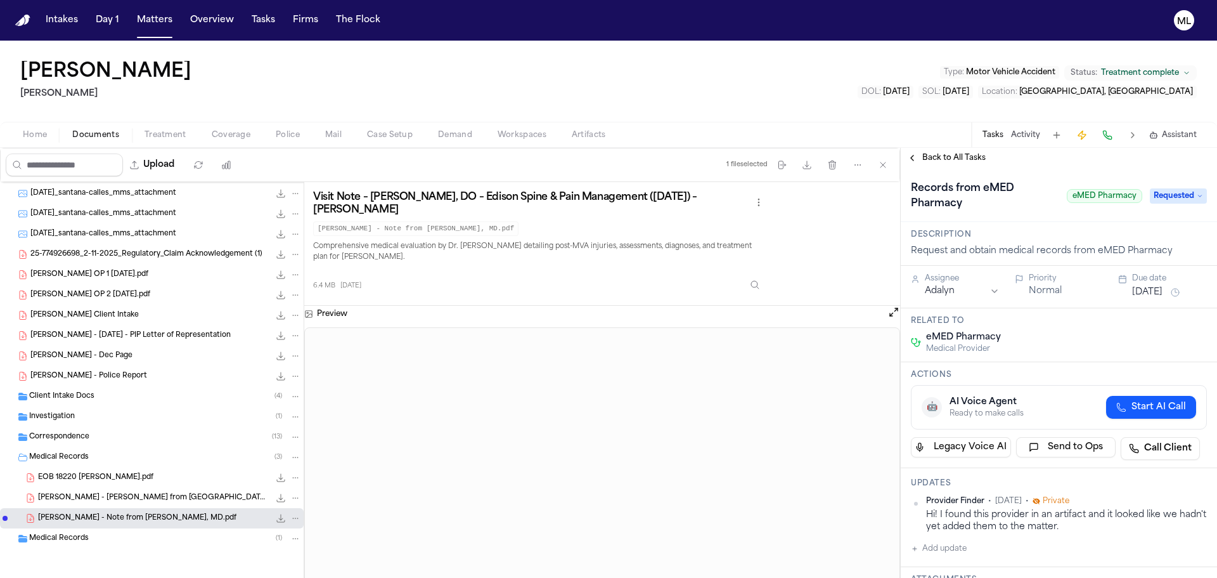
click at [1039, 330] on div "Related to eMED Pharmacy Medical Provider" at bounding box center [1059, 335] width 316 height 54
click at [947, 157] on span "Back to All Tasks" at bounding box center [954, 158] width 63 height 10
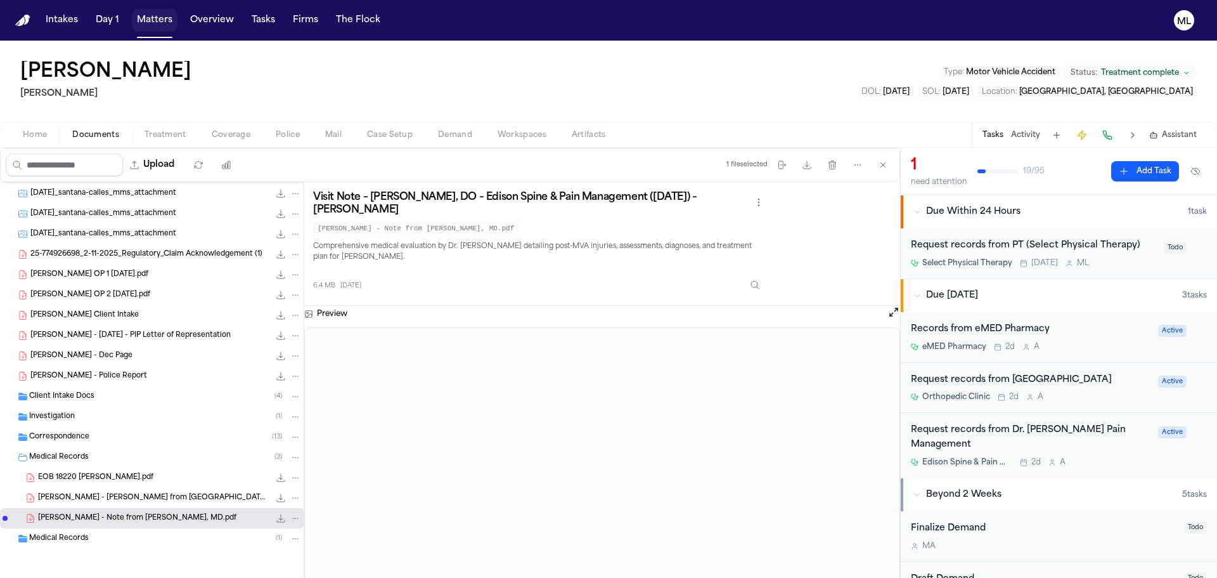
click at [160, 25] on button "Matters" at bounding box center [155, 20] width 46 height 23
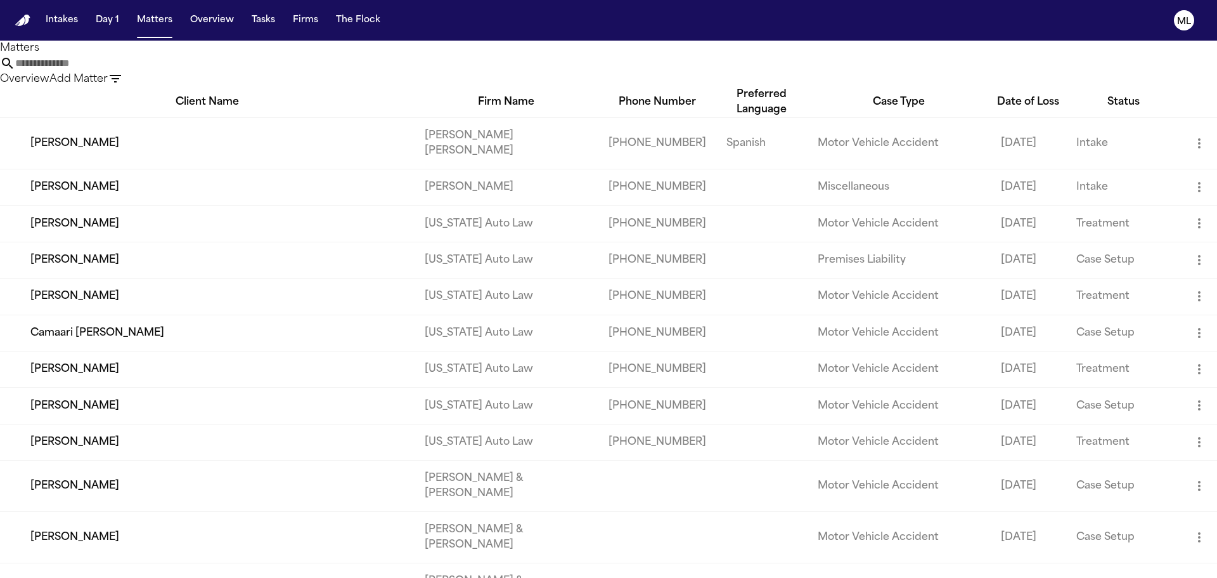
click at [117, 71] on input "text" at bounding box center [65, 63] width 101 height 15
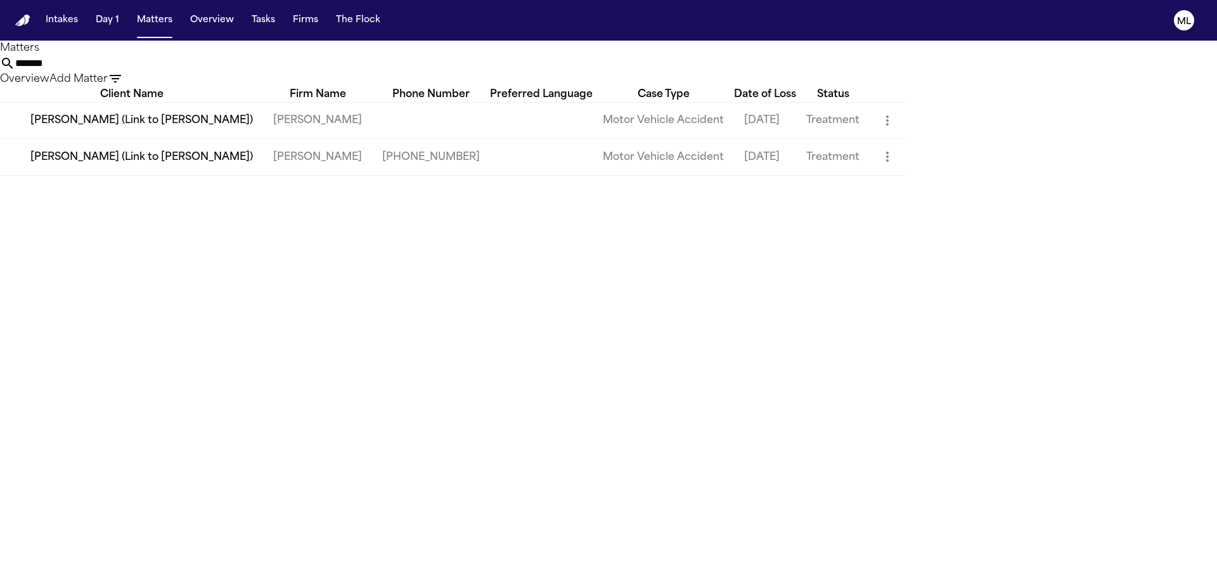
click at [263, 175] on td "Nelson Campos (Link to Emily Campos)" at bounding box center [131, 157] width 263 height 36
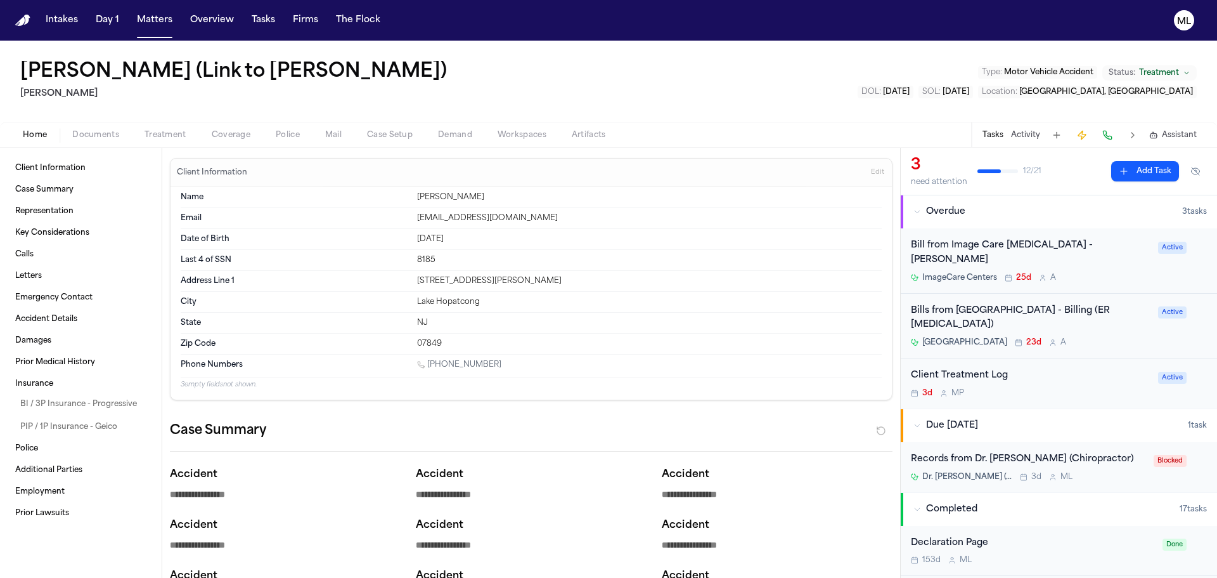
click at [1094, 337] on div "St. Clare’s Hospital 23d A" at bounding box center [1031, 342] width 240 height 10
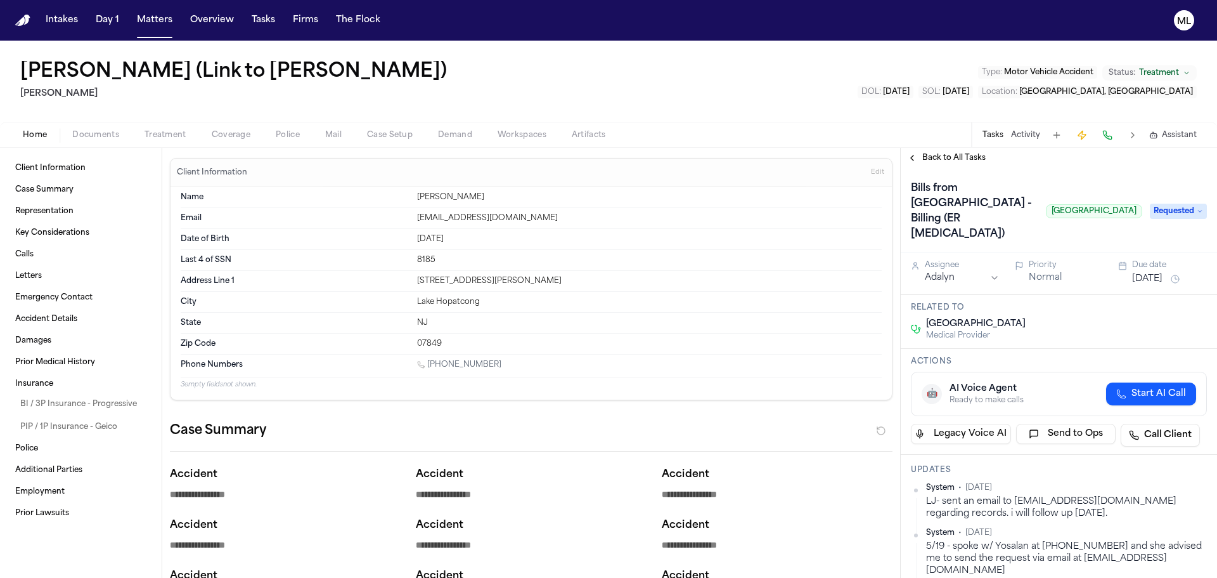
click at [1141, 273] on button "[DATE]" at bounding box center [1148, 279] width 30 height 13
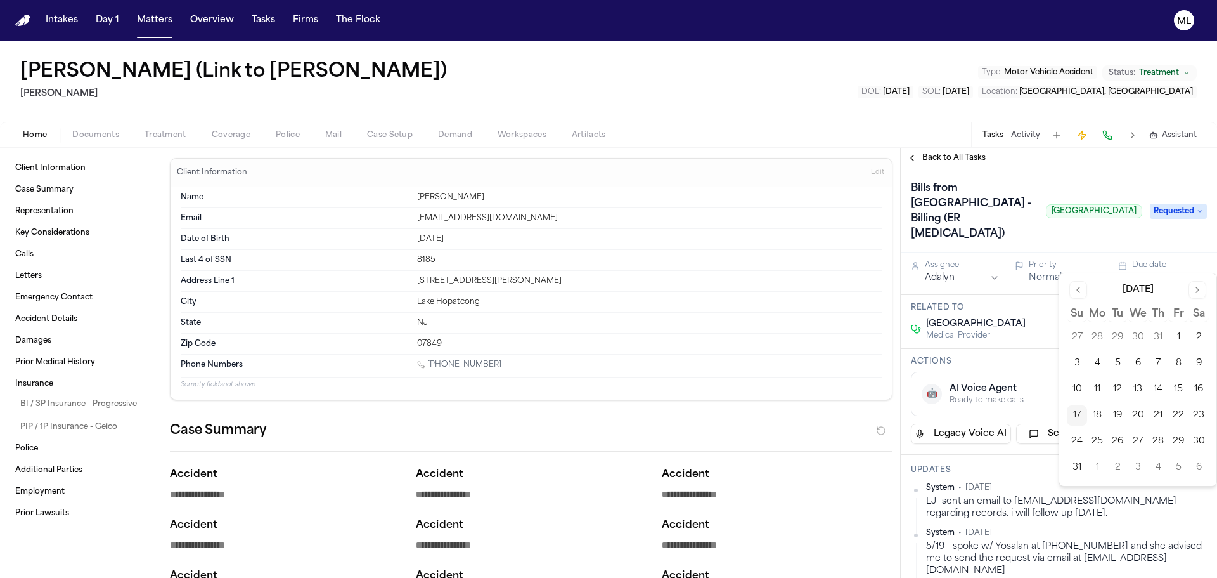
click at [1113, 416] on button "19" at bounding box center [1118, 415] width 20 height 20
click at [1114, 413] on button "19" at bounding box center [1118, 415] width 20 height 20
click at [1068, 226] on div "Bills from St. Clare’s Hospital - Billing (ER Radiology) St. Clare’s Hospital" at bounding box center [1026, 211] width 231 height 66
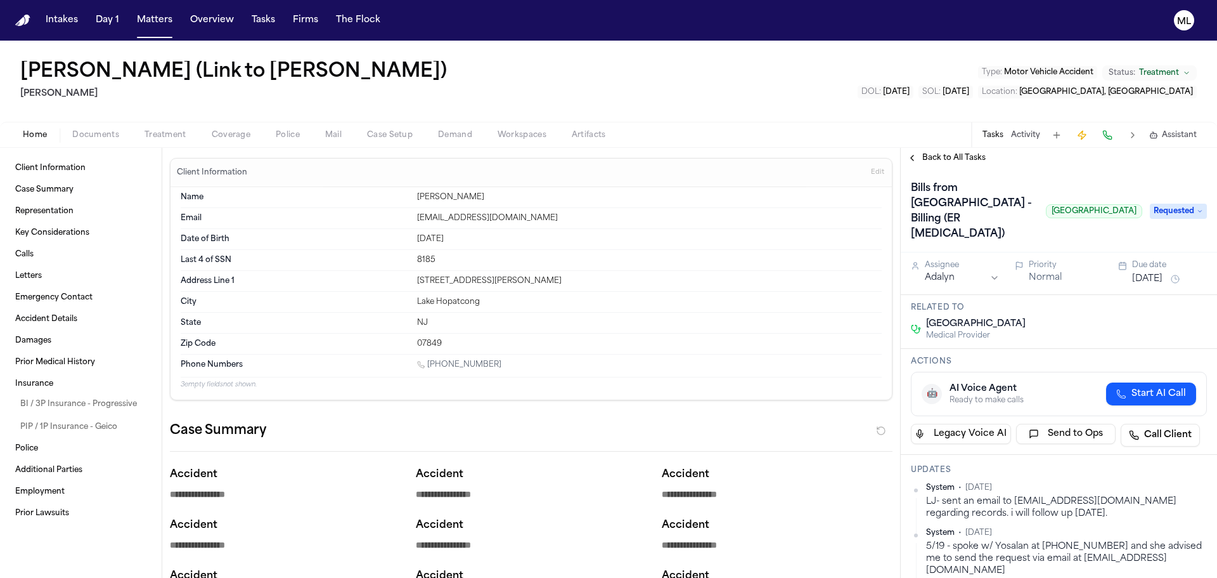
click at [1042, 271] on button "Normal" at bounding box center [1045, 277] width 33 height 13
click at [947, 162] on span "Back to All Tasks" at bounding box center [954, 158] width 63 height 10
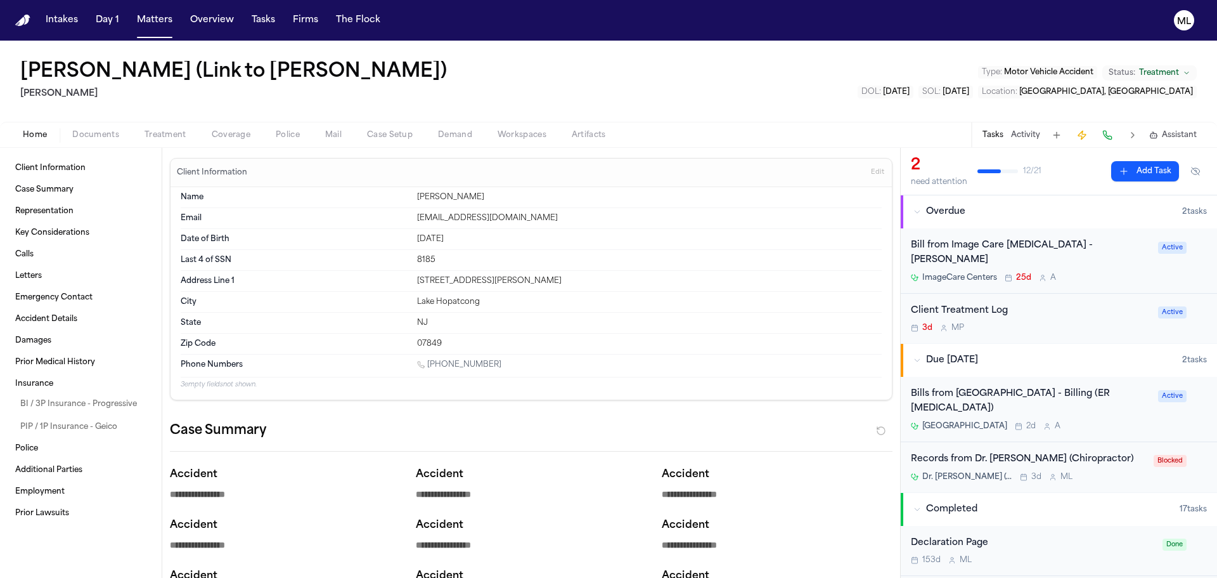
click at [1043, 323] on div "3d M P" at bounding box center [1031, 328] width 240 height 10
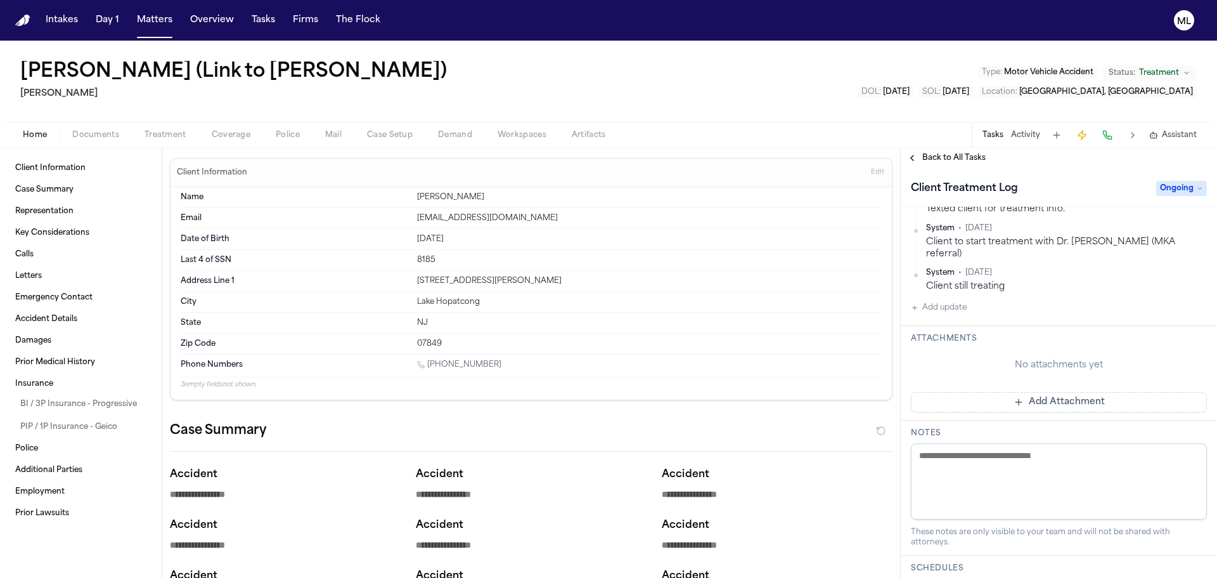
scroll to position [1015, 0]
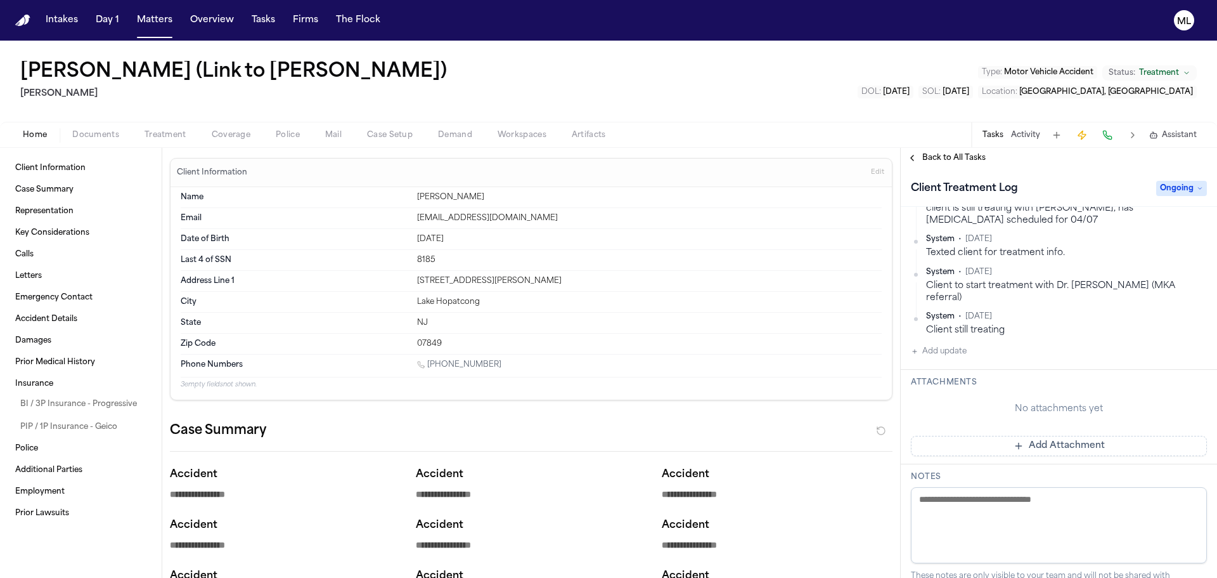
click at [939, 344] on button "Add update" at bounding box center [939, 351] width 56 height 15
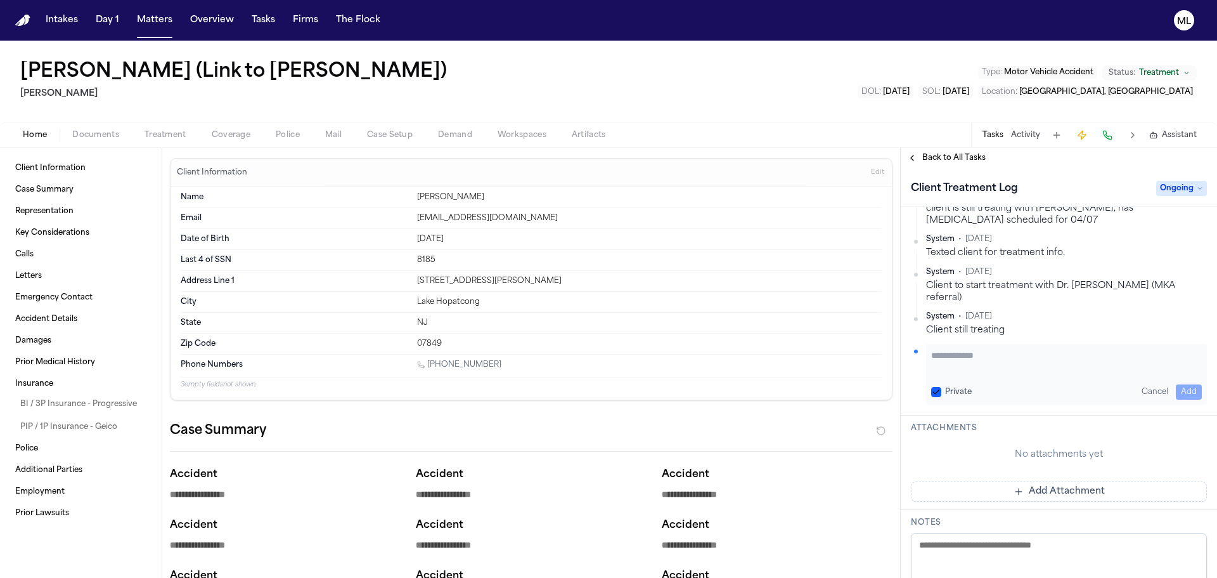
click at [944, 349] on textarea "Add your update" at bounding box center [1066, 361] width 271 height 25
click at [1165, 186] on span "Ongoing" at bounding box center [1182, 188] width 51 height 15
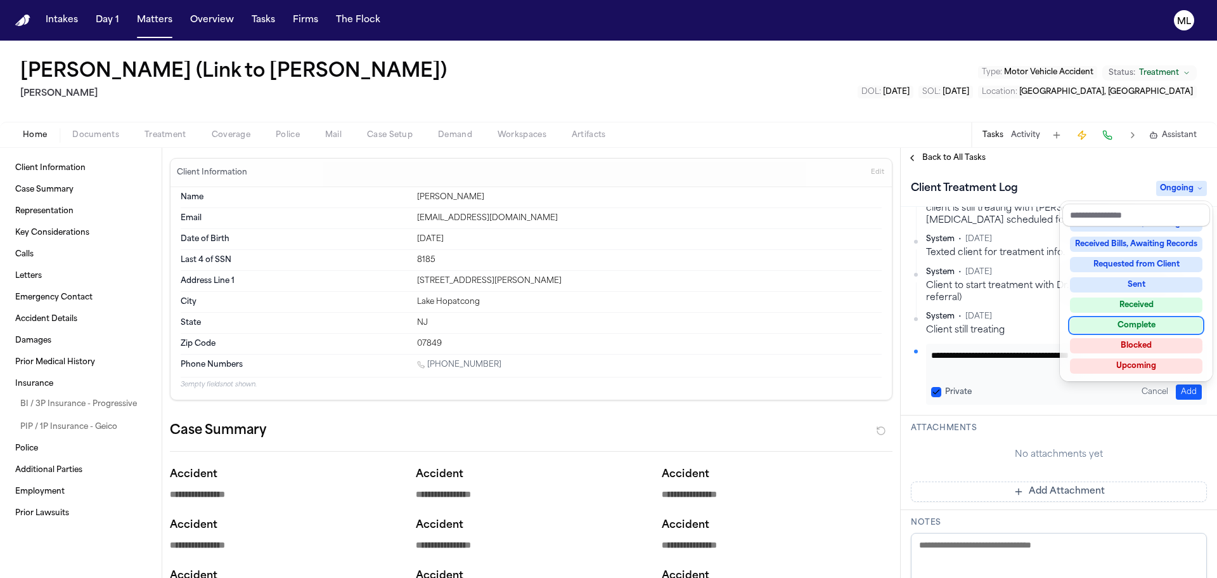
click at [1141, 331] on div "Complete" at bounding box center [1136, 325] width 133 height 15
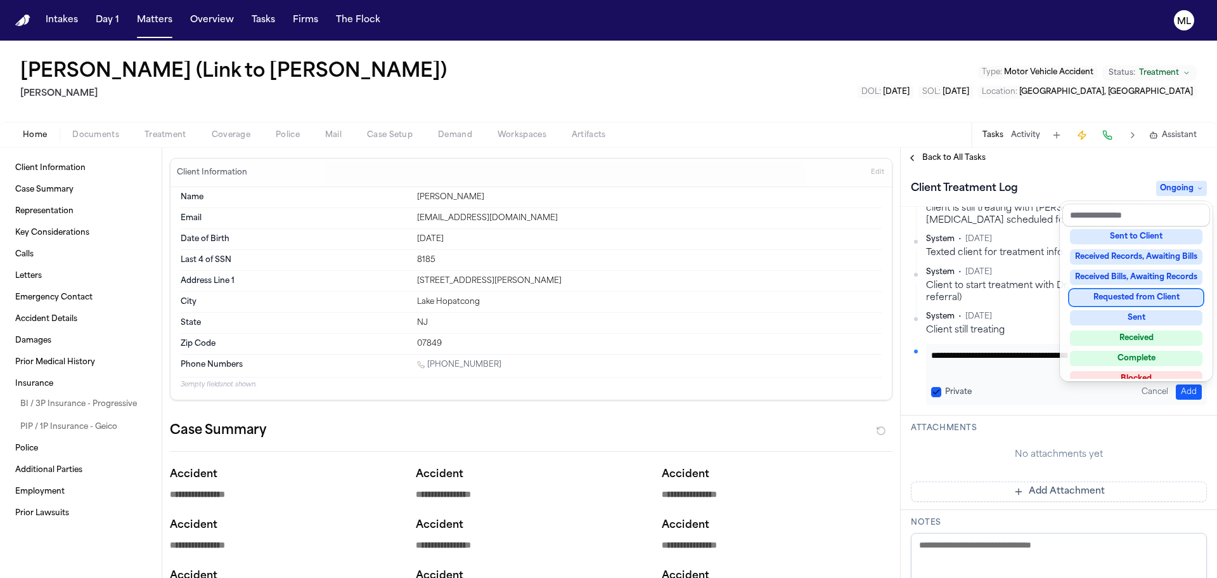
scroll to position [1046, 0]
click at [971, 159] on div "Back to All Tasks Client Treatment Log Complete Assignee Michelle Pimienta Prio…" at bounding box center [1059, 363] width 316 height 430
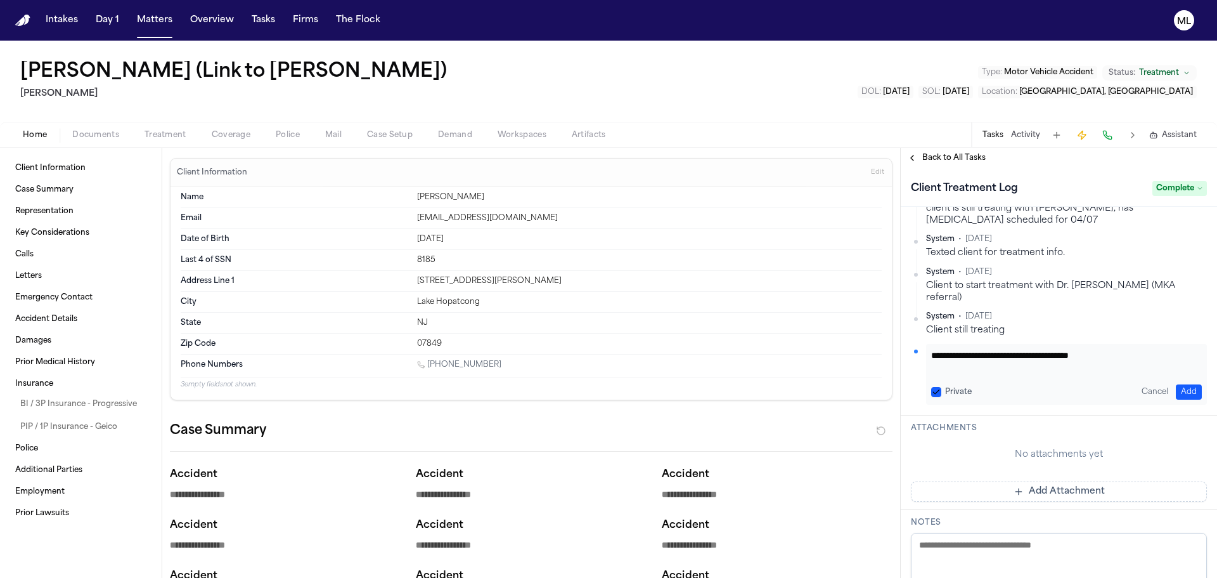
click at [1176, 384] on button "Add" at bounding box center [1189, 391] width 26 height 15
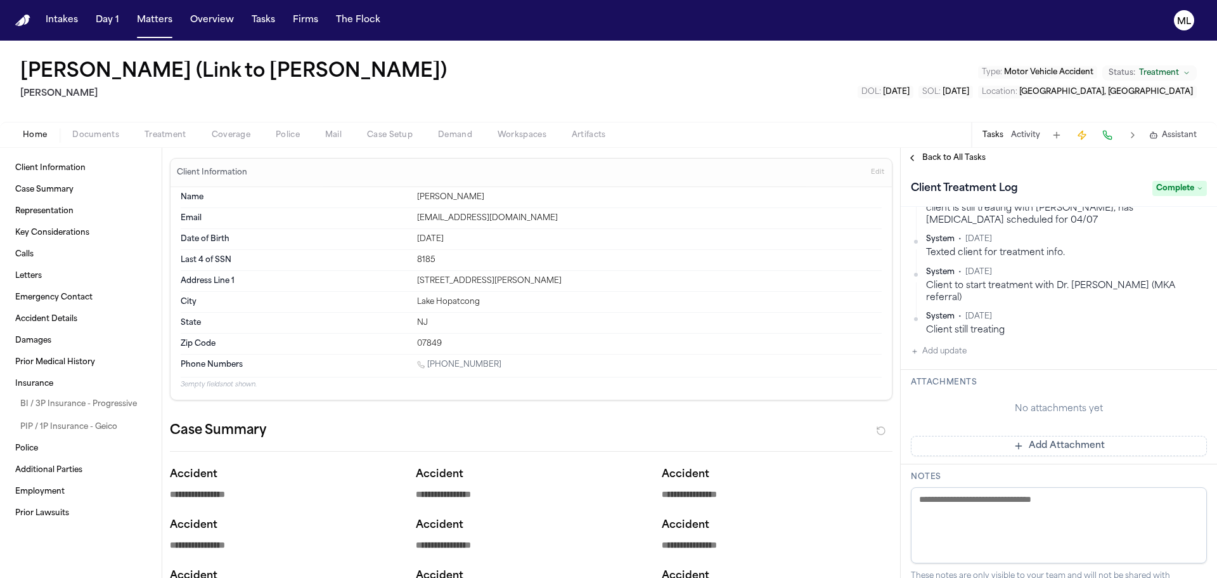
scroll to position [1079, 0]
click at [952, 158] on span "Back to All Tasks" at bounding box center [954, 158] width 63 height 10
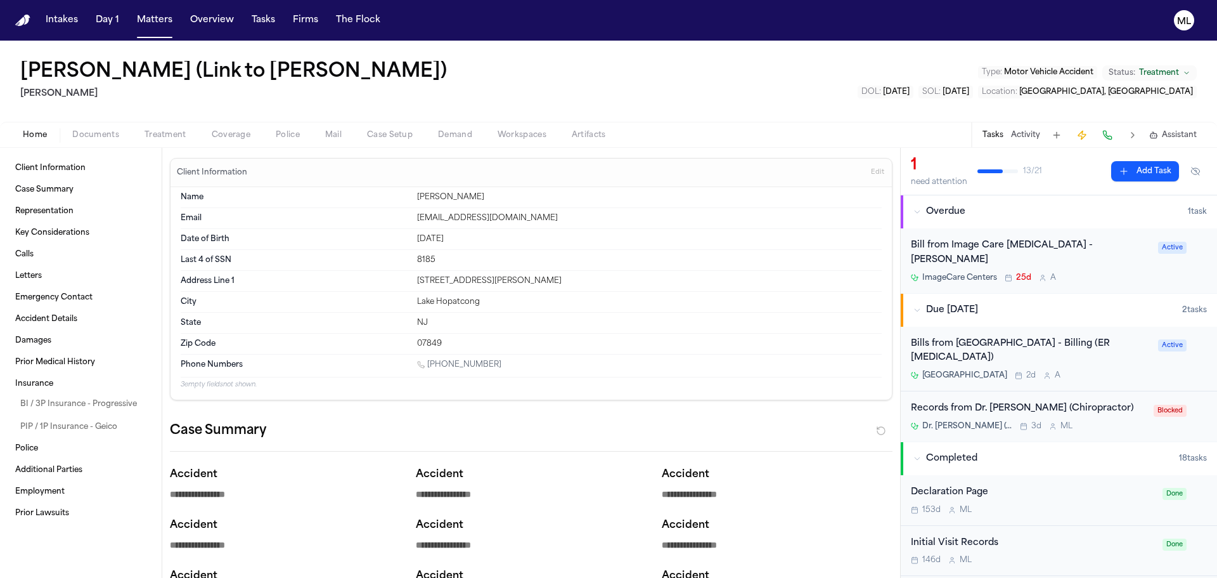
click at [1152, 68] on span "Treatment" at bounding box center [1159, 73] width 40 height 10
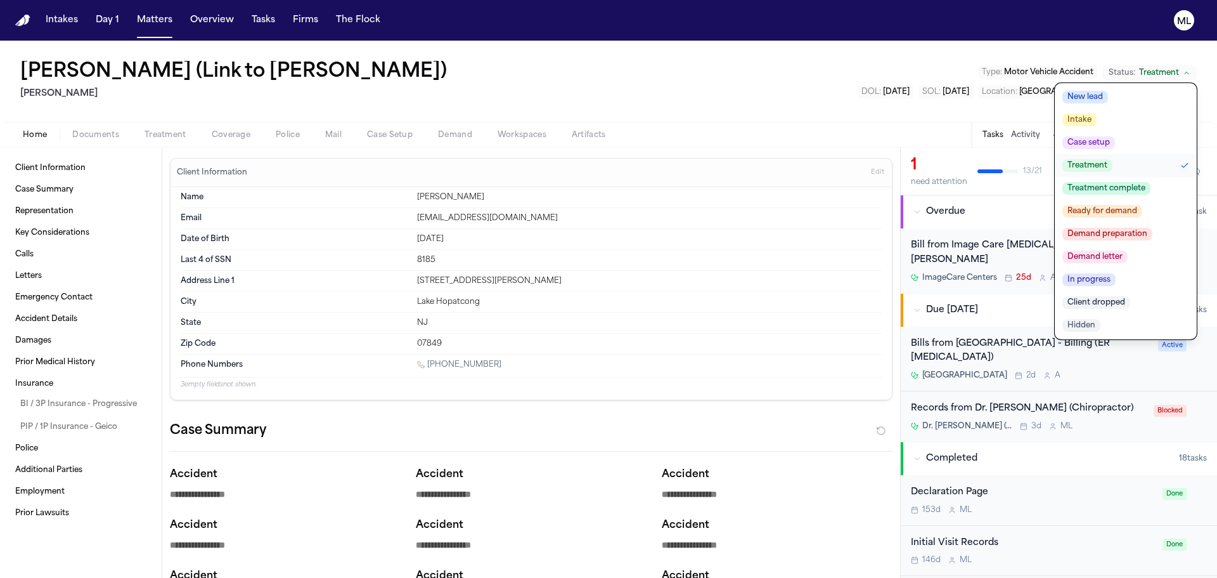
click at [1127, 183] on span "Treatment complete" at bounding box center [1107, 188] width 88 height 13
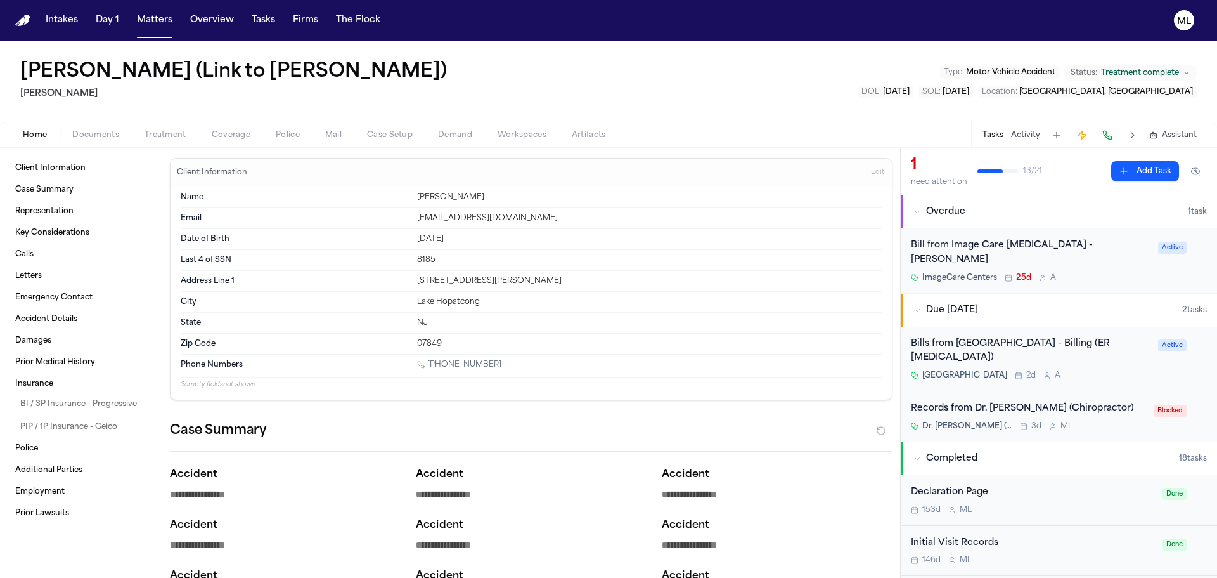
click at [1102, 421] on div "Dr. Michael Grant (Chiropractor) 3d M L" at bounding box center [1028, 426] width 235 height 10
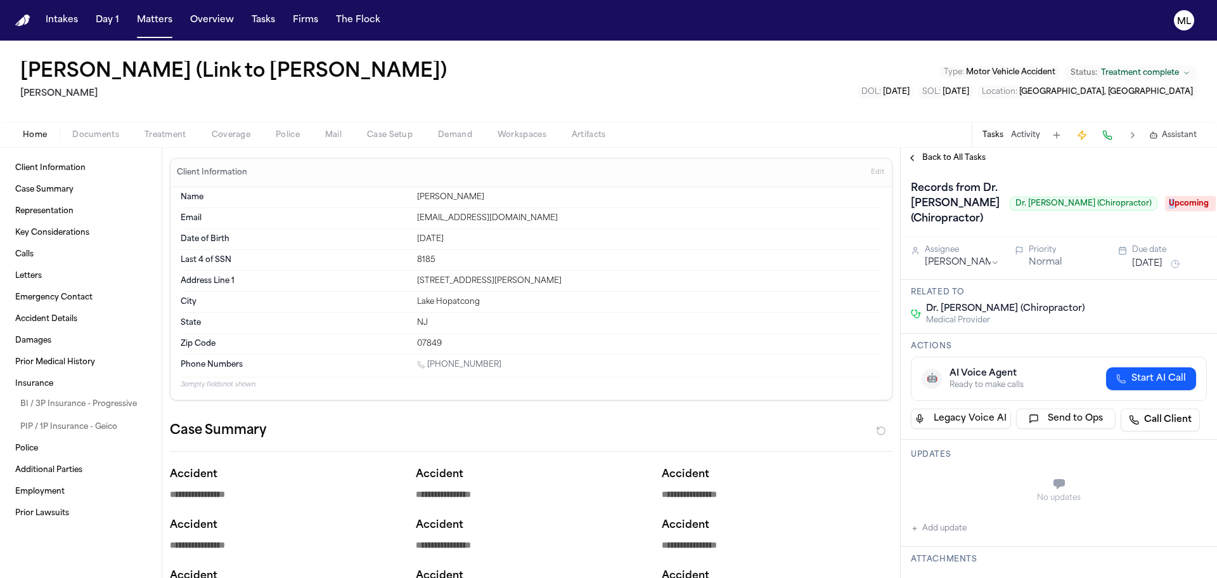
click at [1165, 198] on span "Upcoming" at bounding box center [1190, 203] width 51 height 15
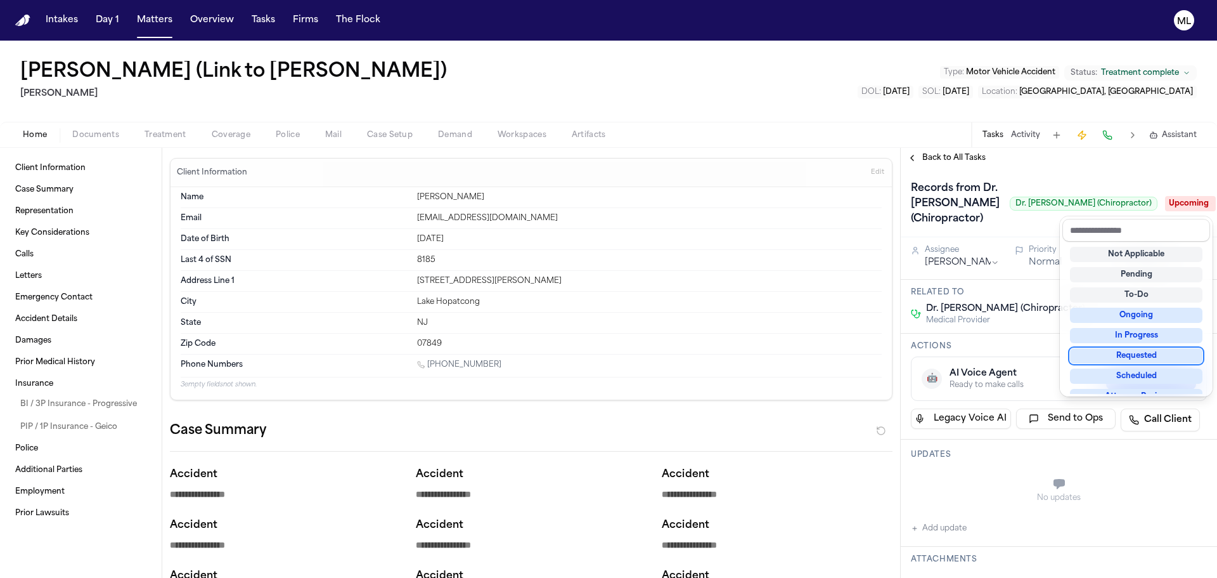
click at [1133, 353] on div "Requested" at bounding box center [1136, 355] width 133 height 15
click at [1070, 176] on div "Records from Dr. Michael Grant (Chiropractor) Dr. Michael Grant (Chiropractor) …" at bounding box center [1059, 202] width 316 height 69
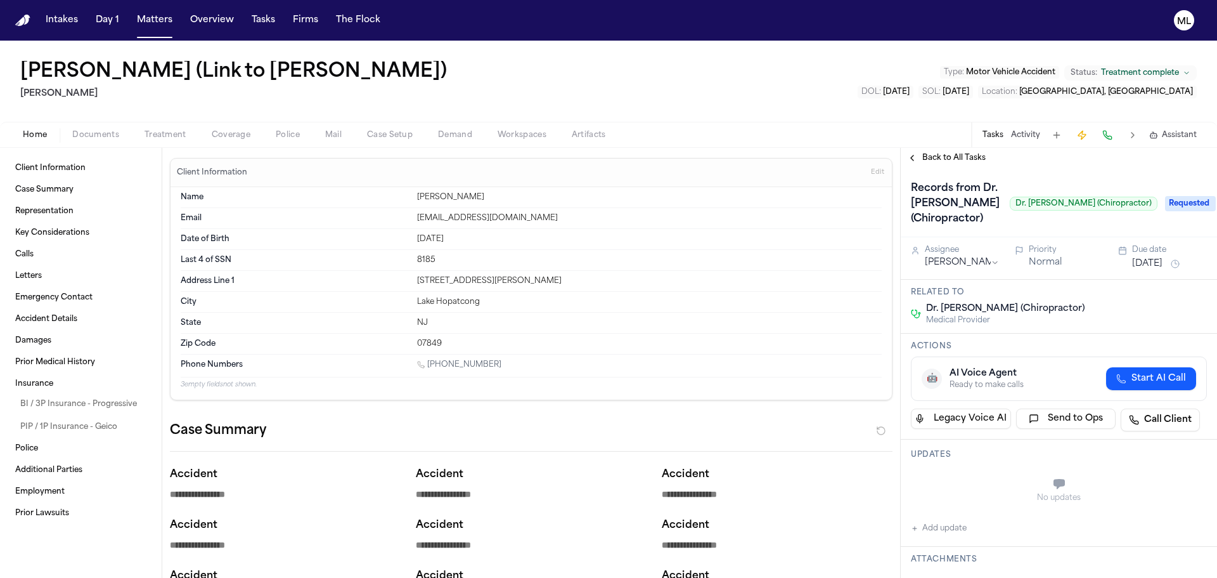
click at [1149, 262] on button "Aug 20, 2025" at bounding box center [1148, 263] width 30 height 13
click at [958, 160] on span "Back to All Tasks" at bounding box center [954, 158] width 63 height 10
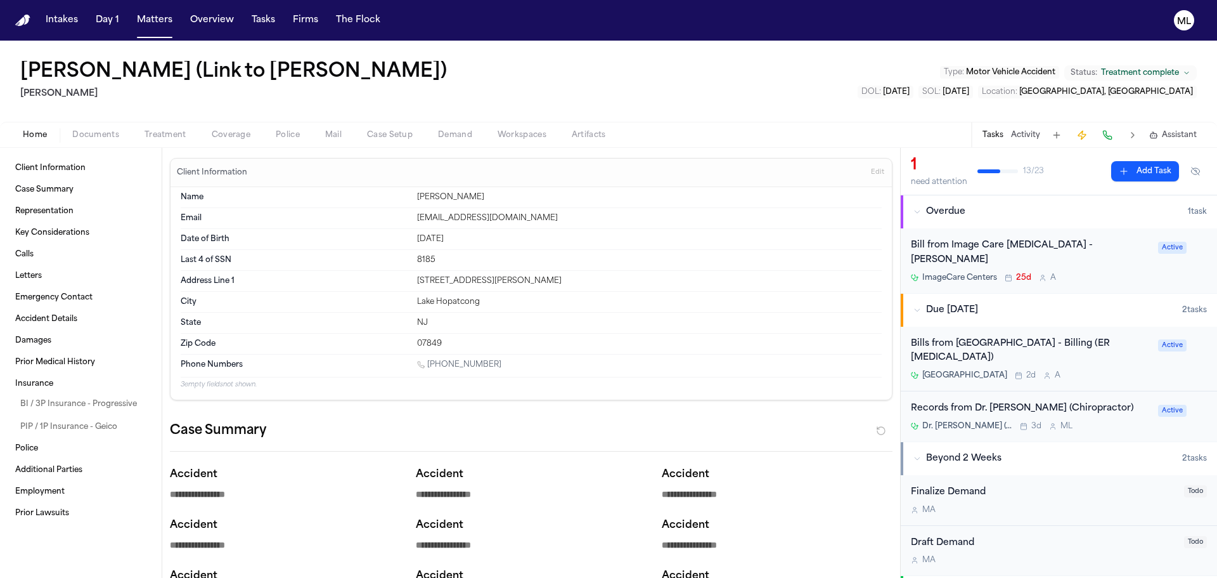
click at [1105, 273] on div "Bill from Image Care Radiology - Jefferson ImageCare Centers 25d A Active" at bounding box center [1059, 260] width 316 height 65
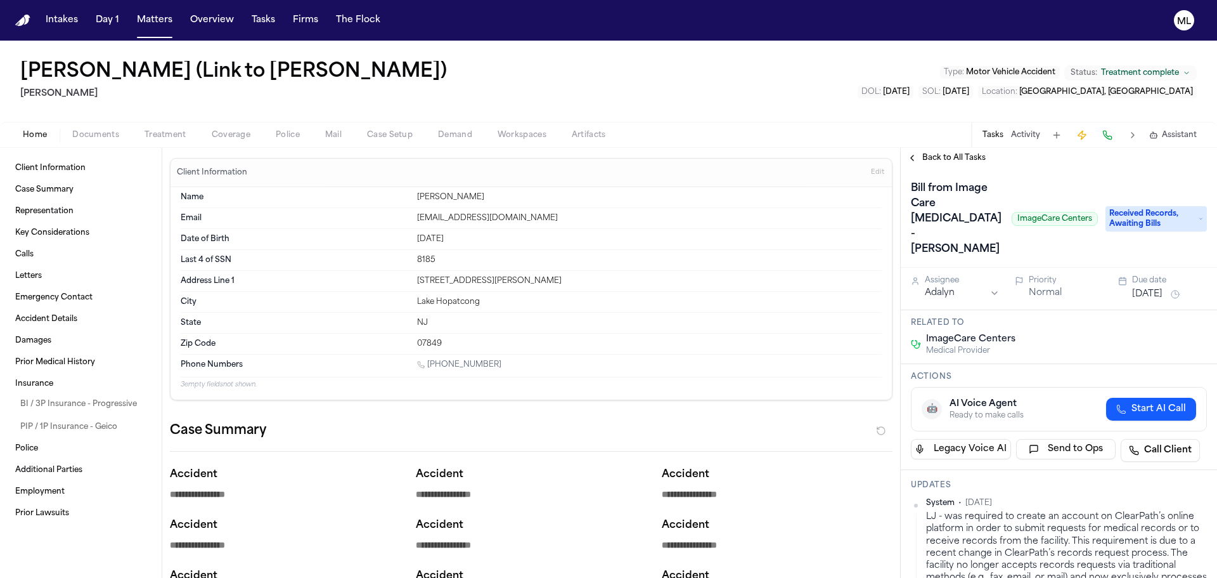
click at [1180, 302] on div "[DATE]" at bounding box center [1170, 294] width 75 height 15
click at [1163, 301] on button "[DATE]" at bounding box center [1148, 294] width 30 height 13
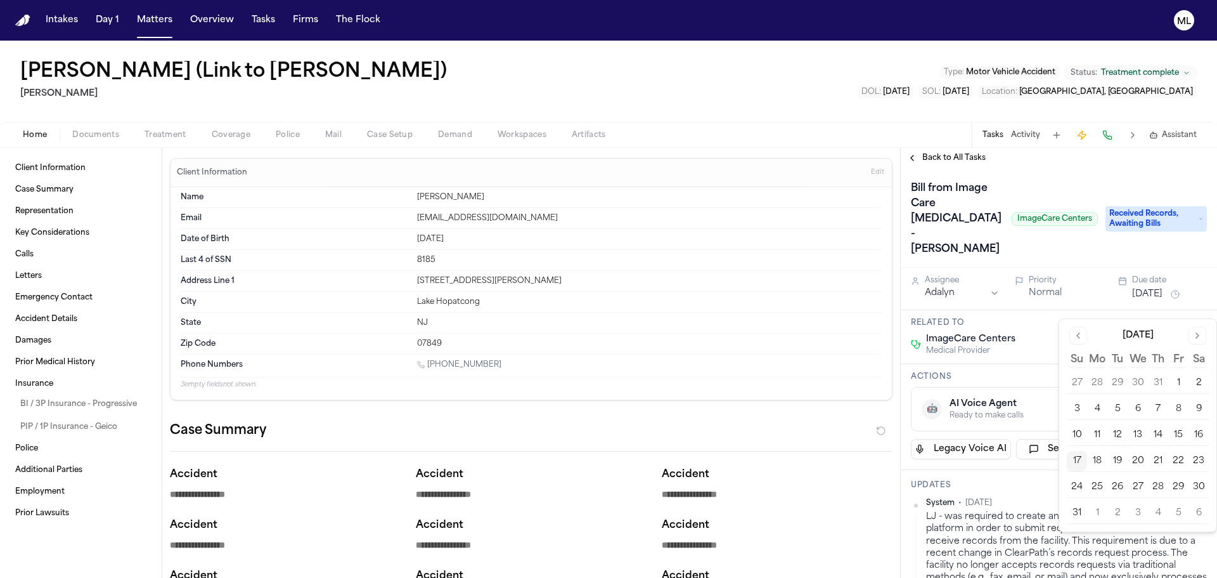
click at [1095, 462] on button "18" at bounding box center [1097, 461] width 20 height 20
click at [1046, 285] on div "Priority" at bounding box center [1066, 280] width 75 height 10
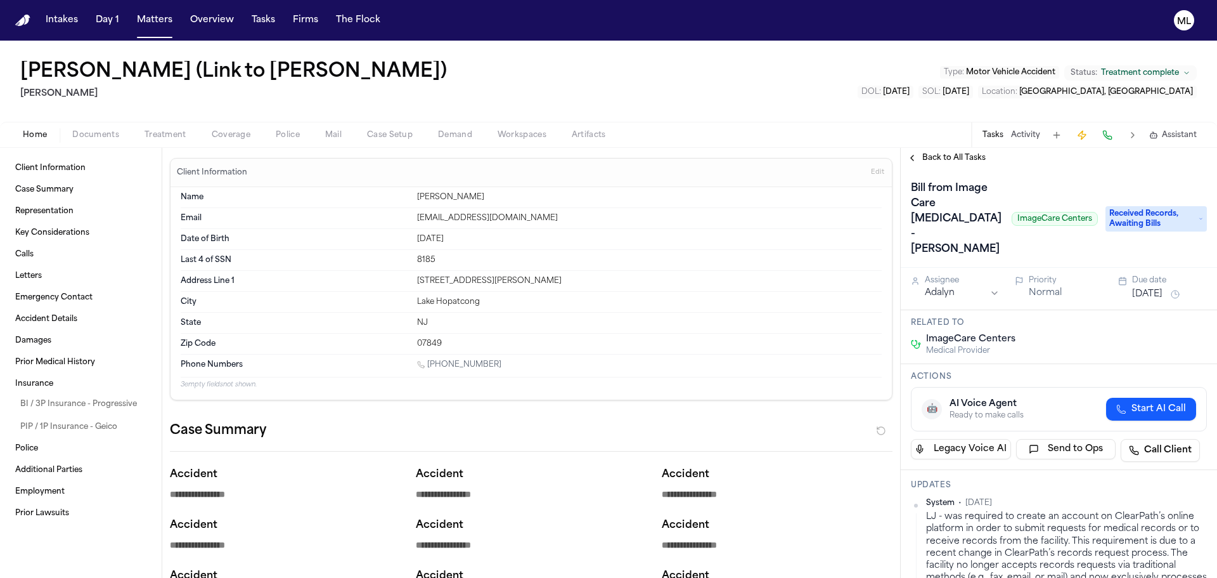
click at [1044, 299] on button "Normal" at bounding box center [1045, 293] width 33 height 13
click at [949, 161] on span "Back to All Tasks" at bounding box center [954, 158] width 63 height 10
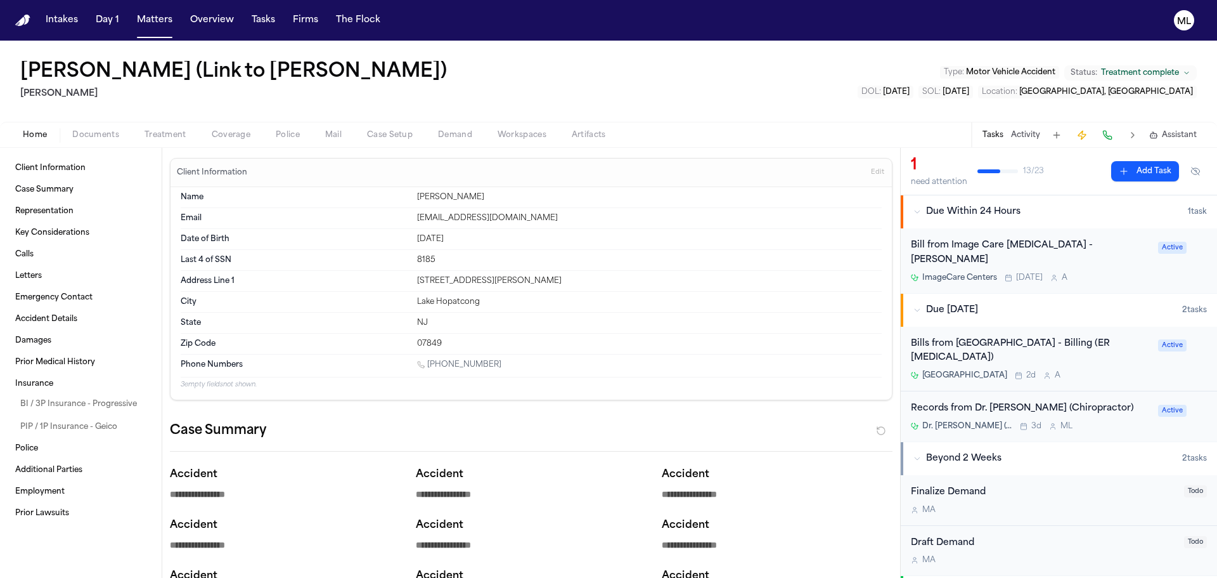
click at [1103, 370] on div "St. Clare’s Hospital 2d A" at bounding box center [1031, 375] width 240 height 10
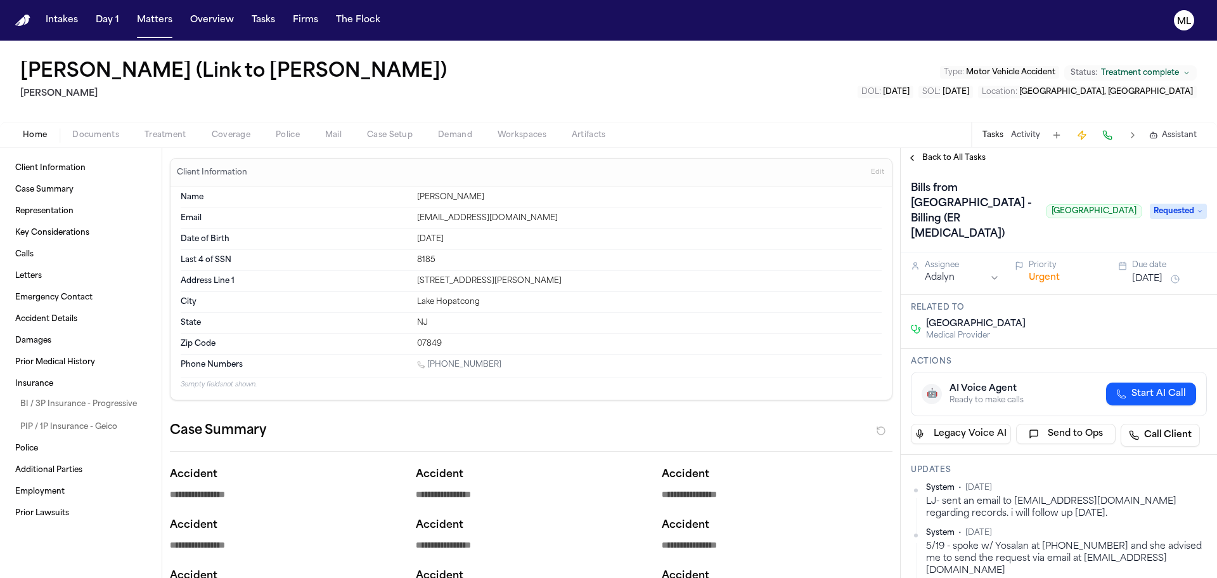
click at [953, 168] on div "Bills from St. Clare’s Hospital - Billing (ER Radiology) St. Clare’s Hospital R…" at bounding box center [1059, 210] width 316 height 84
click at [951, 153] on span "Back to All Tasks" at bounding box center [954, 158] width 63 height 10
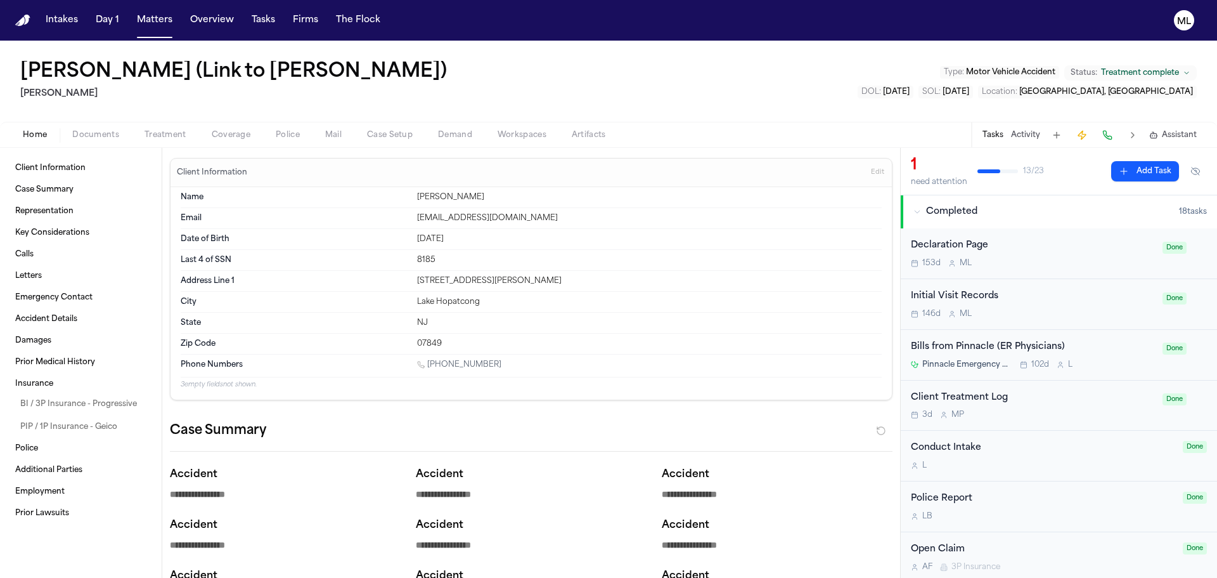
scroll to position [507, 0]
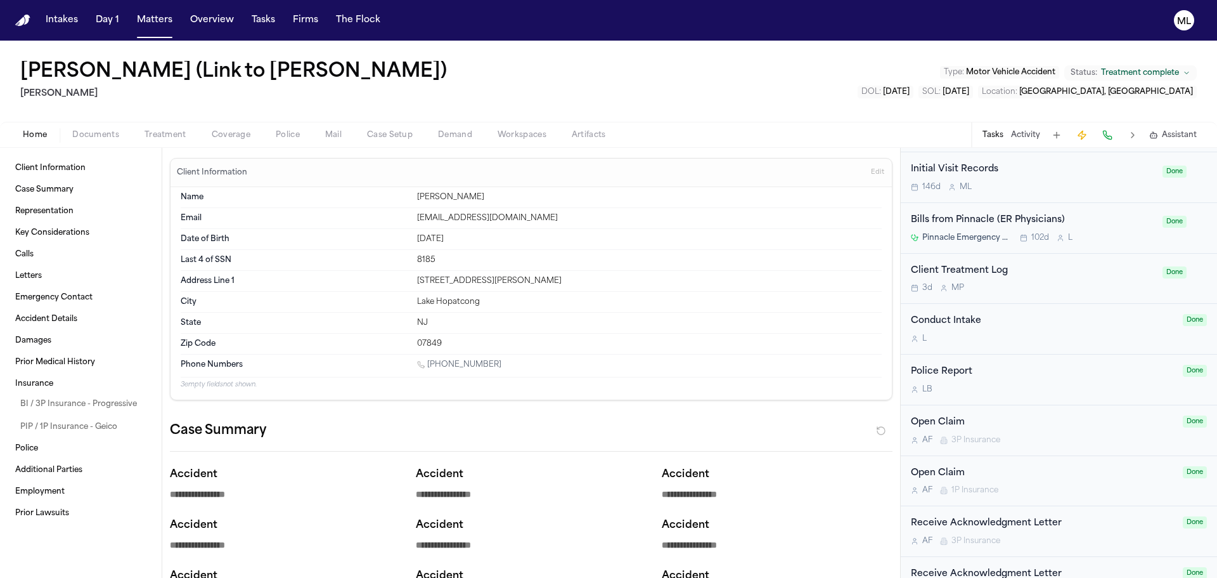
click at [1068, 270] on div "Client Treatment Log 3d M P Done" at bounding box center [1059, 279] width 316 height 51
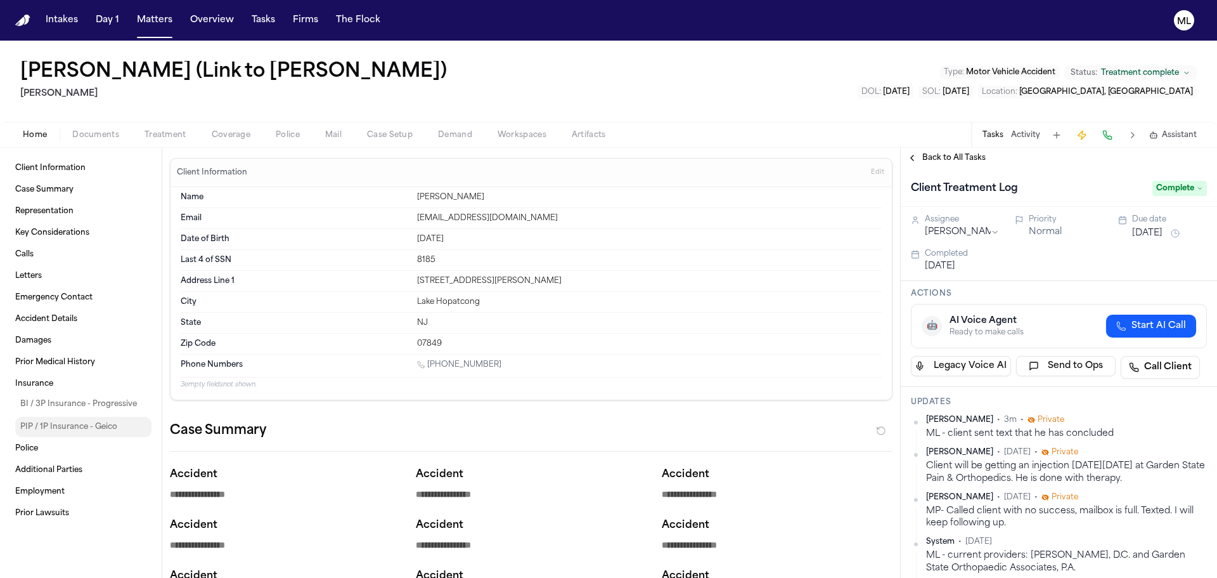
click at [105, 422] on span "PIP / 1P Insurance - Geico" at bounding box center [68, 427] width 97 height 10
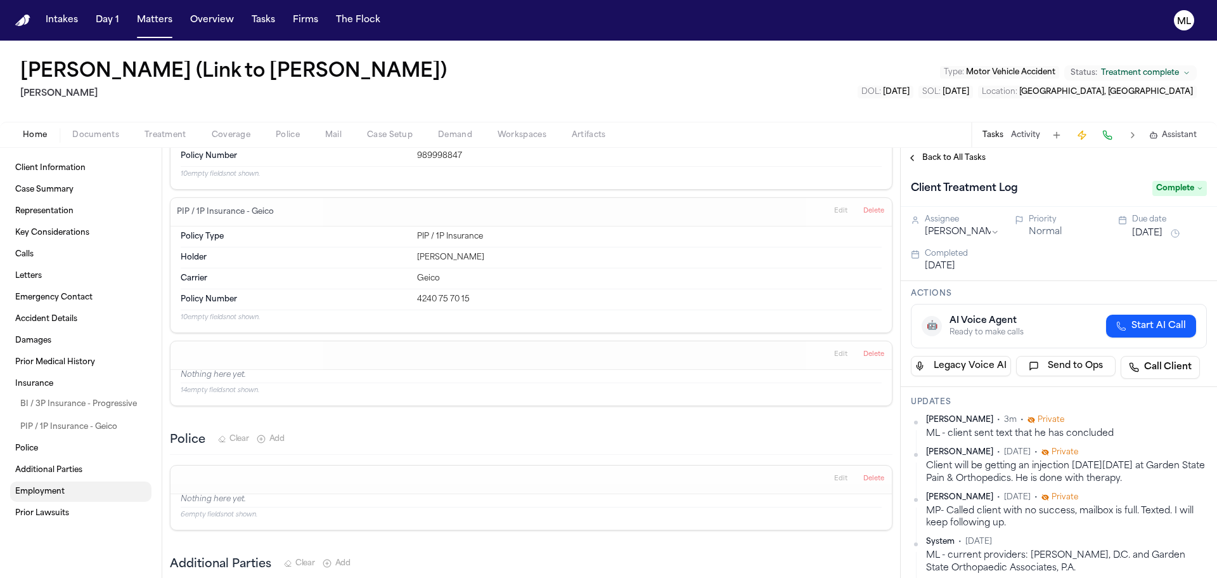
scroll to position [3430, 0]
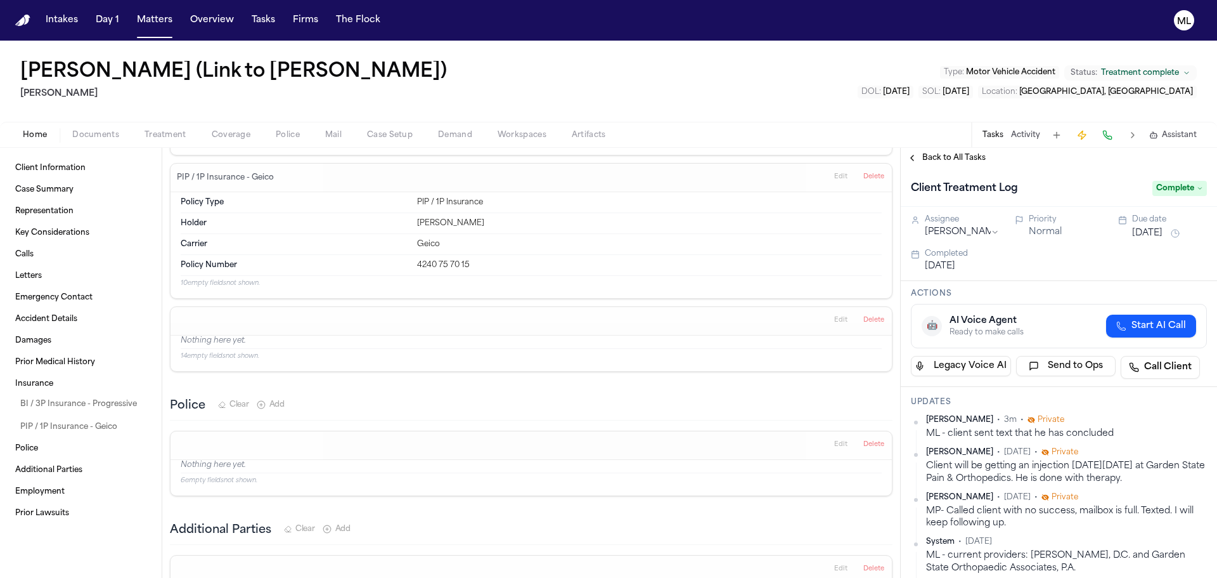
click at [92, 137] on span "Documents" at bounding box center [95, 135] width 47 height 10
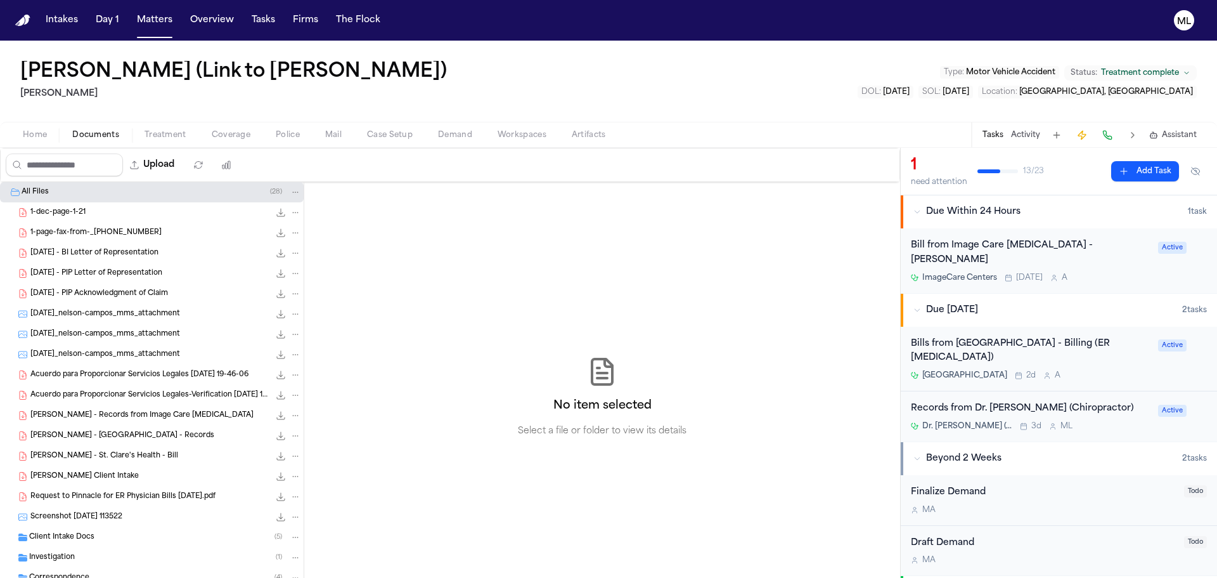
click at [72, 216] on span "1-dec-page-1-21" at bounding box center [57, 212] width 55 height 11
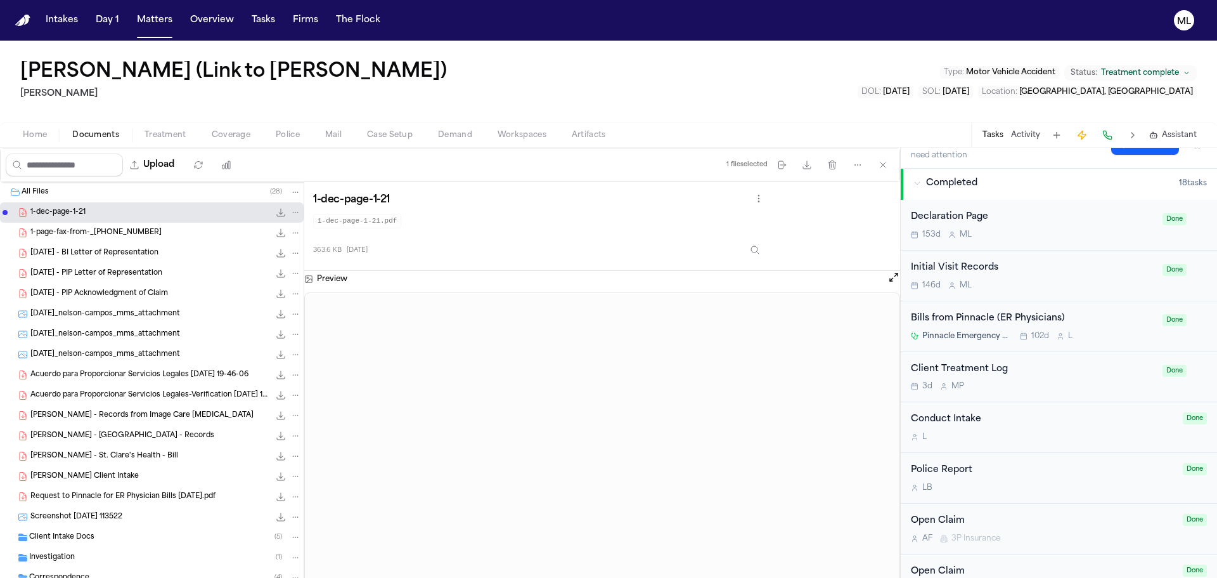
scroll to position [444, 0]
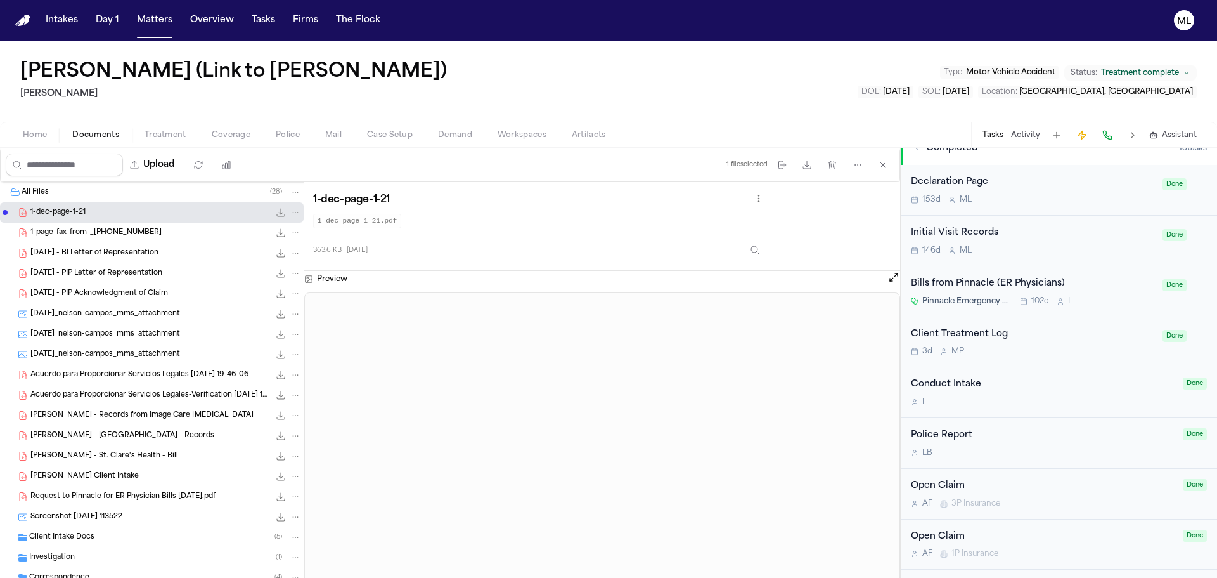
click at [1060, 346] on div "3d M P" at bounding box center [1033, 351] width 244 height 10
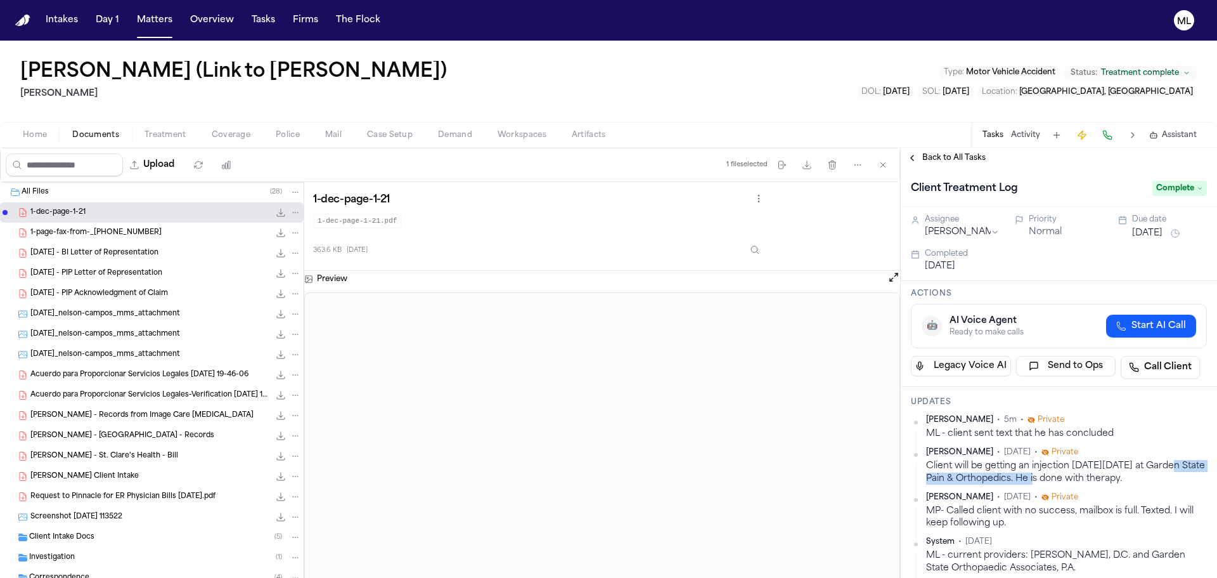
drag, startPoint x: 1035, startPoint y: 477, endPoint x: 1155, endPoint y: 465, distance: 120.4
click at [1155, 465] on div "Client will be getting an injection this Friday 07/18 at Garden State Pain & Or…" at bounding box center [1066, 472] width 281 height 25
copy div "Garden State Pain & Orthopedics"
click at [959, 152] on div "Back to All Tasks" at bounding box center [1059, 158] width 316 height 20
click at [947, 153] on span "Back to All Tasks" at bounding box center [954, 158] width 63 height 10
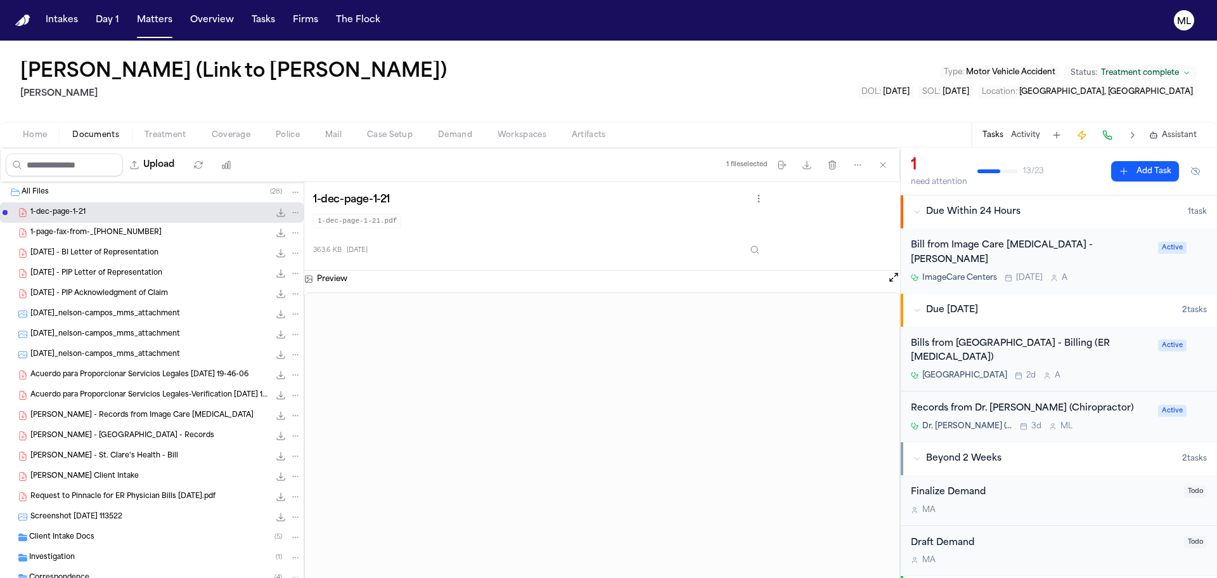
click at [1138, 167] on button "Add Task" at bounding box center [1146, 171] width 68 height 20
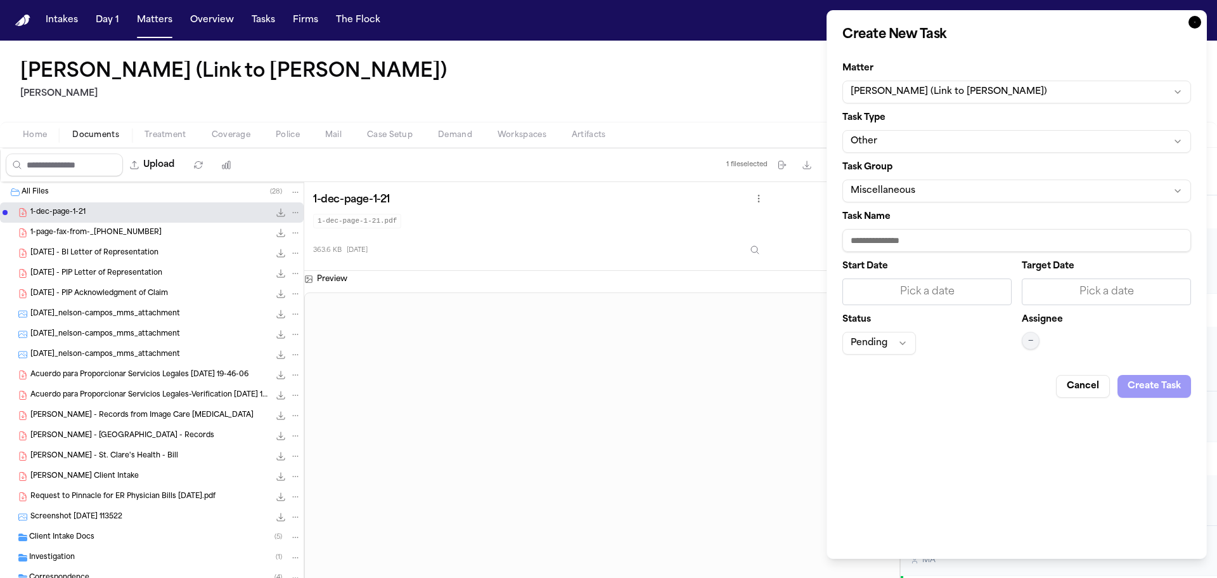
click at [909, 137] on button "Other" at bounding box center [1017, 141] width 349 height 23
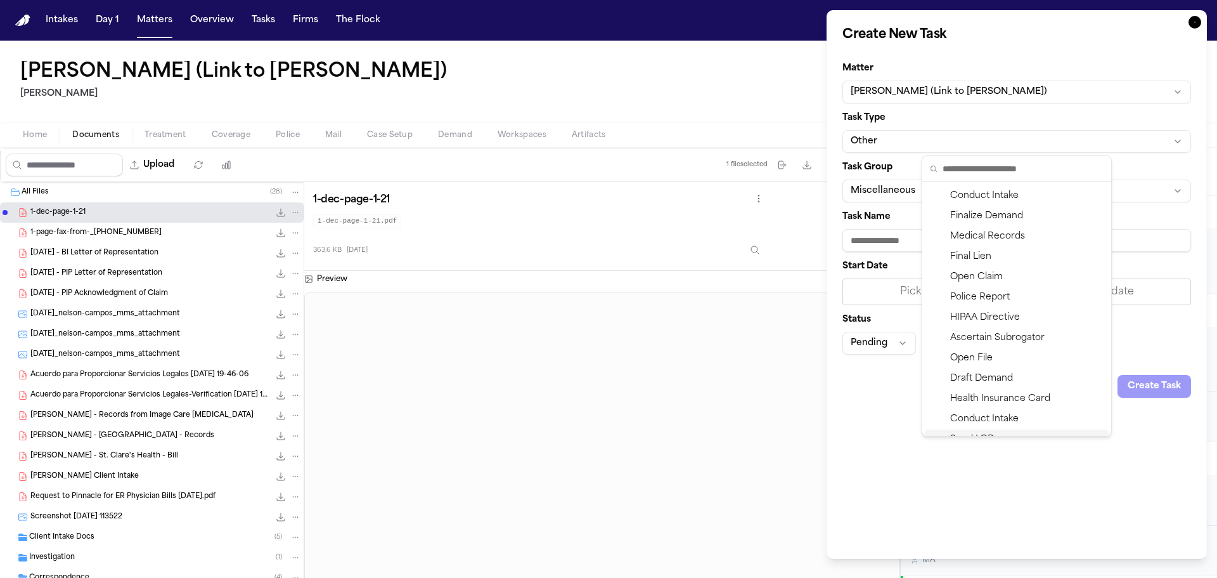
scroll to position [91, 0]
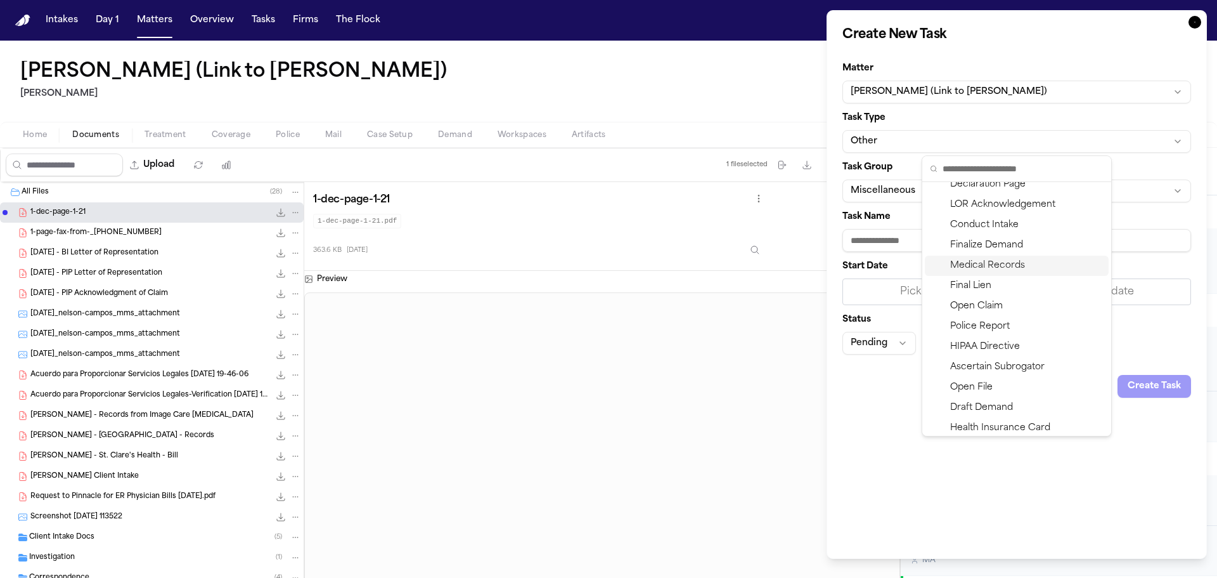
click at [974, 262] on div "Medical Records" at bounding box center [1017, 266] width 184 height 20
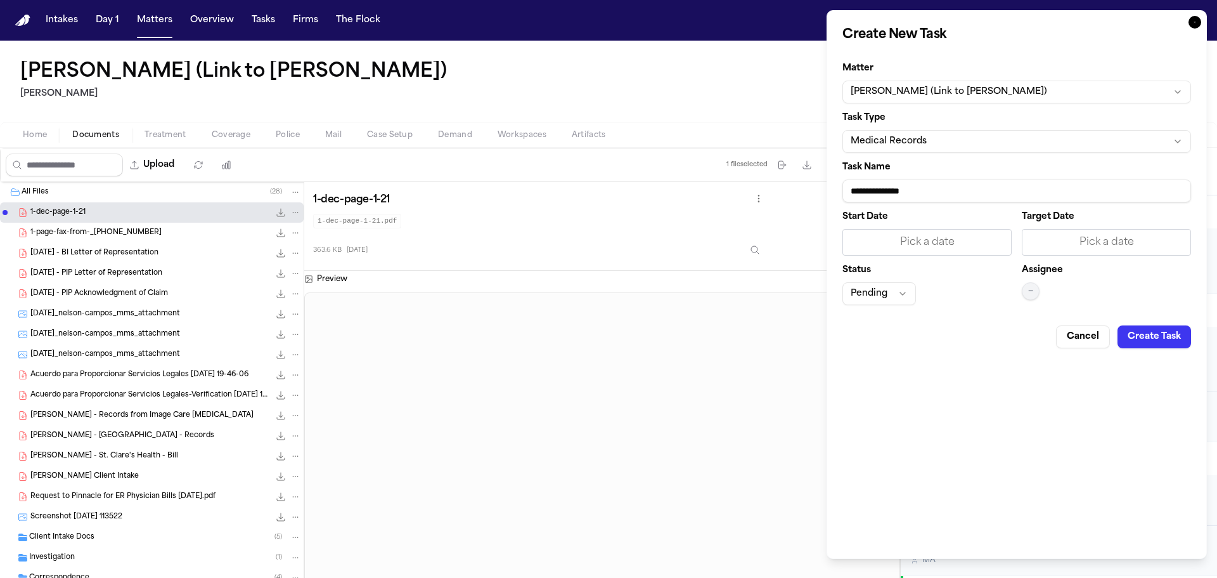
click at [935, 188] on input "**********" at bounding box center [1017, 190] width 349 height 23
paste input "**********"
click at [1100, 247] on div "Pick a date" at bounding box center [1106, 242] width 153 height 15
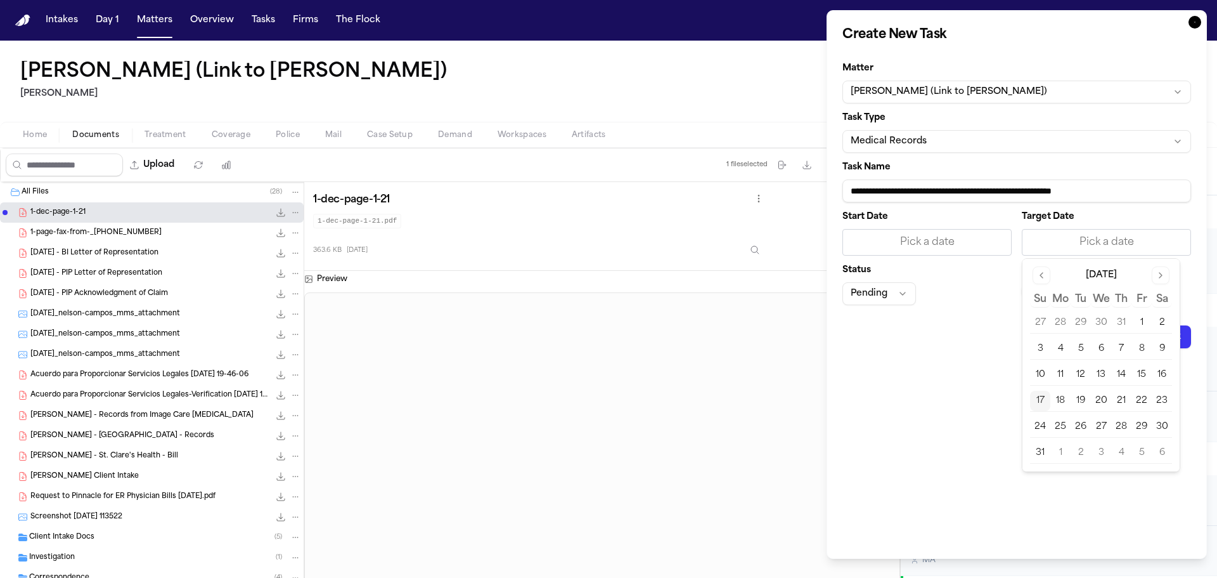
click at [1063, 405] on button "18" at bounding box center [1061, 401] width 20 height 20
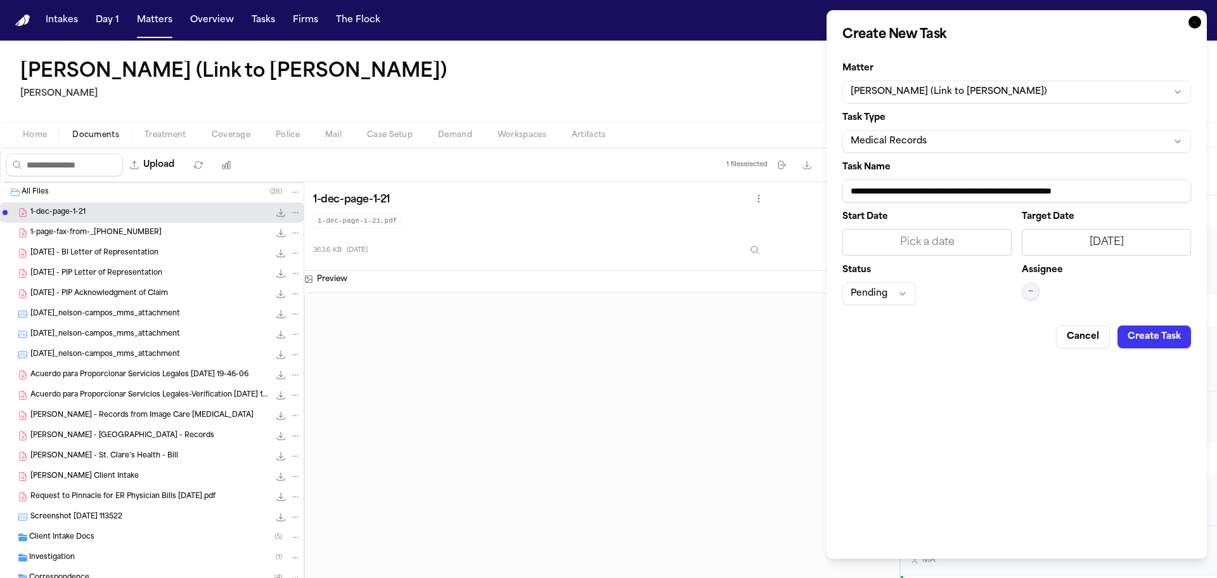
click at [1026, 283] on button "—" at bounding box center [1031, 291] width 18 height 18
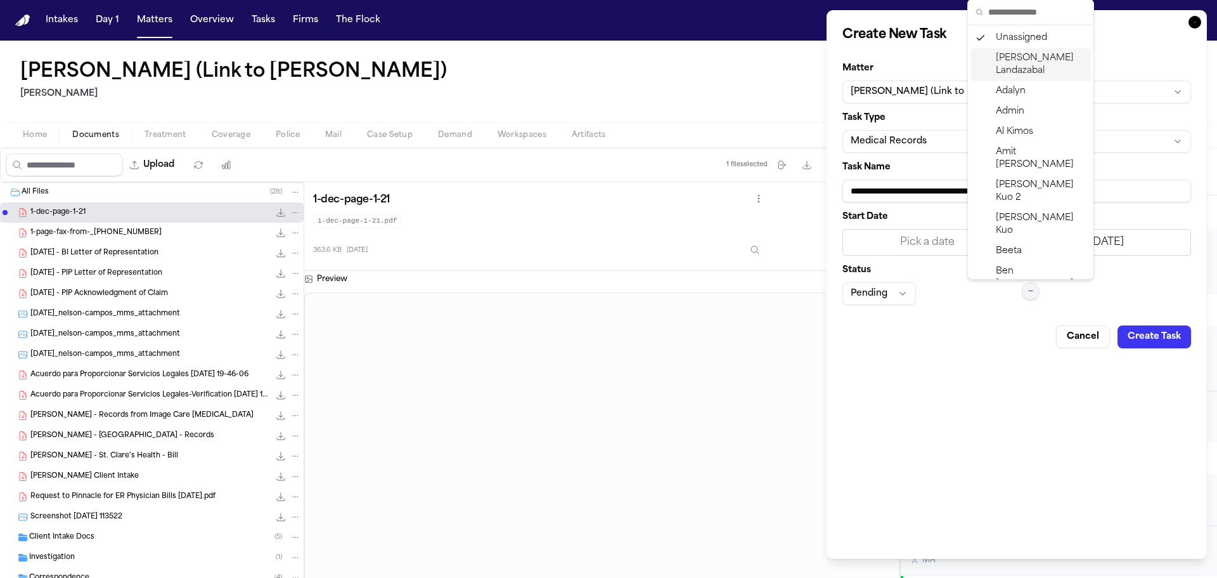
click at [1004, 62] on span "Michelle Landazabal" at bounding box center [1041, 64] width 90 height 25
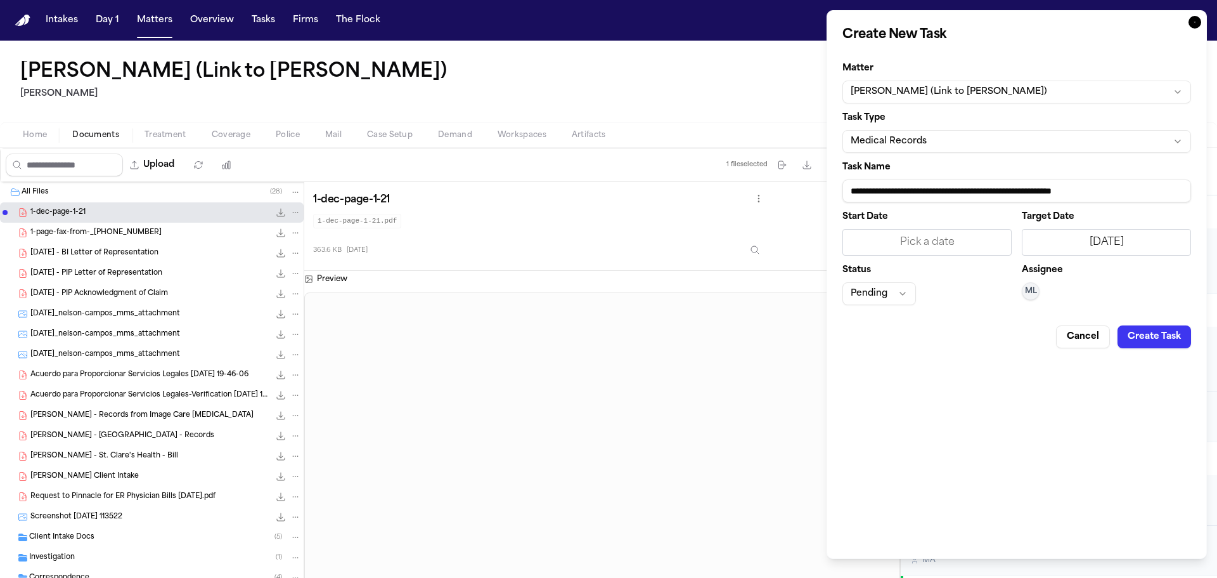
click at [879, 298] on button "Pending" at bounding box center [880, 293] width 74 height 23
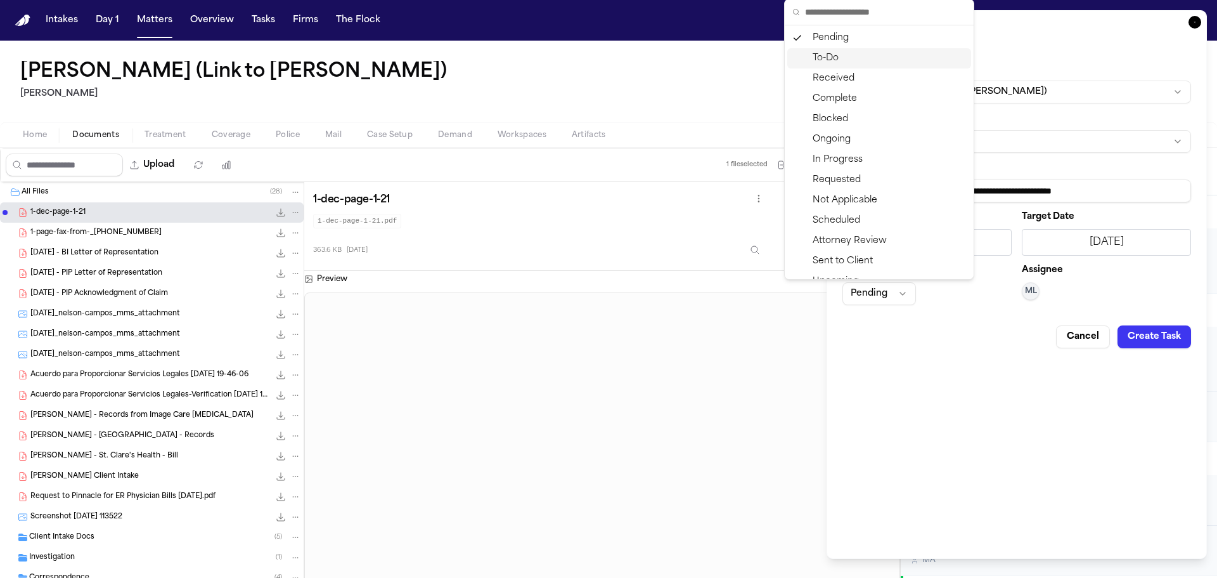
click at [843, 68] on div "To-Do" at bounding box center [880, 58] width 184 height 20
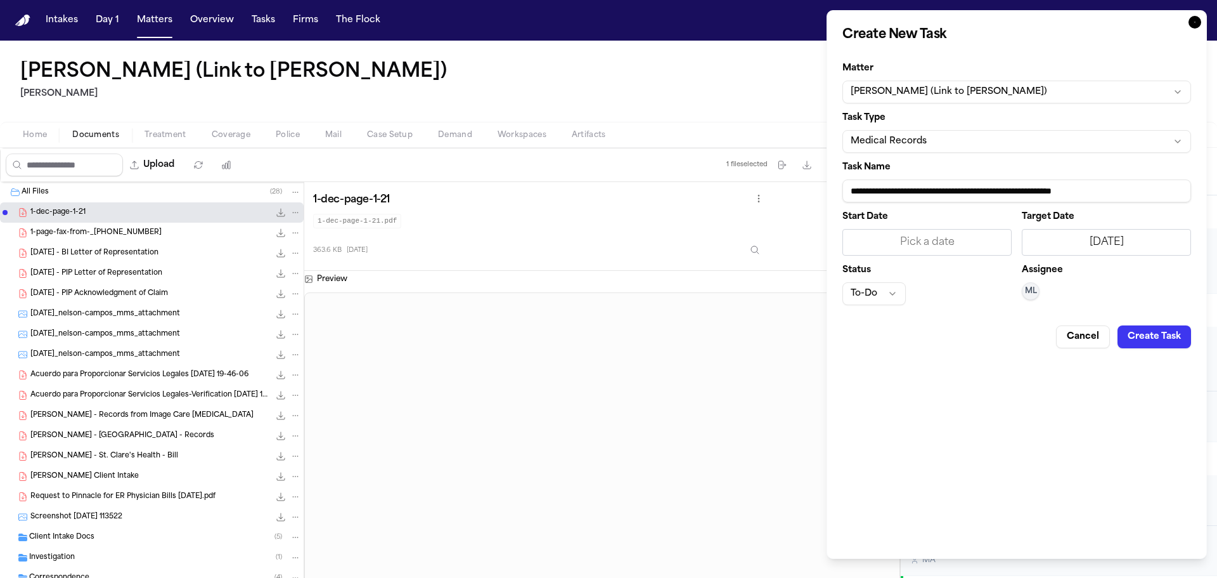
click at [1148, 334] on button "Create Task" at bounding box center [1155, 336] width 74 height 23
